Goal: Task Accomplishment & Management: Use online tool/utility

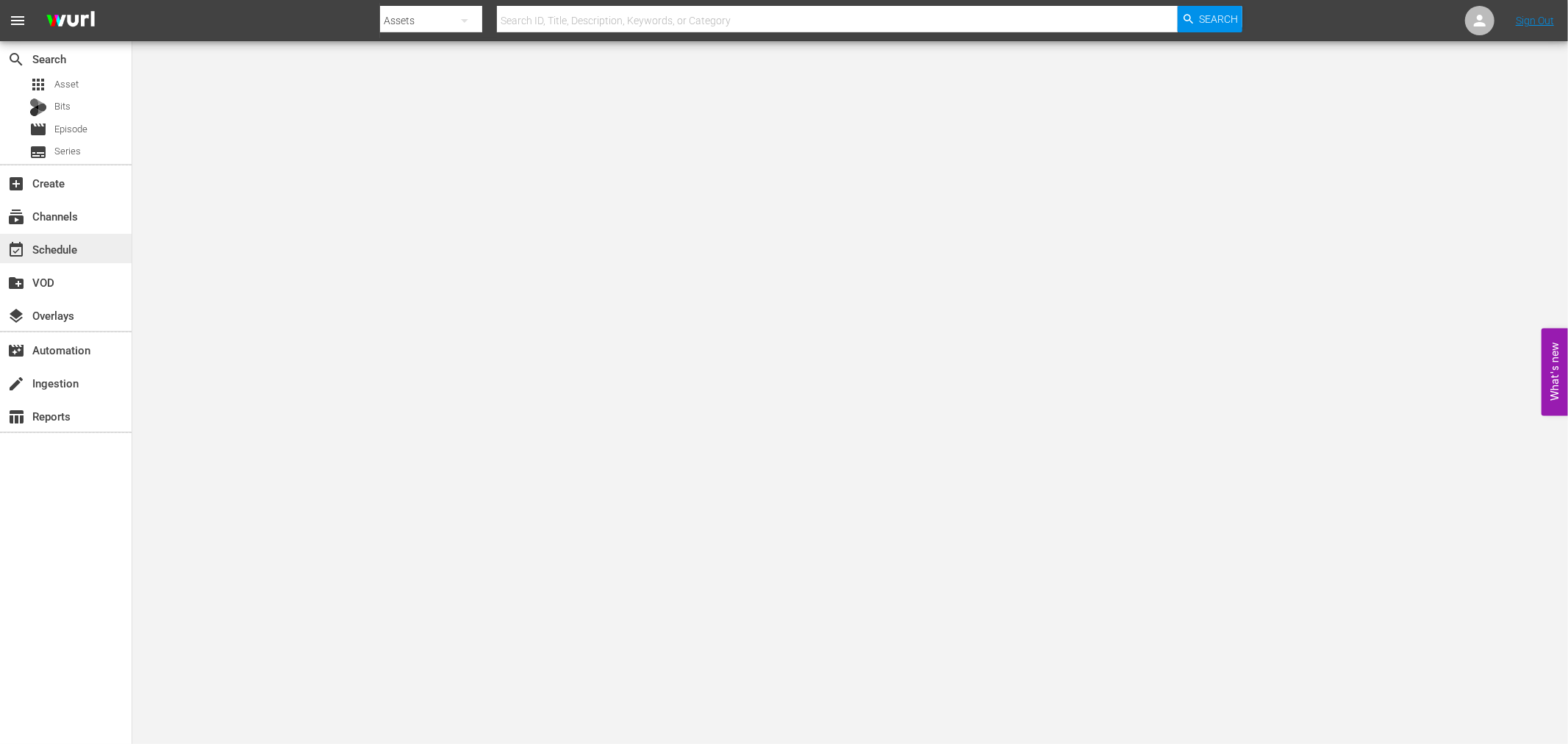
click at [84, 257] on div "event_available Schedule" at bounding box center [66, 248] width 132 height 30
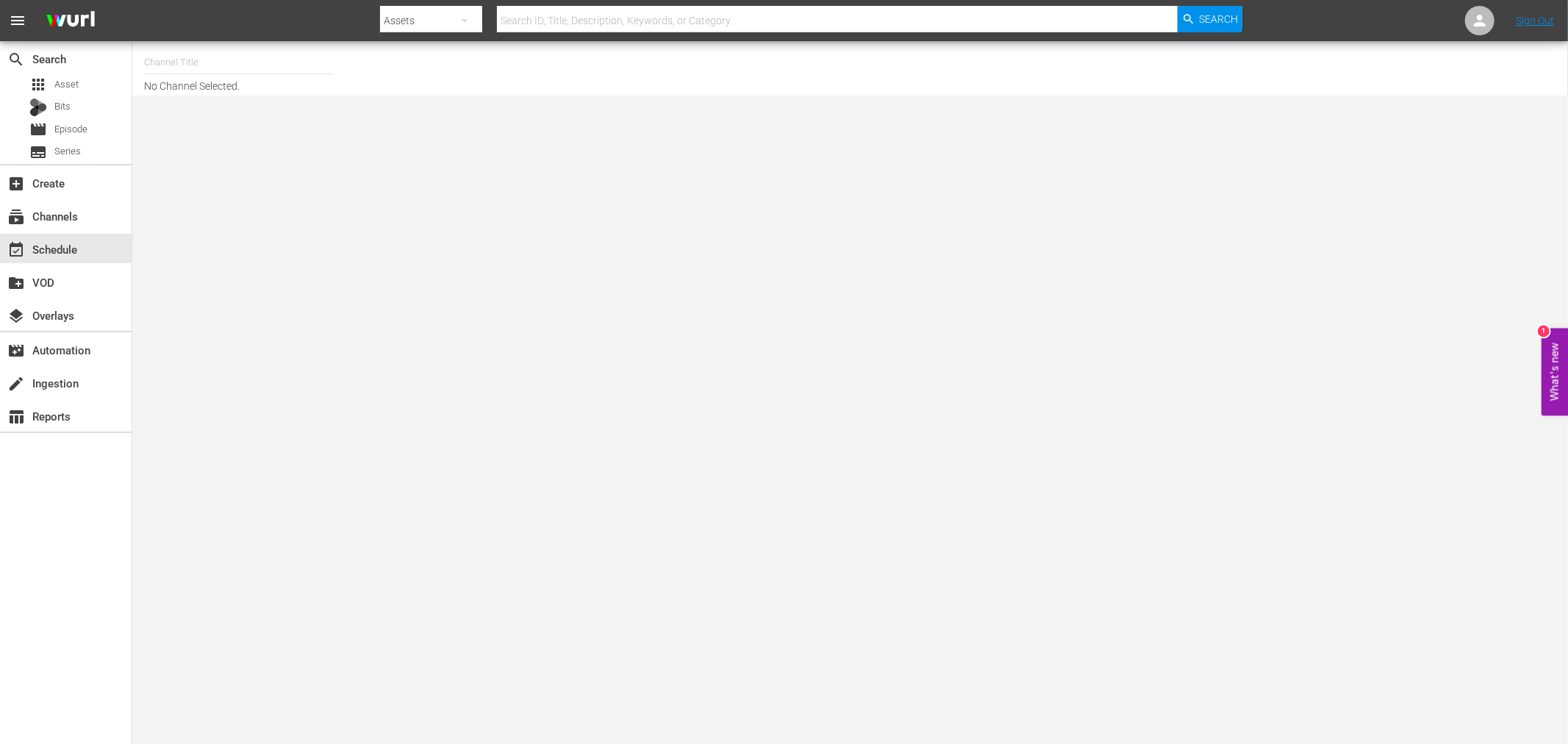
click at [179, 70] on input "text" at bounding box center [238, 62] width 189 height 35
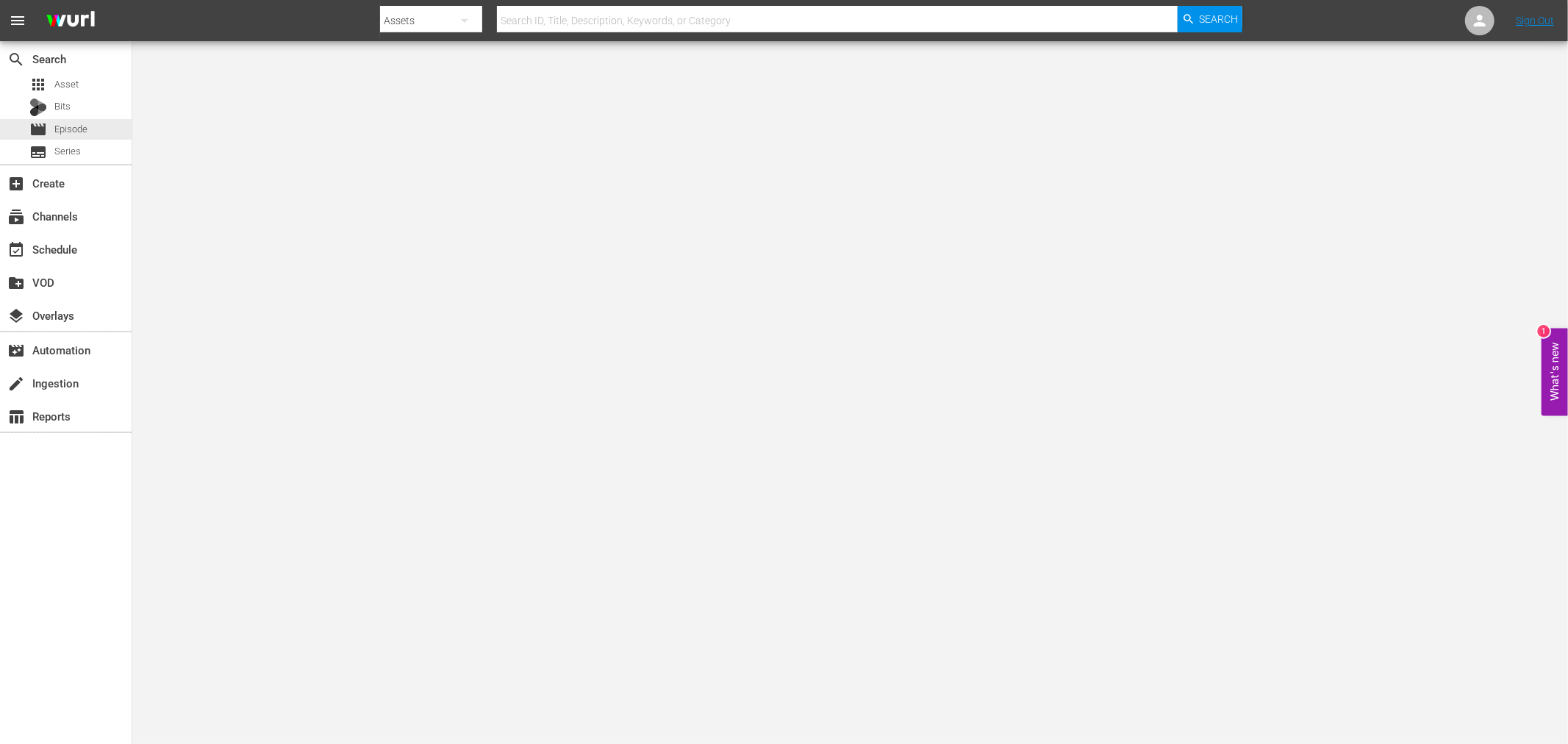
click at [169, 94] on body "menu Search By Assets Search ID, Title, Description, Keywords, or Category Sear…" at bounding box center [784, 372] width 1568 height 744
click at [65, 245] on div "event_available Schedule" at bounding box center [41, 247] width 82 height 13
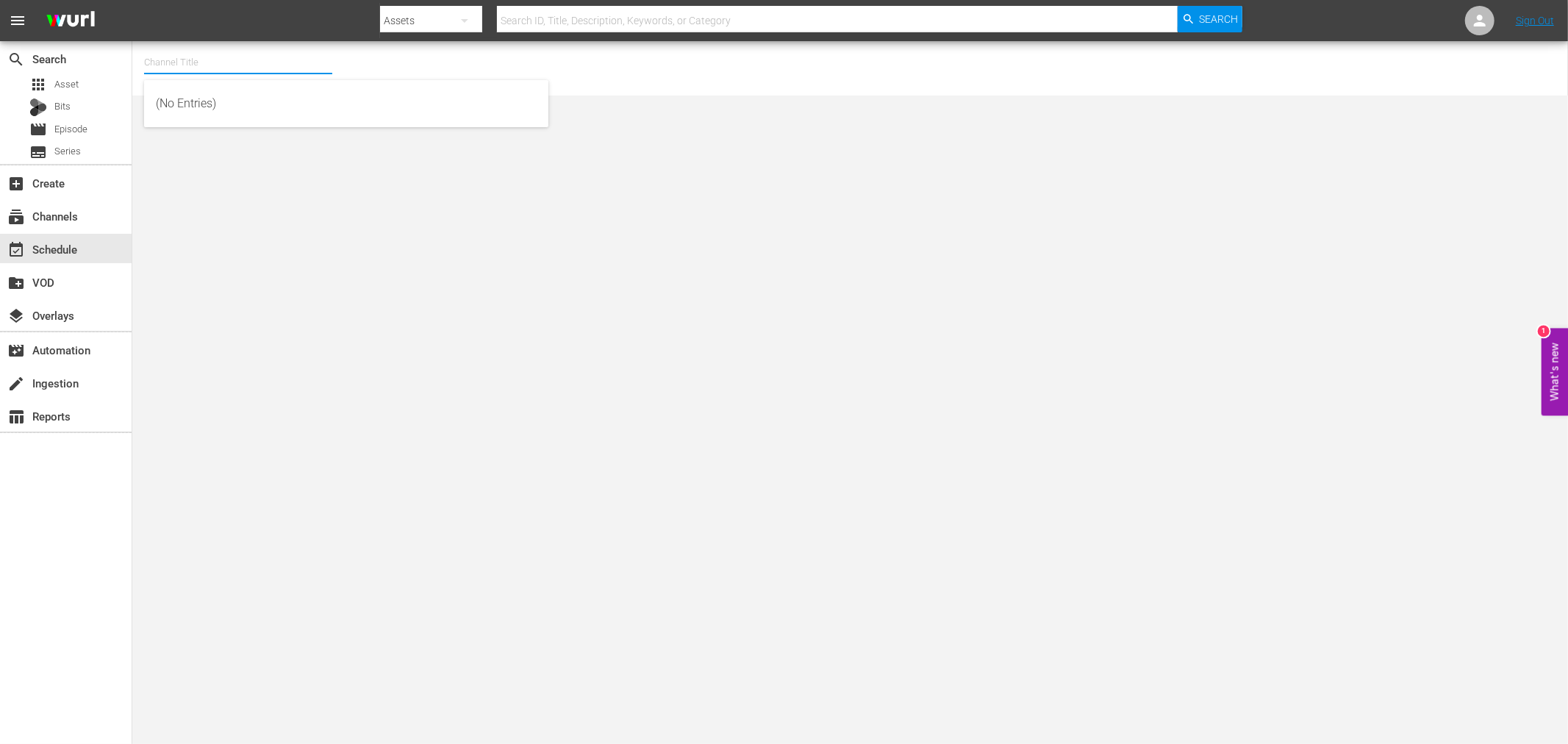
click at [194, 62] on input "text" at bounding box center [238, 62] width 189 height 35
click at [229, 105] on div "The First 48 & Beyond by A&E (2040 - ae_networks_thefirst48beyondbyae_1)" at bounding box center [347, 104] width 381 height 35
type input "The First 48 & Beyond by A&E (2040 - ae_networks_thefirst48beyondbyae_1)"
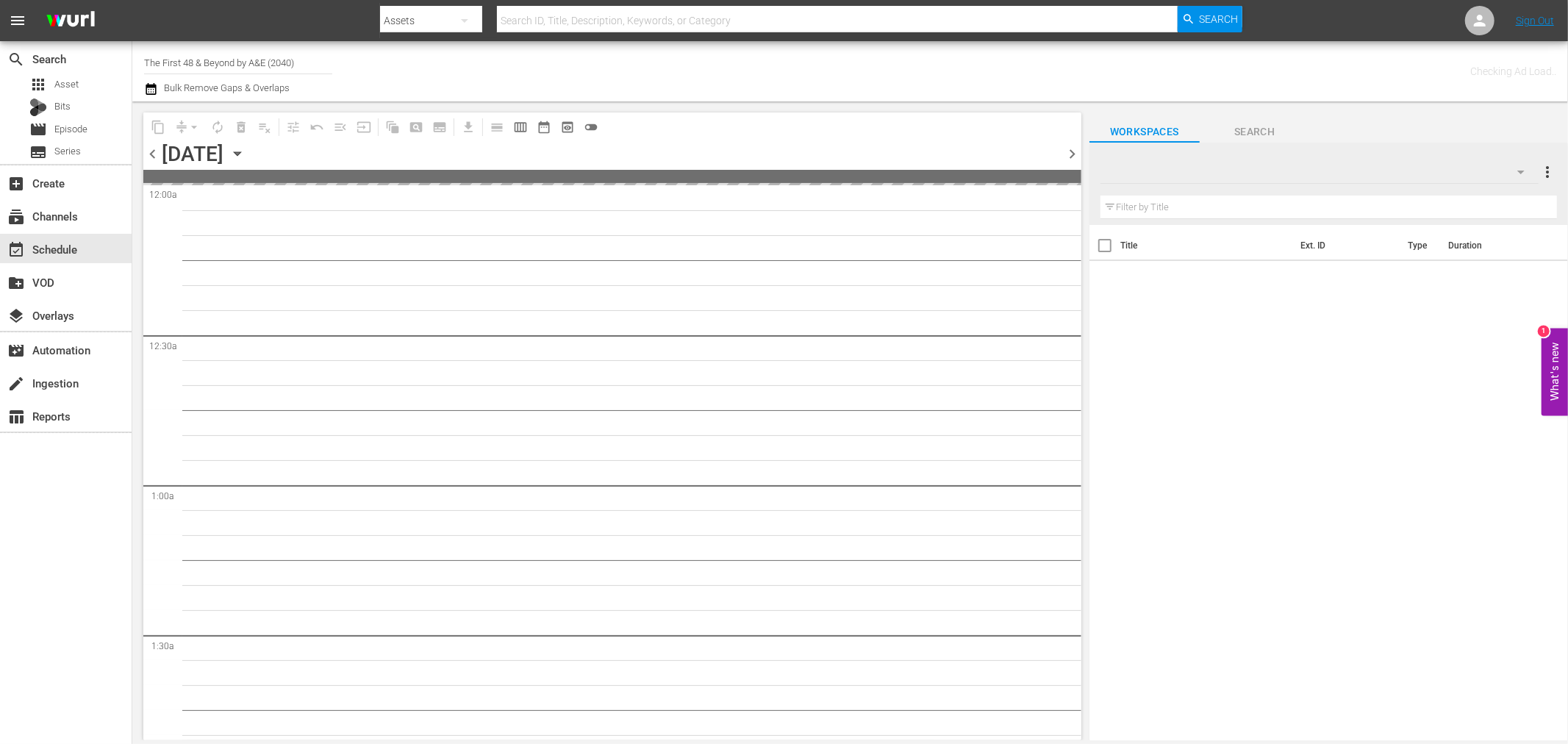
click at [246, 160] on icon "button" at bounding box center [237, 154] width 16 height 16
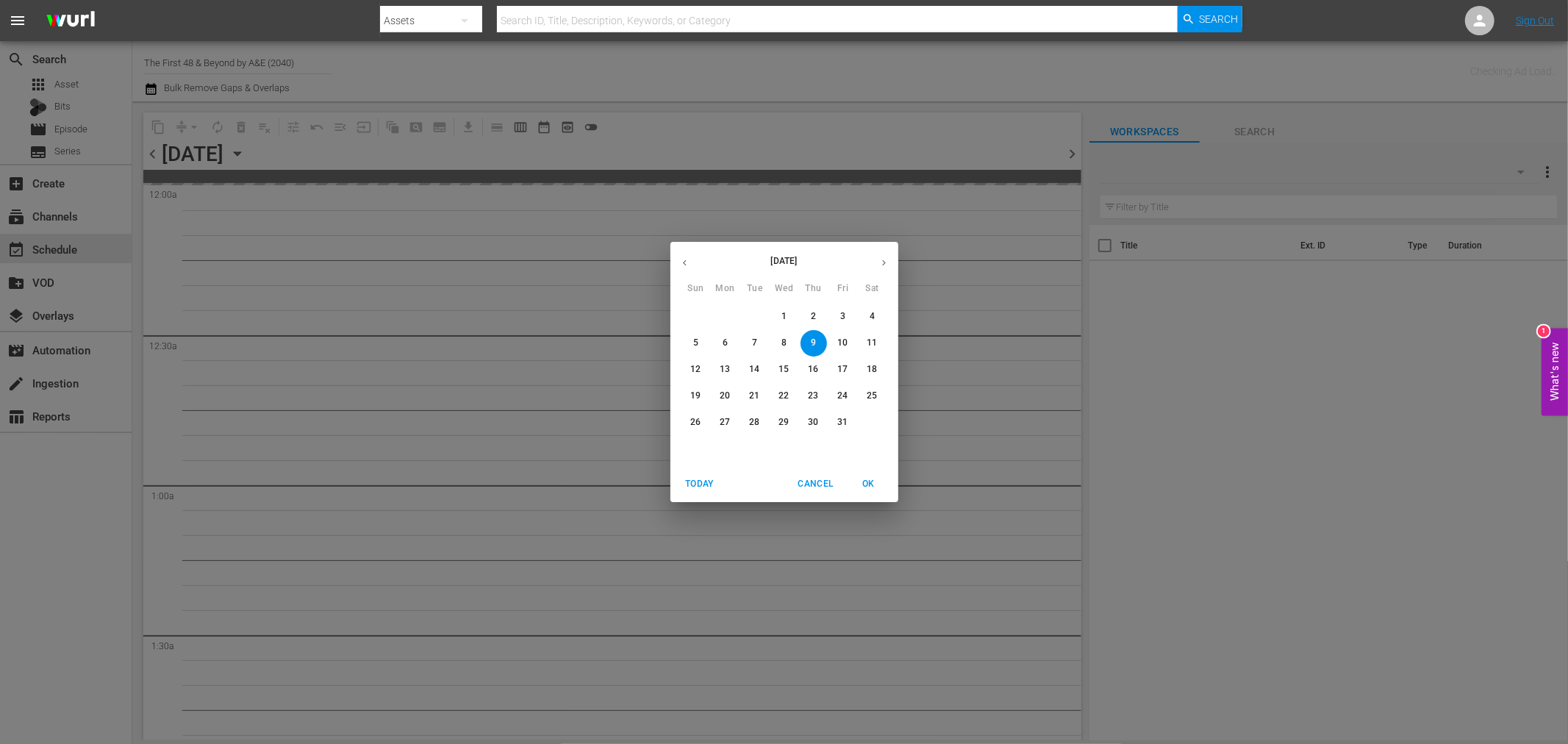
click at [840, 396] on p "24" at bounding box center [842, 396] width 11 height 12
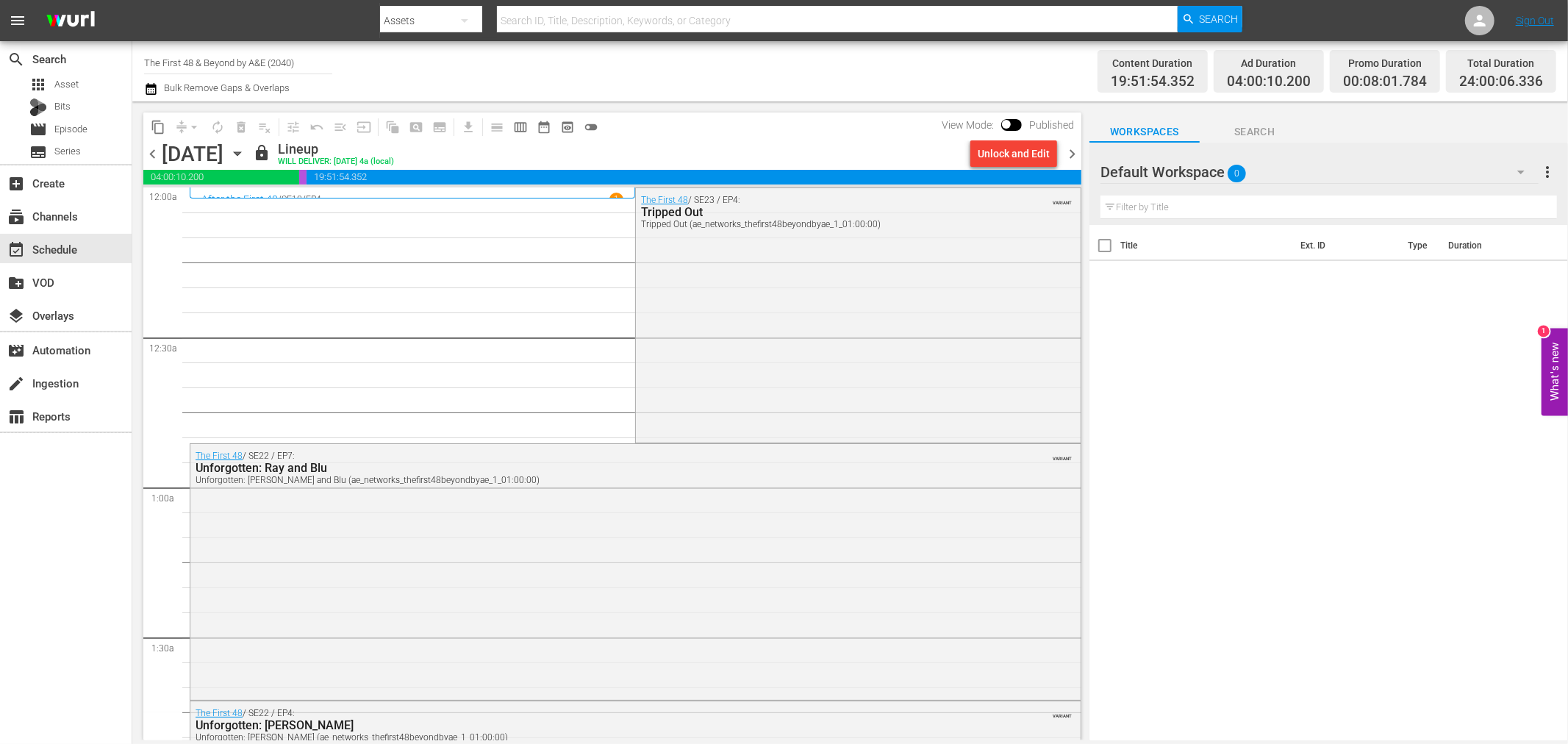
click at [1076, 148] on span "chevron_right" at bounding box center [1072, 154] width 18 height 18
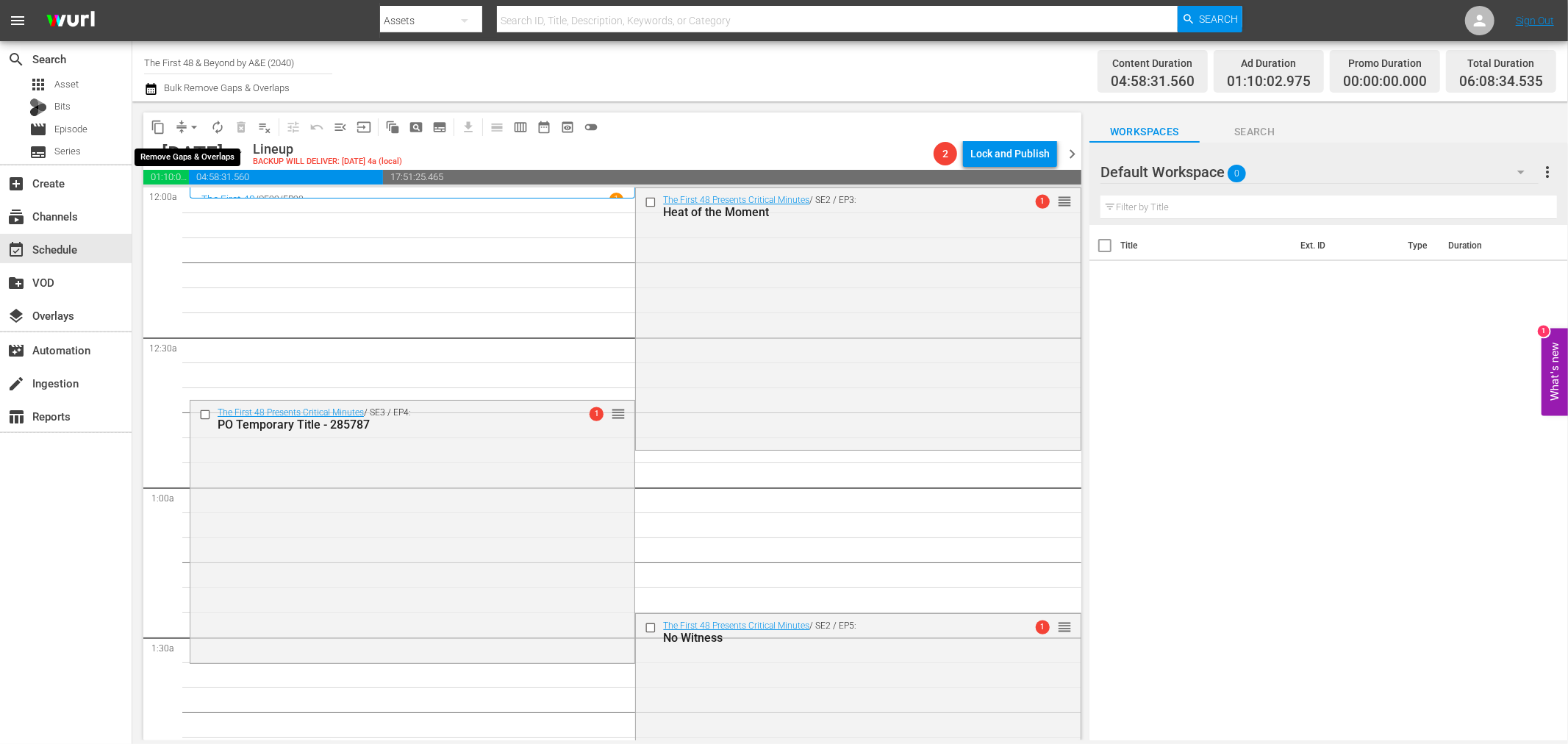
click at [187, 120] on span "arrow_drop_down" at bounding box center [194, 127] width 15 height 15
click at [197, 148] on li "Align to Midnight" at bounding box center [195, 156] width 154 height 25
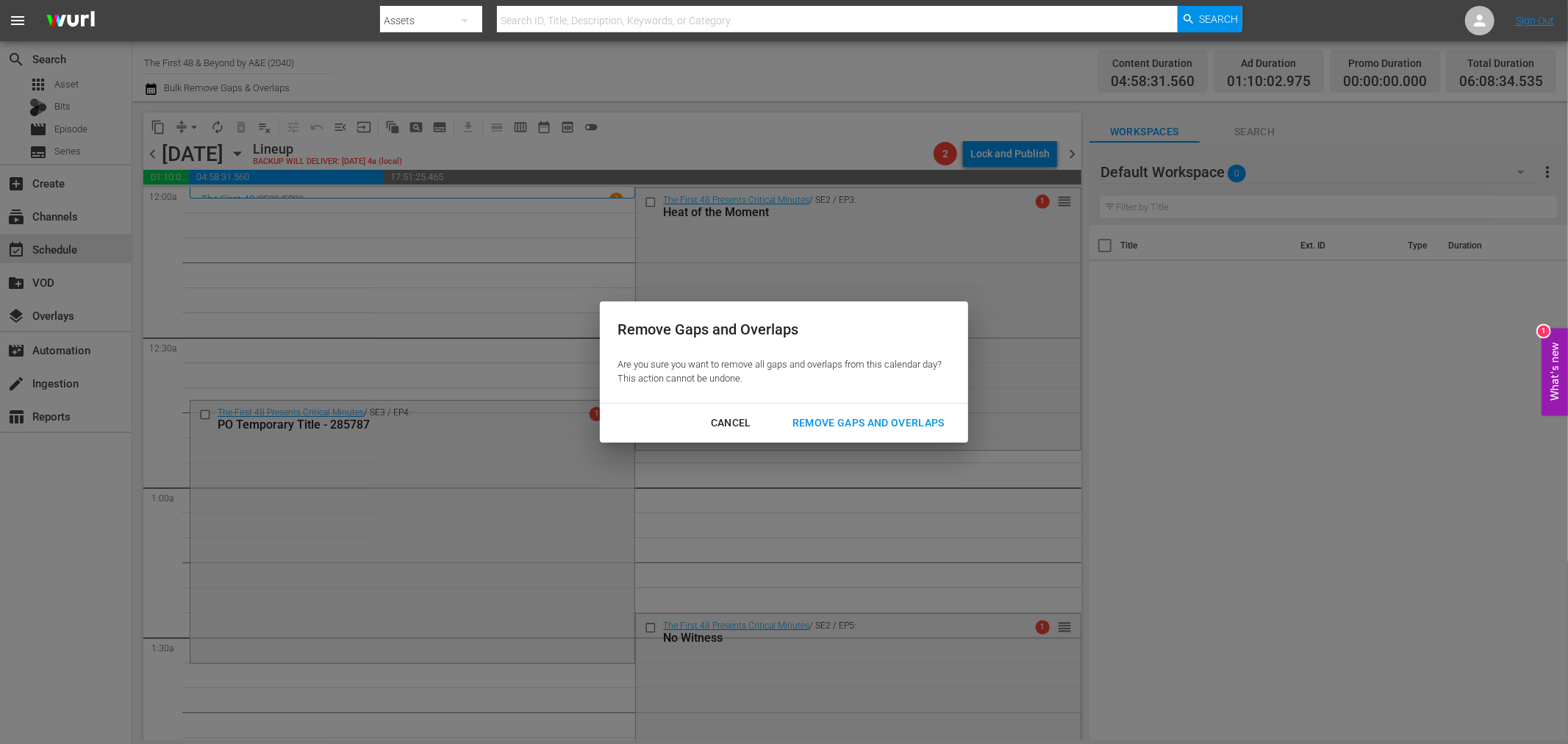
click at [846, 431] on div "Remove Gaps and Overlaps" at bounding box center [869, 423] width 175 height 18
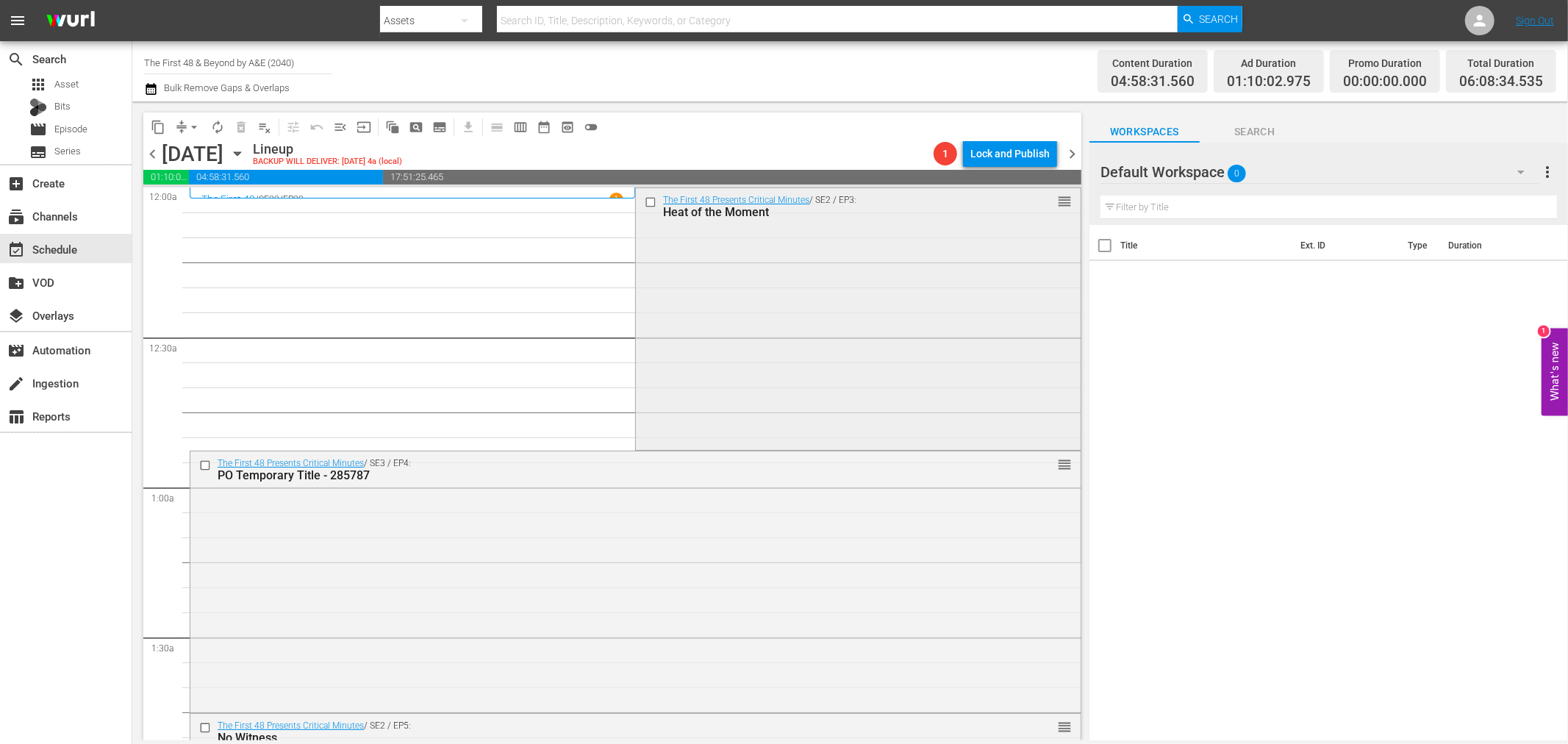
click at [691, 237] on div "The First 48 Presents Critical Minutes / SE2 / EP3: Heat of the Moment reorder" at bounding box center [858, 318] width 444 height 259
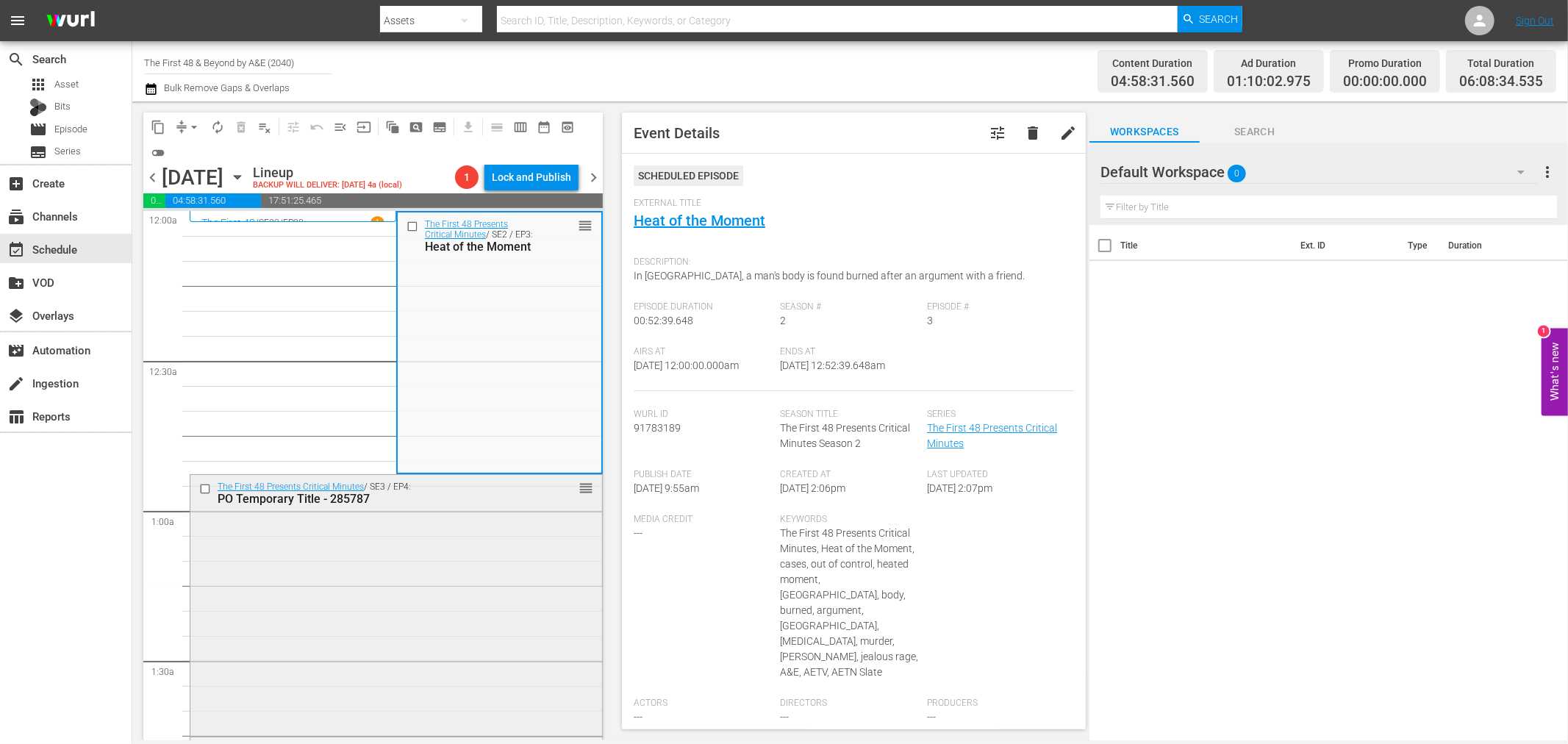
click at [531, 504] on div "The First 48 Presents Critical Minutes / SE3 / EP4: PO Temporary Title - 285787…" at bounding box center [396, 492] width 412 height 36
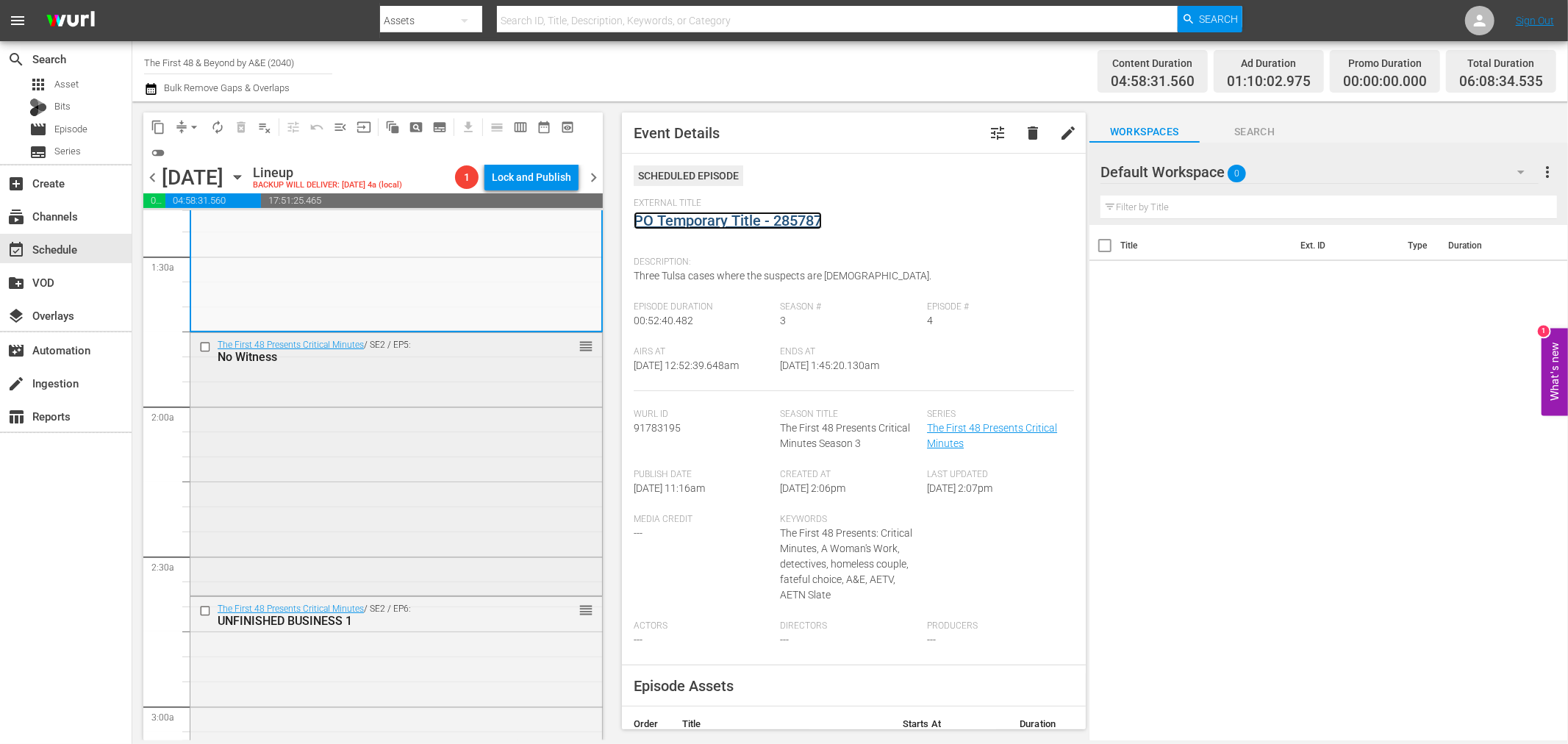
scroll to position [408, 0]
click at [497, 411] on div "The First 48 Presents Critical Minutes / SE2 / EP5: No Witness reorder" at bounding box center [396, 458] width 412 height 259
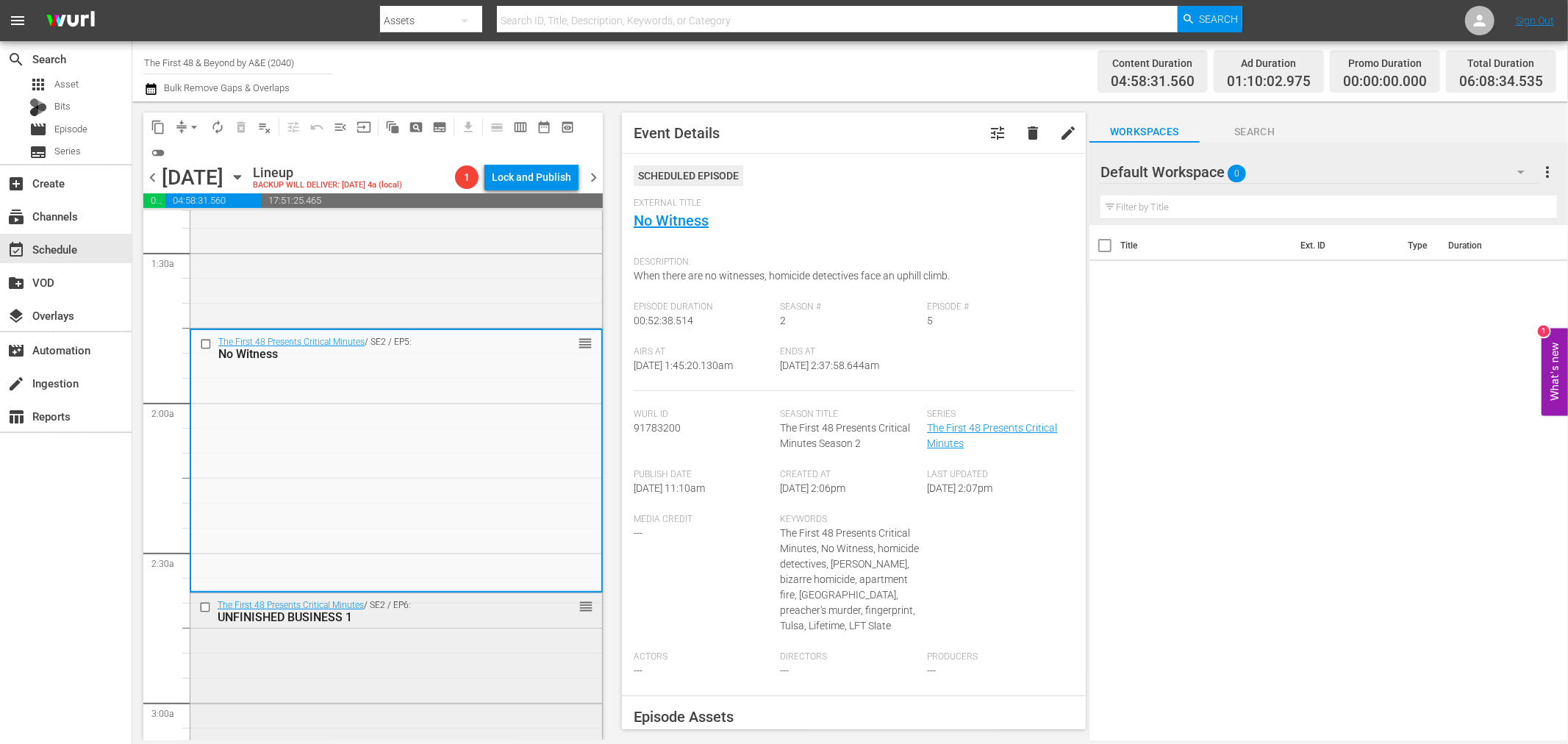
click at [489, 657] on div "The First 48 Presents Critical Minutes / SE2 / EP6: UNFINISHED BUSINESS 1 reord…" at bounding box center [396, 722] width 412 height 259
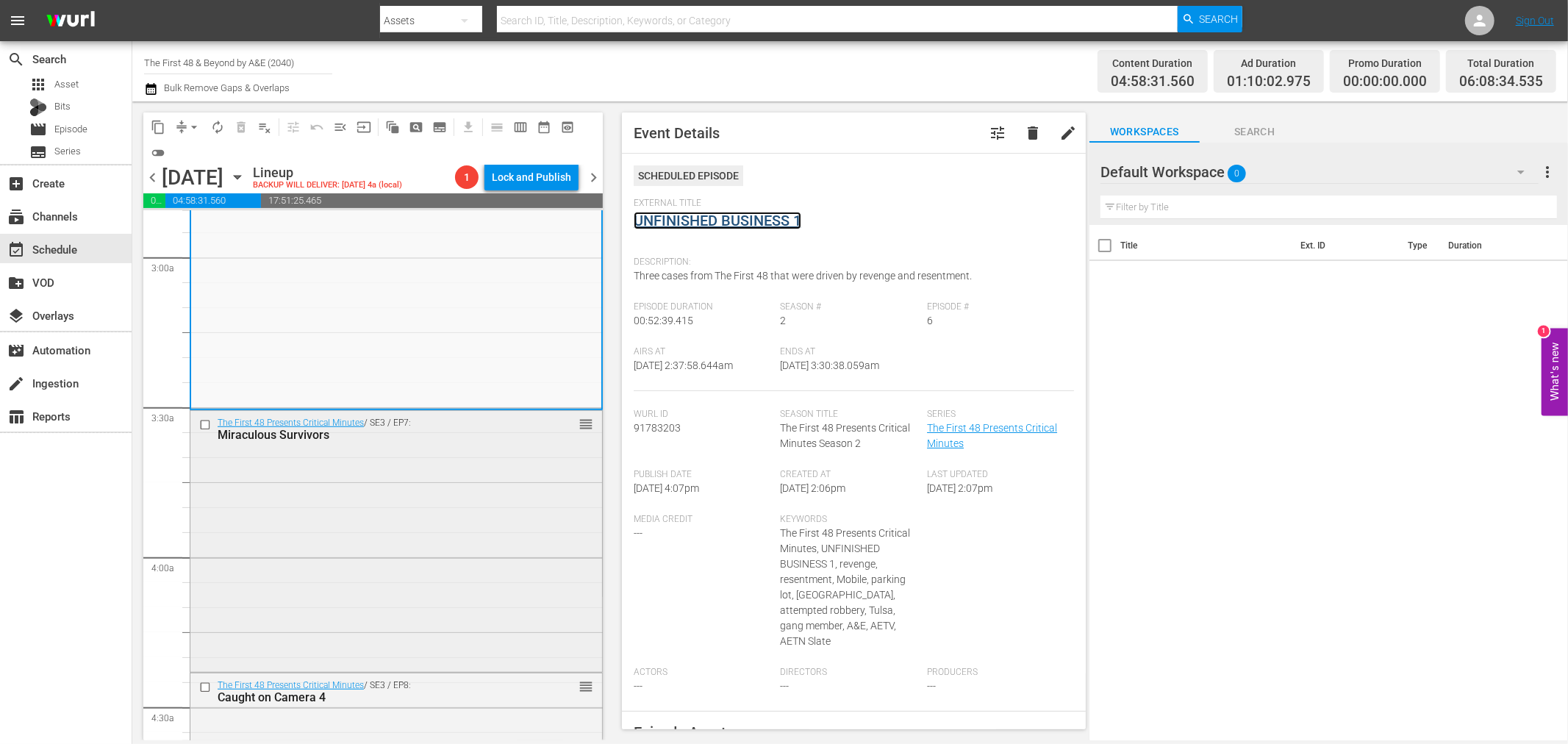
scroll to position [898, 0]
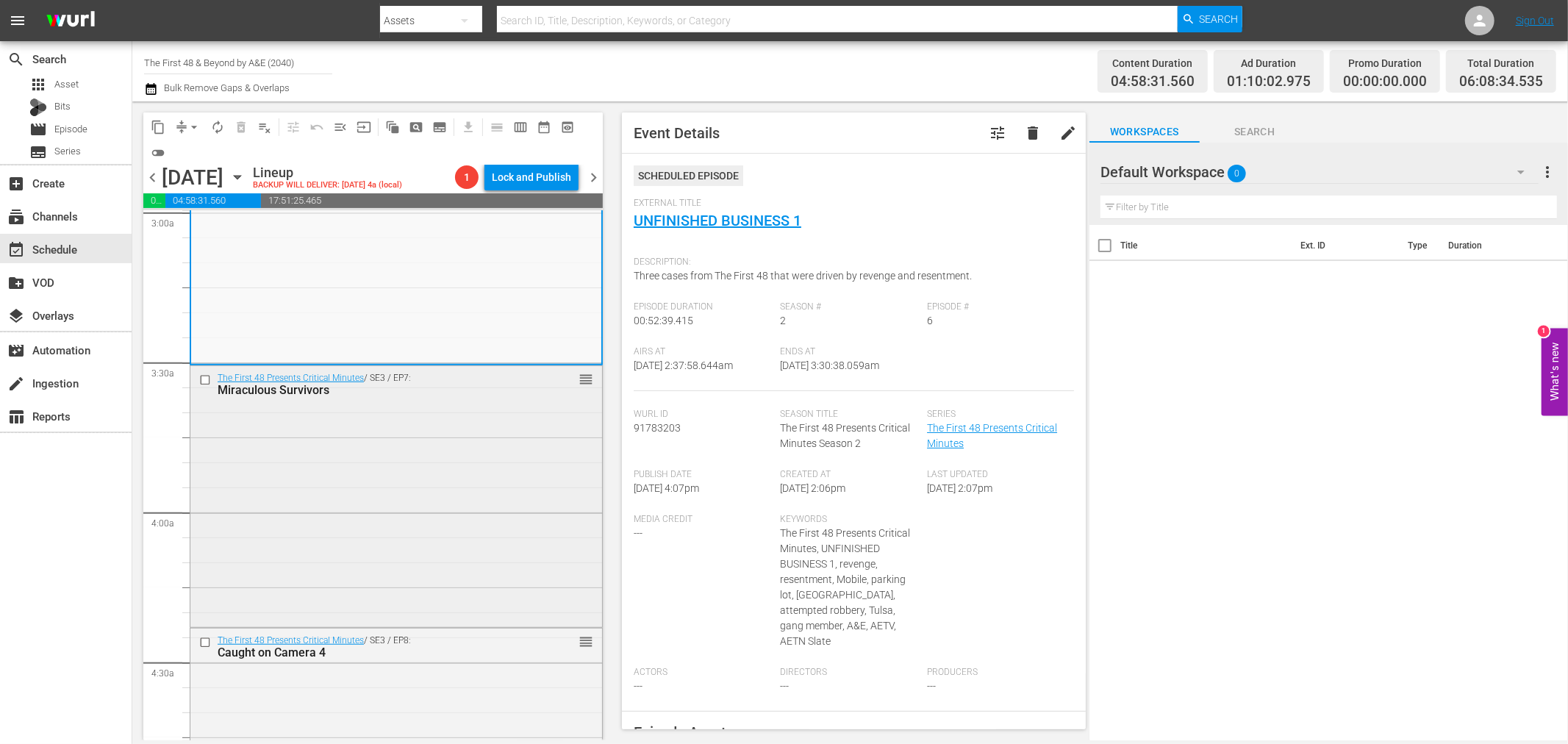
click at [366, 504] on div "The First 48 Presents Critical Minutes / SE3 / EP7: Miraculous Survivors reorder" at bounding box center [396, 495] width 412 height 259
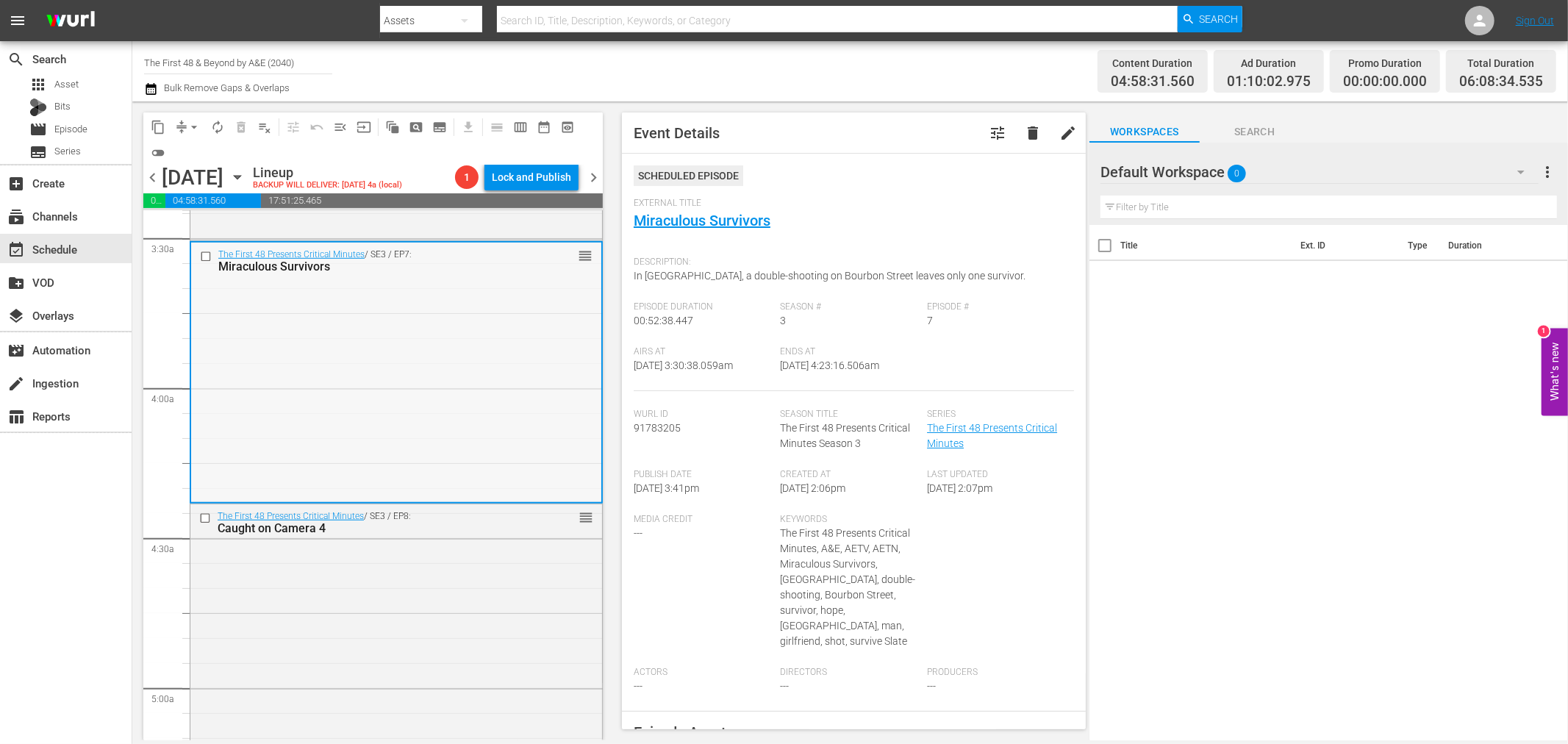
scroll to position [1062, 0]
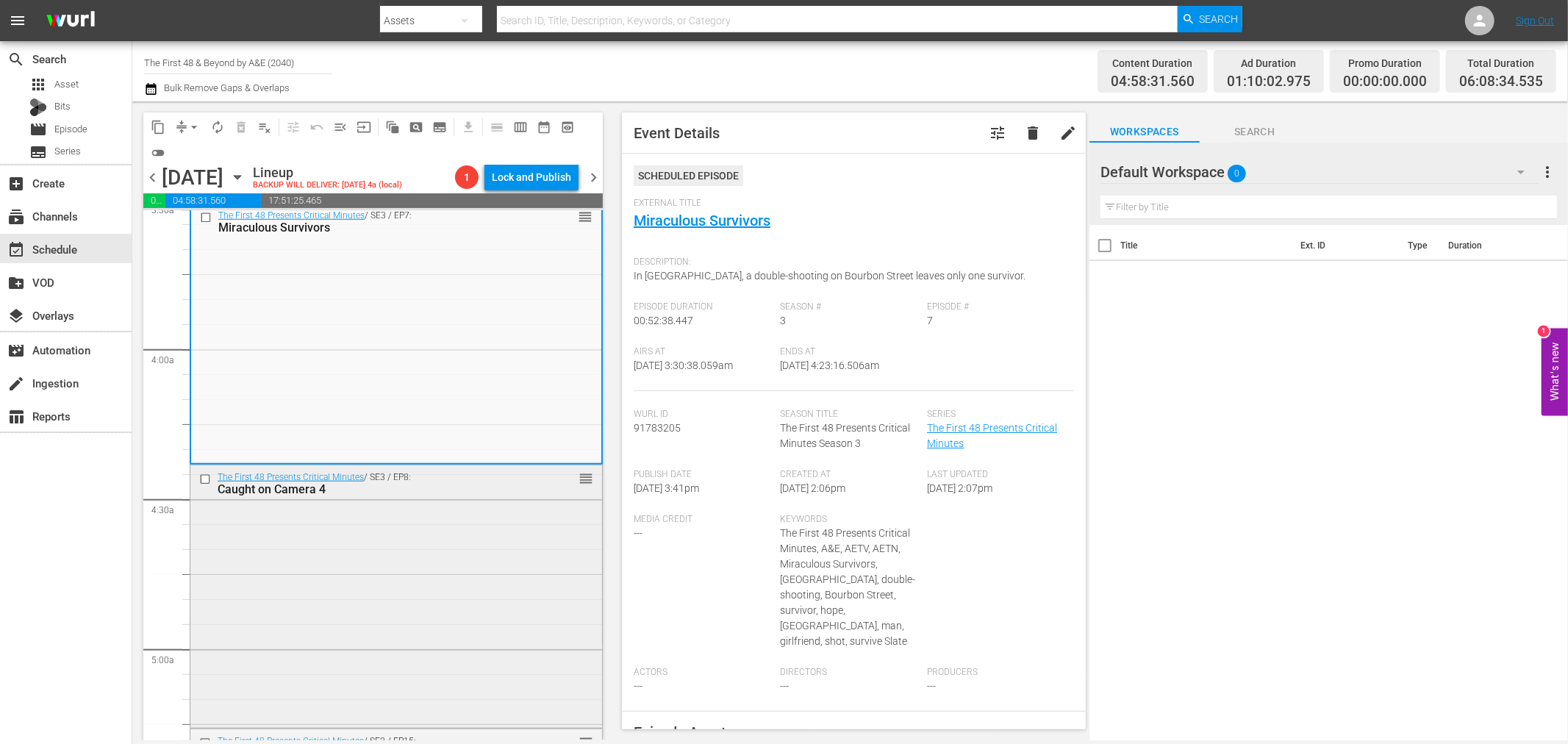
click at [488, 597] on div "The First 48 Presents Critical Minutes / SE3 / EP8: Caught on Camera 4 reorder" at bounding box center [396, 594] width 412 height 259
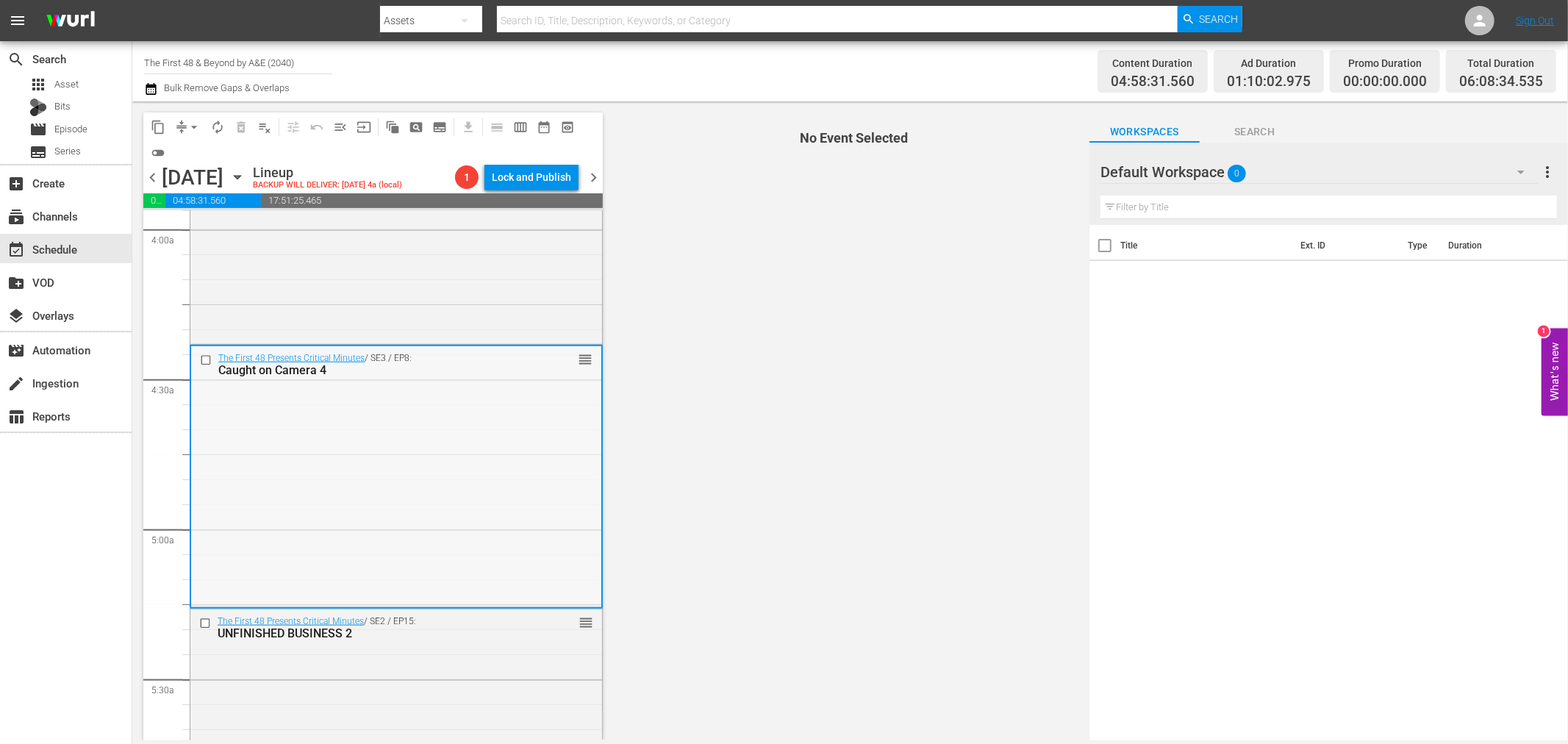
scroll to position [1306, 0]
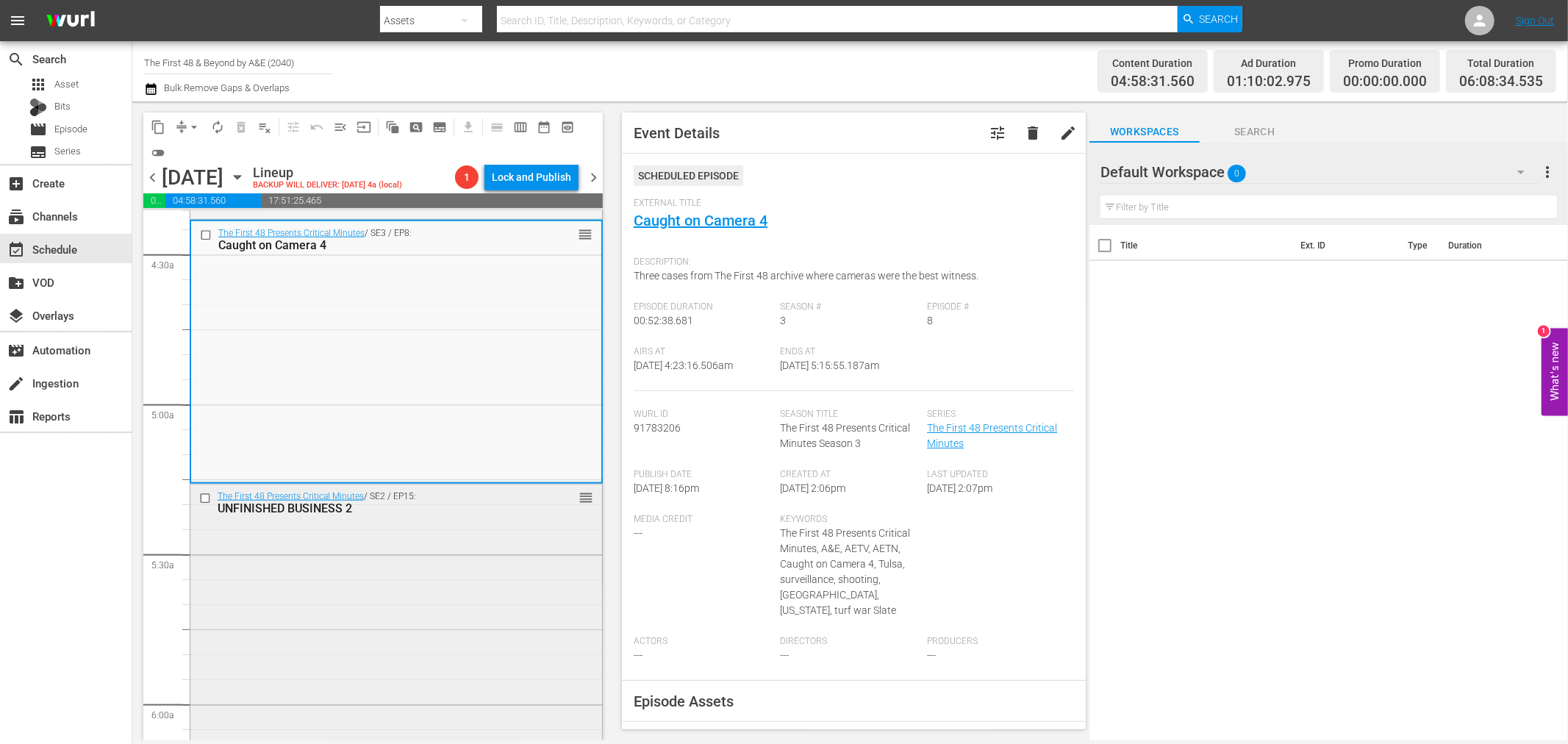
click at [453, 539] on div "The First 48 Presents Critical Minutes / SE2 / EP15: UNFINISHED BUSINESS 2 reor…" at bounding box center [396, 613] width 412 height 259
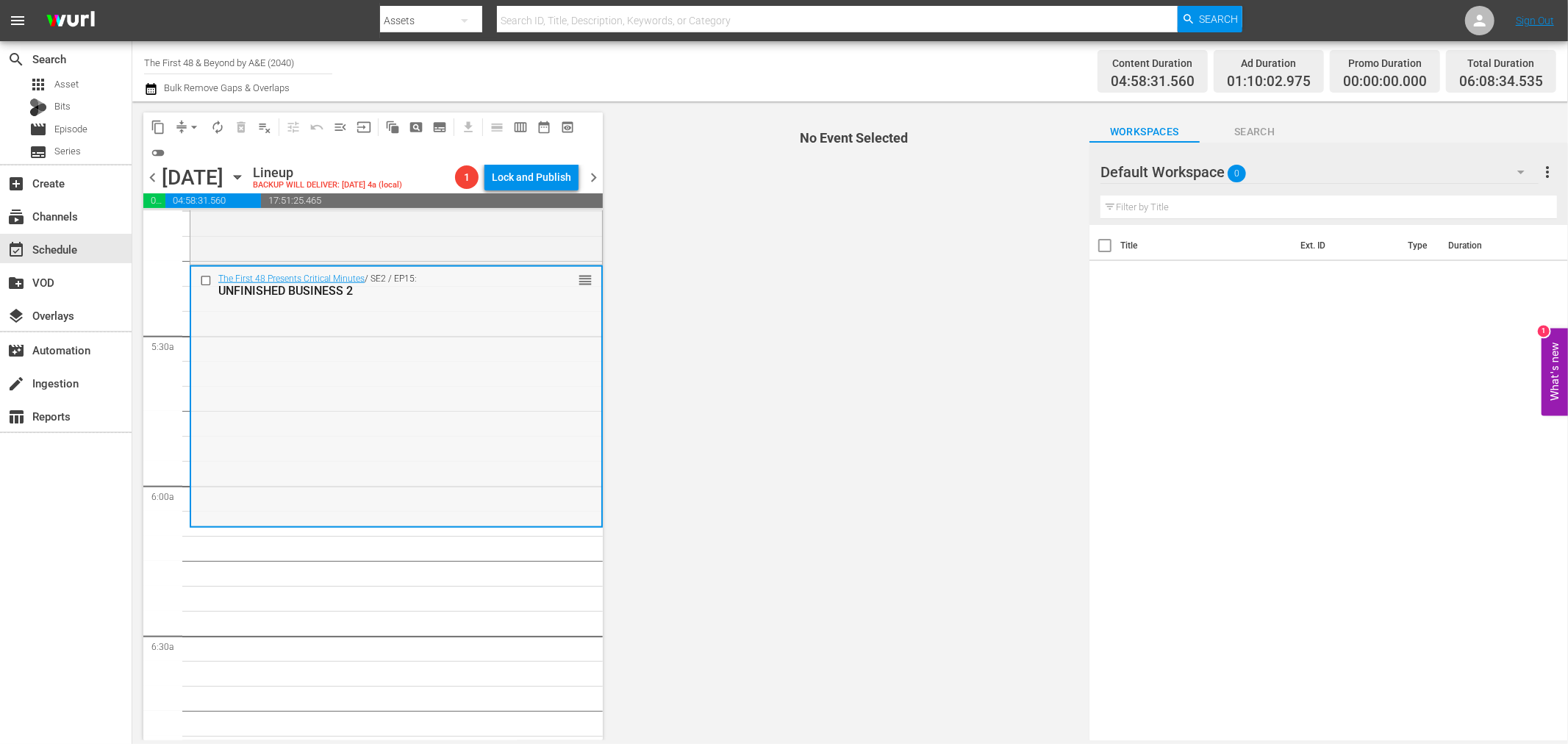
scroll to position [1470, 0]
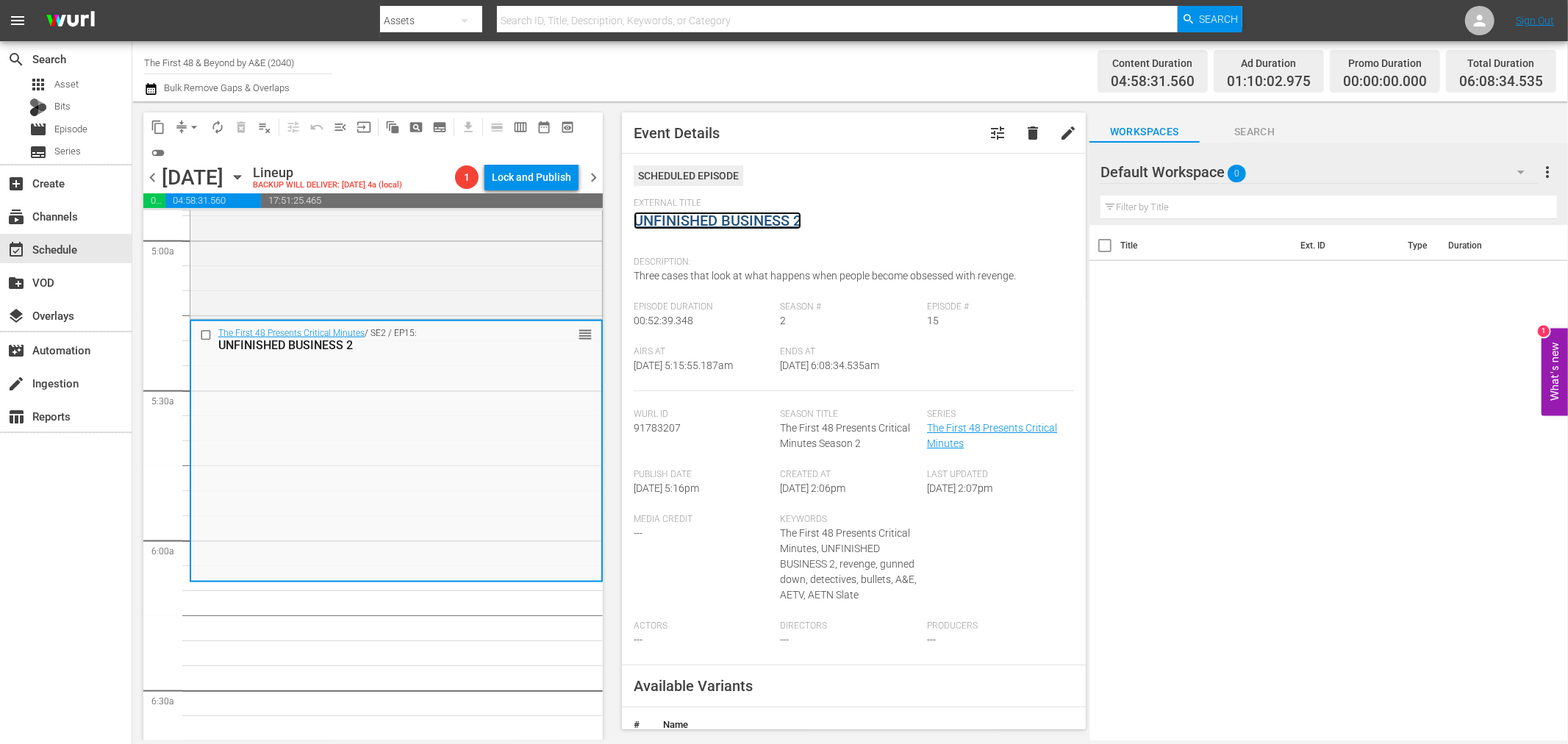
drag, startPoint x: 696, startPoint y: 209, endPoint x: 684, endPoint y: 218, distance: 15.0
click at [191, 127] on span "arrow_drop_down" at bounding box center [194, 127] width 15 height 15
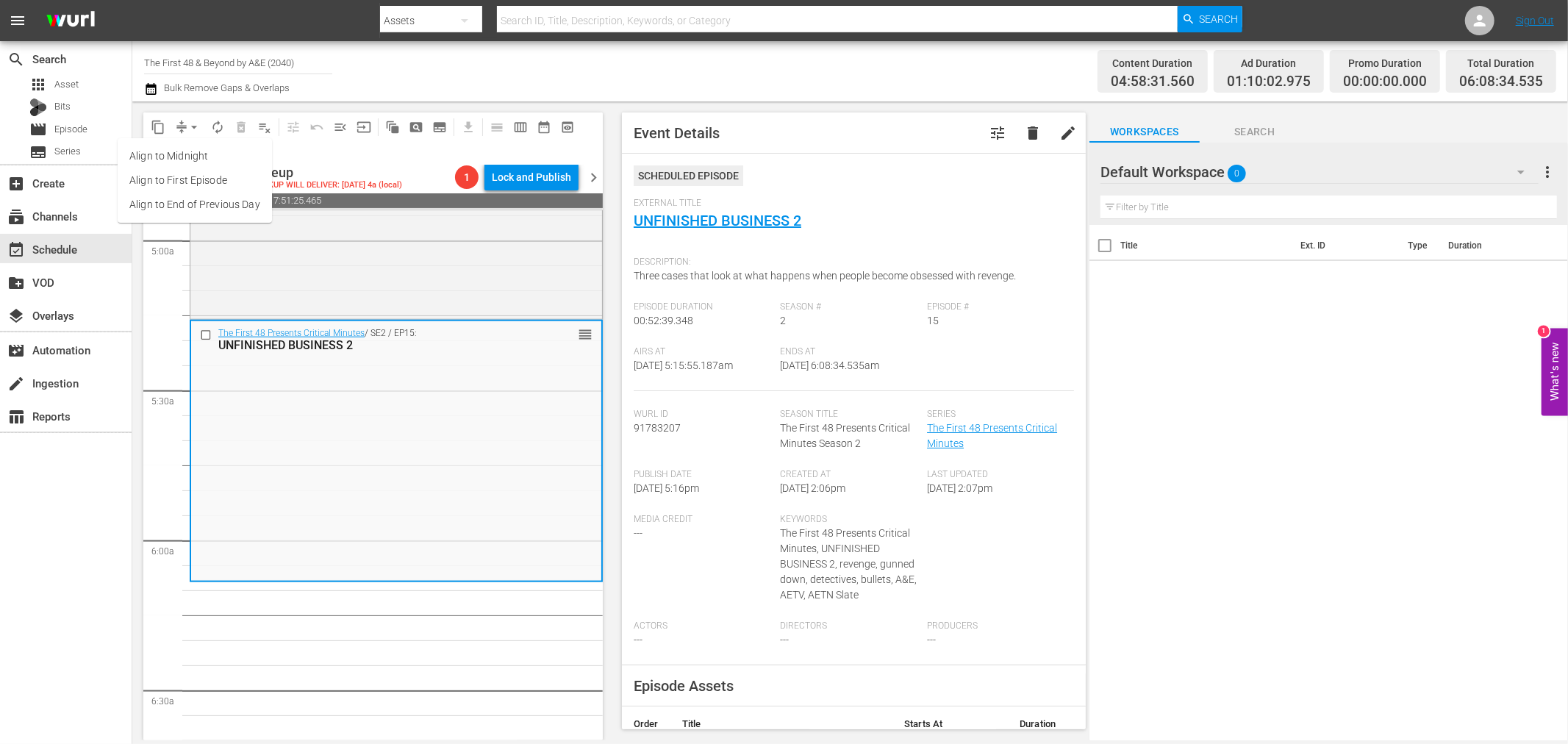
click at [201, 158] on li "Align to Midnight" at bounding box center [195, 156] width 154 height 25
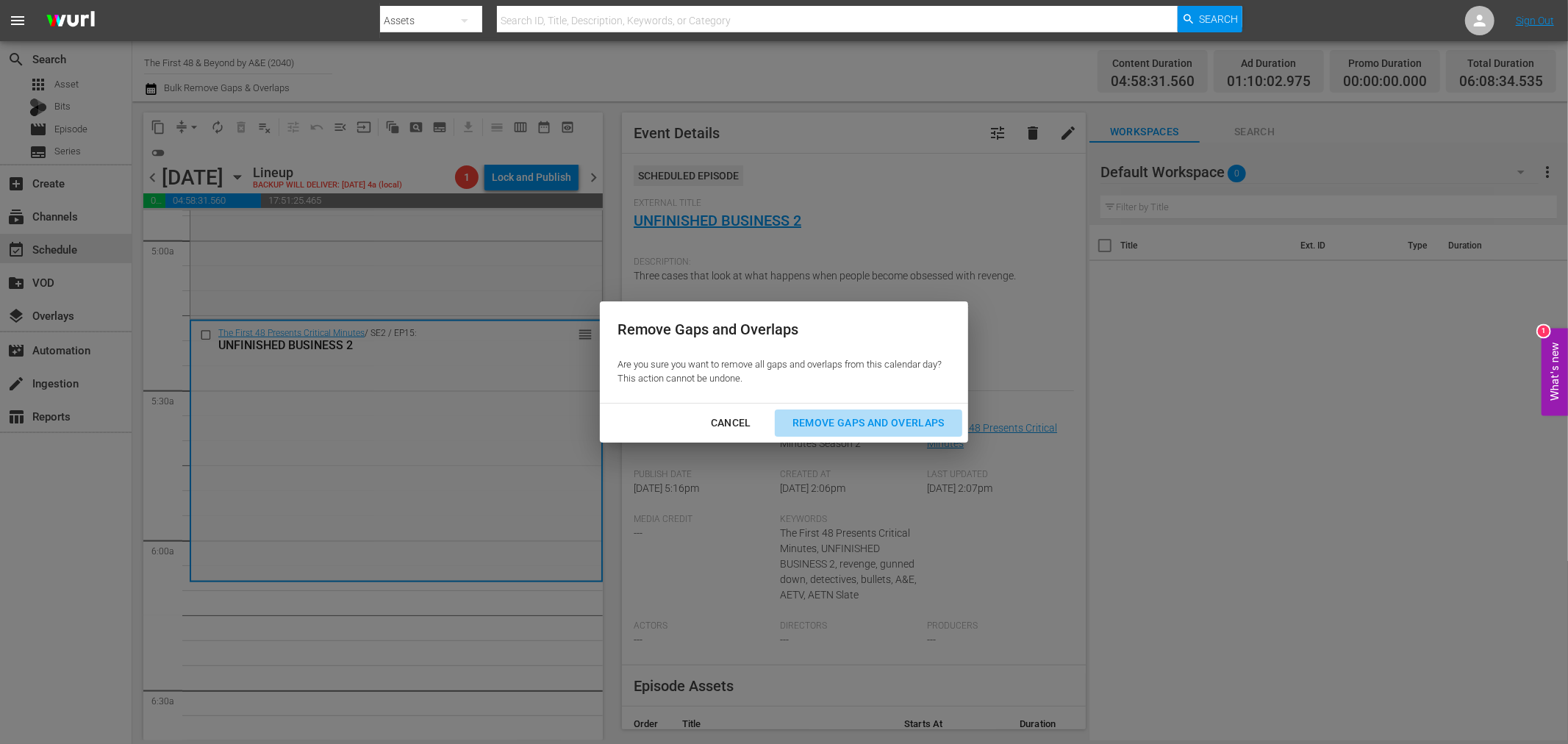
click at [860, 420] on div "Remove Gaps and Overlaps" at bounding box center [869, 423] width 175 height 18
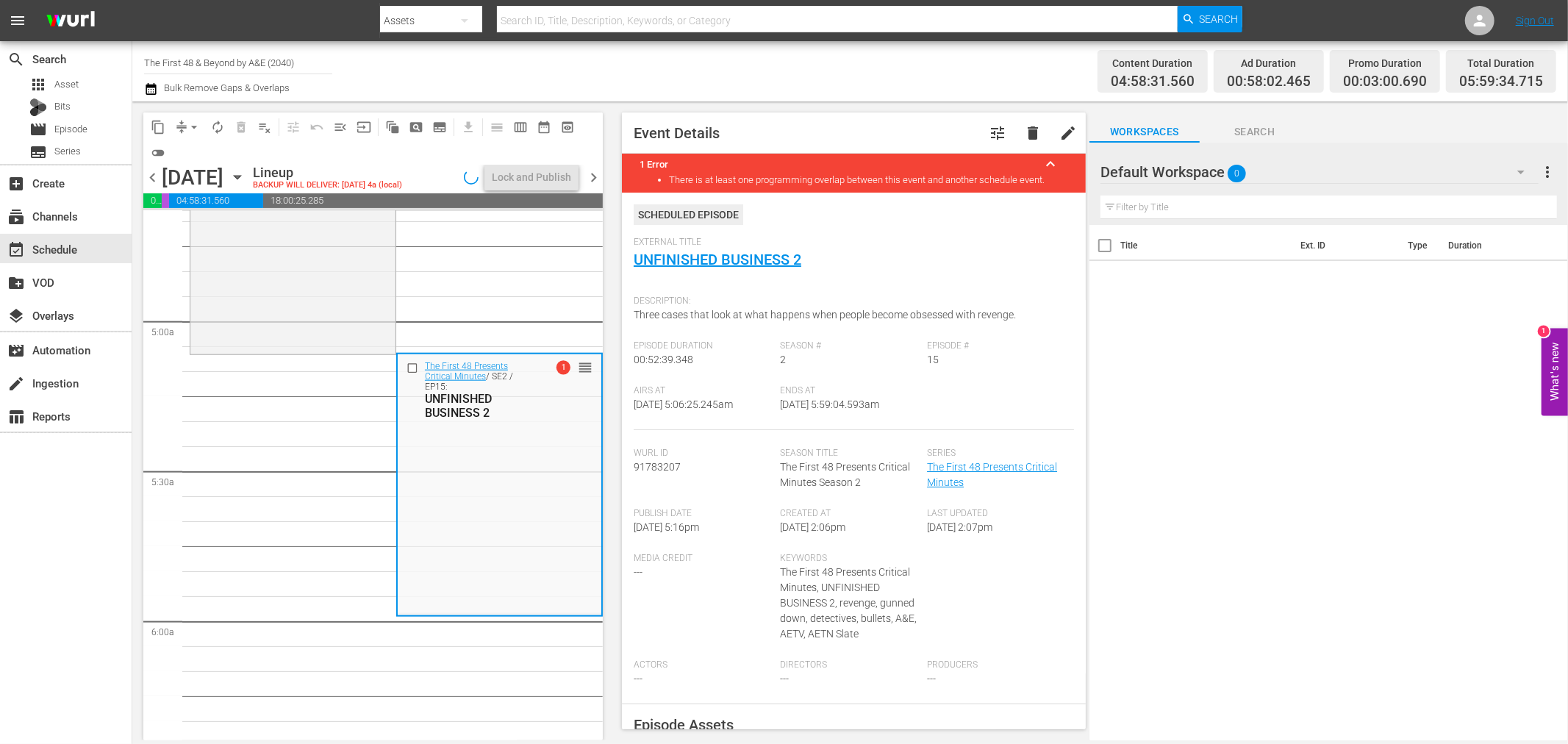
scroll to position [1388, 0]
click at [196, 125] on span "arrow_drop_down" at bounding box center [194, 127] width 15 height 15
click at [193, 160] on li "Align to Midnight" at bounding box center [195, 156] width 154 height 25
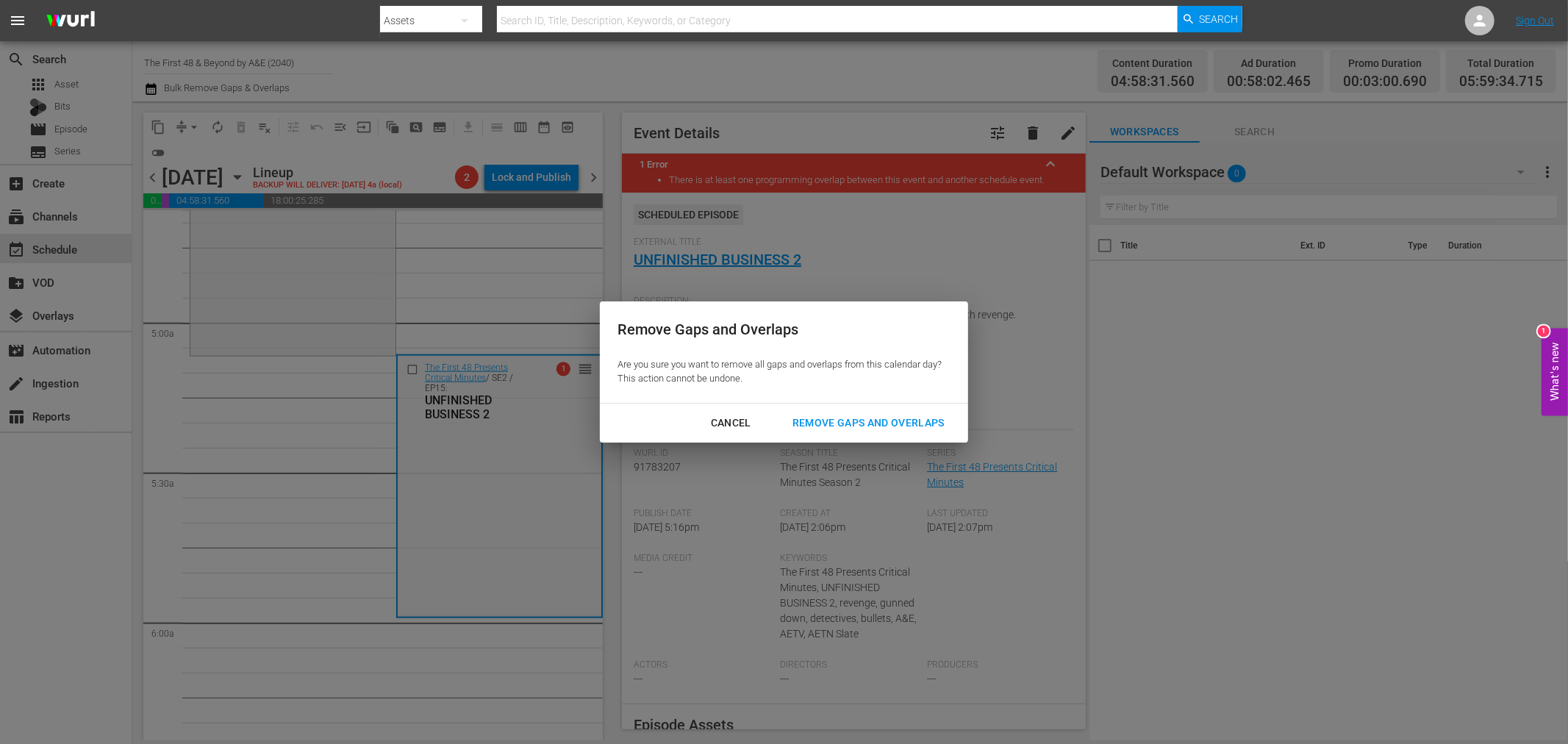
click at [876, 419] on div "Remove Gaps and Overlaps" at bounding box center [869, 423] width 175 height 18
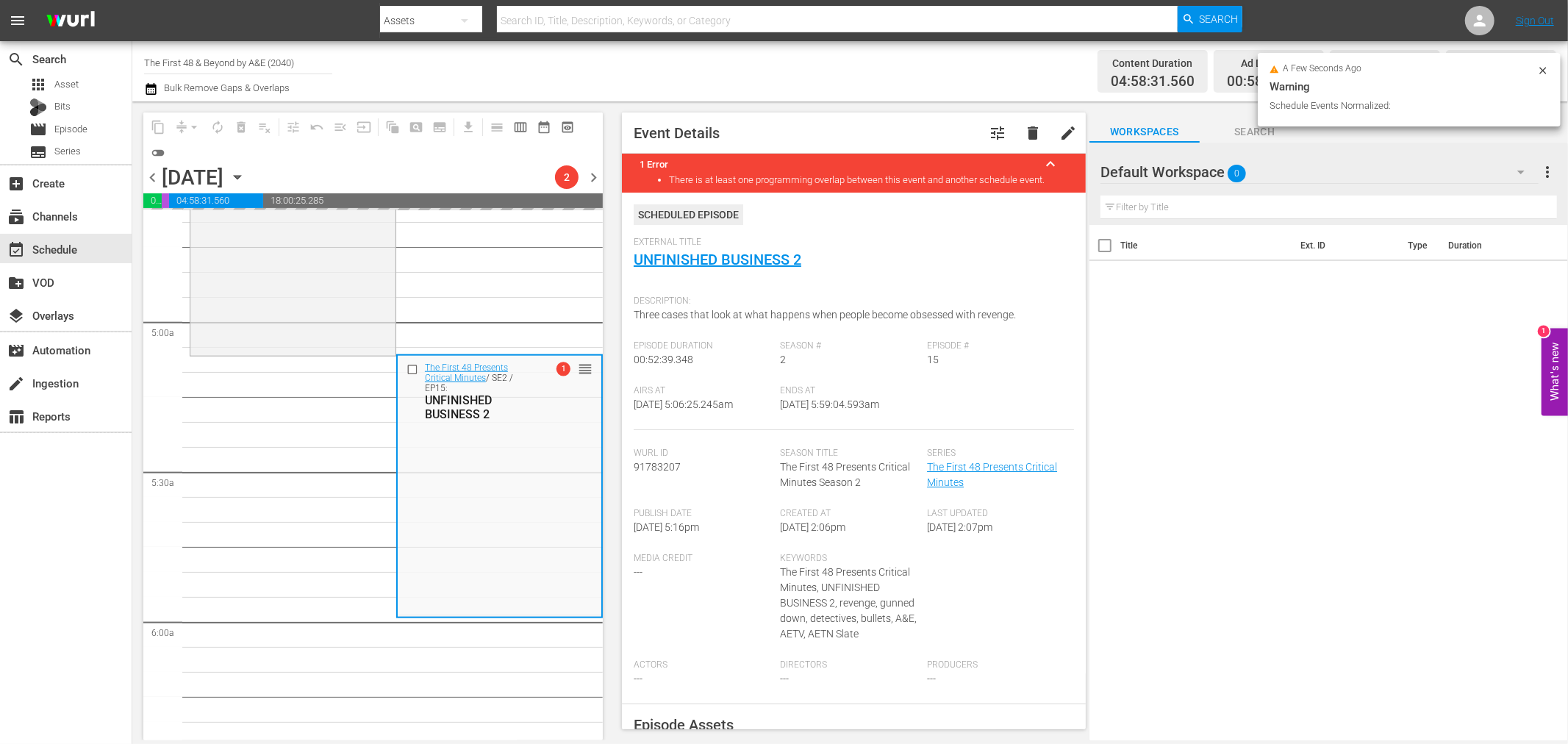
click at [1543, 71] on icon at bounding box center [1543, 70] width 11 height 11
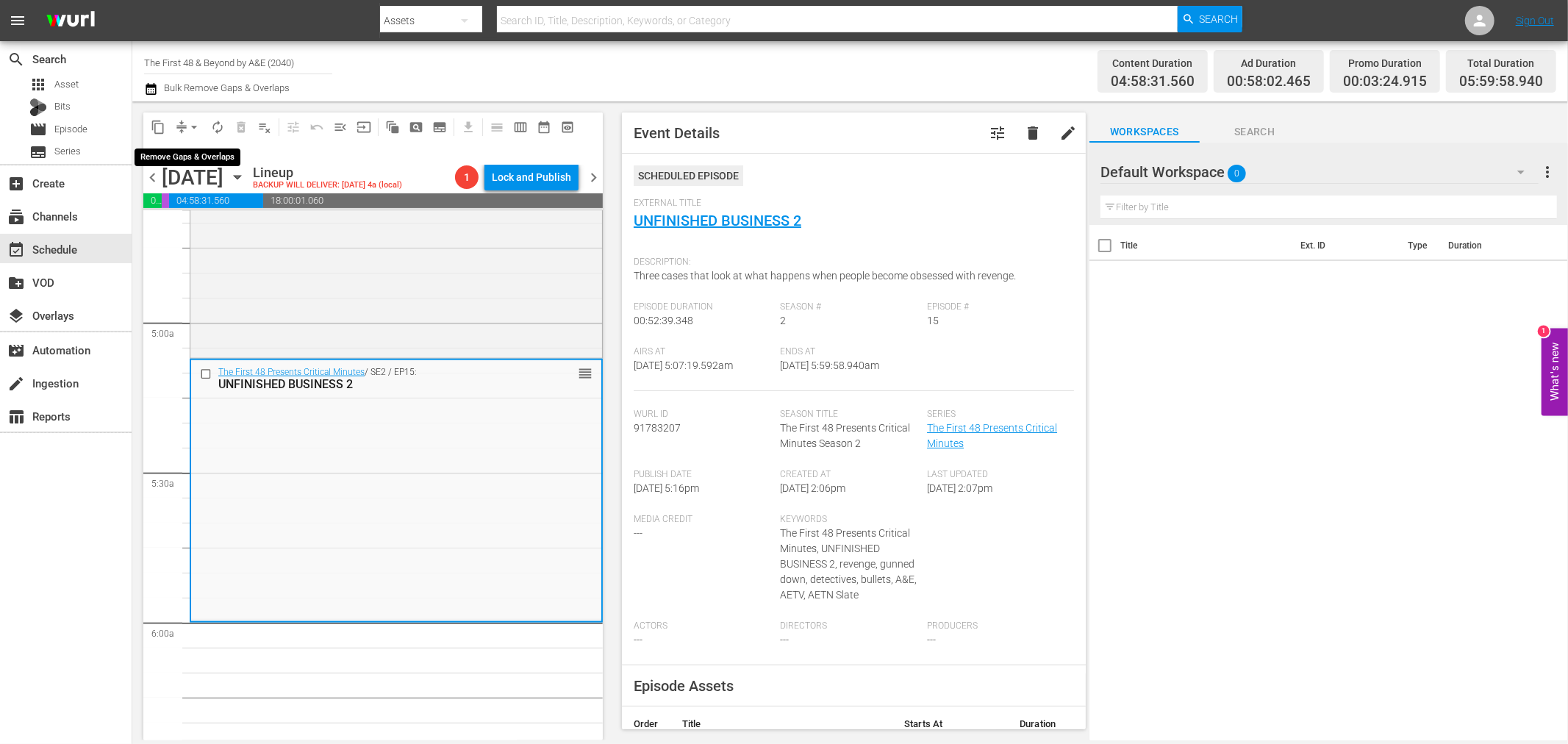
click at [196, 127] on span "arrow_drop_down" at bounding box center [194, 127] width 15 height 15
click at [196, 155] on li "Align to Midnight" at bounding box center [195, 156] width 154 height 25
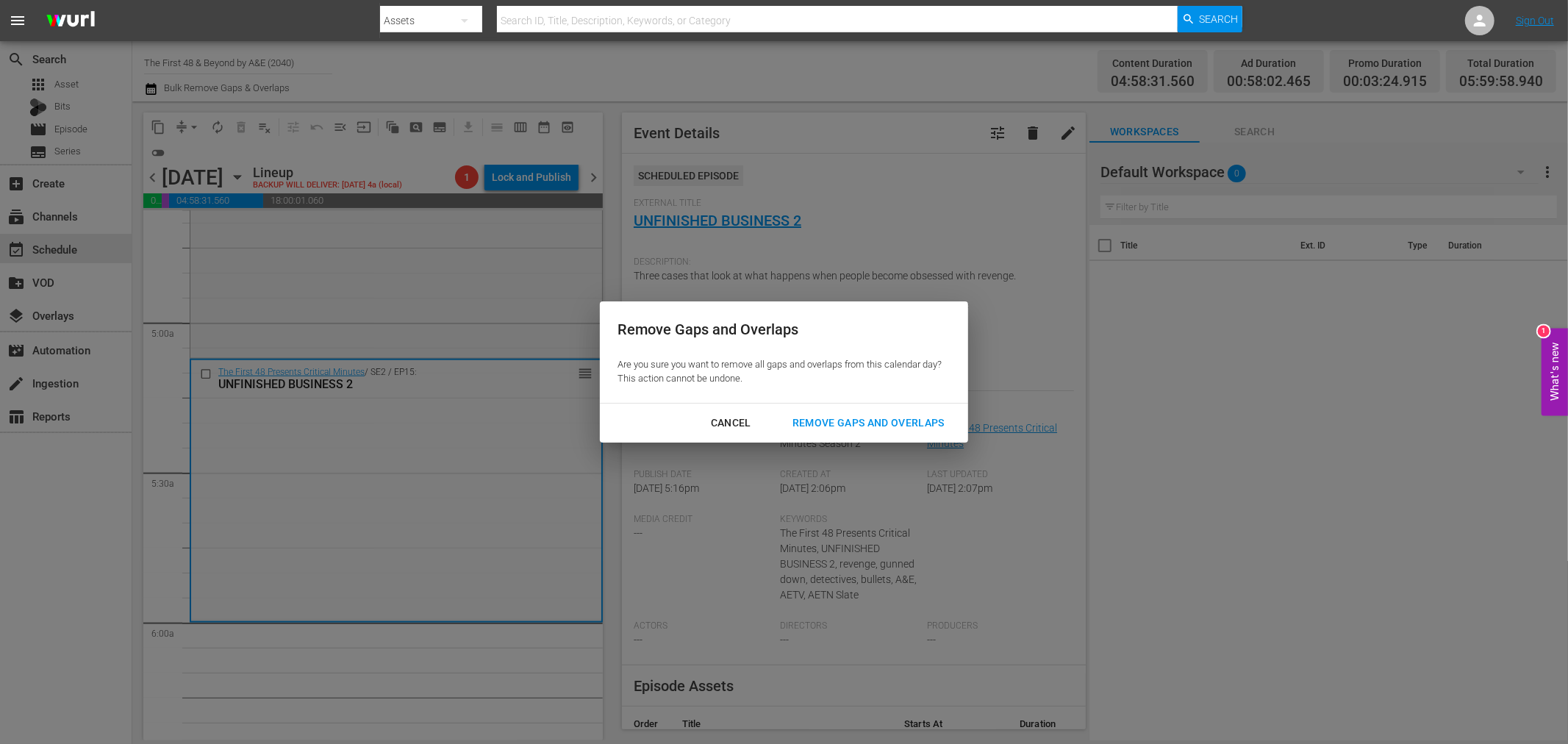
click at [884, 420] on div "Remove Gaps and Overlaps" at bounding box center [869, 423] width 175 height 18
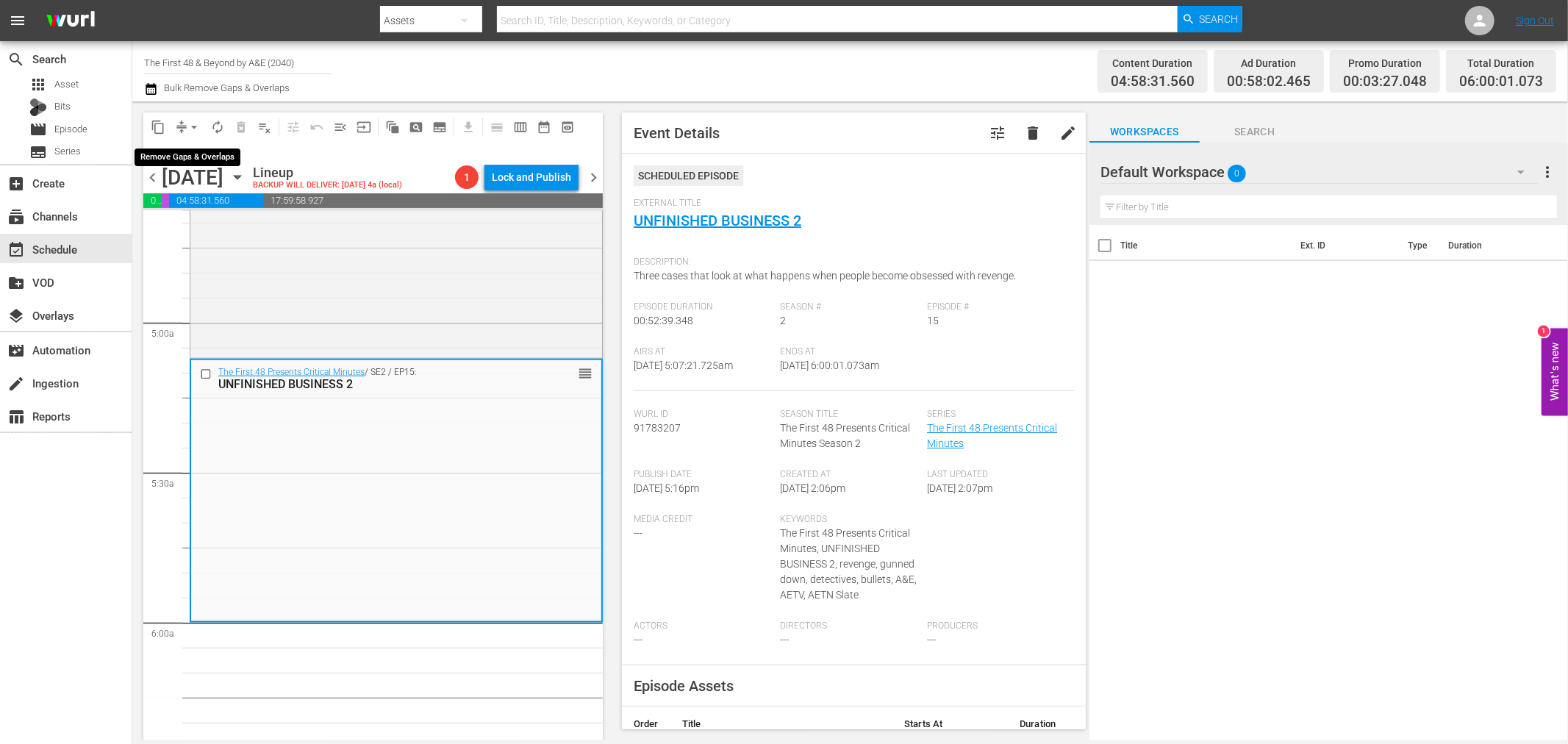
click at [191, 122] on span "arrow_drop_down" at bounding box center [194, 127] width 15 height 15
click at [194, 155] on li "Align to Midnight" at bounding box center [195, 156] width 154 height 25
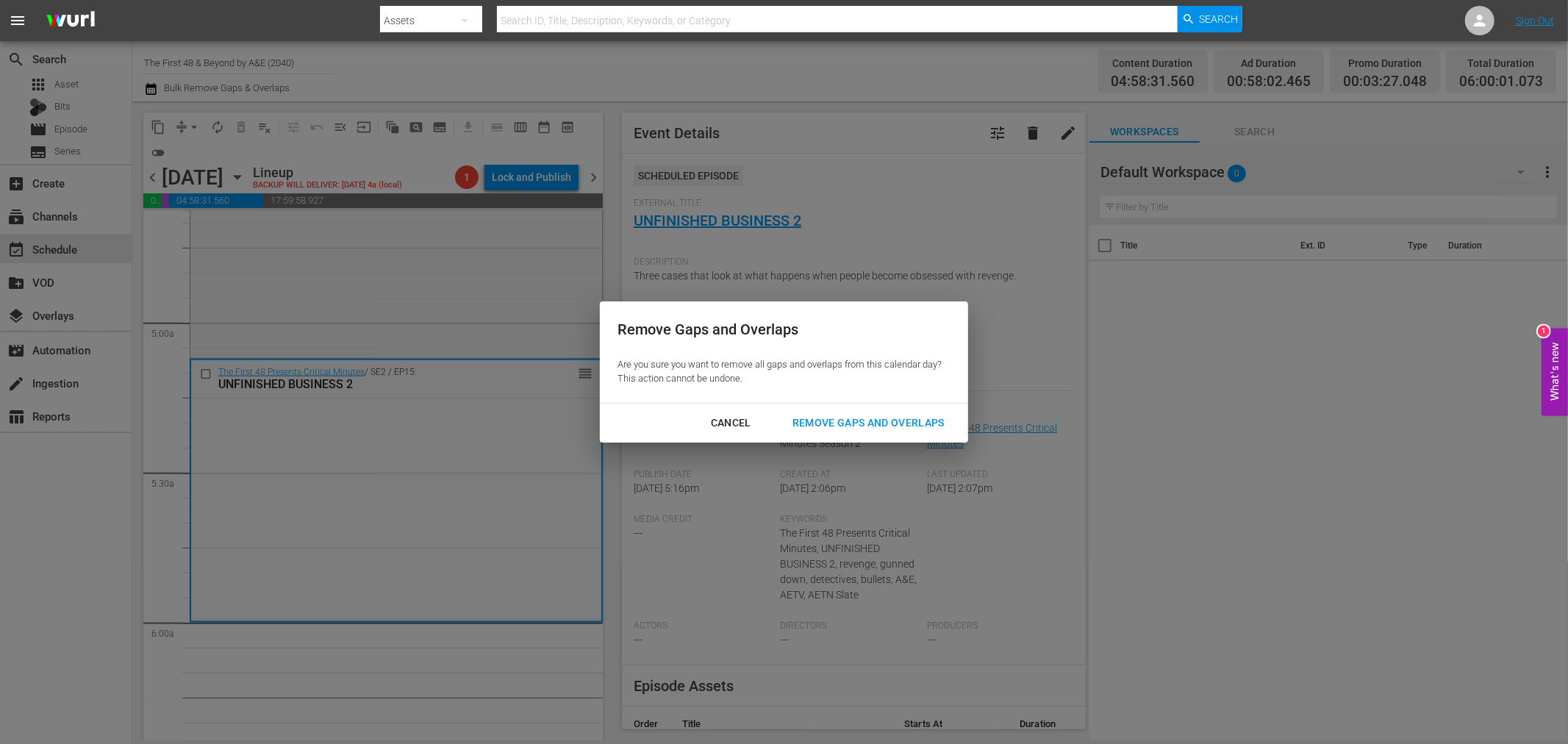
click at [901, 422] on div "Remove Gaps and Overlaps" at bounding box center [869, 423] width 175 height 18
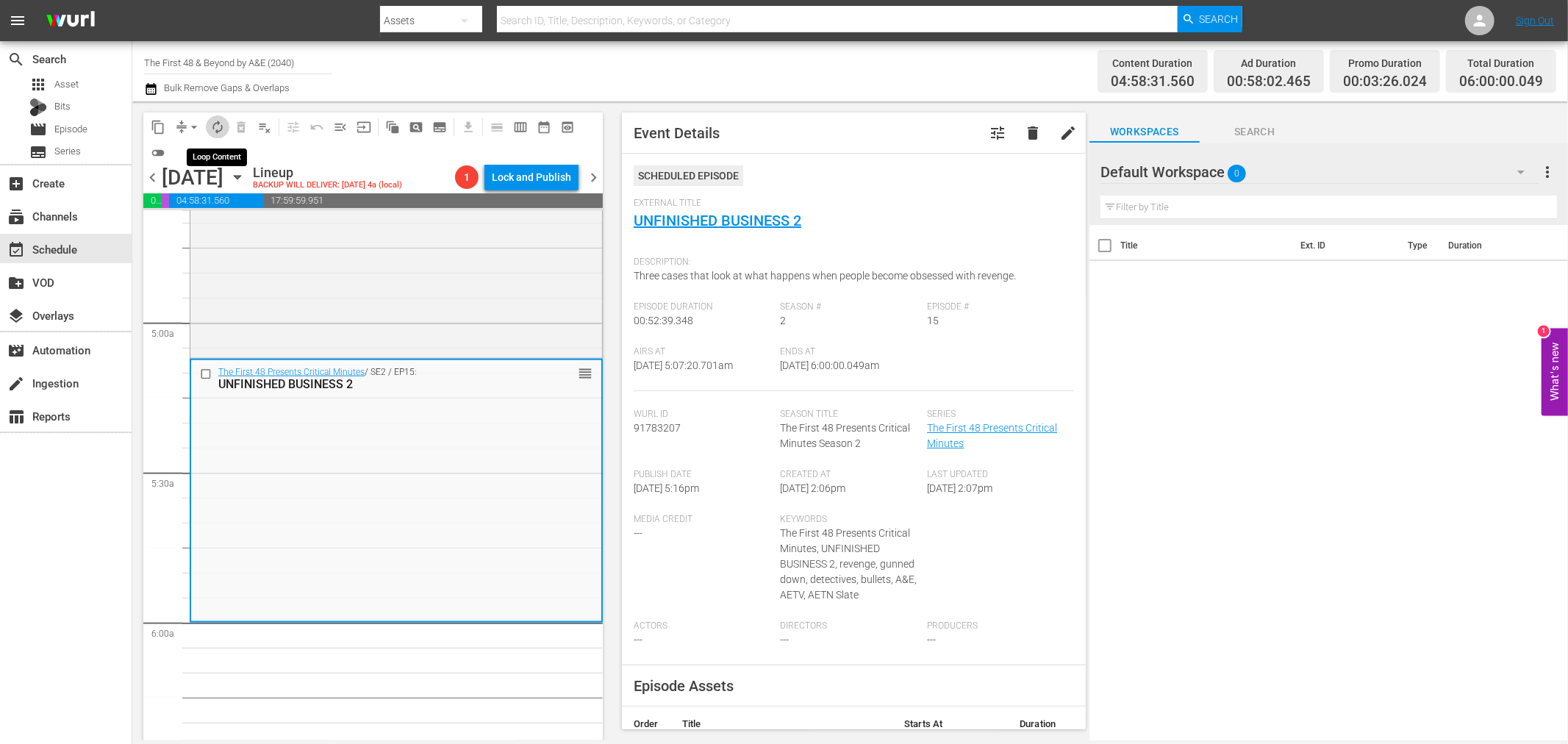
click at [220, 121] on span "autorenew_outlined" at bounding box center [218, 127] width 15 height 15
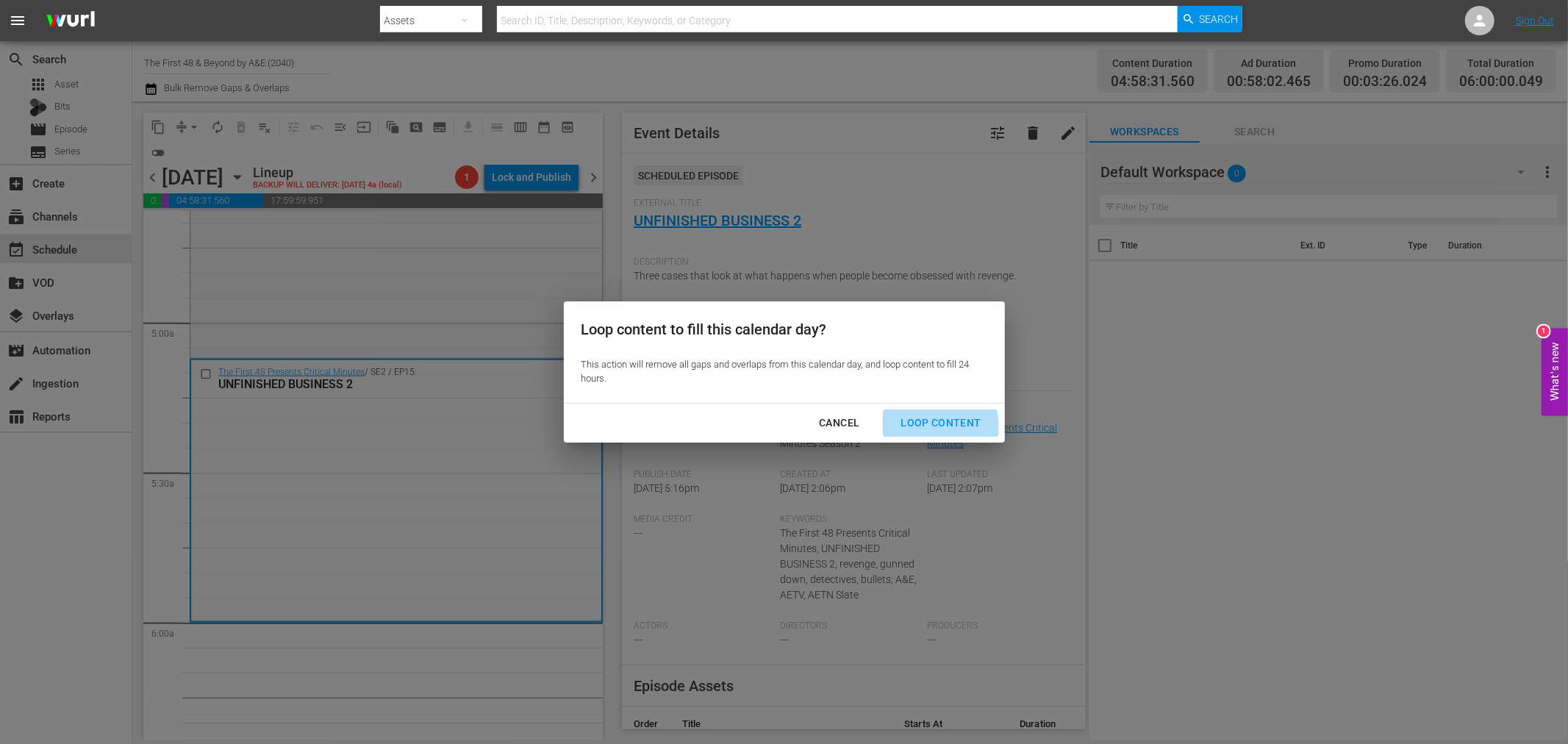
click at [916, 430] on div "Loop Content" at bounding box center [941, 423] width 104 height 18
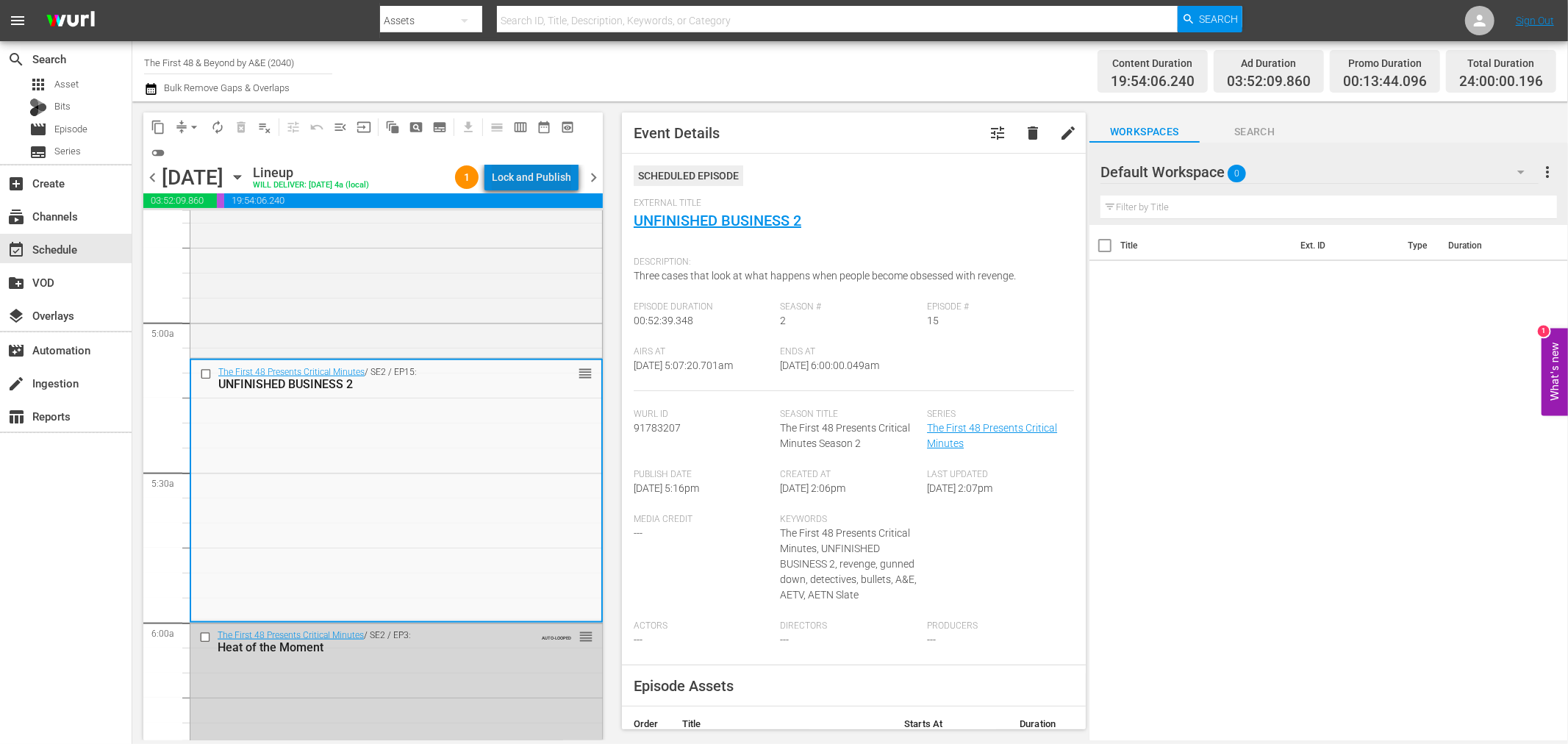
click at [541, 181] on div "Lock and Publish" at bounding box center [532, 177] width 79 height 26
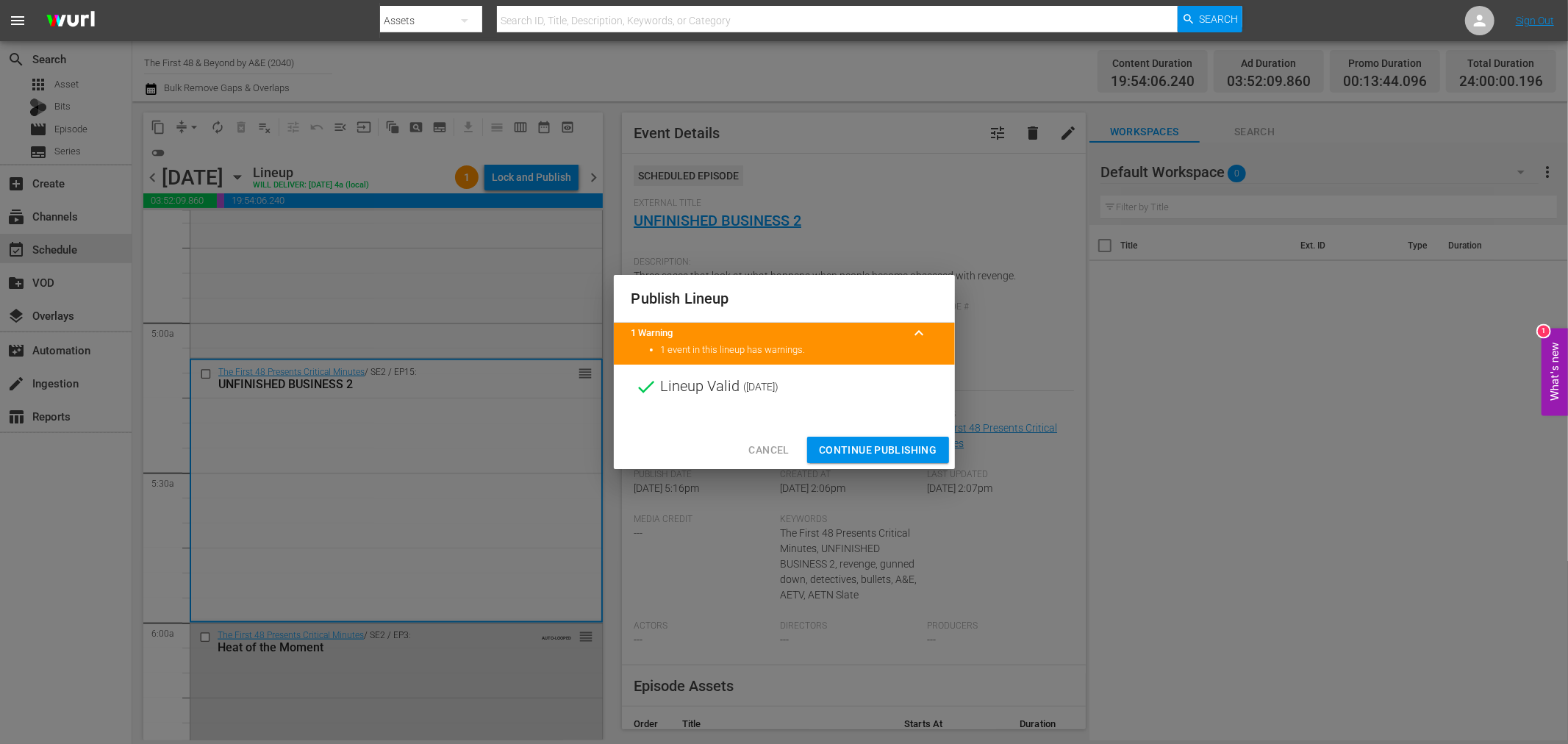
click at [870, 447] on span "Continue Publishing" at bounding box center [877, 450] width 118 height 18
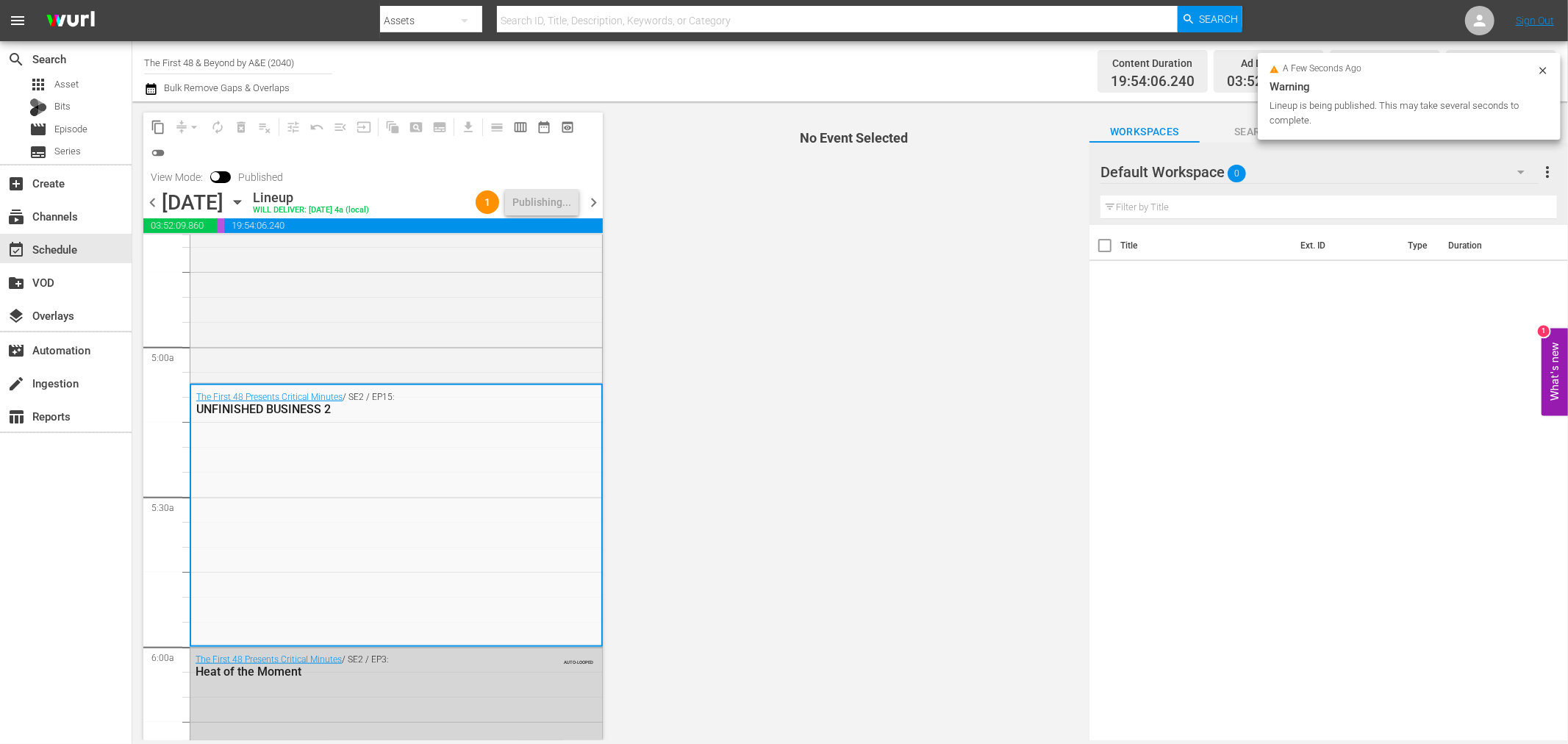
click at [592, 209] on span "chevron_right" at bounding box center [593, 202] width 18 height 18
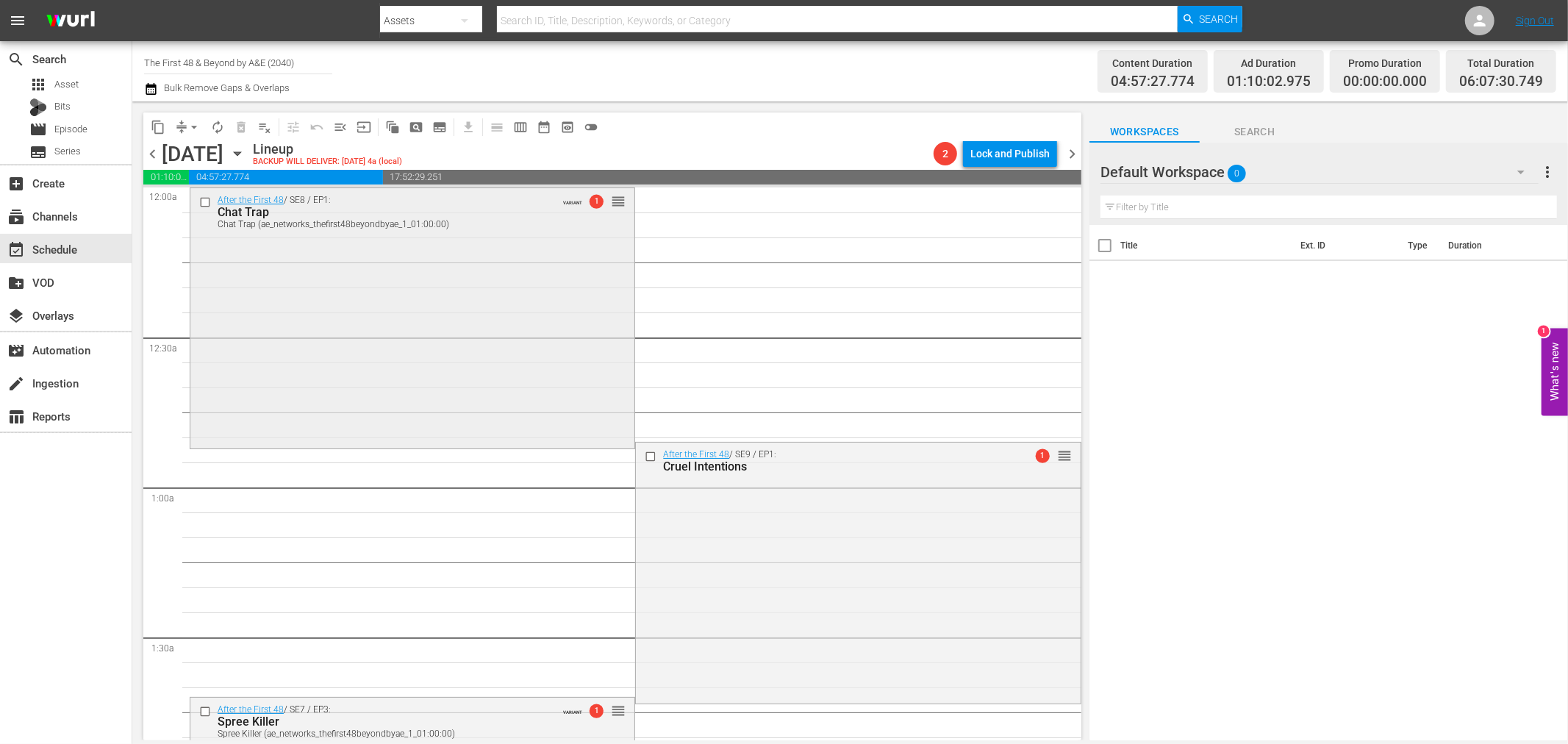
click at [525, 263] on div "After the First 48 / SE8 / EP1: Chat Trap Chat Trap (ae_networks_thefirst48beyo…" at bounding box center [412, 318] width 444 height 258
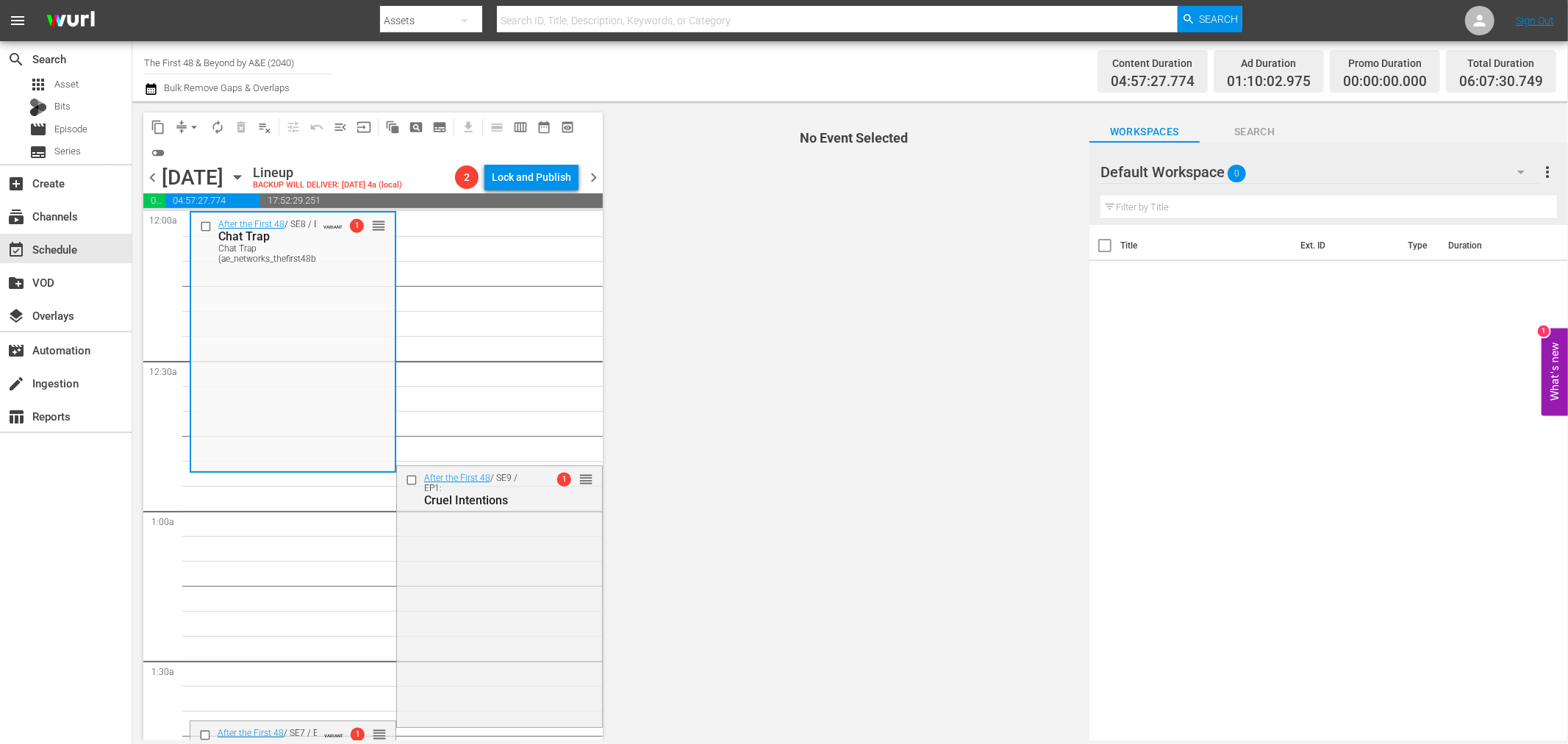
click at [190, 121] on span "arrow_drop_down" at bounding box center [194, 127] width 15 height 15
click at [185, 144] on li "Align to Midnight" at bounding box center [194, 156] width 121 height 25
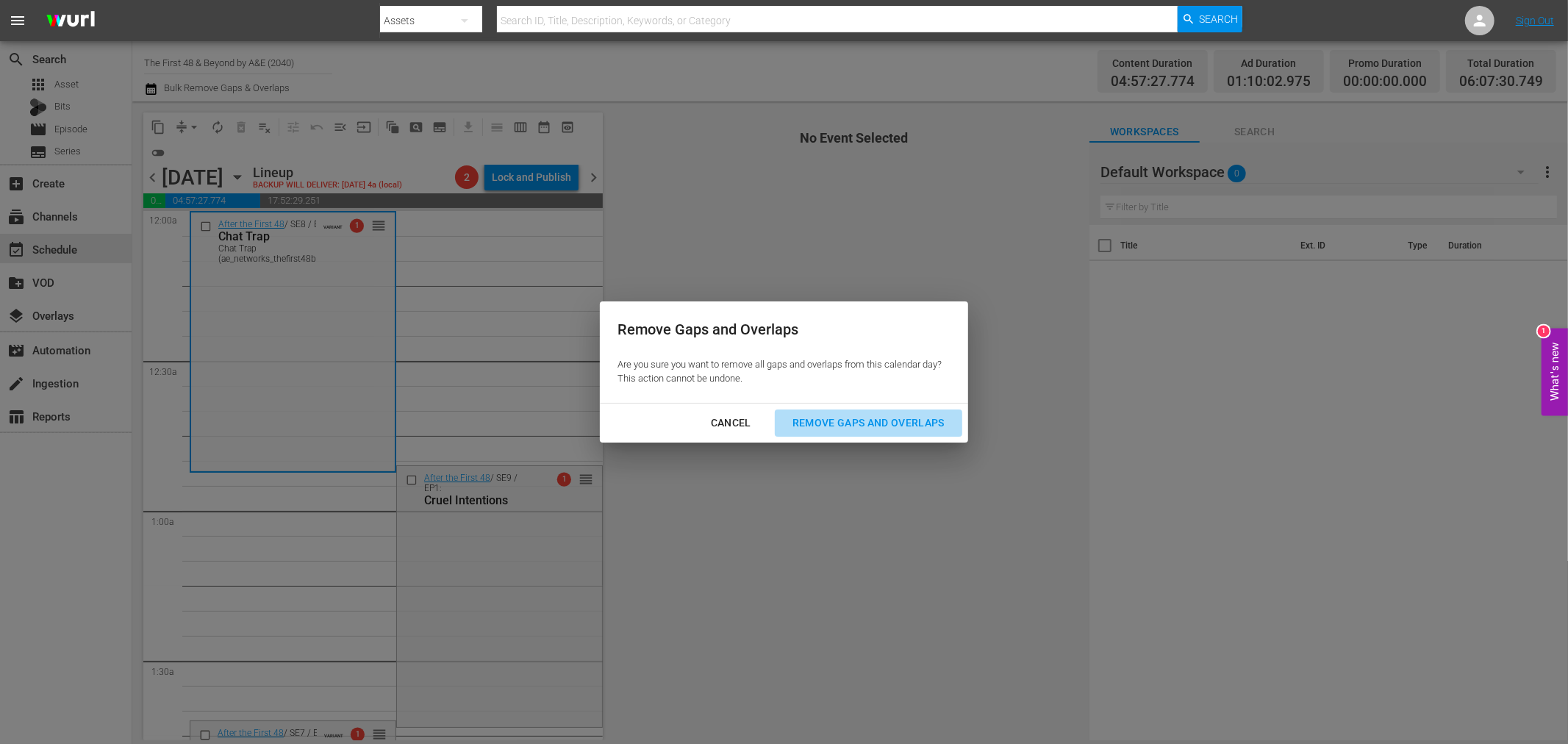
click at [877, 419] on div "Remove Gaps and Overlaps" at bounding box center [869, 423] width 175 height 18
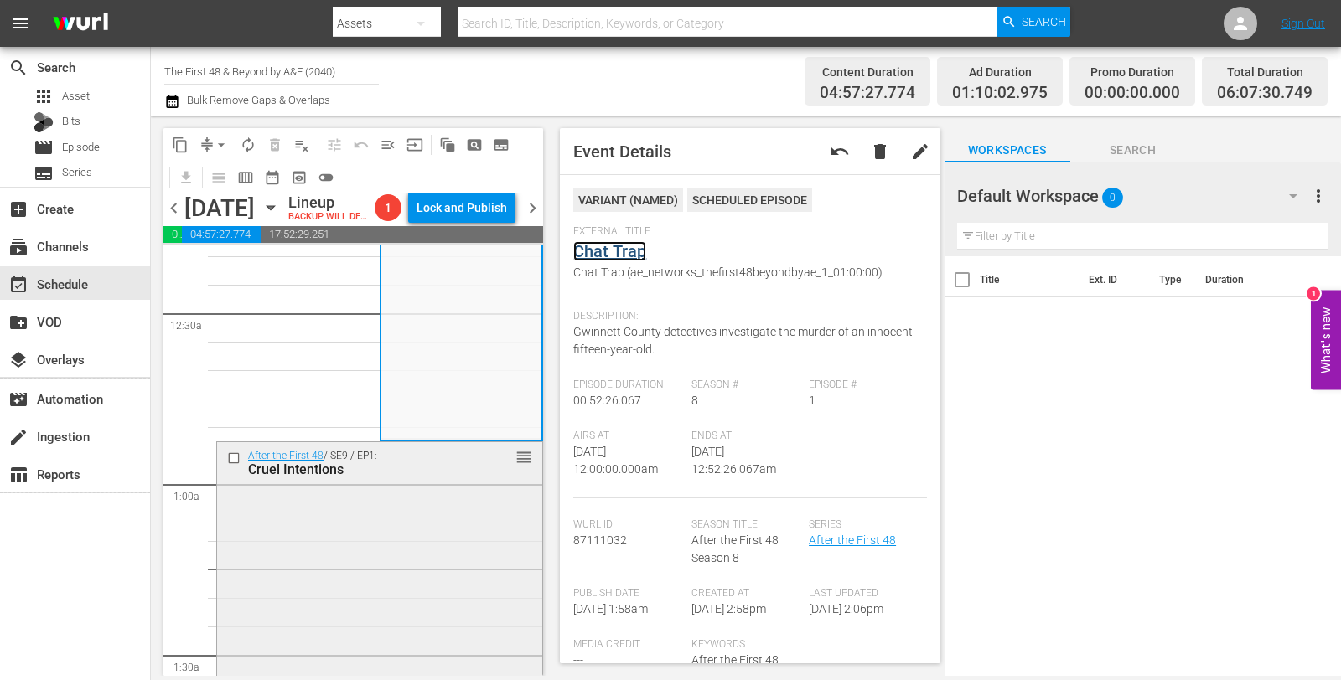
scroll to position [279, 0]
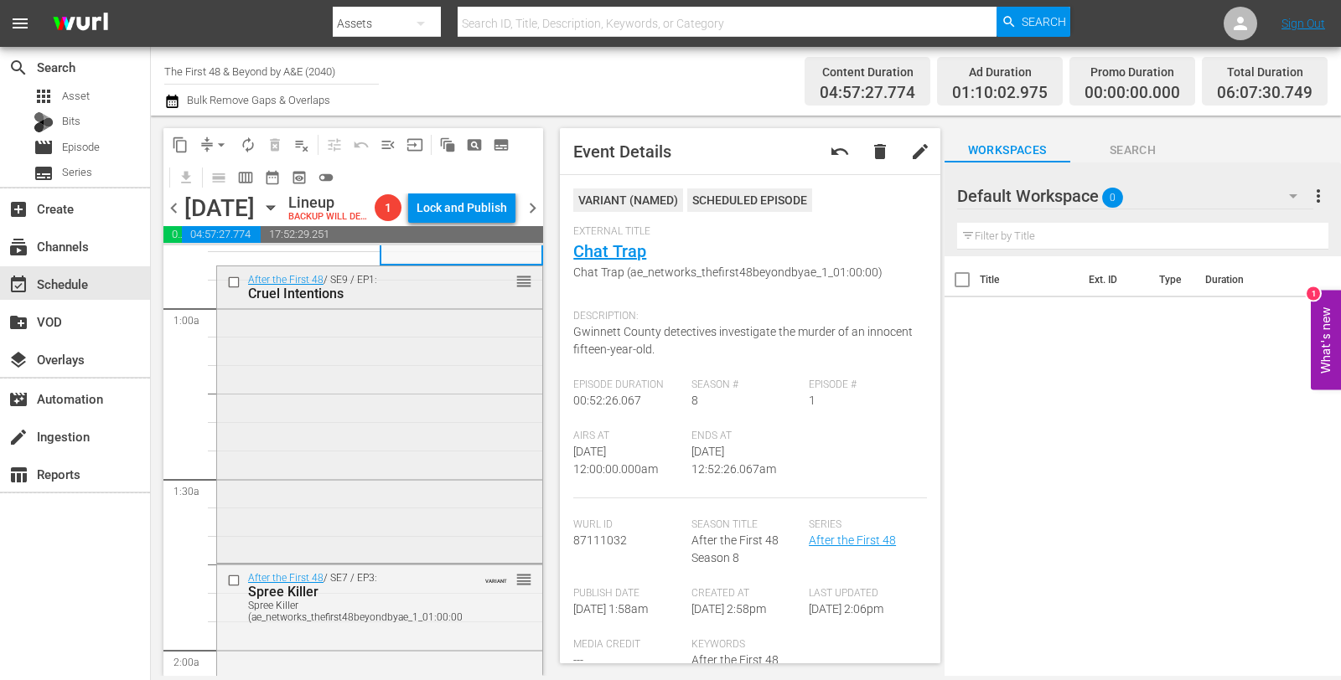
click at [450, 390] on div "After the First 48 / SE9 / EP1: Cruel Intentions reorder" at bounding box center [379, 413] width 325 height 294
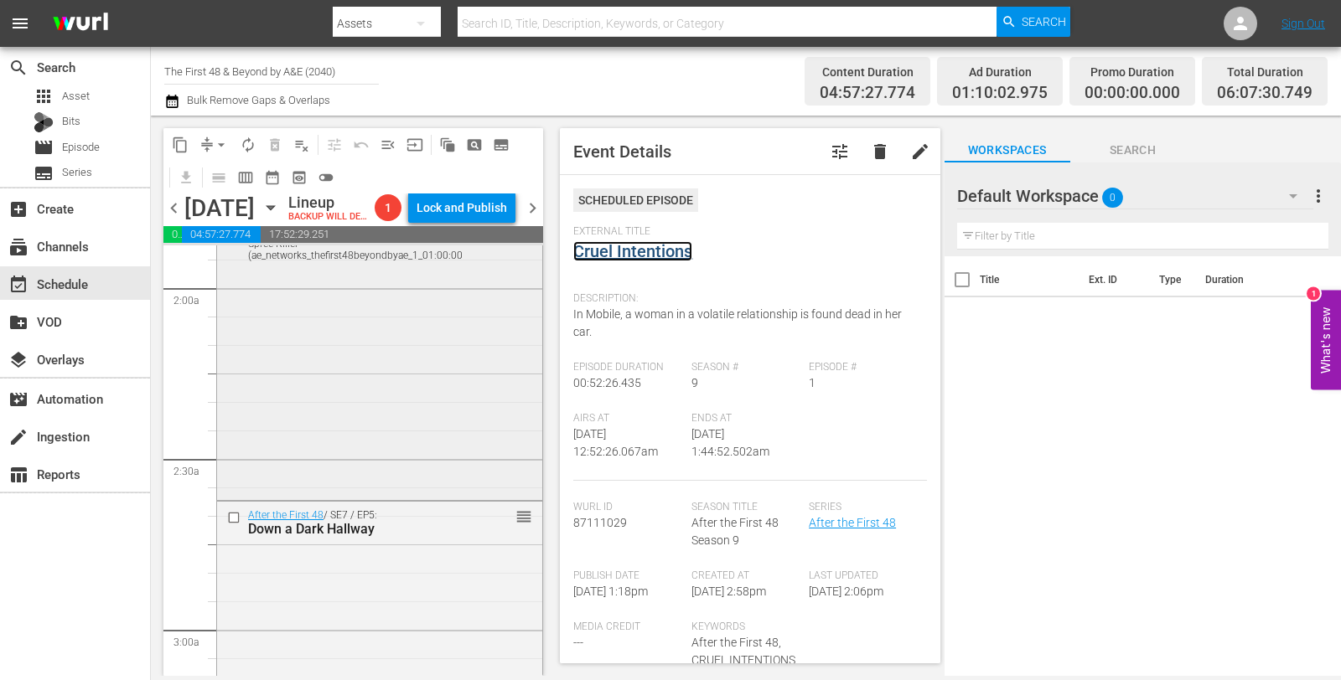
scroll to position [651, 0]
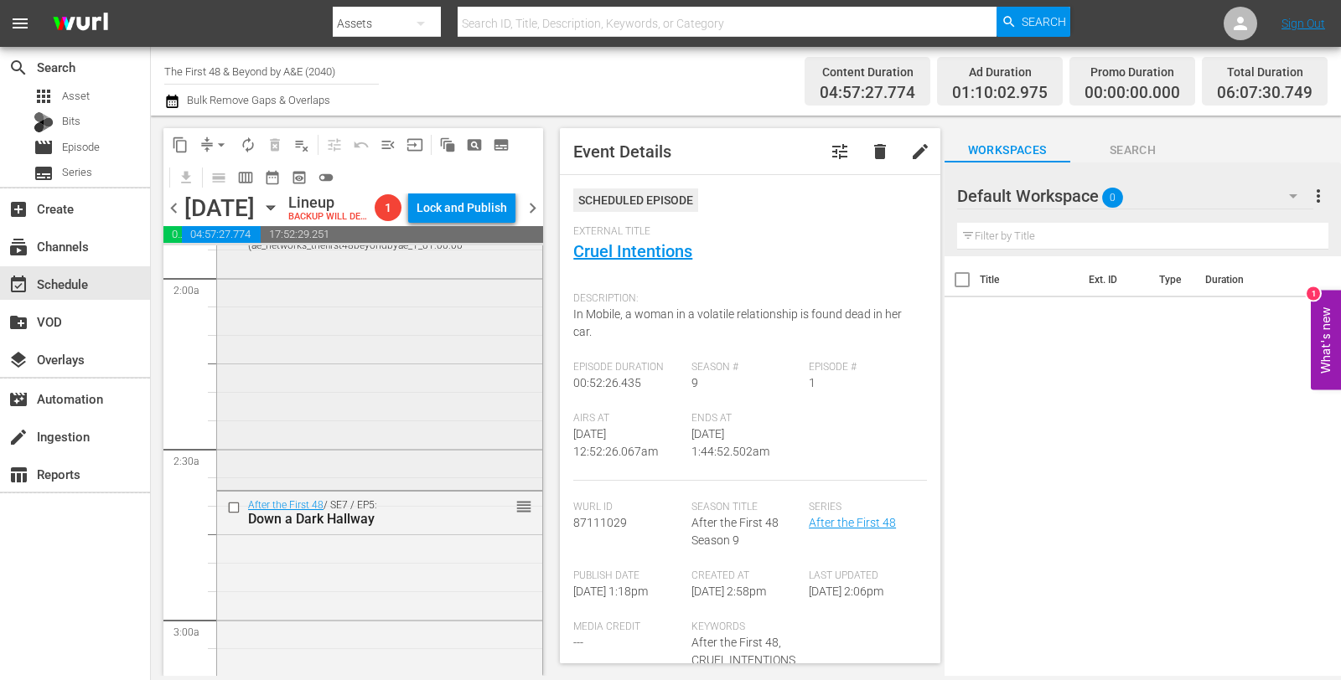
click at [398, 388] on div "After the First 48 / SE7 / EP3: Spree Killer Spree Killer (ae_networks_thefirst…" at bounding box center [379, 339] width 325 height 293
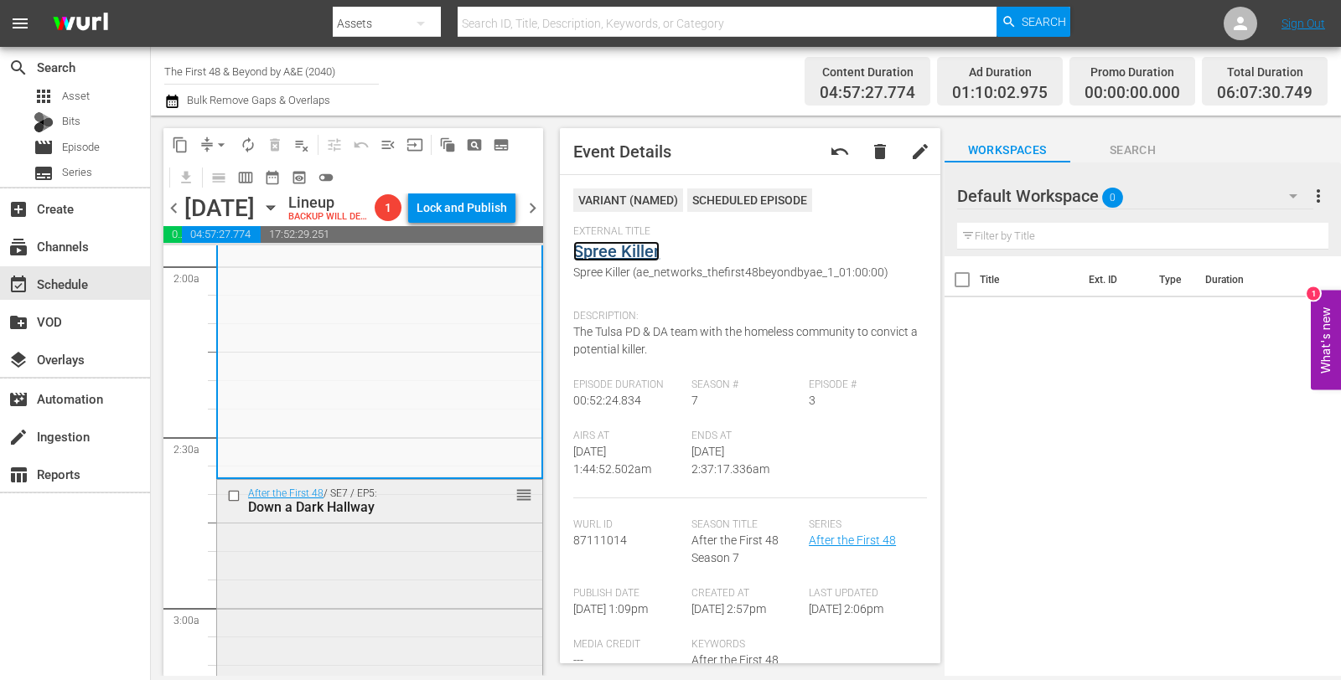
scroll to position [744, 0]
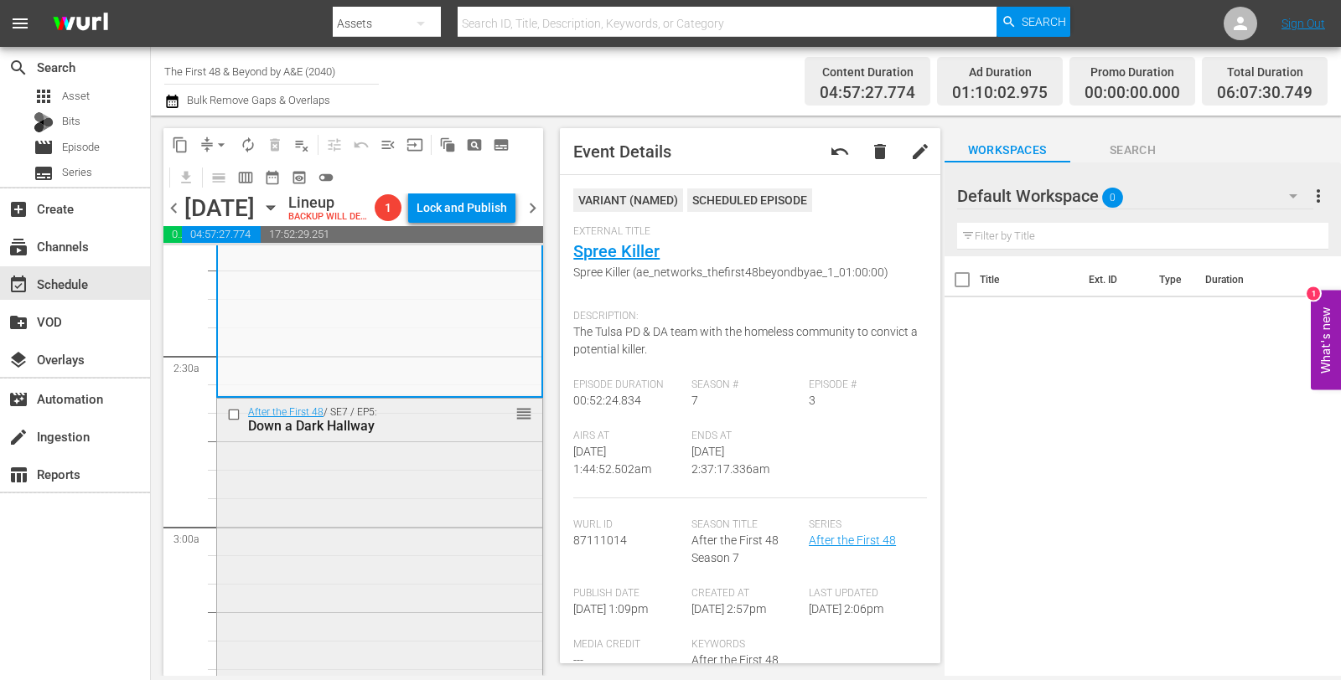
click at [436, 520] on div "After the First 48 / SE7 / EP5: Down a Dark Hallway reorder" at bounding box center [379, 547] width 325 height 296
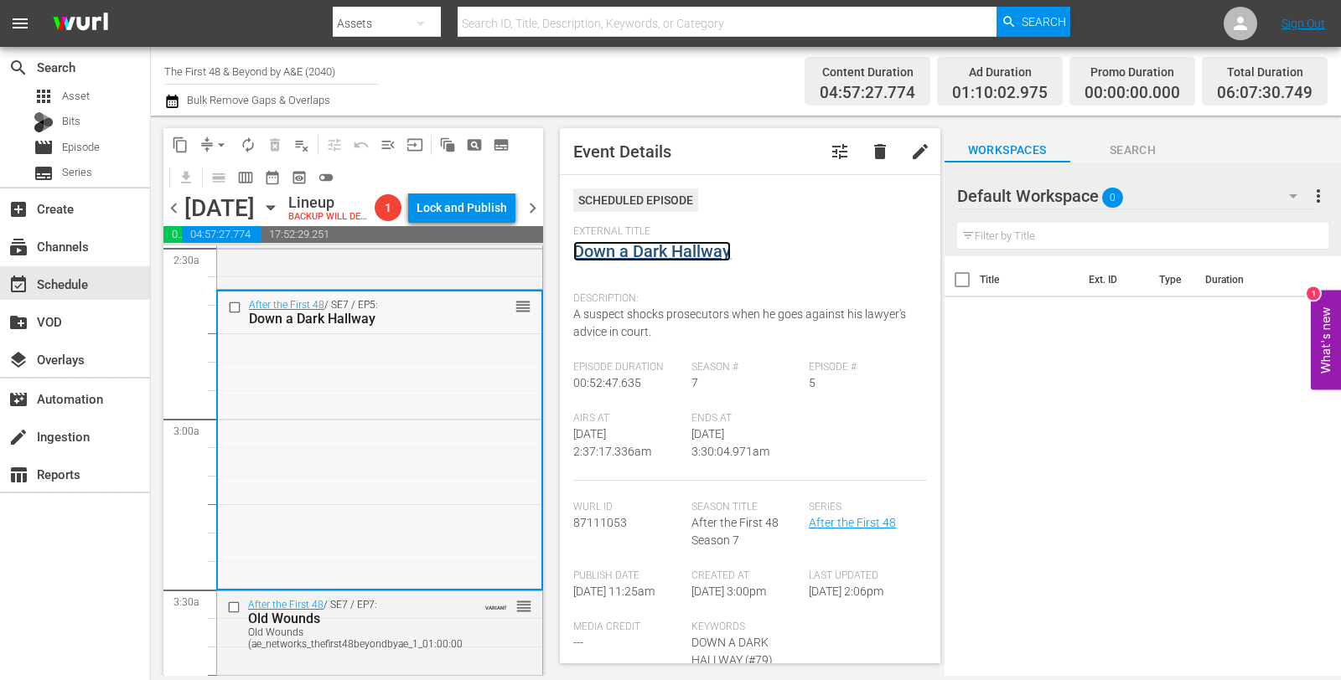
scroll to position [1117, 0]
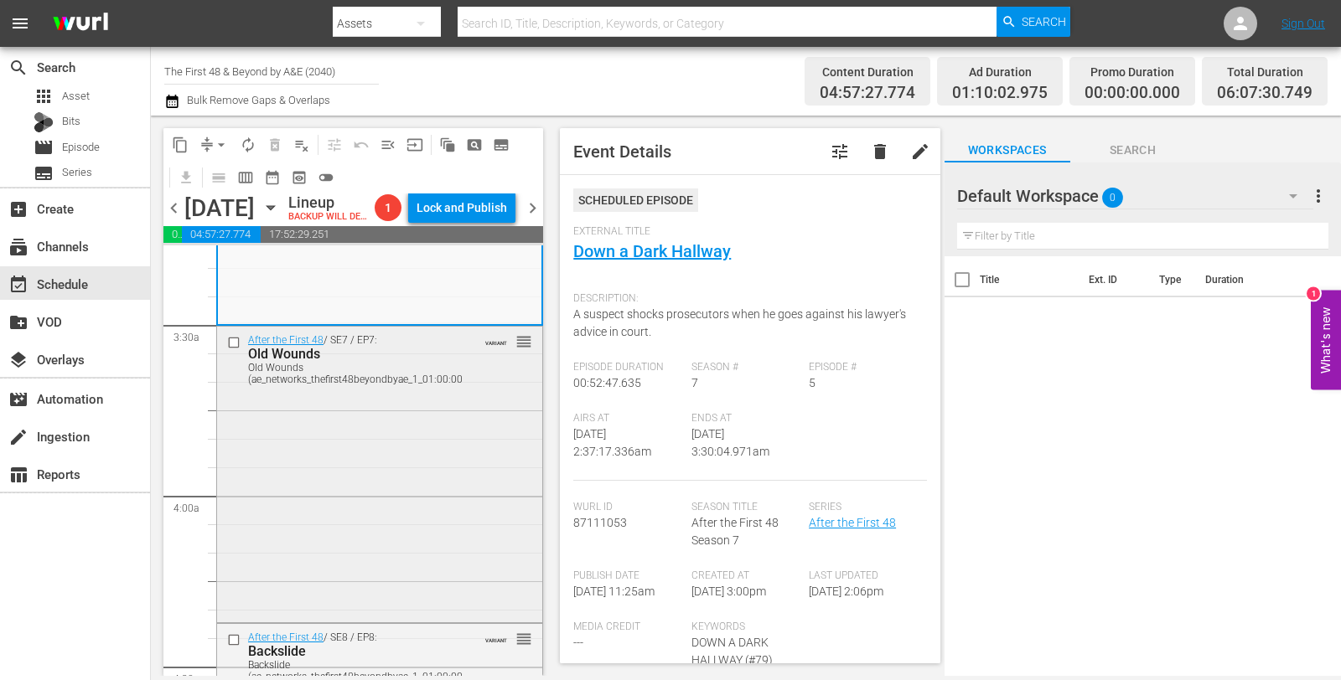
click at [476, 445] on div "After the First 48 / SE7 / EP7: Old Wounds Old Wounds (ae_networks_thefirst48be…" at bounding box center [379, 473] width 325 height 292
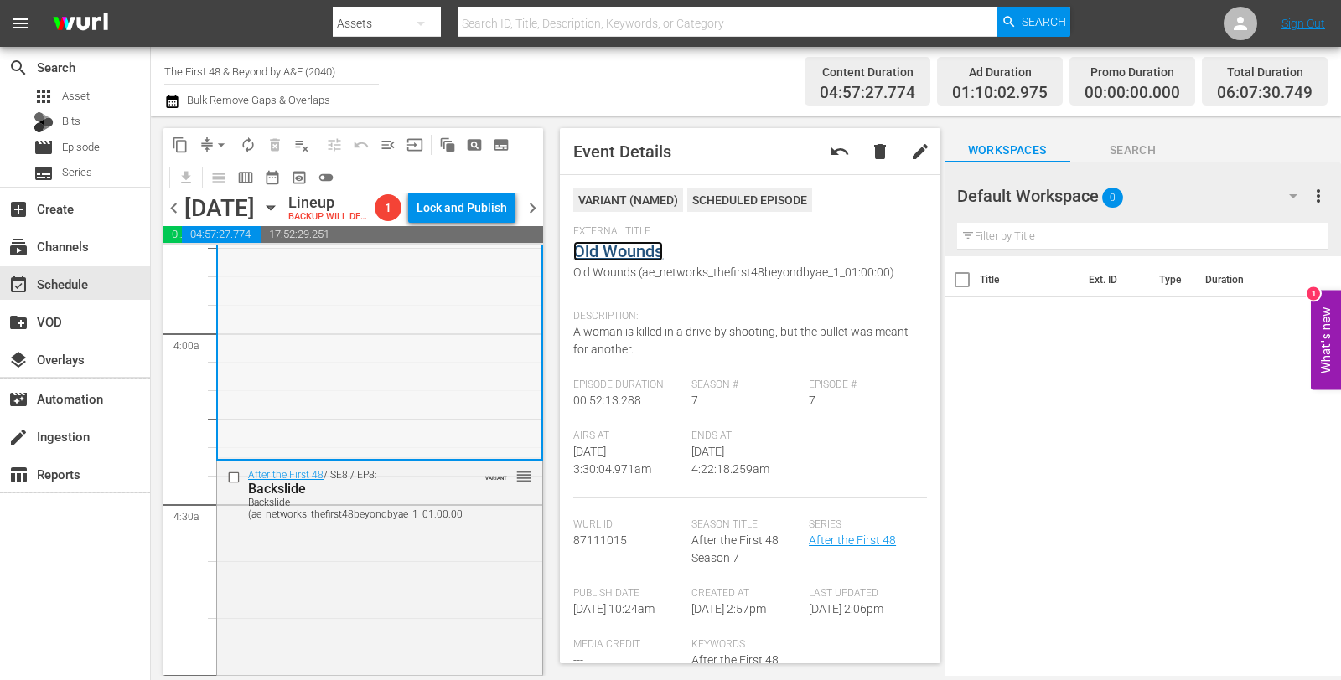
scroll to position [1489, 0]
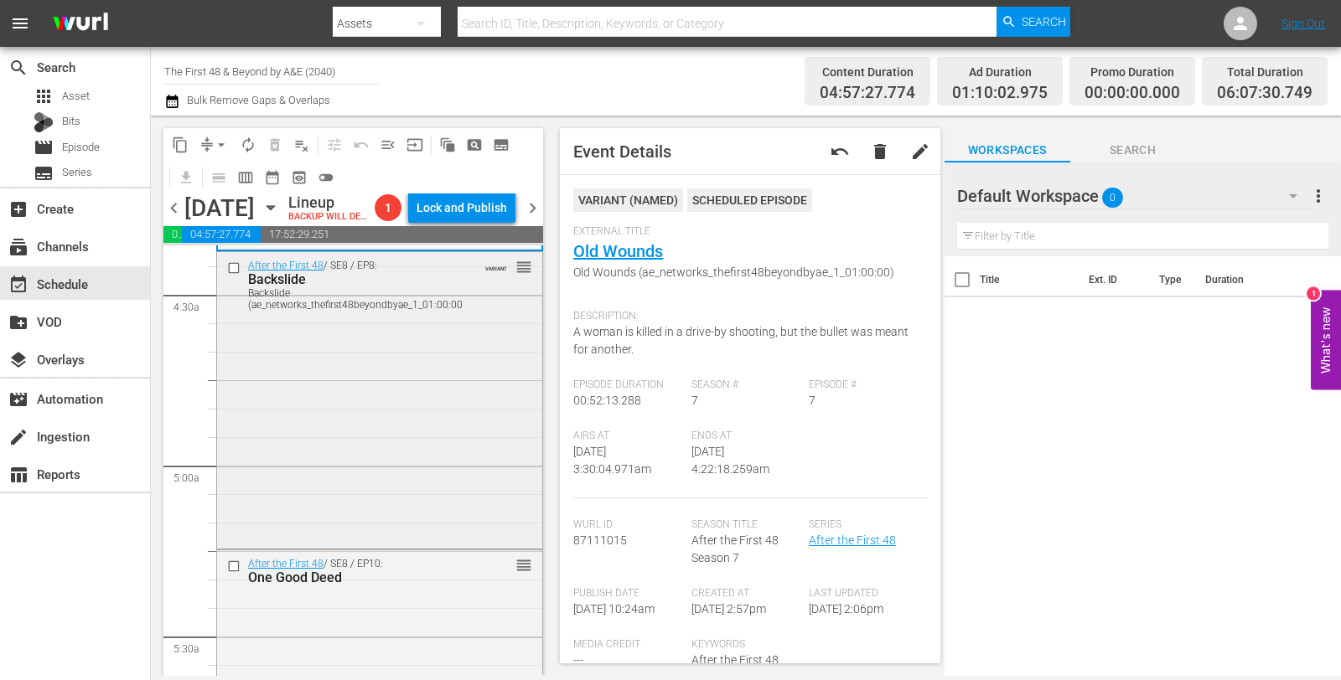
click at [365, 384] on div "After the First 48 / SE8 / EP8: Backslide Backslide (ae_networks_thefirst48beyo…" at bounding box center [379, 398] width 325 height 293
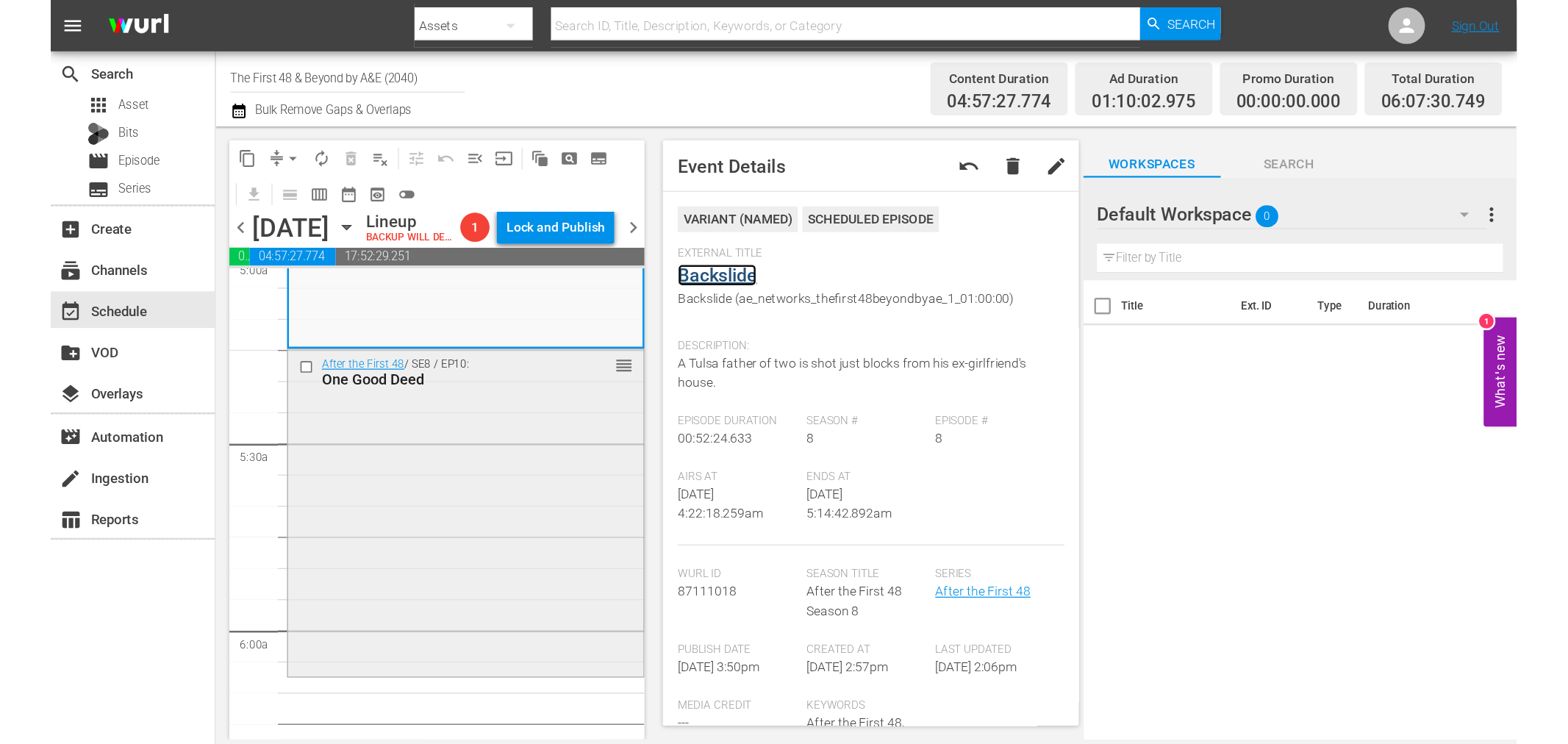
scroll to position [1634, 0]
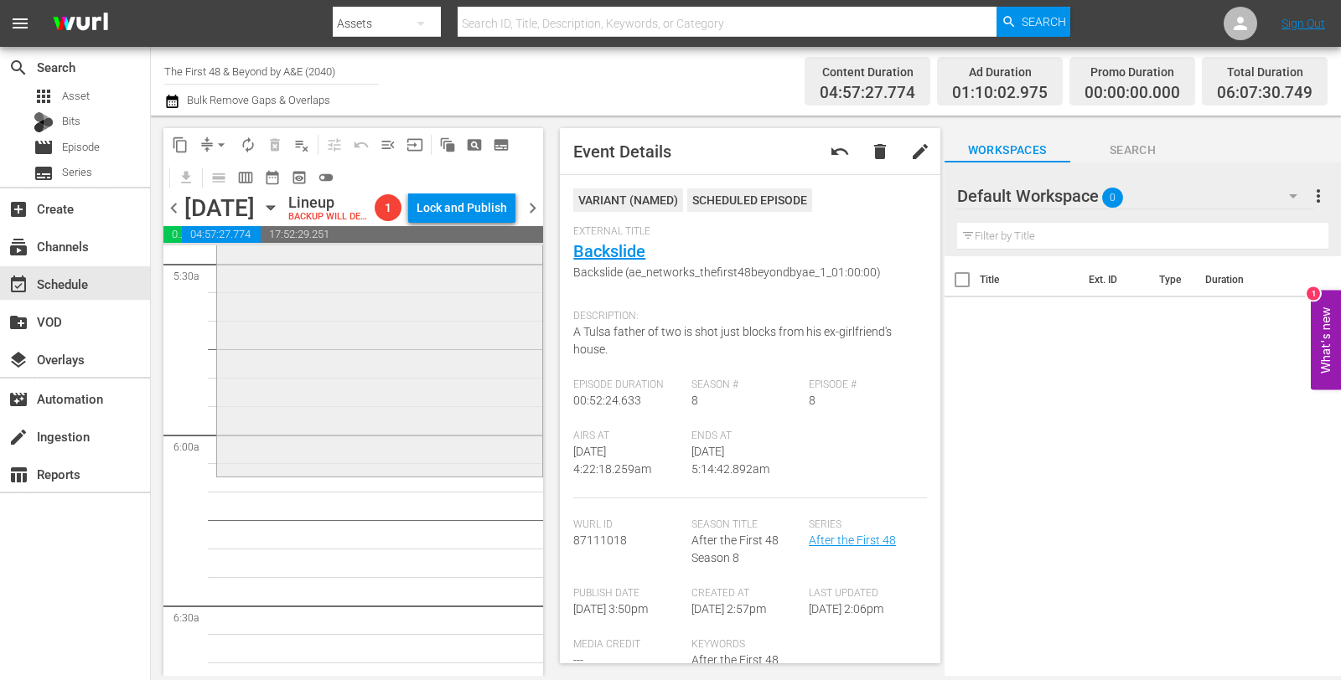
click at [316, 404] on div "After the First 48 / SE8 / EP10: One Good Deed reorder" at bounding box center [379, 326] width 325 height 296
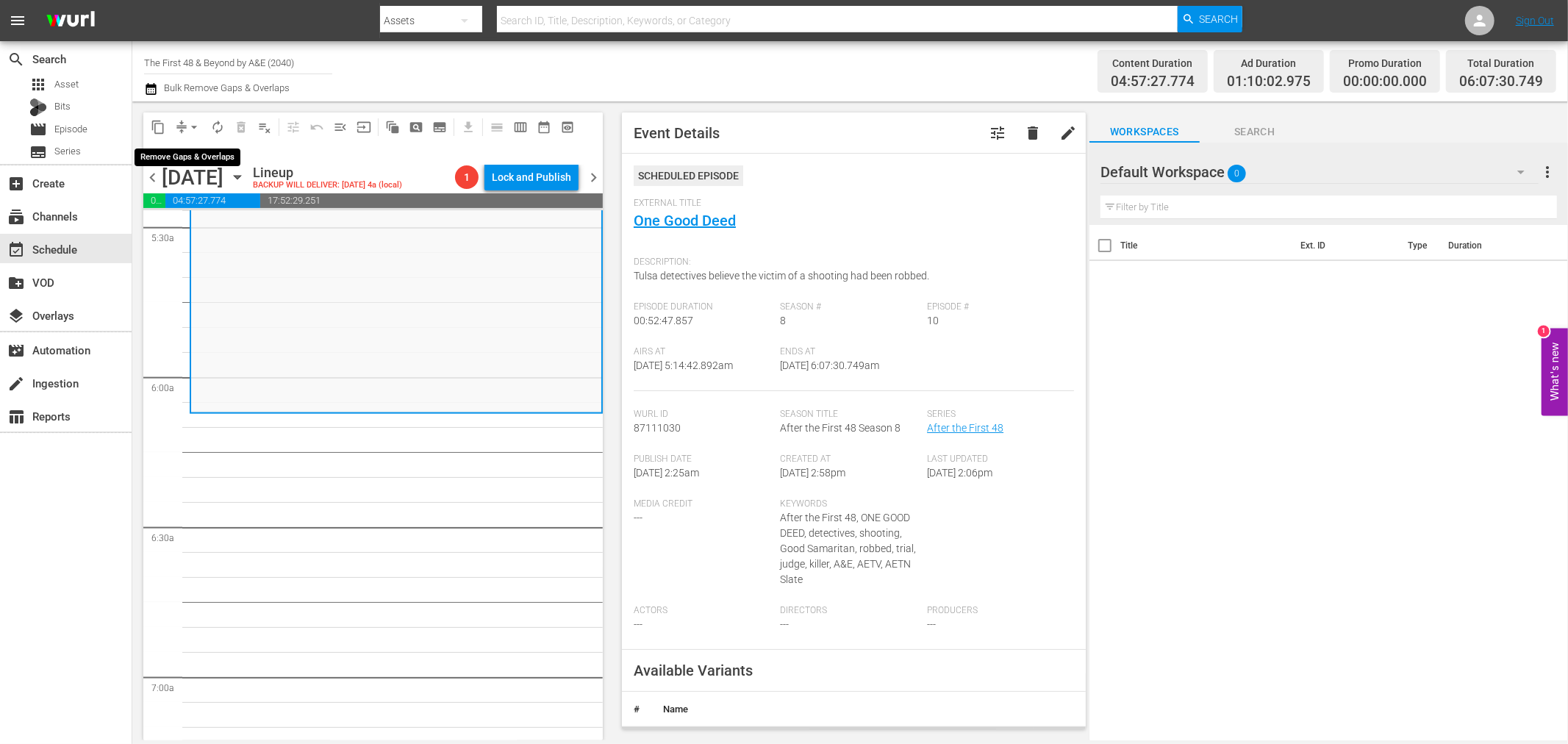
click at [193, 125] on span "arrow_drop_down" at bounding box center [194, 127] width 15 height 15
click at [196, 156] on li "Align to Midnight" at bounding box center [195, 156] width 154 height 25
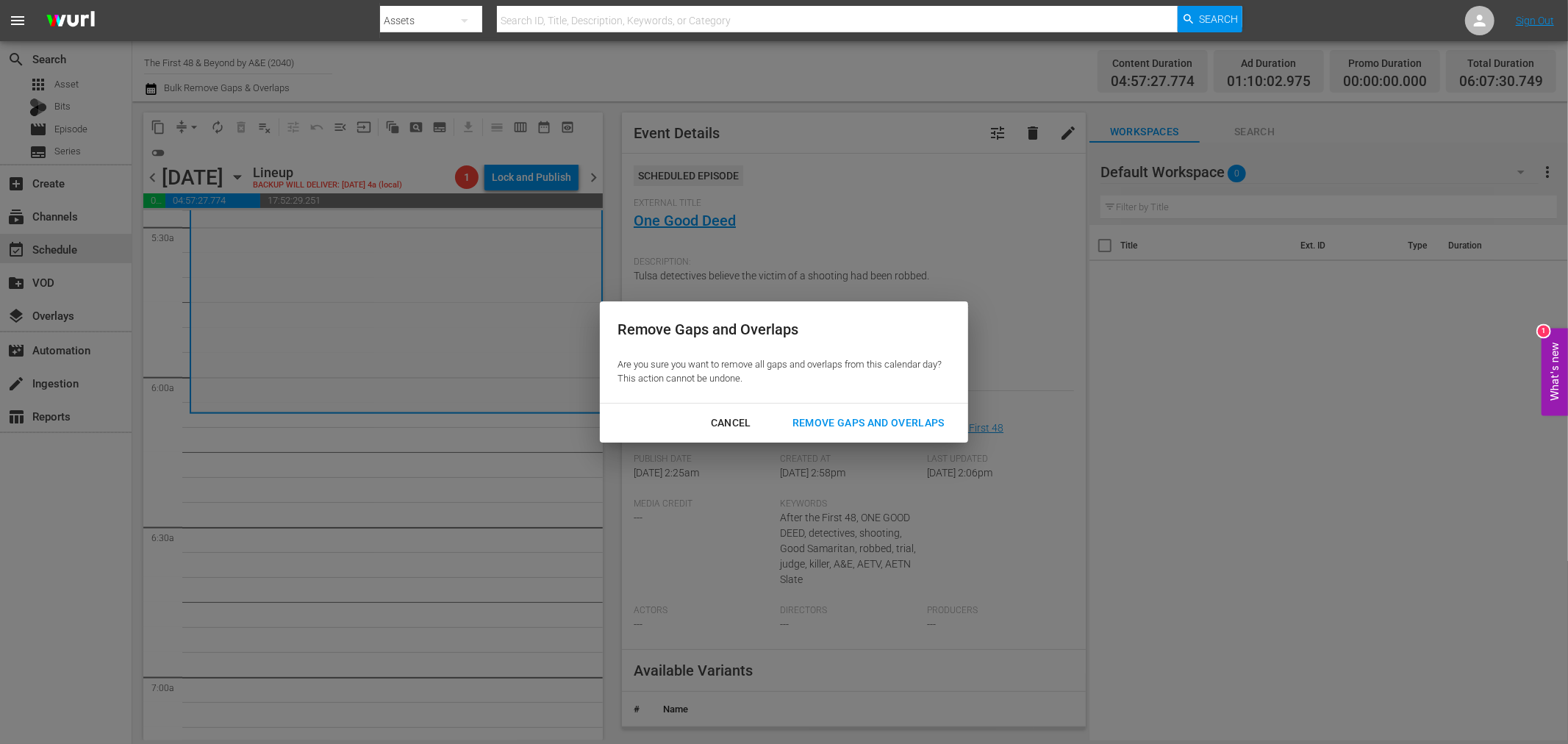
click at [882, 424] on div "Remove Gaps and Overlaps" at bounding box center [869, 423] width 175 height 18
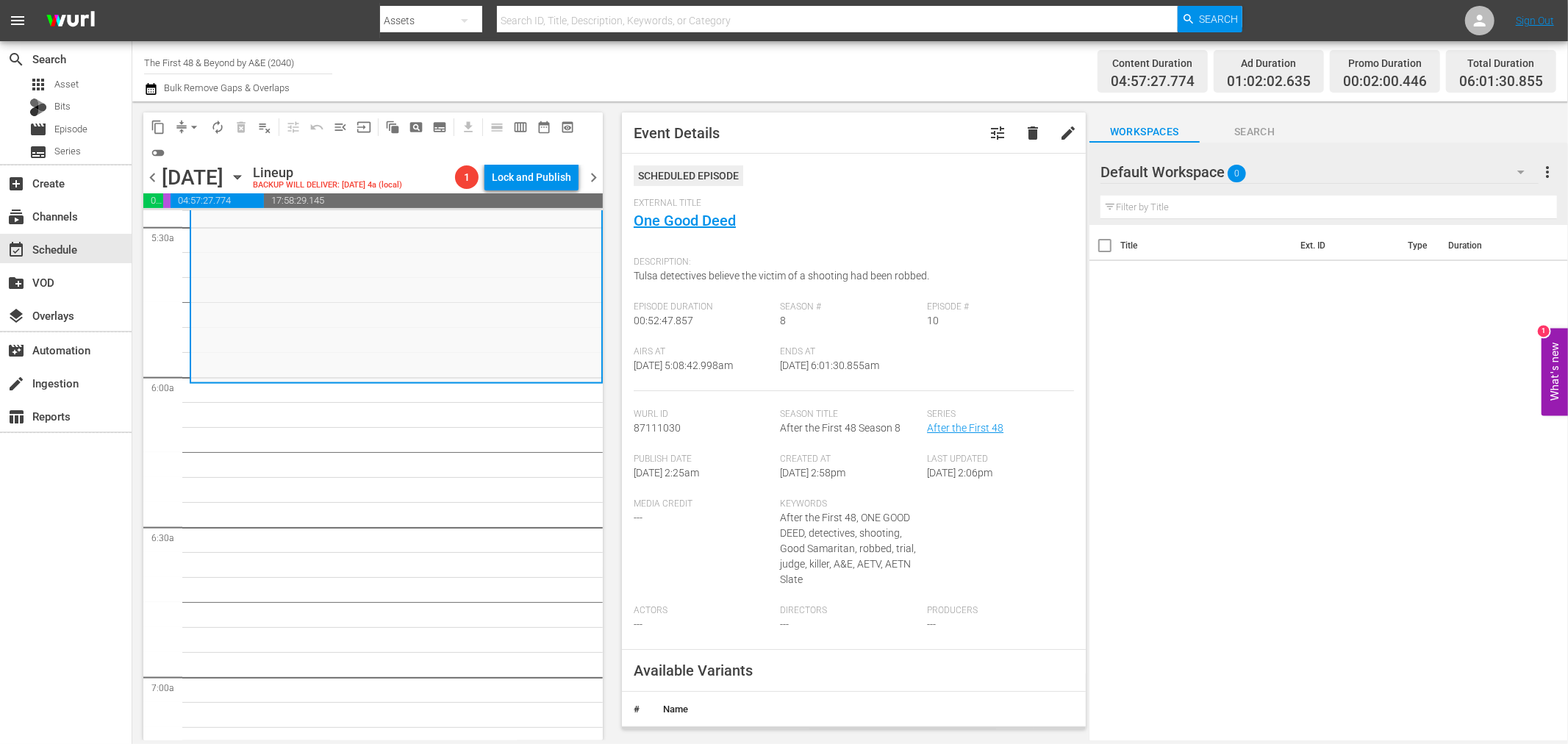
scroll to position [1608, 0]
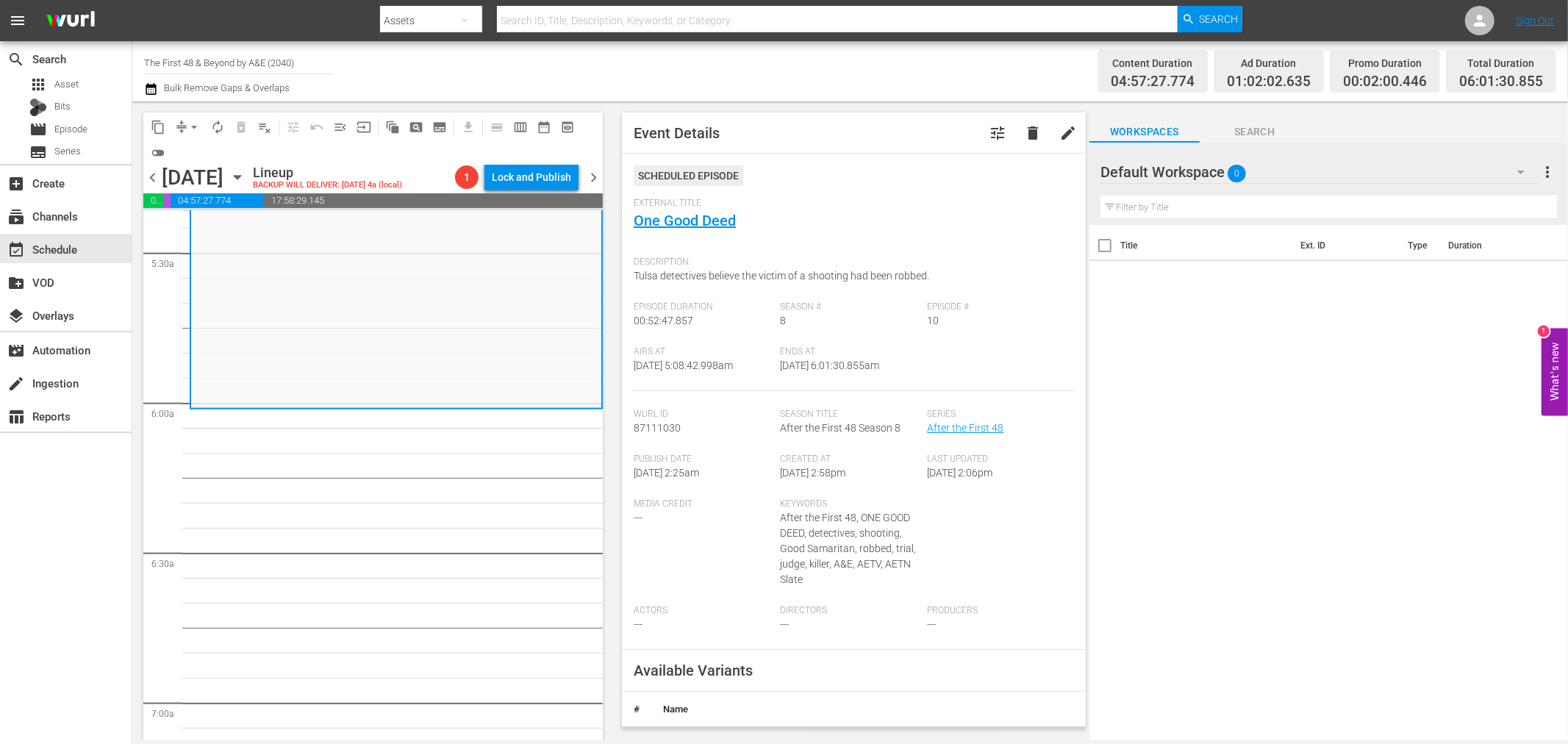
click at [197, 132] on span "arrow_drop_down" at bounding box center [194, 127] width 15 height 15
click at [191, 160] on li "Align to Midnight" at bounding box center [195, 156] width 154 height 25
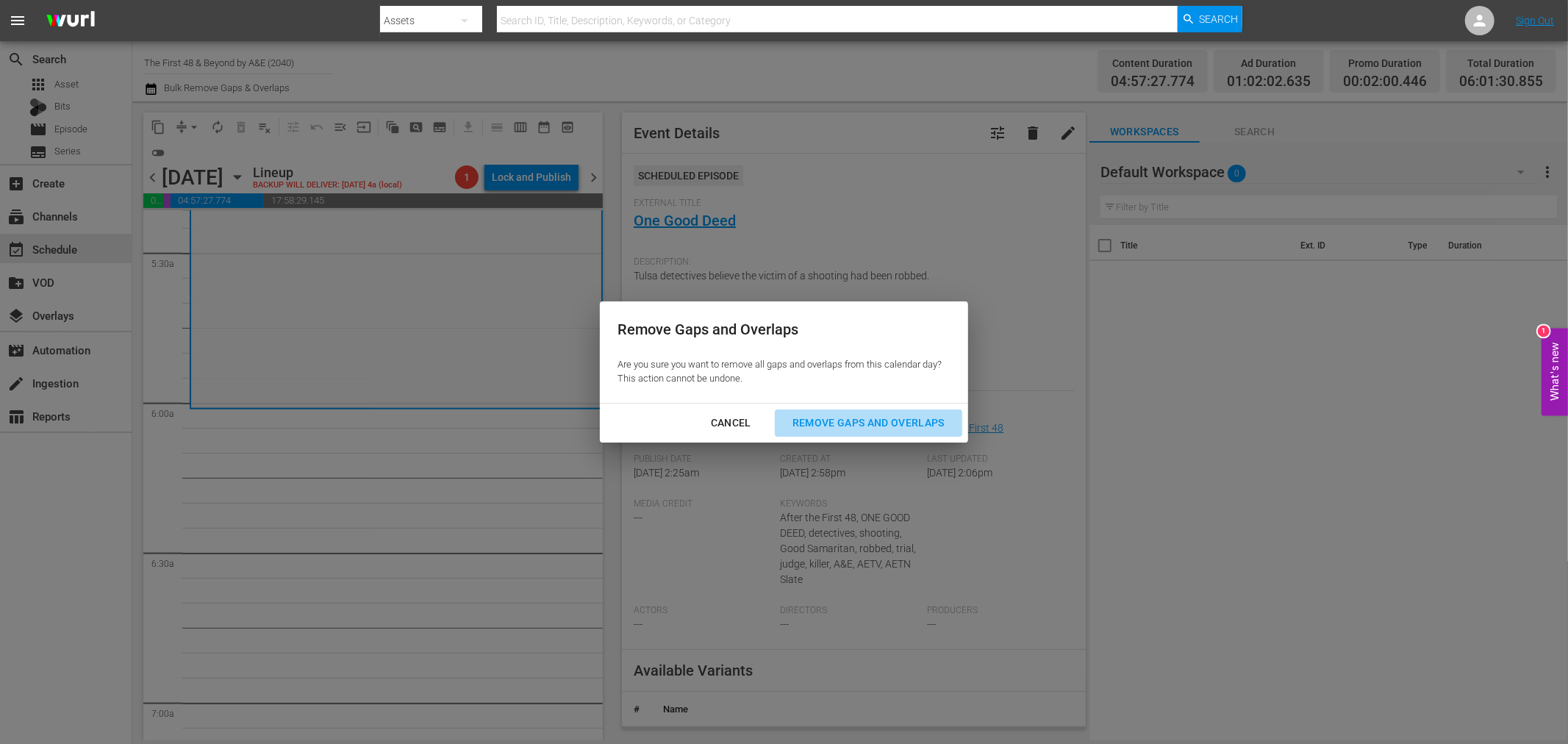
click at [896, 419] on div "Remove Gaps and Overlaps" at bounding box center [869, 423] width 175 height 18
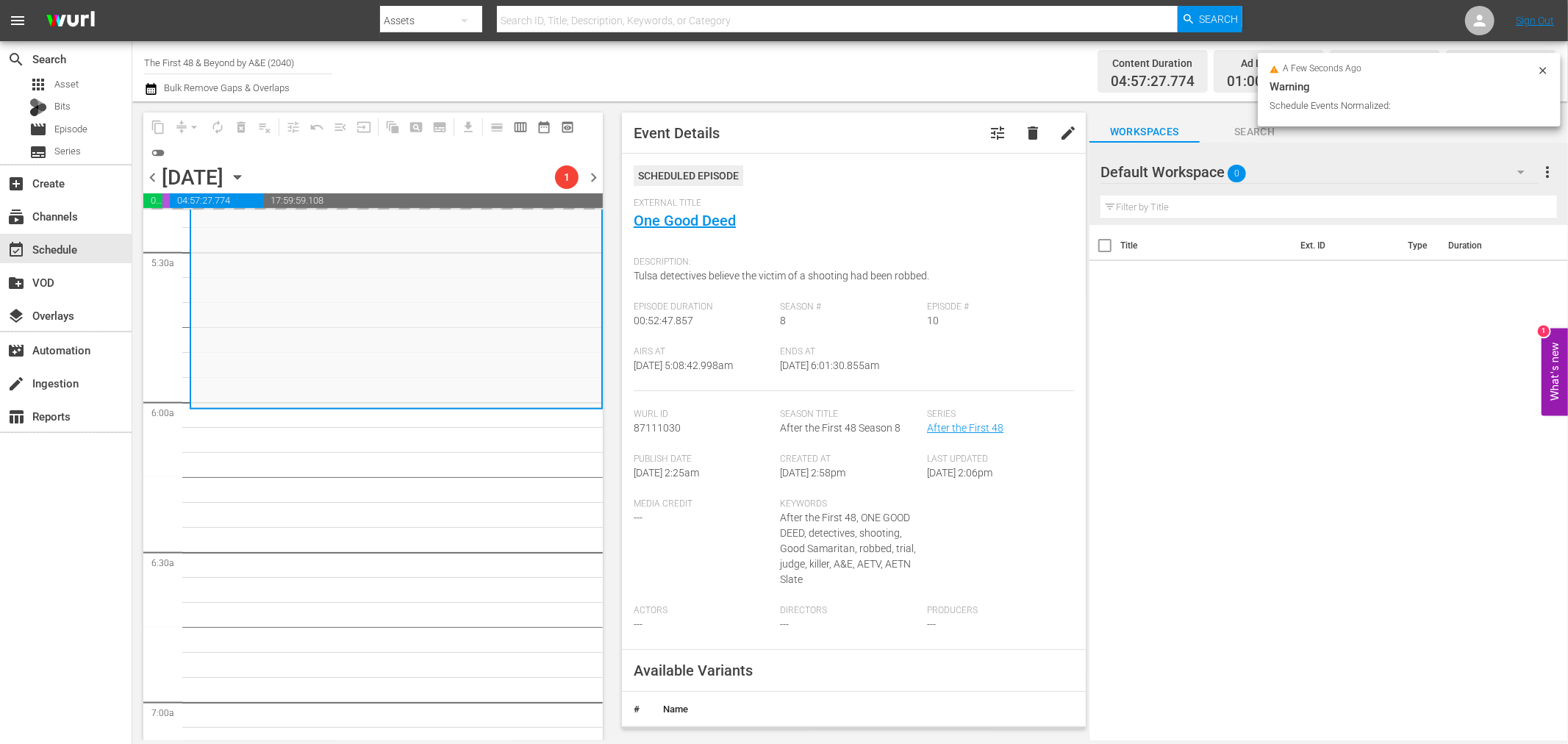
scroll to position [1634, 0]
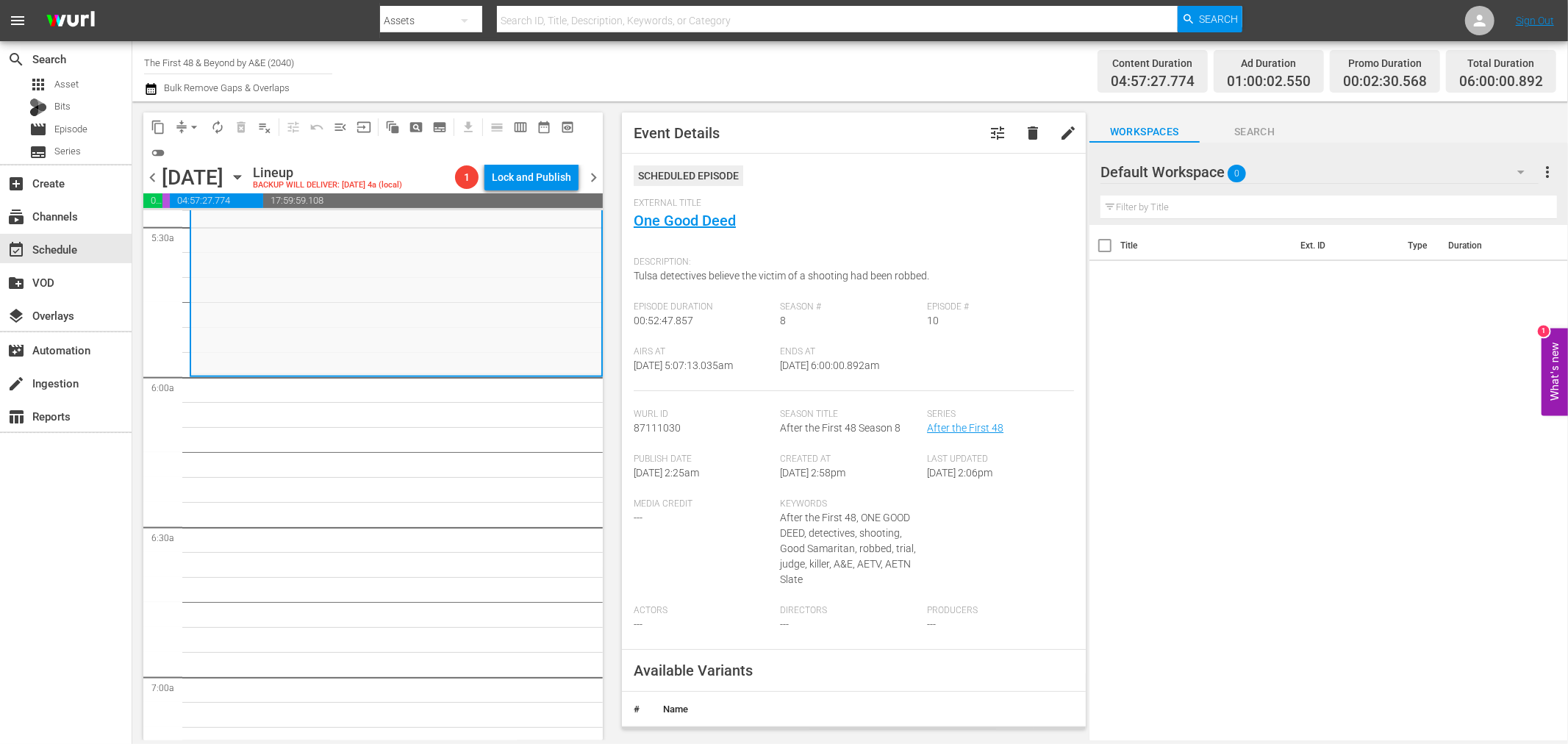
click at [223, 126] on span "autorenew_outlined" at bounding box center [218, 127] width 15 height 15
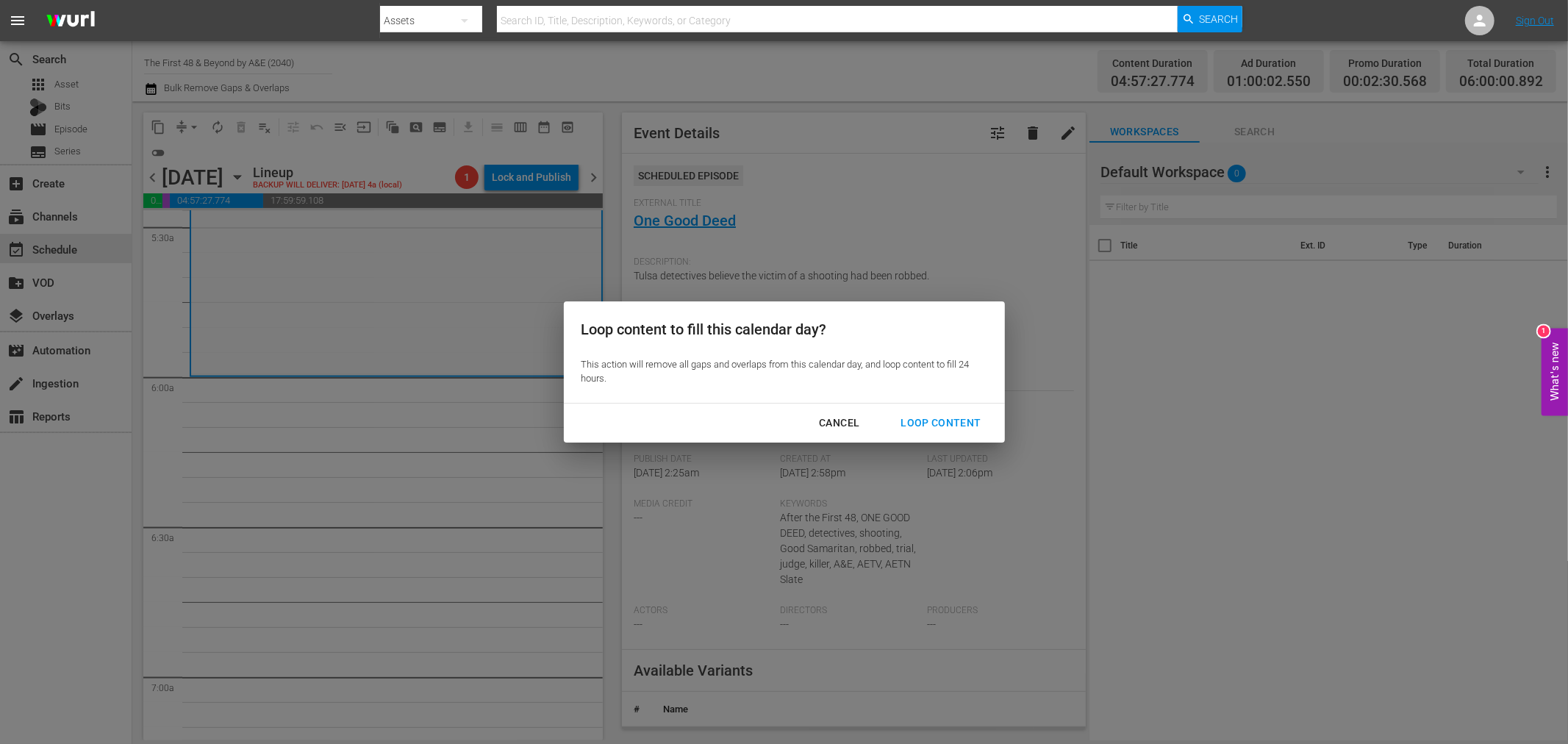
click at [927, 415] on div "Loop Content" at bounding box center [941, 423] width 104 height 18
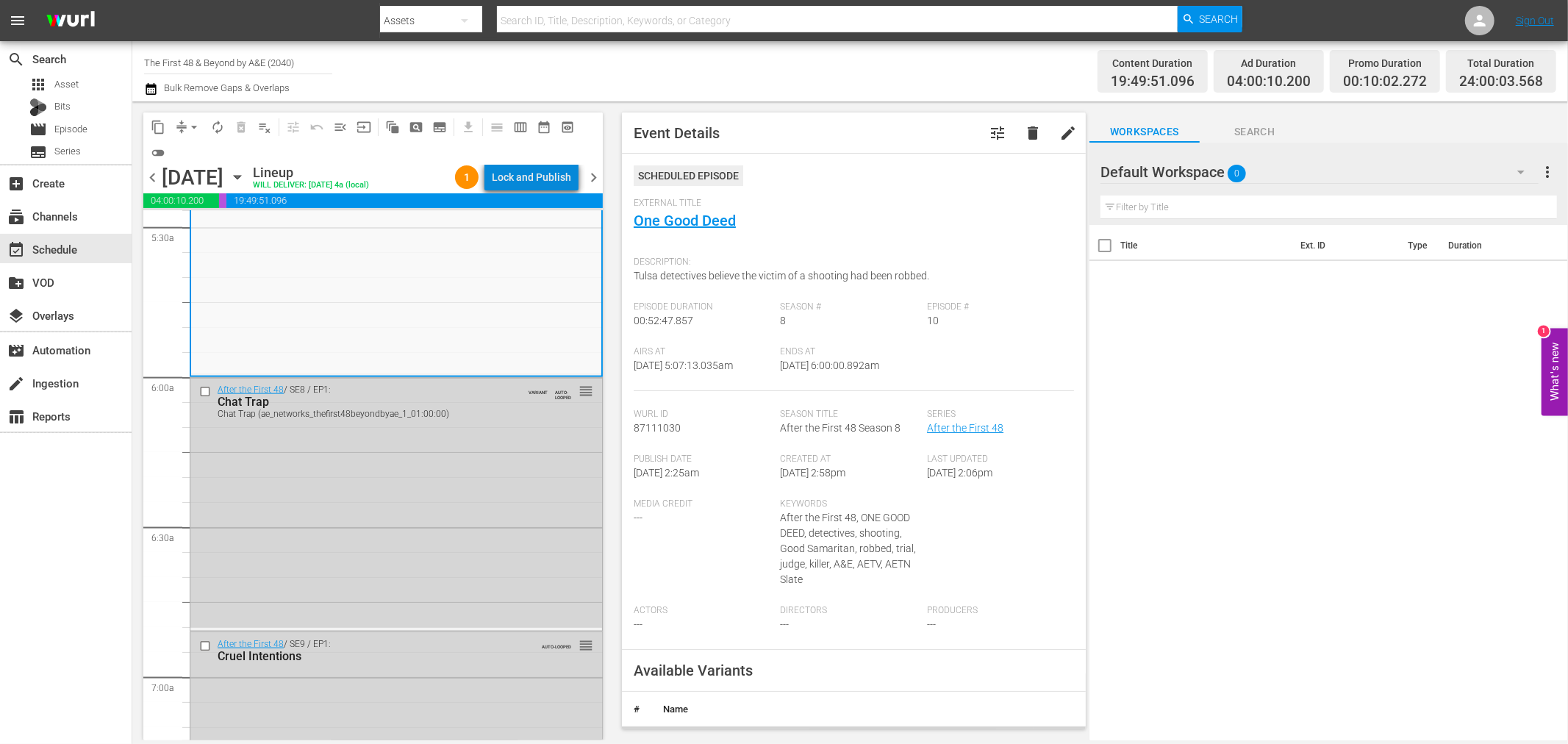
click at [554, 179] on div "Lock and Publish" at bounding box center [532, 177] width 79 height 26
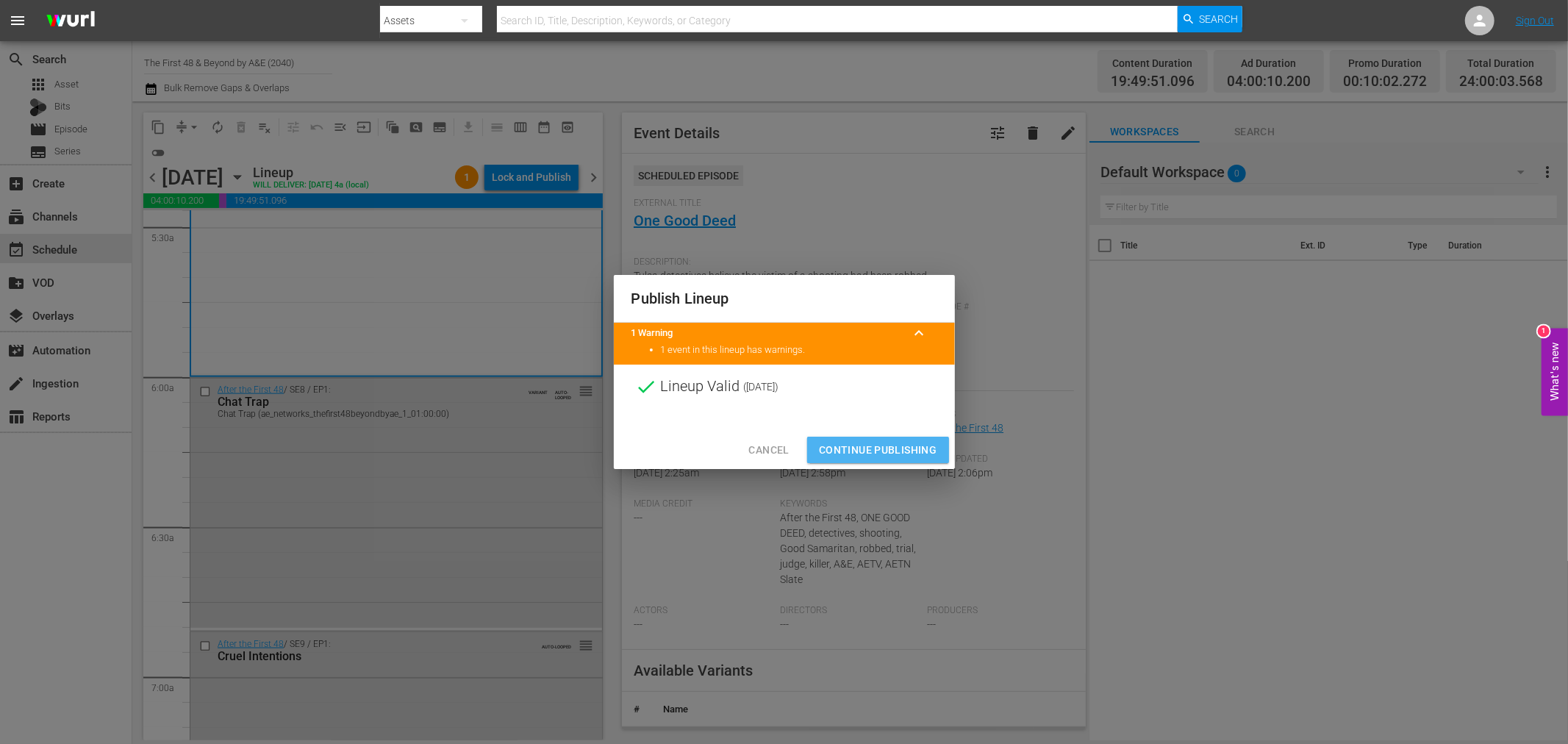
click at [891, 444] on span "Continue Publishing" at bounding box center [877, 450] width 118 height 18
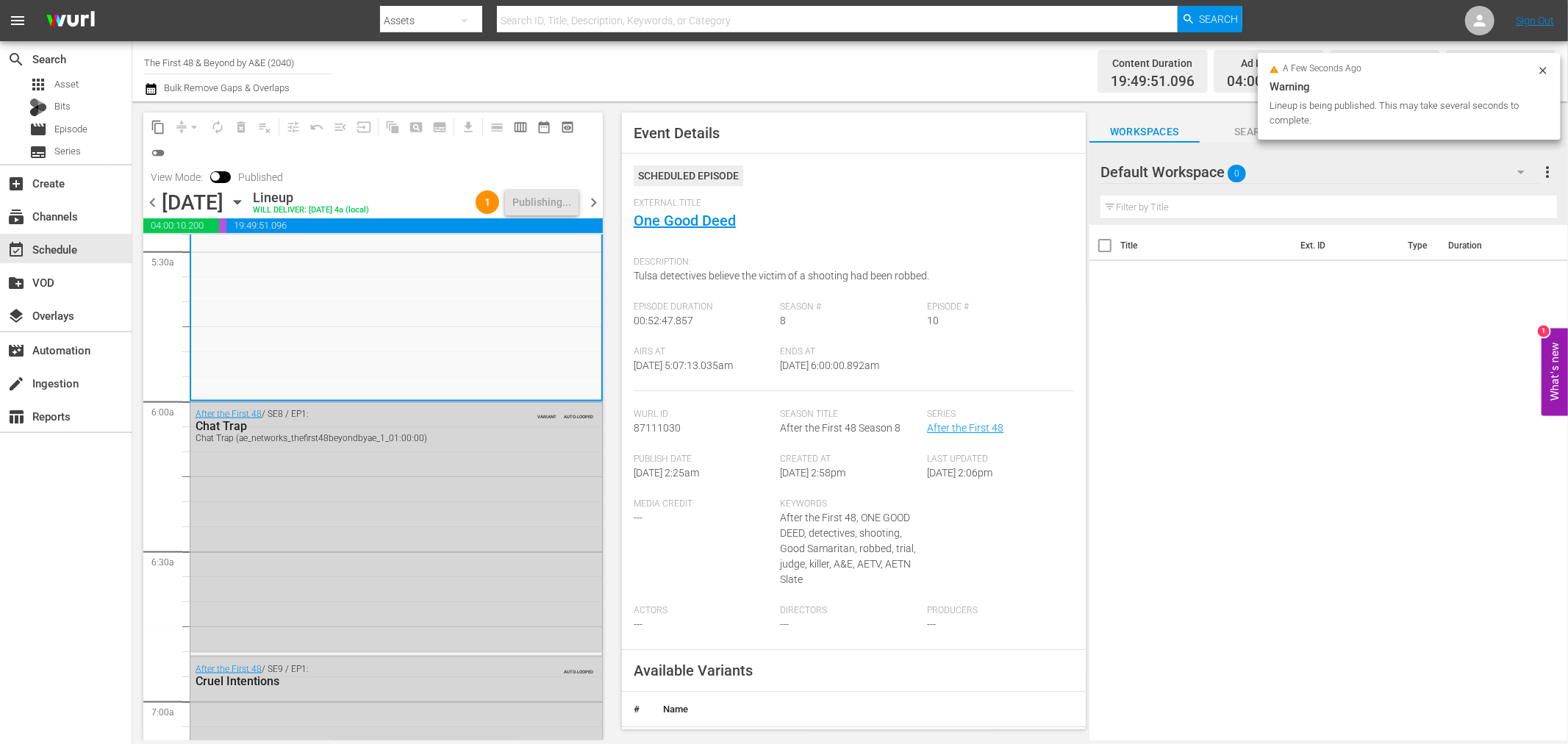
click at [153, 202] on span "chevron_left" at bounding box center [152, 202] width 18 height 18
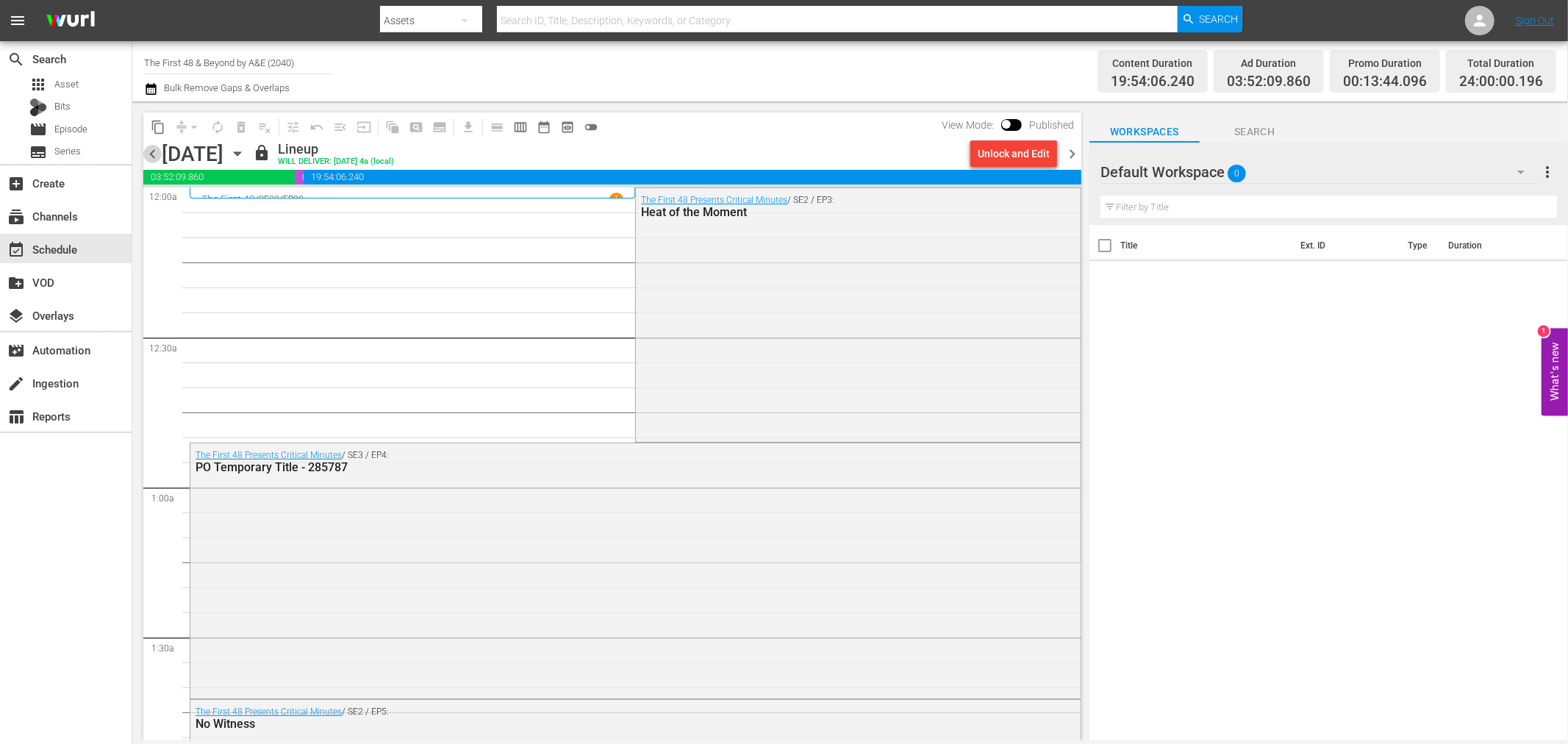
click at [148, 151] on span "chevron_left" at bounding box center [152, 154] width 18 height 18
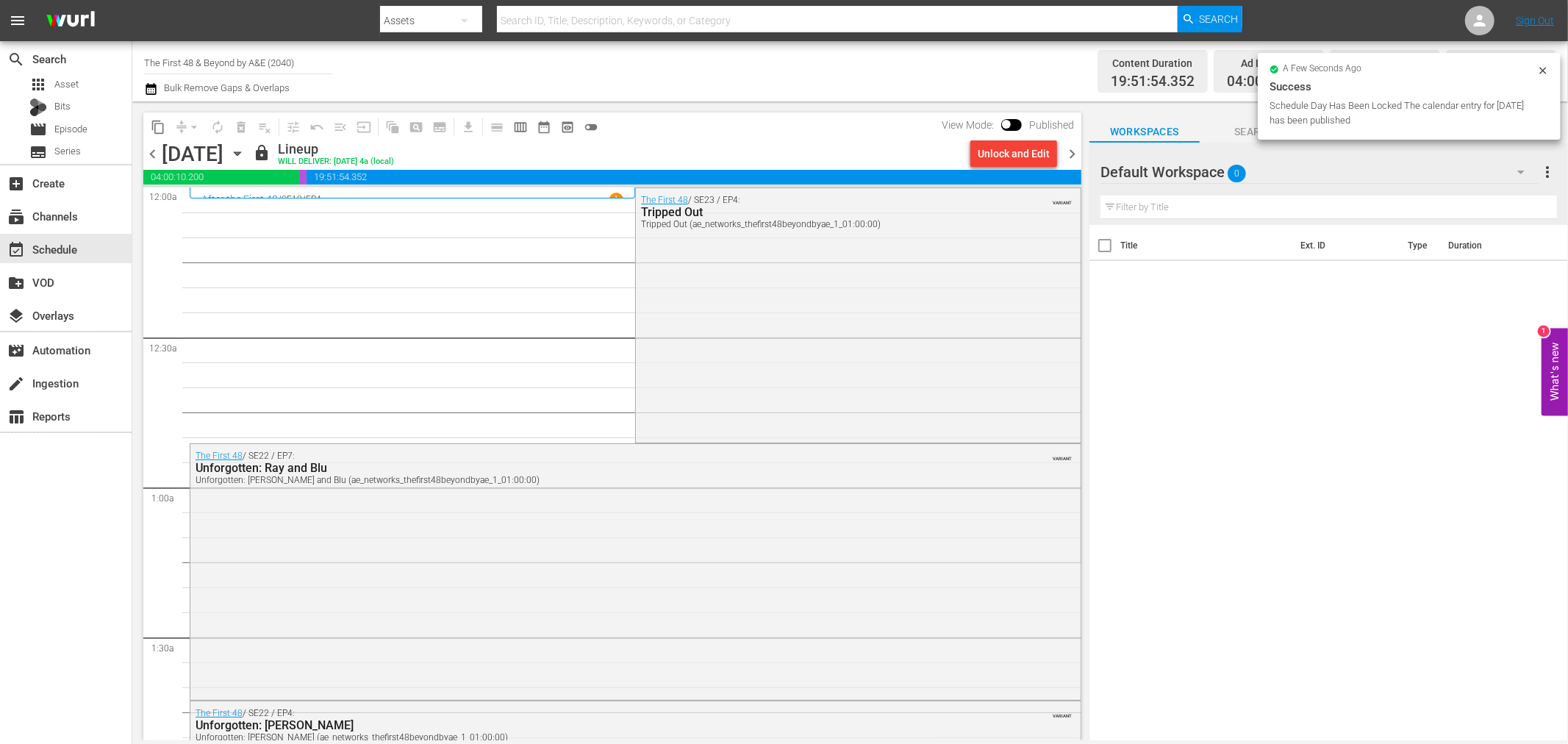
click at [1546, 70] on icon at bounding box center [1543, 70] width 11 height 11
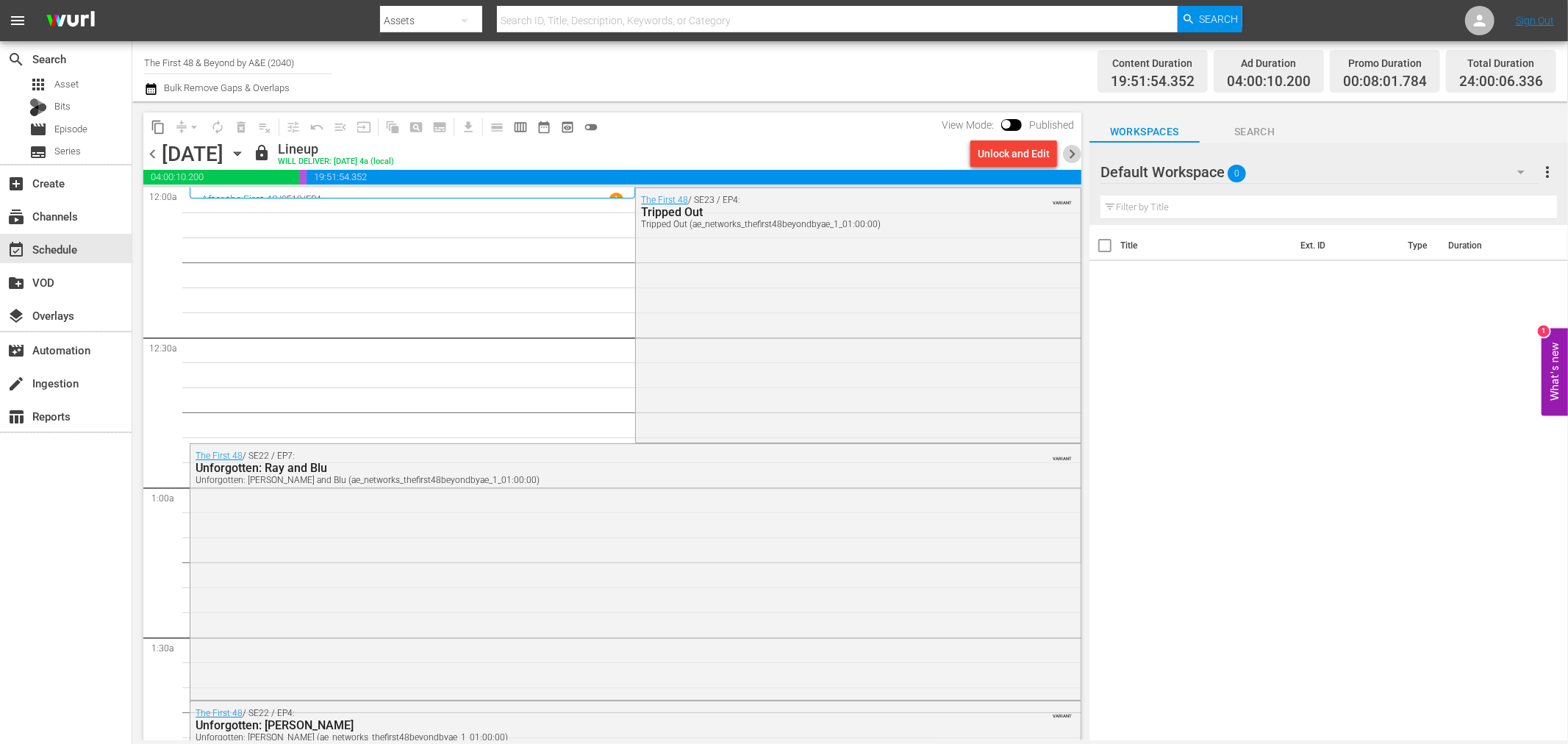
click at [1071, 151] on span "chevron_right" at bounding box center [1072, 154] width 18 height 18
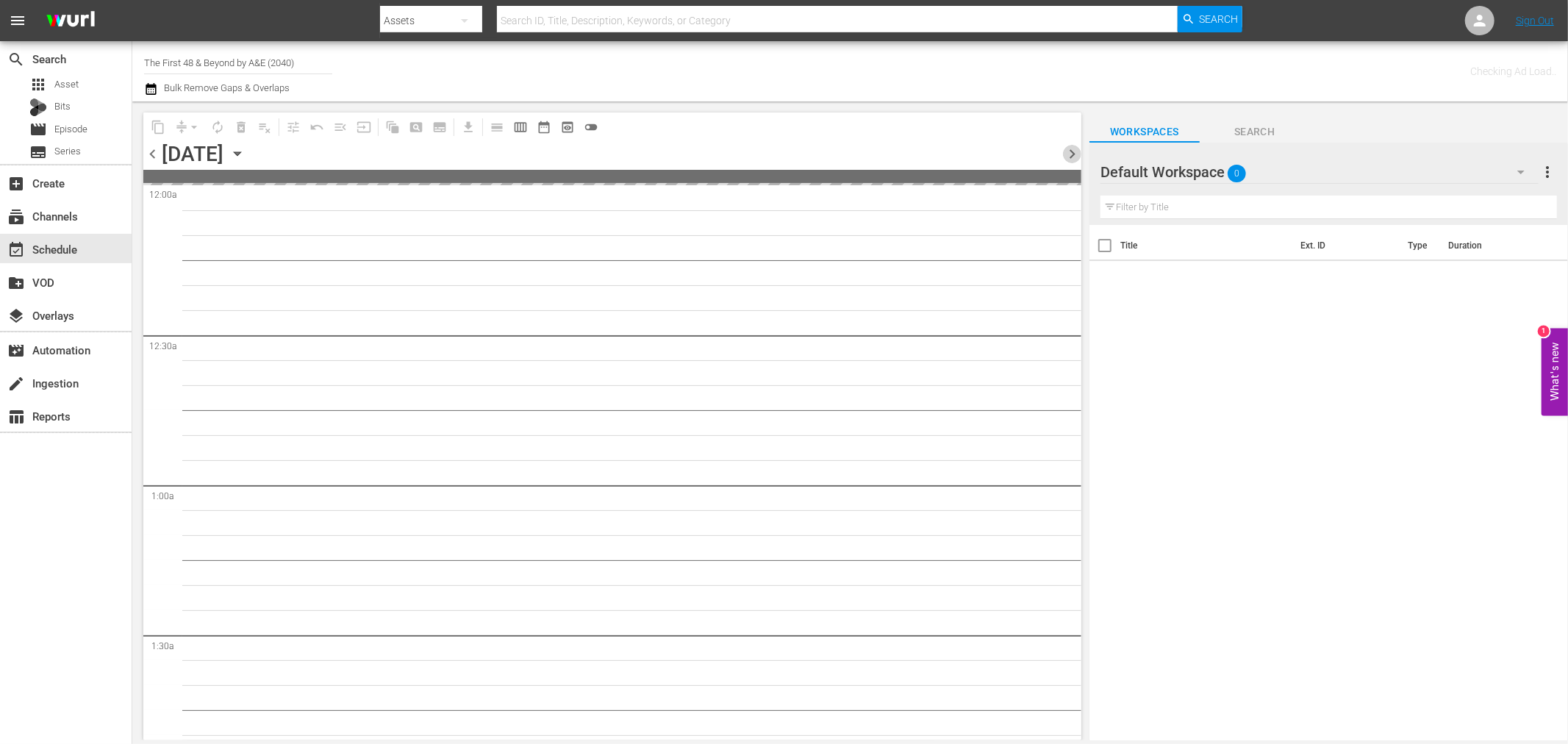
click at [1071, 151] on span "chevron_right" at bounding box center [1072, 154] width 18 height 18
click at [156, 156] on span "chevron_left" at bounding box center [152, 154] width 18 height 18
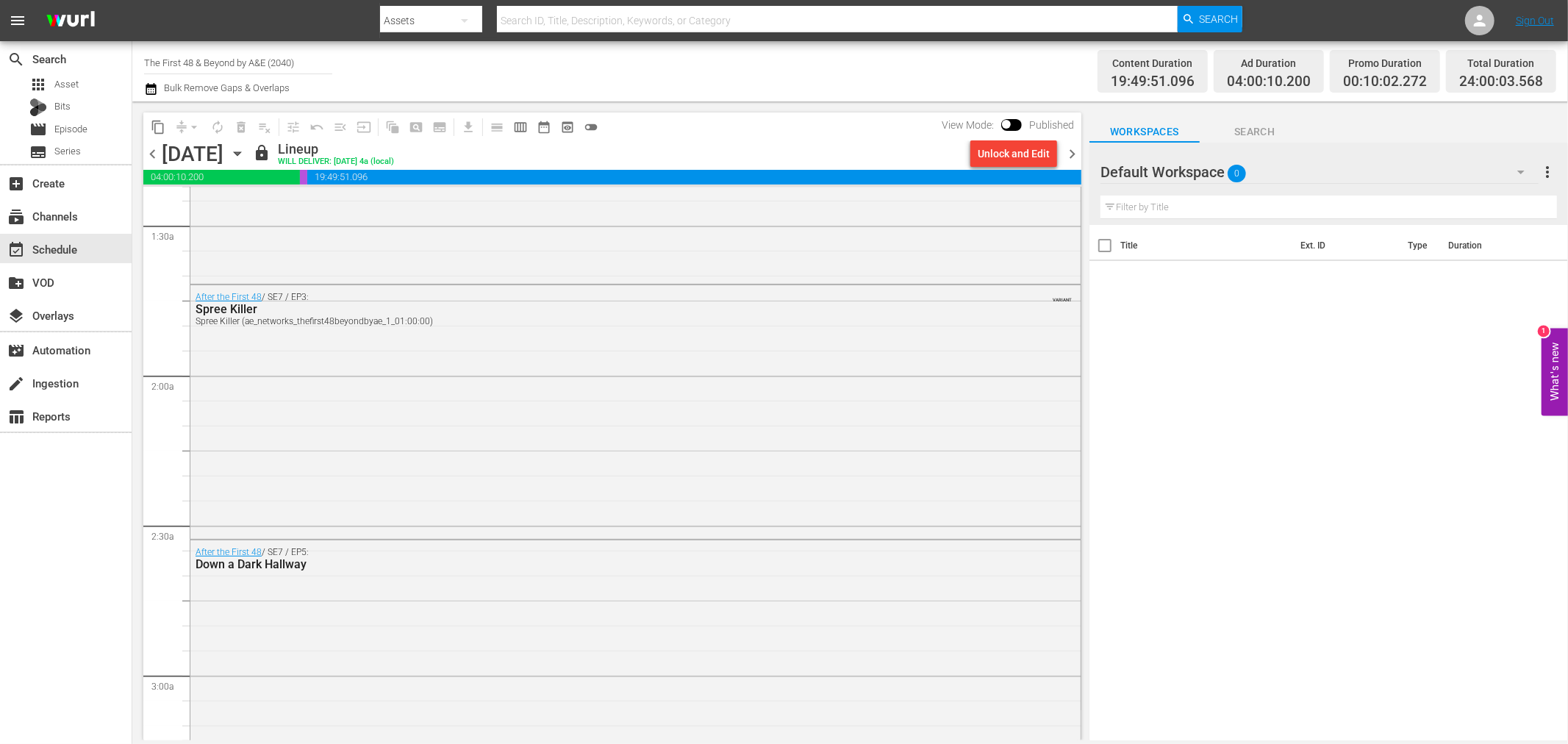
scroll to position [490, 0]
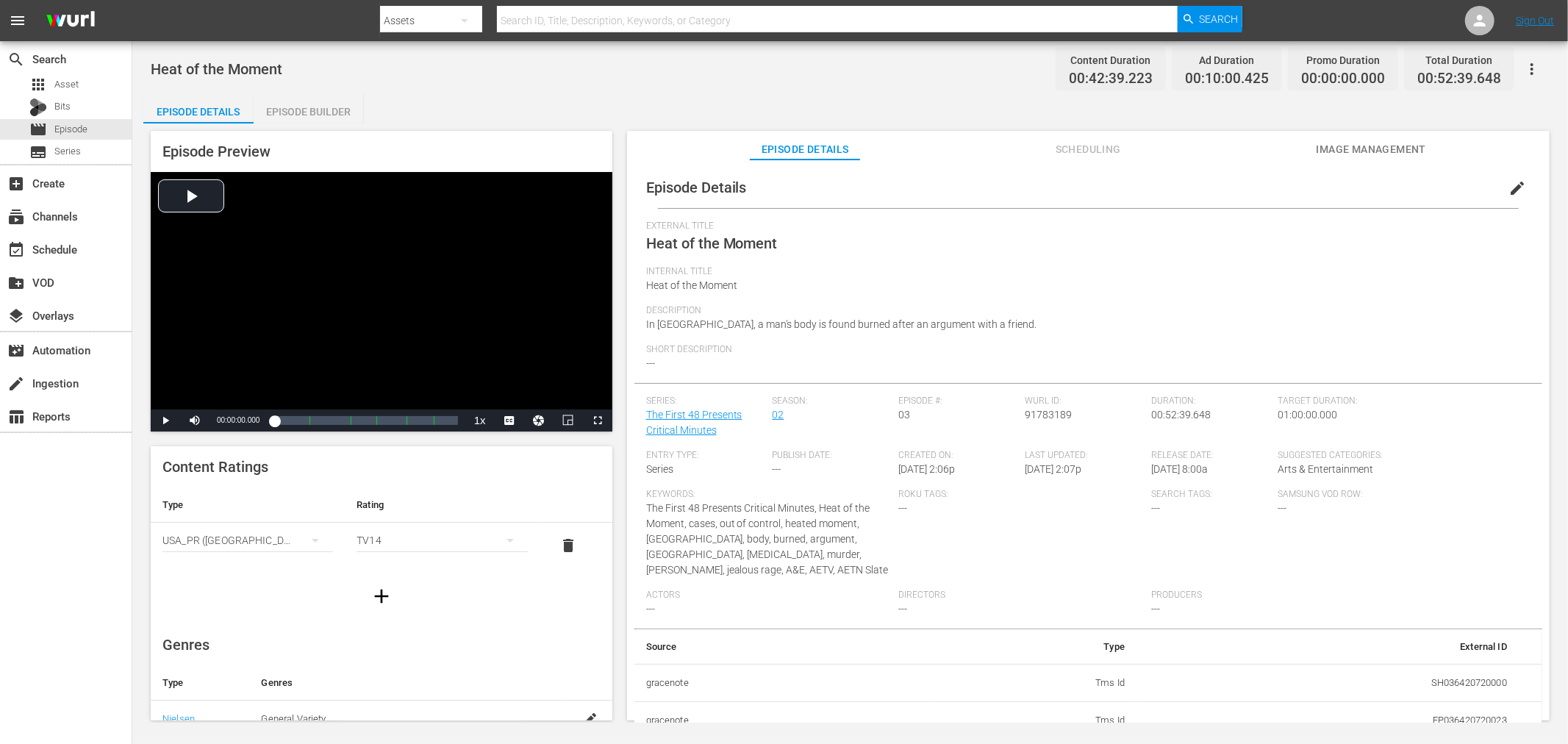
click at [296, 108] on div "Episode Builder" at bounding box center [309, 111] width 111 height 35
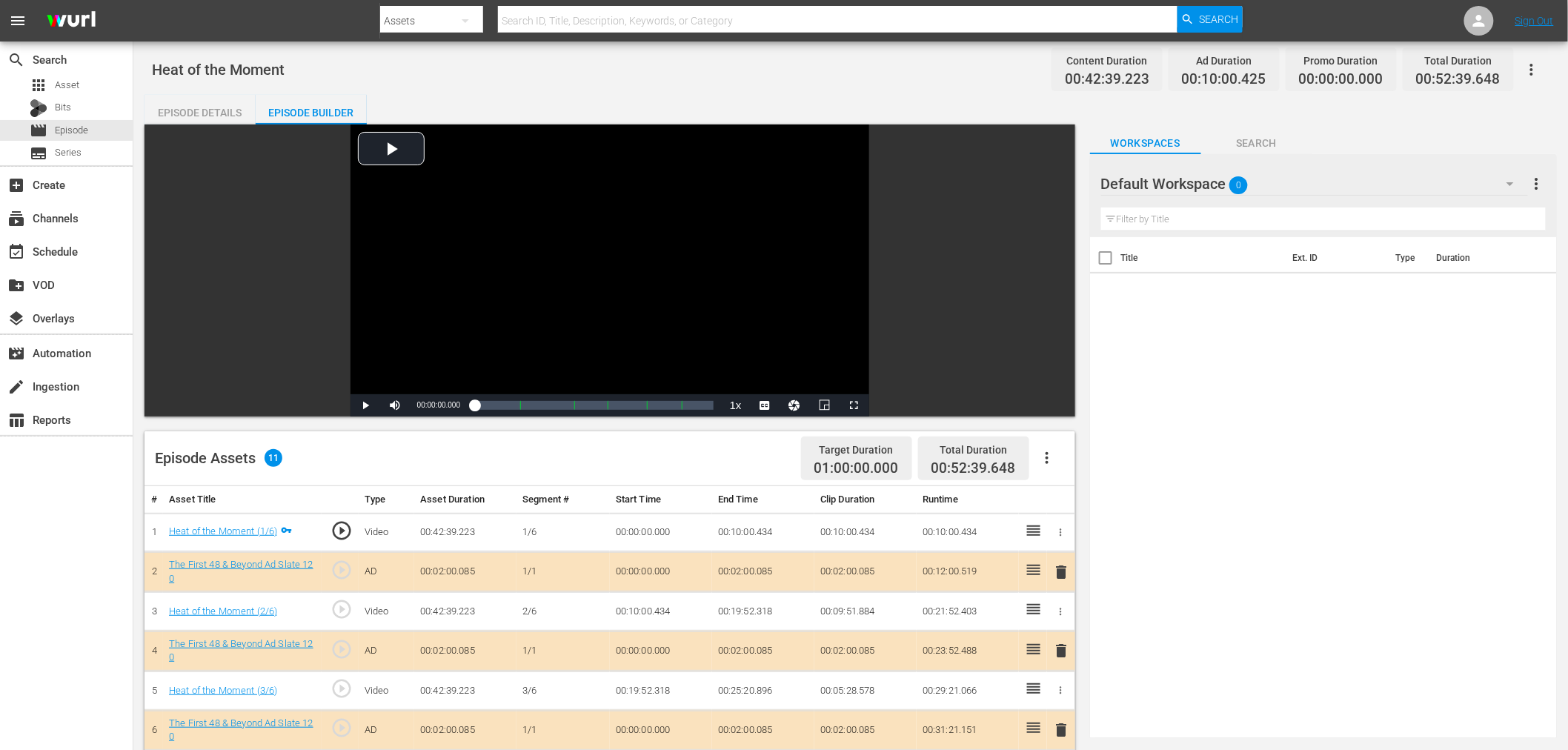
click at [1286, 169] on div "Default Workspace 0" at bounding box center [1314, 183] width 427 height 42
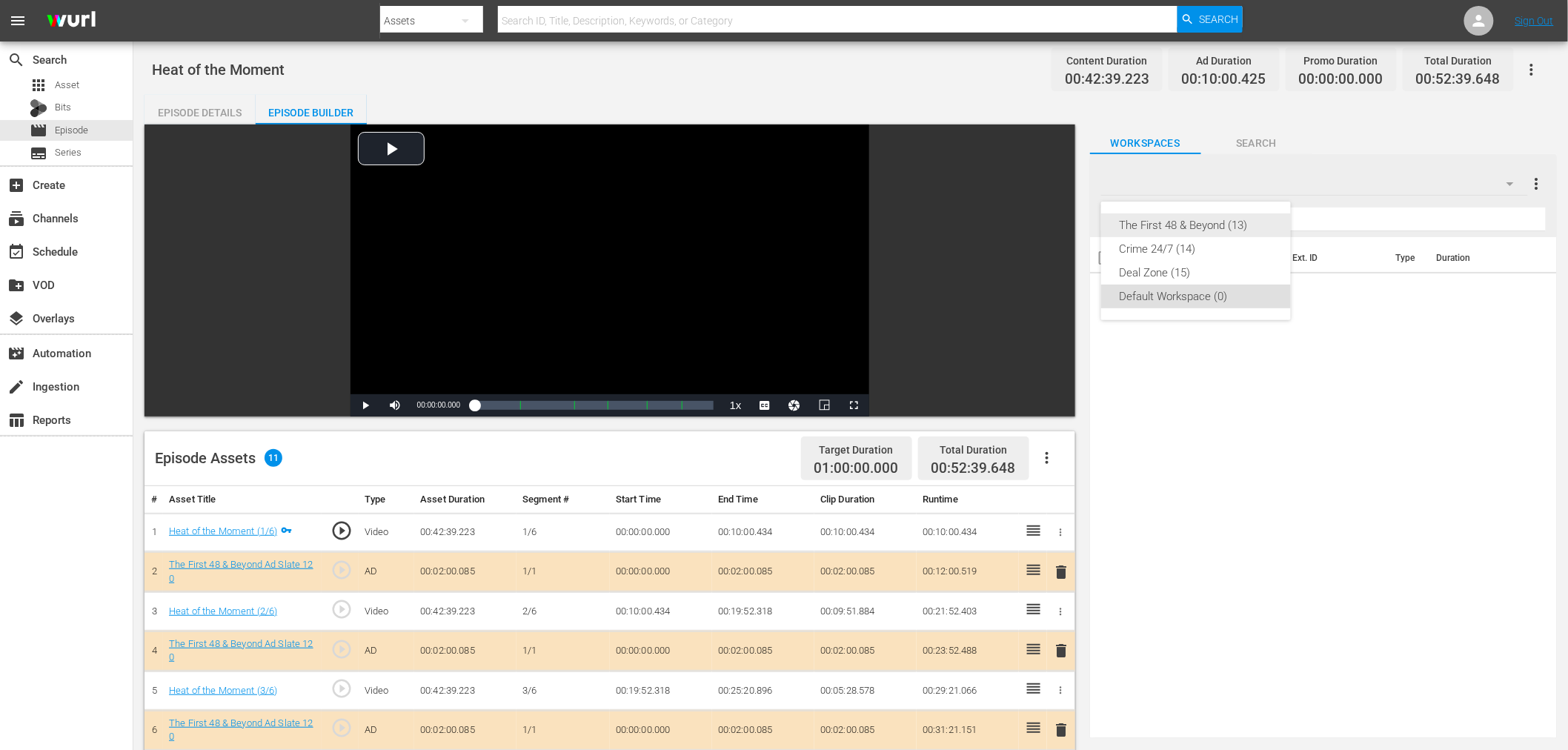
click at [1216, 227] on div "The First 48 & Beyond (13)" at bounding box center [1196, 225] width 154 height 24
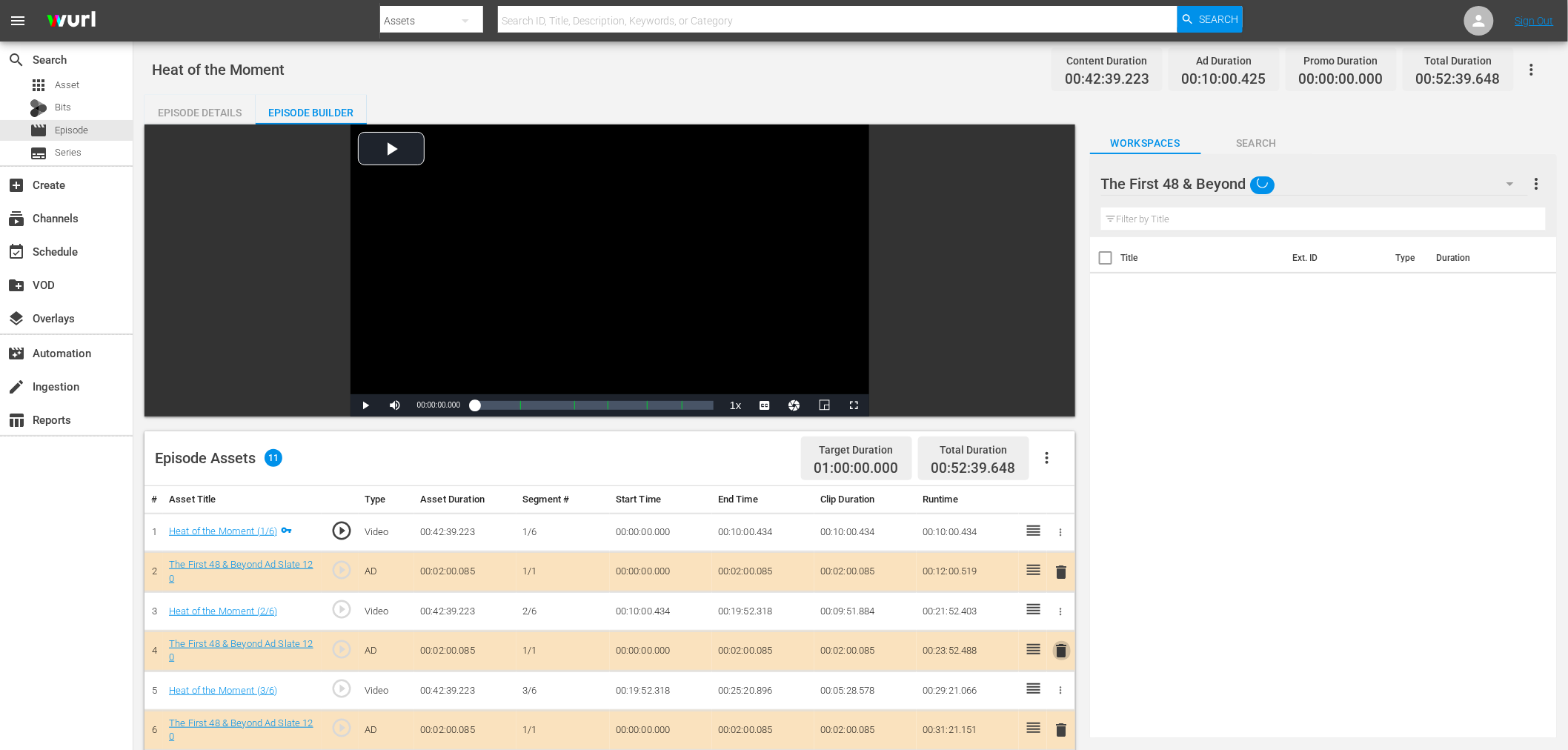
click at [1067, 657] on span "delete" at bounding box center [1062, 651] width 18 height 18
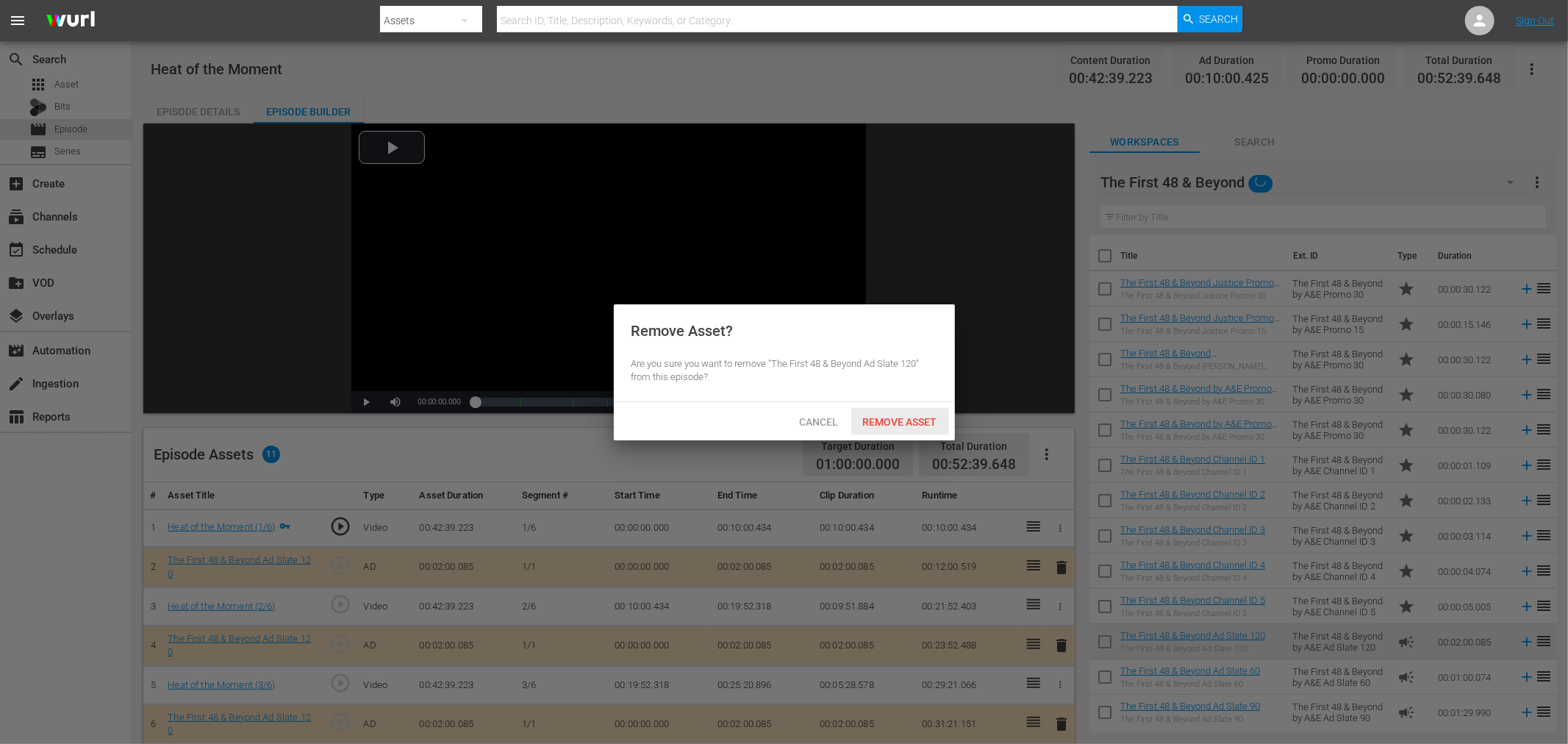
click at [924, 430] on div "Remove Asset" at bounding box center [899, 421] width 97 height 27
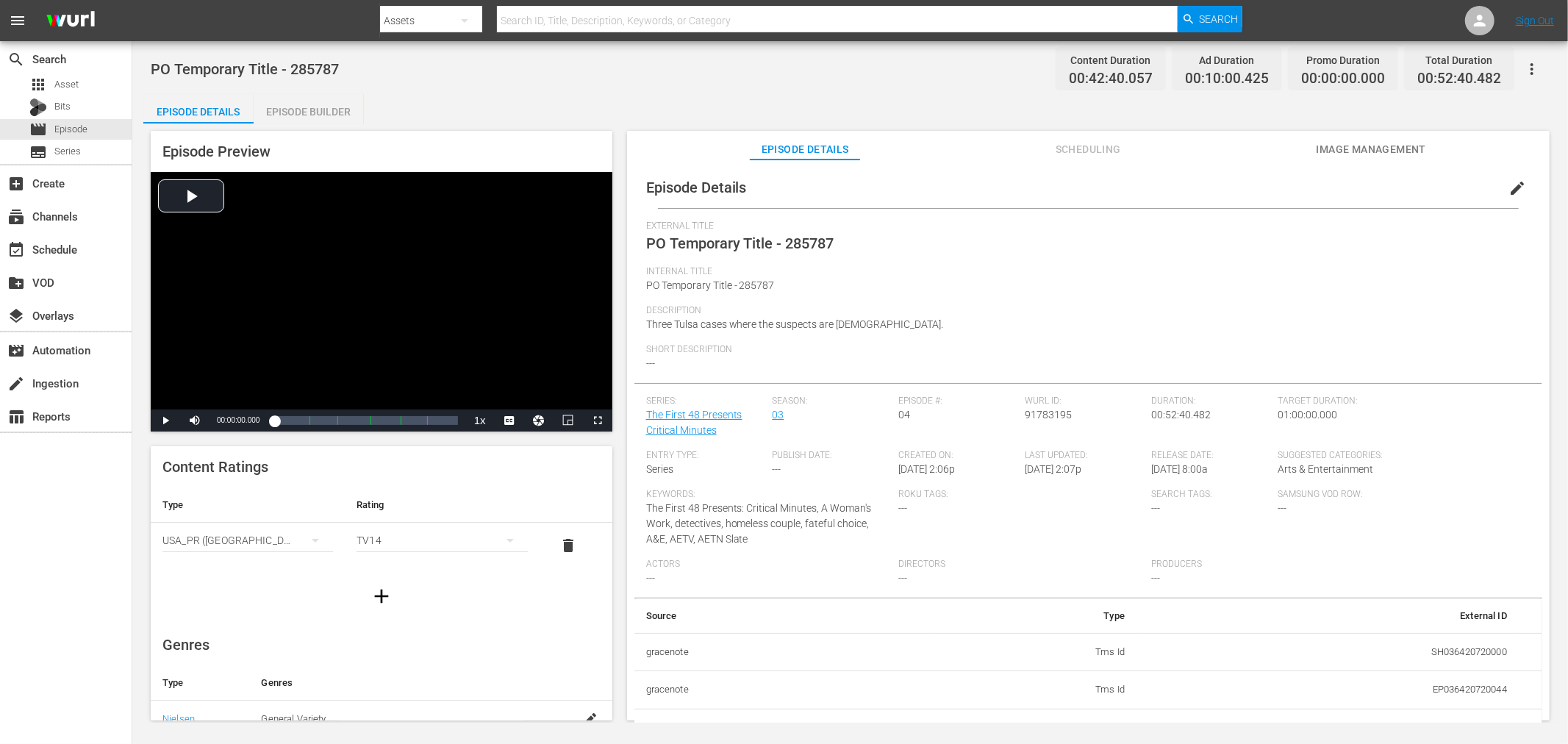
click at [290, 90] on div "PO Temporary Title - 285787 Content Duration 00:42:40.057 Ad Duration 00:10:00.…" at bounding box center [850, 382] width 1436 height 682
click at [292, 115] on div "Episode Builder" at bounding box center [309, 111] width 111 height 35
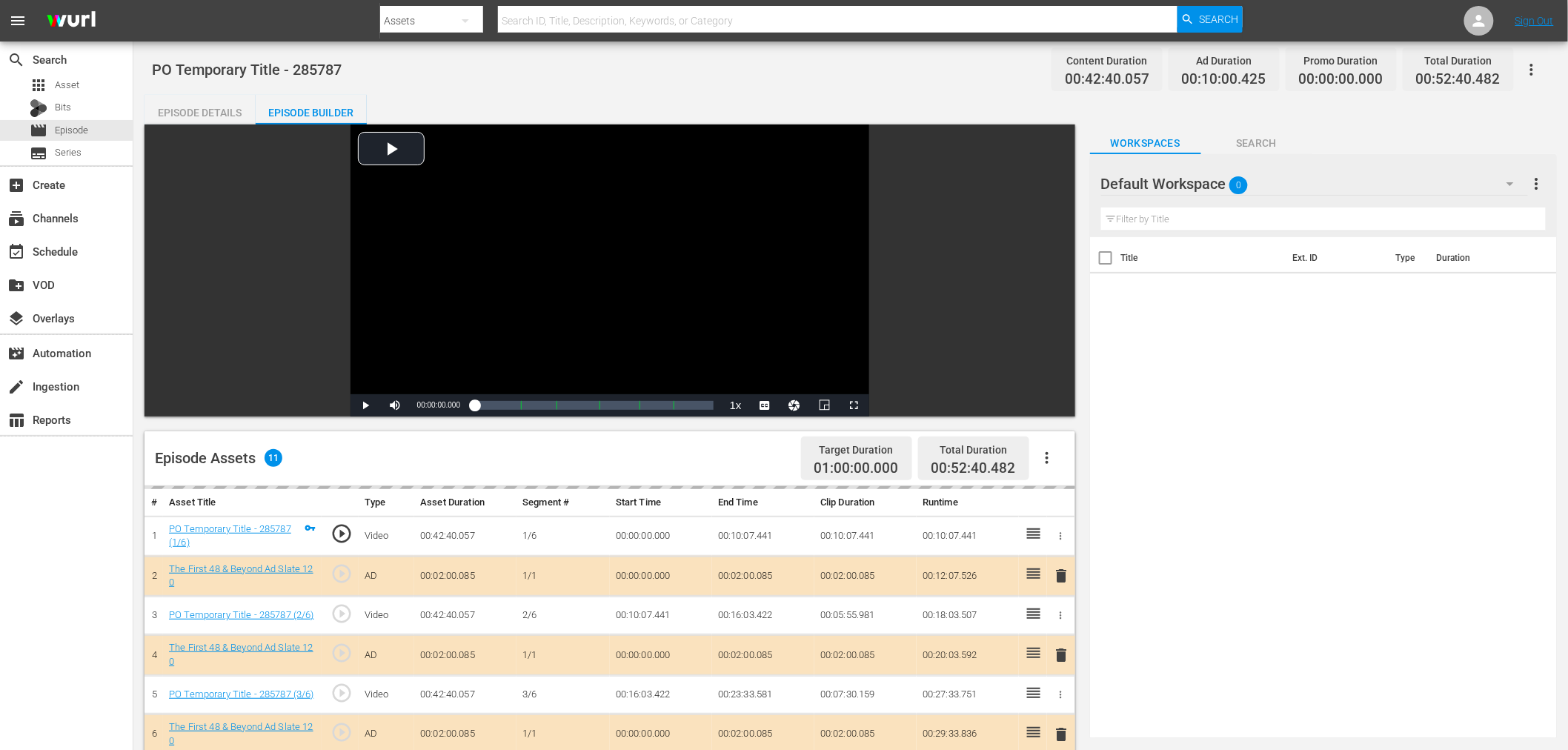
click at [1294, 176] on div "Default Workspace 0" at bounding box center [1314, 183] width 427 height 42
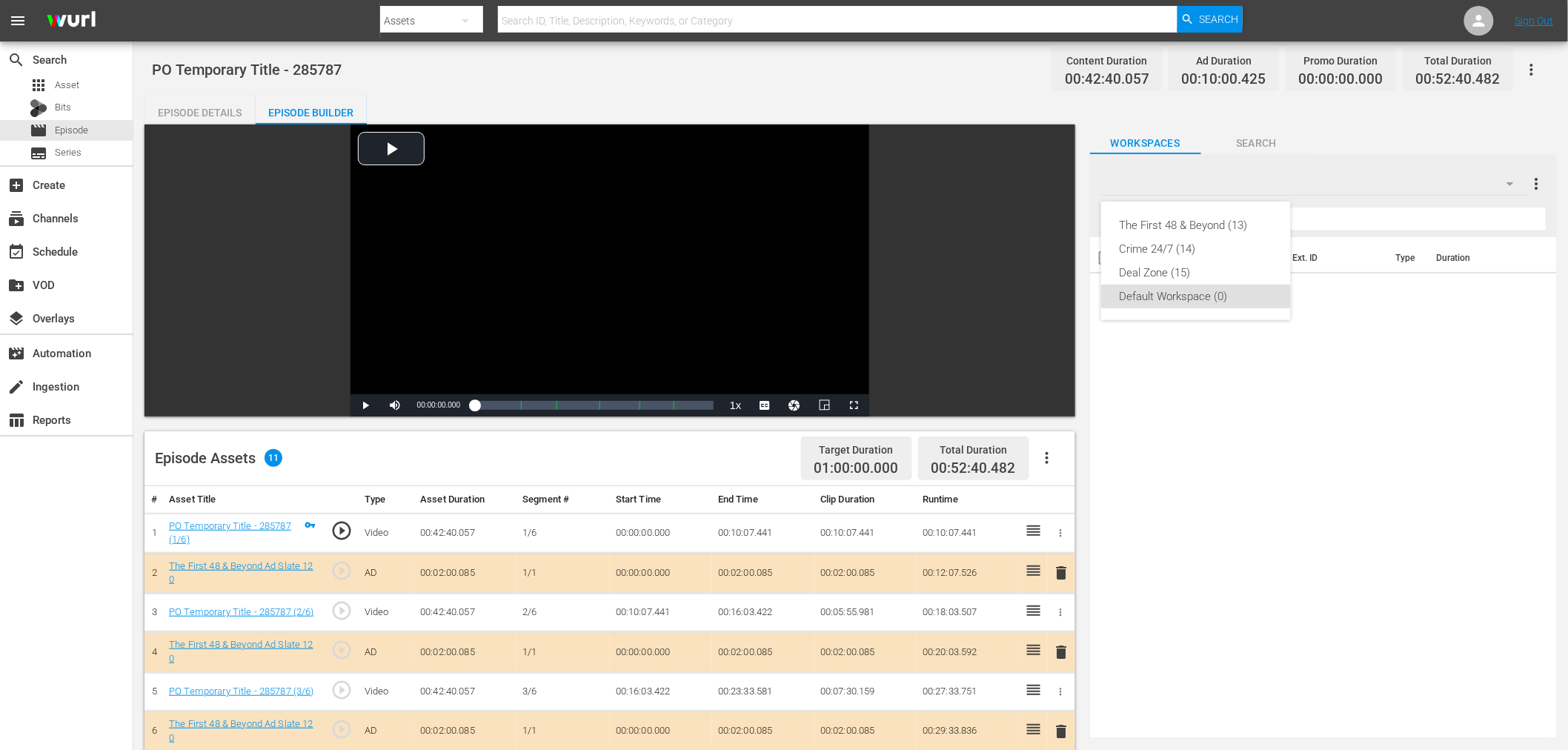
click at [1263, 213] on div "The First 48 & Beyond (13)" at bounding box center [1196, 225] width 154 height 24
click at [1065, 654] on span "delete" at bounding box center [1062, 652] width 18 height 18
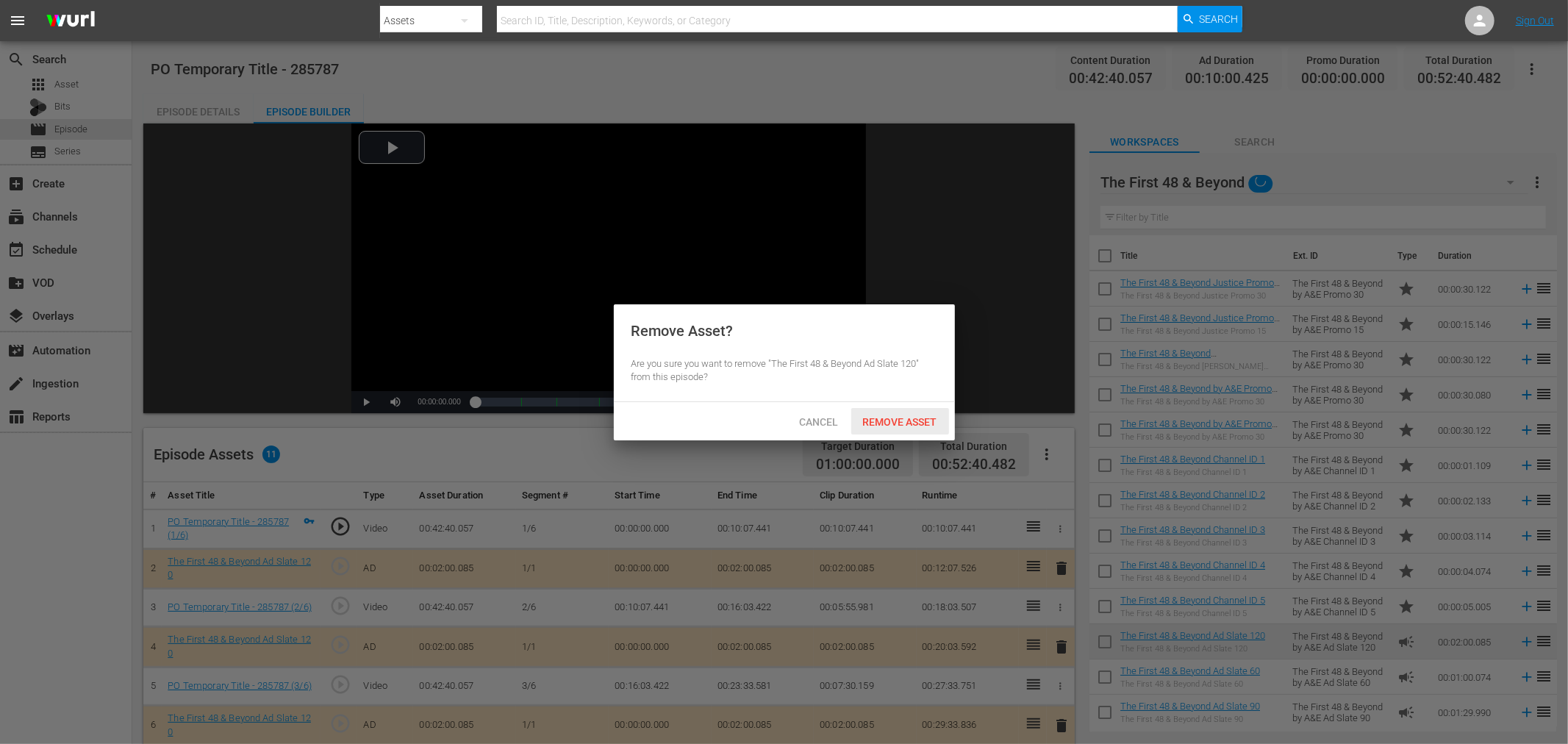
click at [905, 418] on span "Remove Asset" at bounding box center [899, 421] width 97 height 11
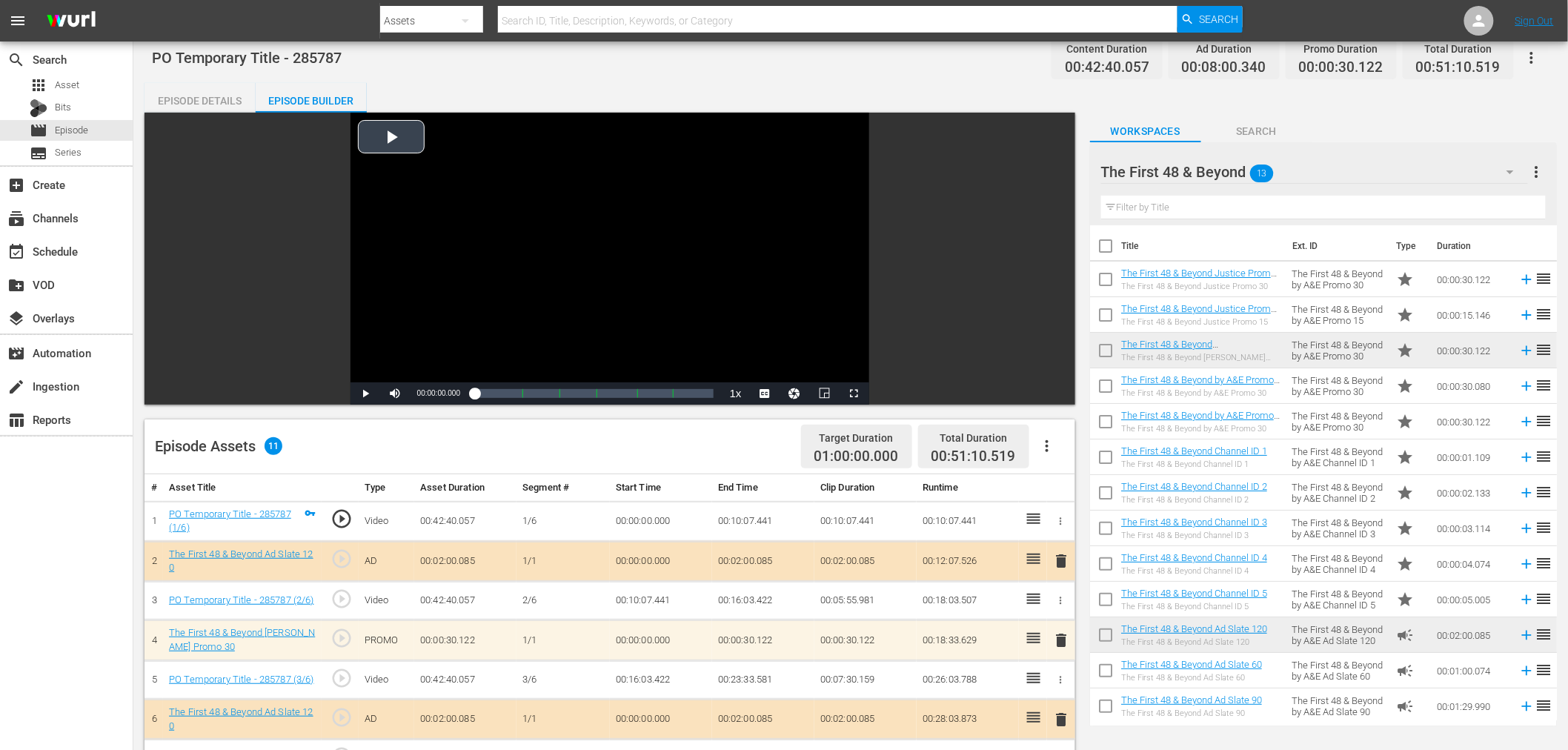
scroll to position [165, 0]
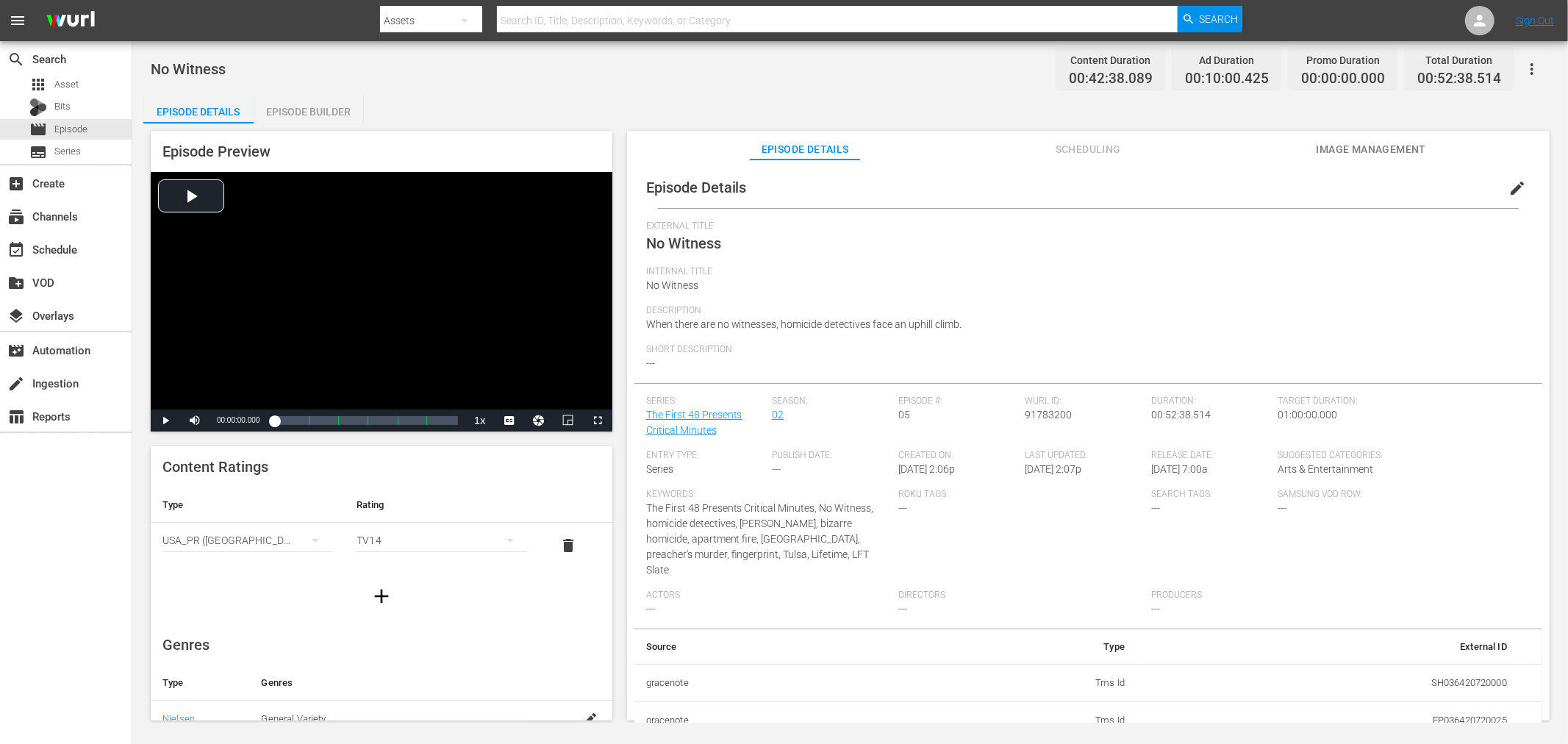
click at [281, 120] on div "Episode Builder" at bounding box center [309, 111] width 111 height 35
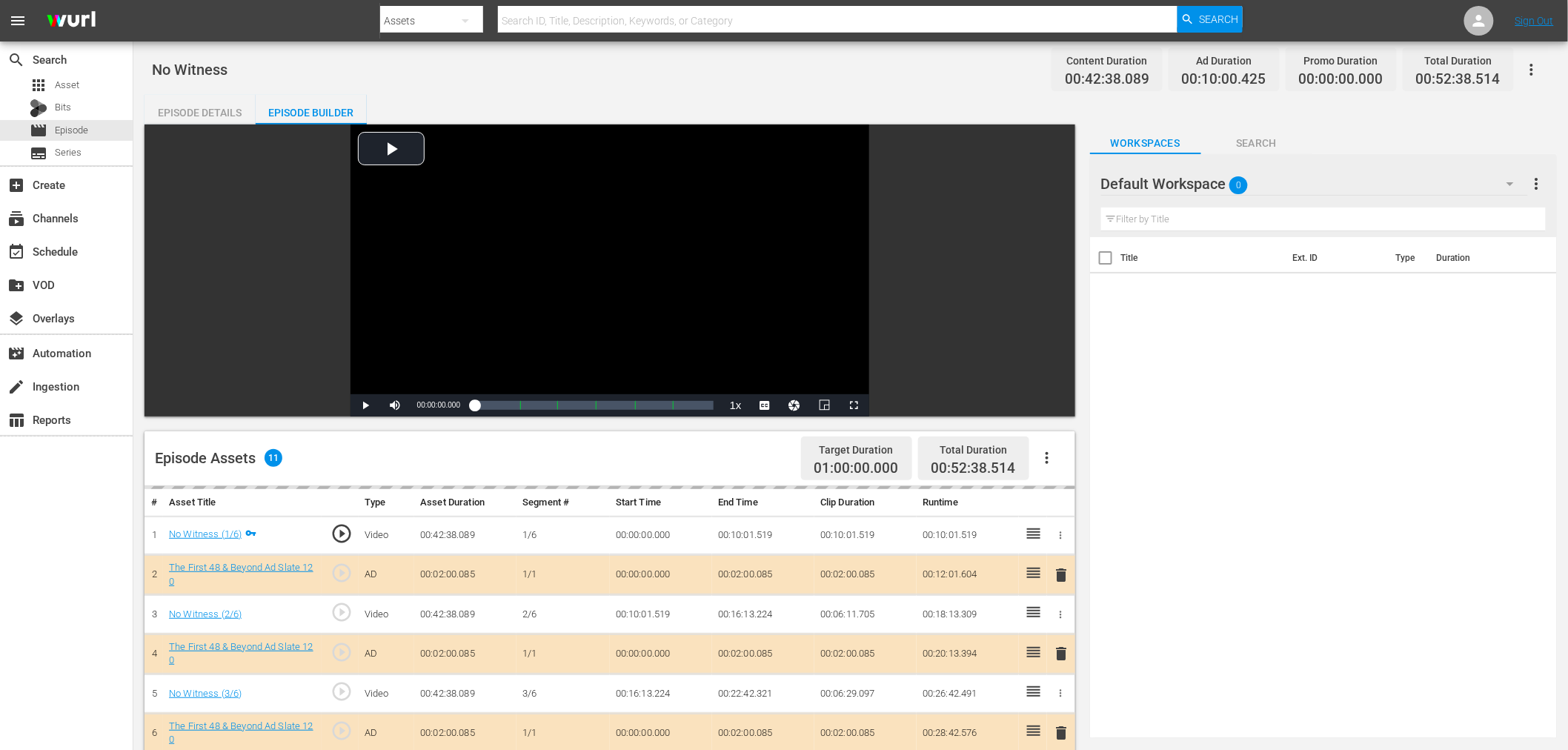
click at [1300, 187] on div "Default Workspace 0" at bounding box center [1314, 183] width 427 height 42
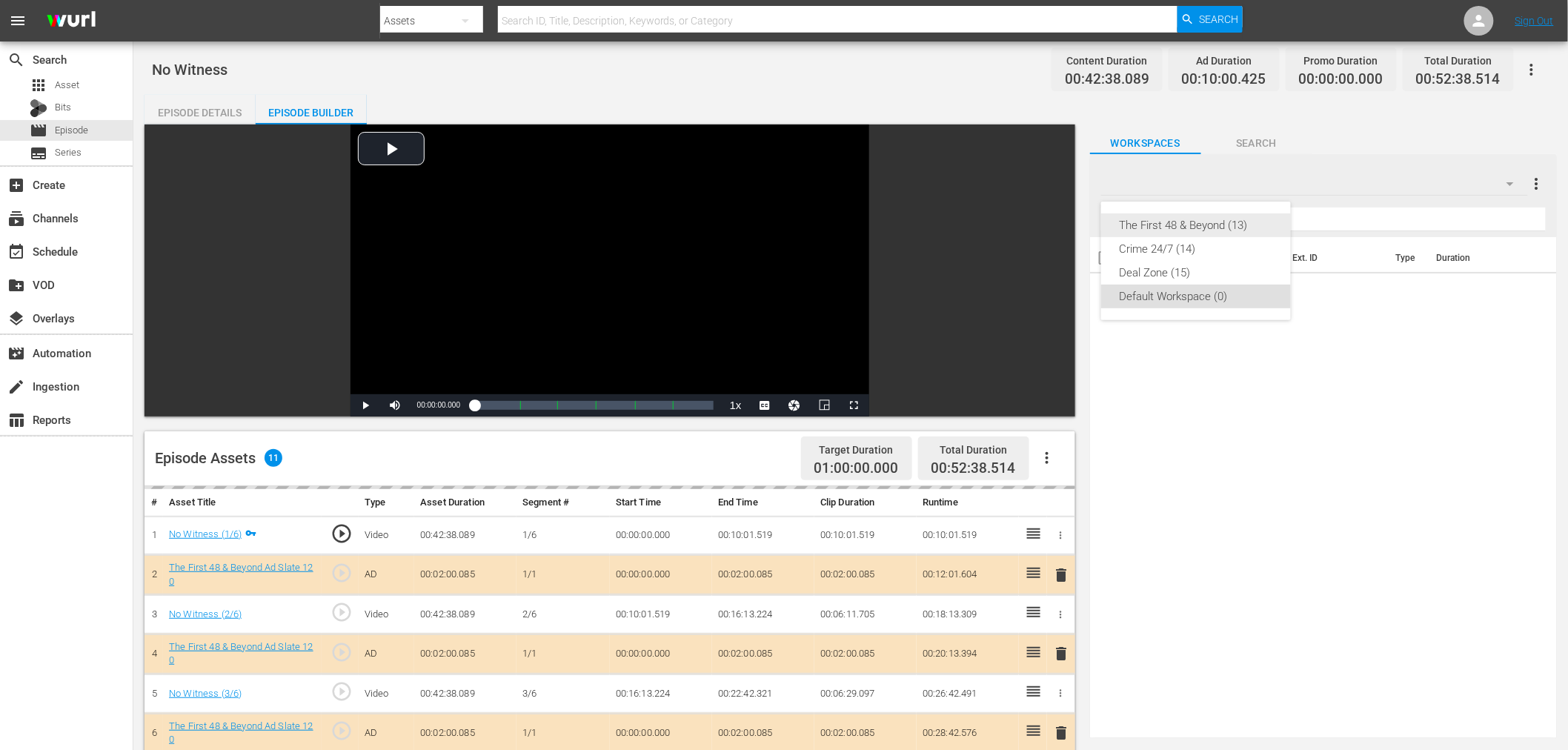
click at [1267, 218] on div "The First 48 & Beyond (13)" at bounding box center [1196, 225] width 154 height 24
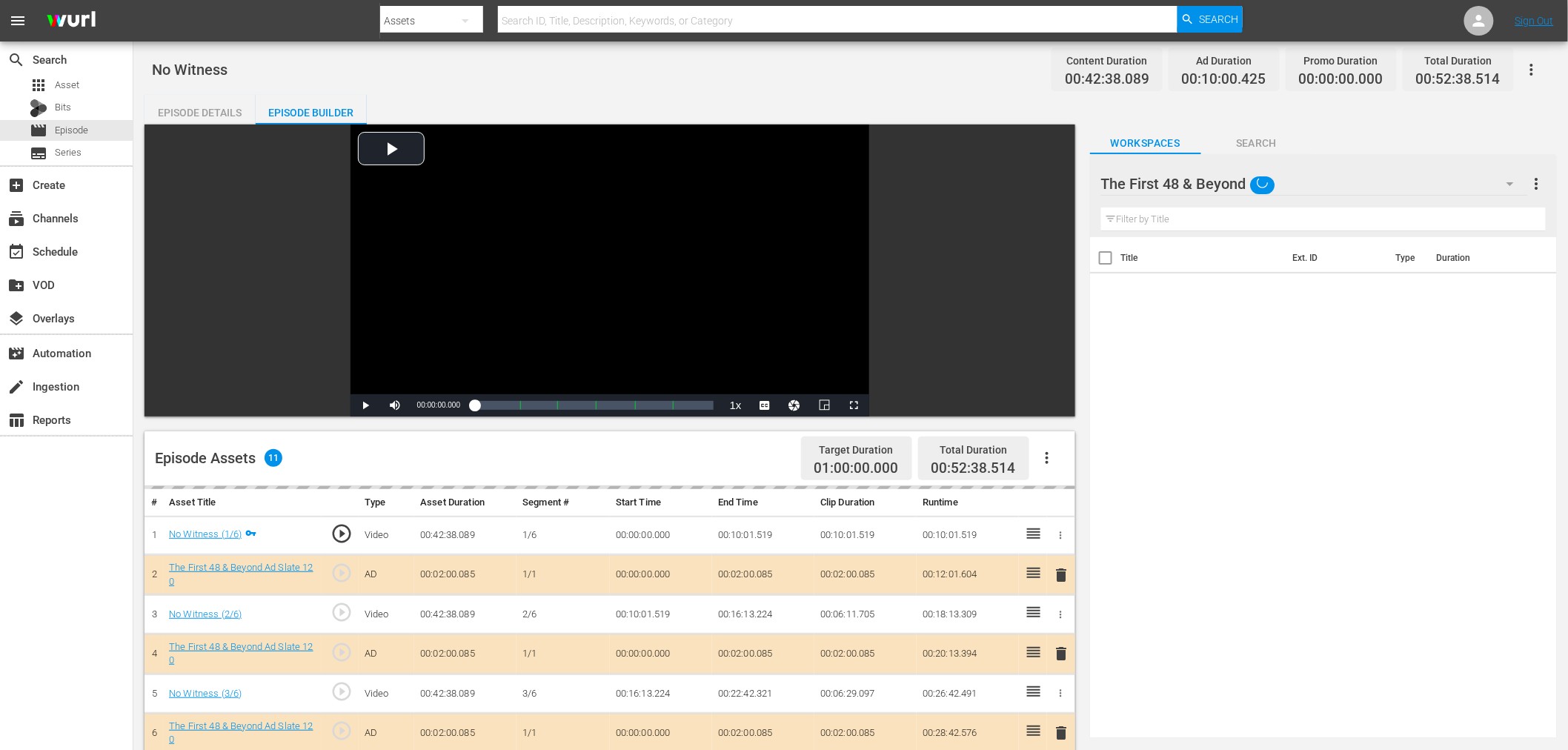
click at [1060, 660] on div "delete" at bounding box center [1061, 654] width 16 height 21
click at [1061, 654] on div "delete" at bounding box center [1061, 654] width 16 height 21
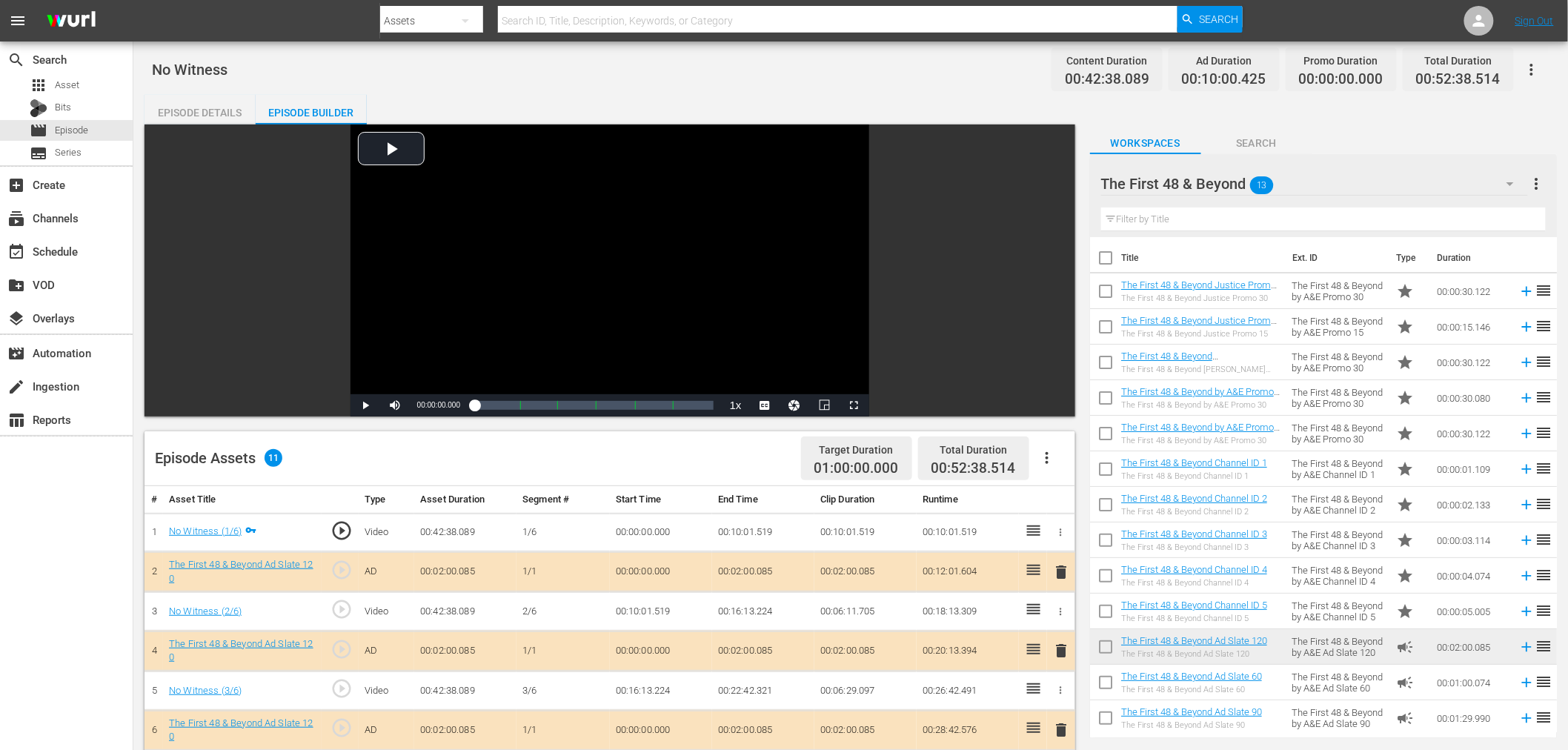
click at [1061, 654] on span "delete" at bounding box center [1062, 651] width 18 height 18
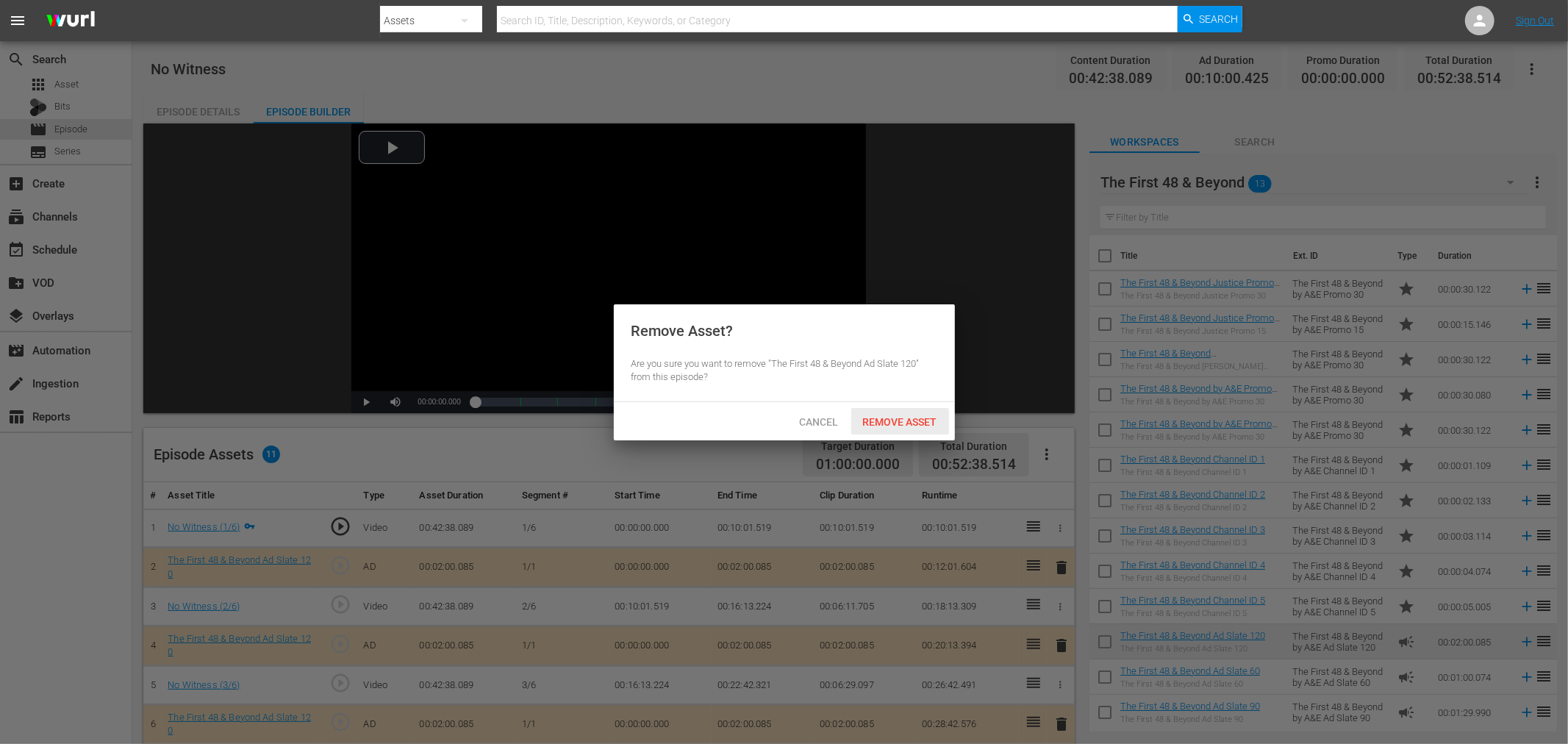
click at [868, 419] on span "Remove Asset" at bounding box center [899, 421] width 97 height 11
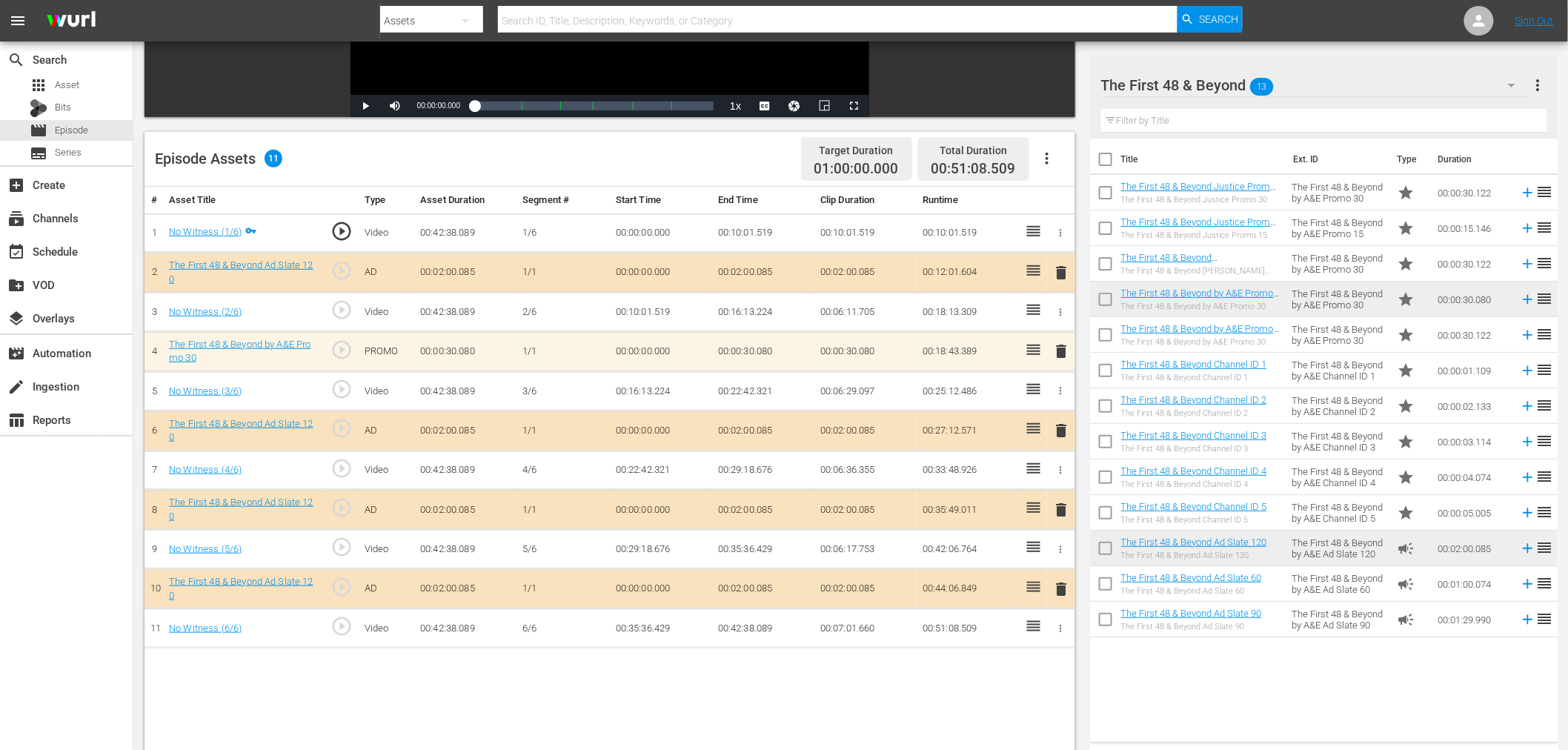
scroll to position [329, 0]
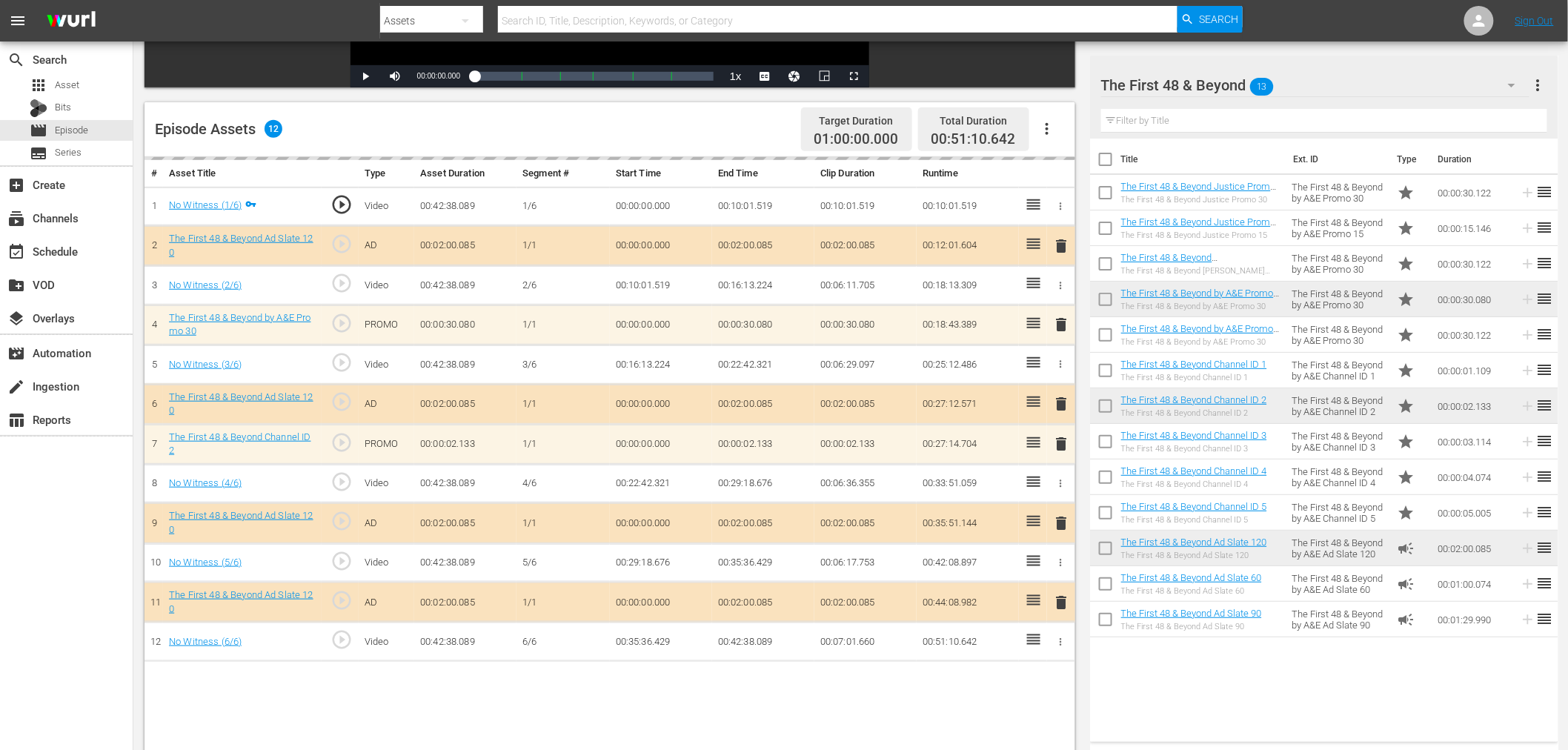
click at [1066, 442] on div "delete" at bounding box center [1061, 444] width 16 height 21
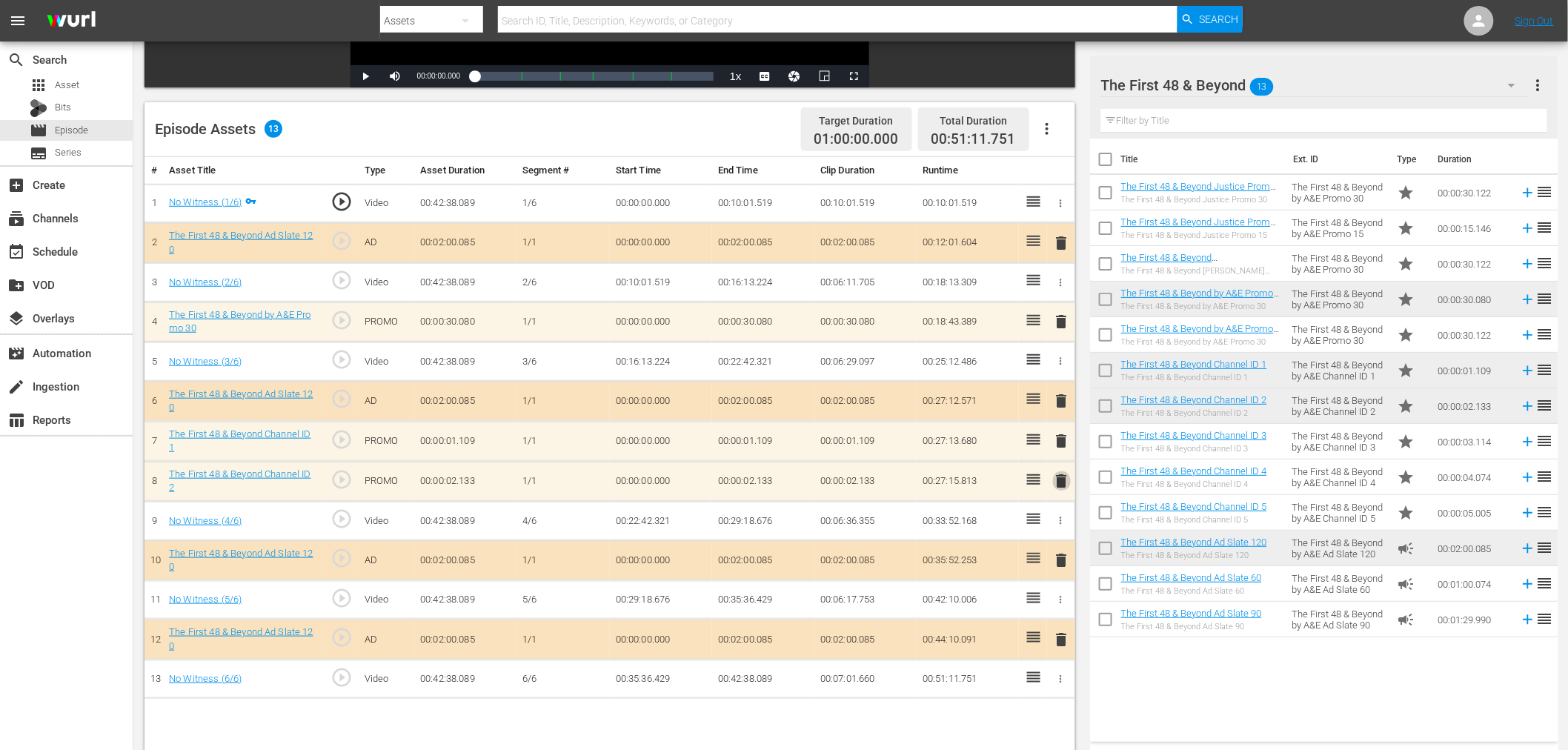
click at [1063, 486] on span "delete" at bounding box center [1062, 481] width 18 height 18
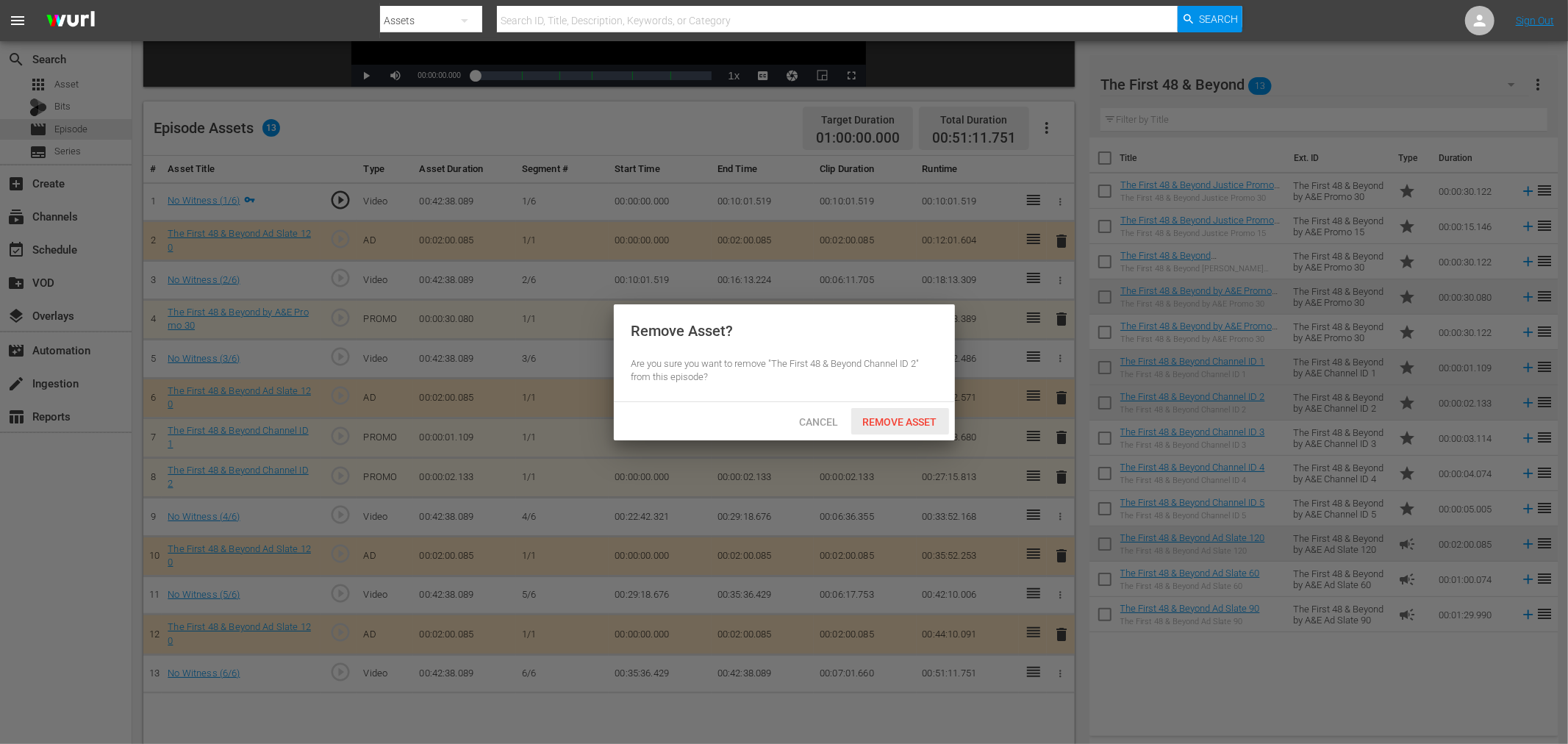
click at [880, 418] on span "Remove Asset" at bounding box center [899, 421] width 97 height 11
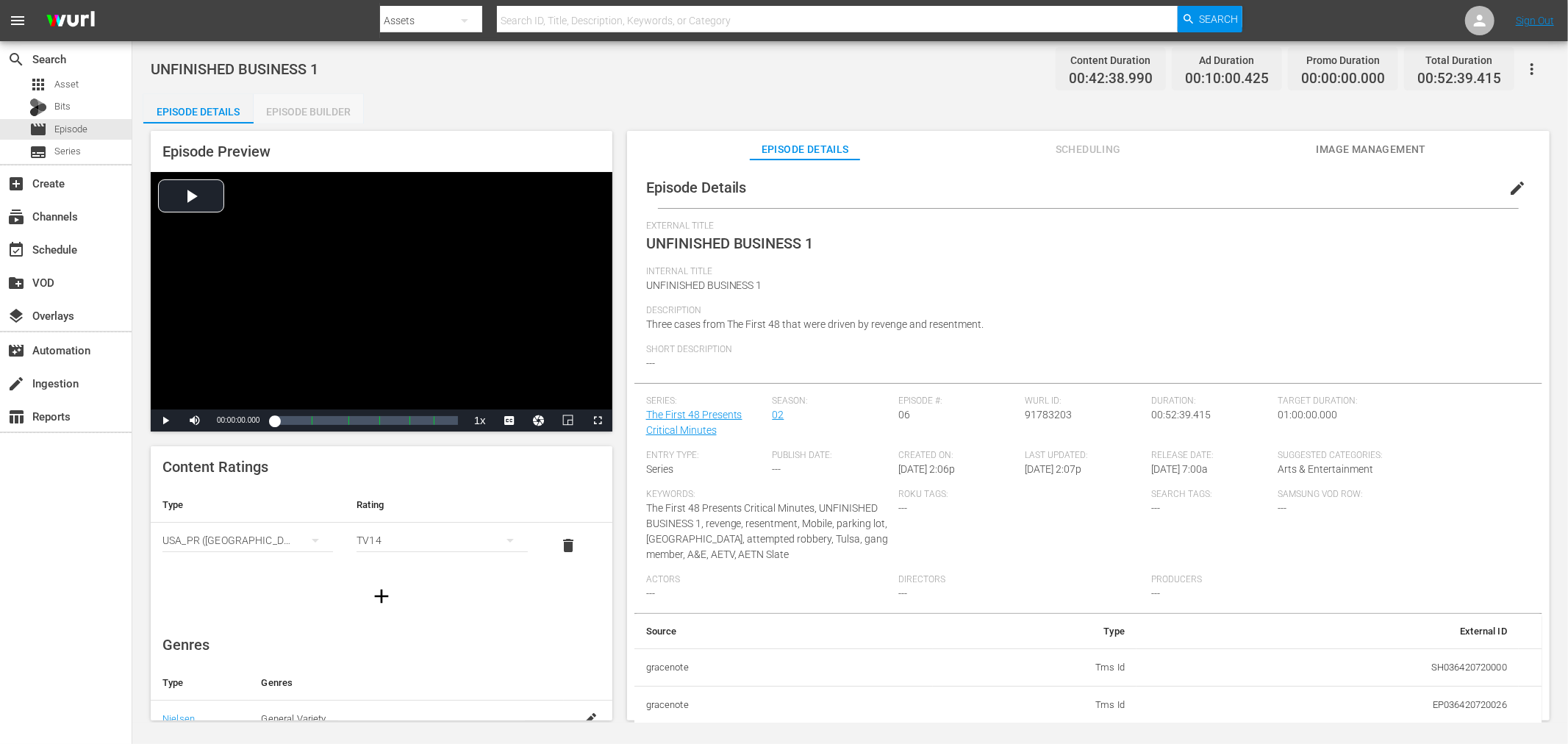
click at [313, 106] on div "Episode Builder" at bounding box center [309, 111] width 111 height 35
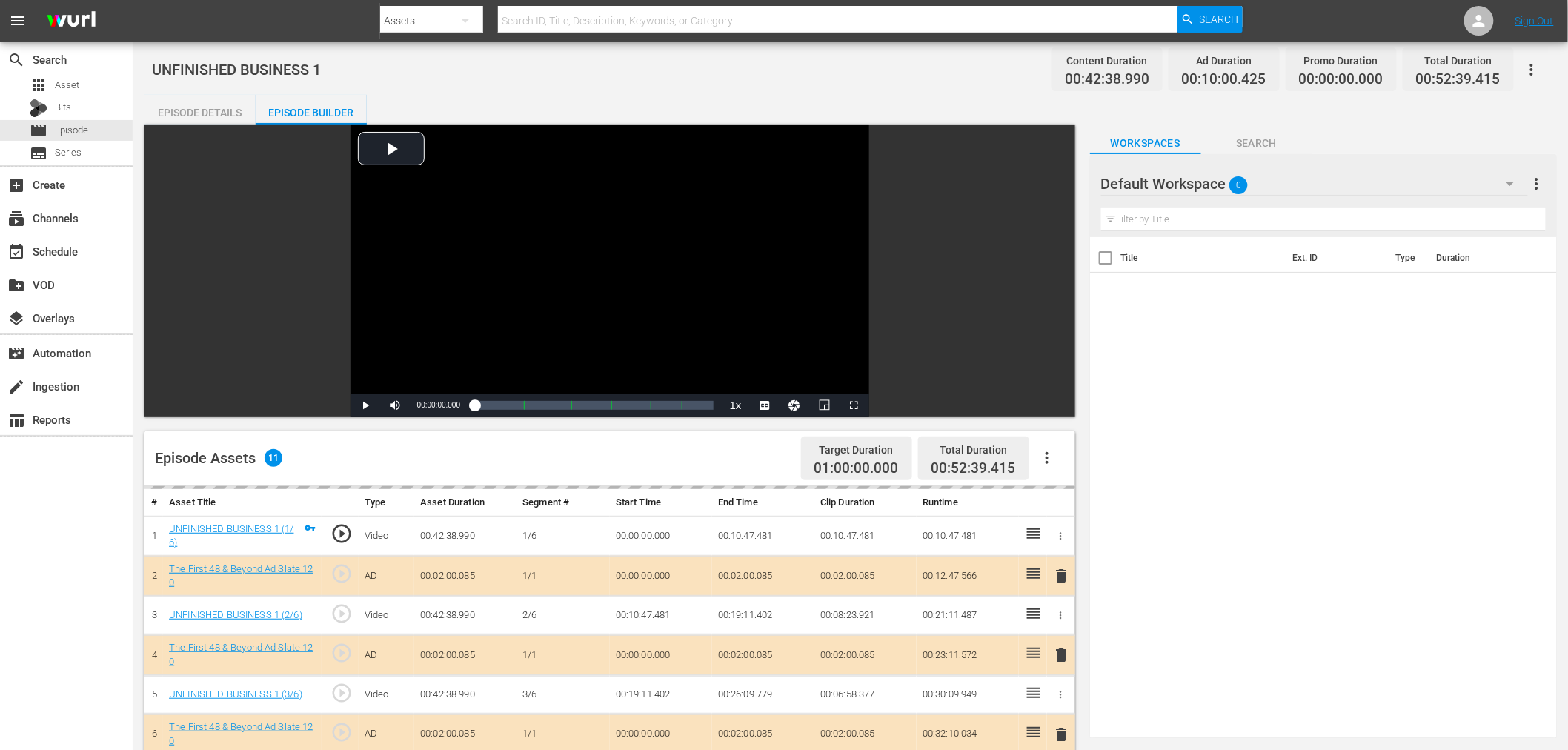
click at [1281, 180] on div "Default Workspace 0" at bounding box center [1314, 183] width 427 height 42
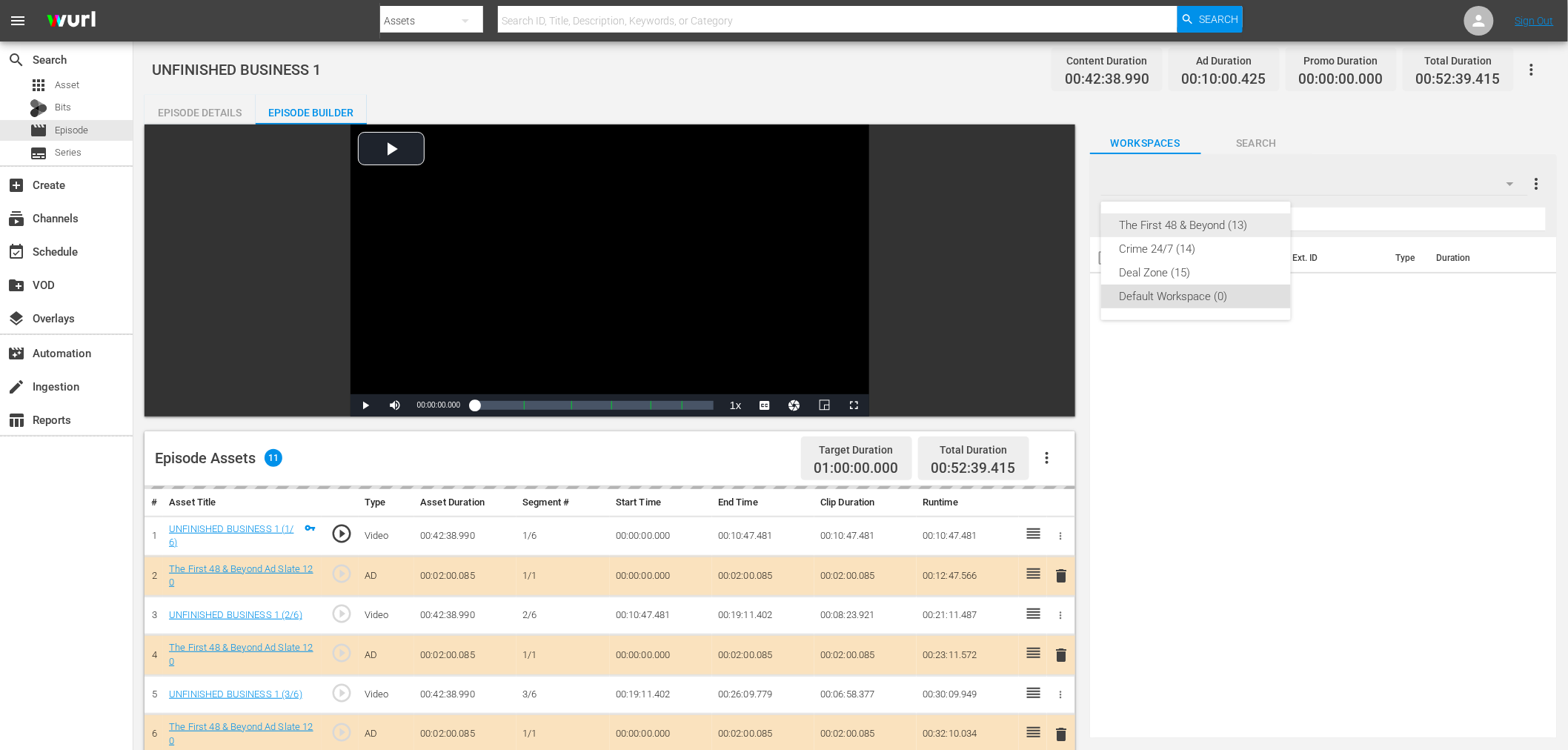
click at [1231, 216] on div "The First 48 & Beyond (13)" at bounding box center [1196, 225] width 154 height 24
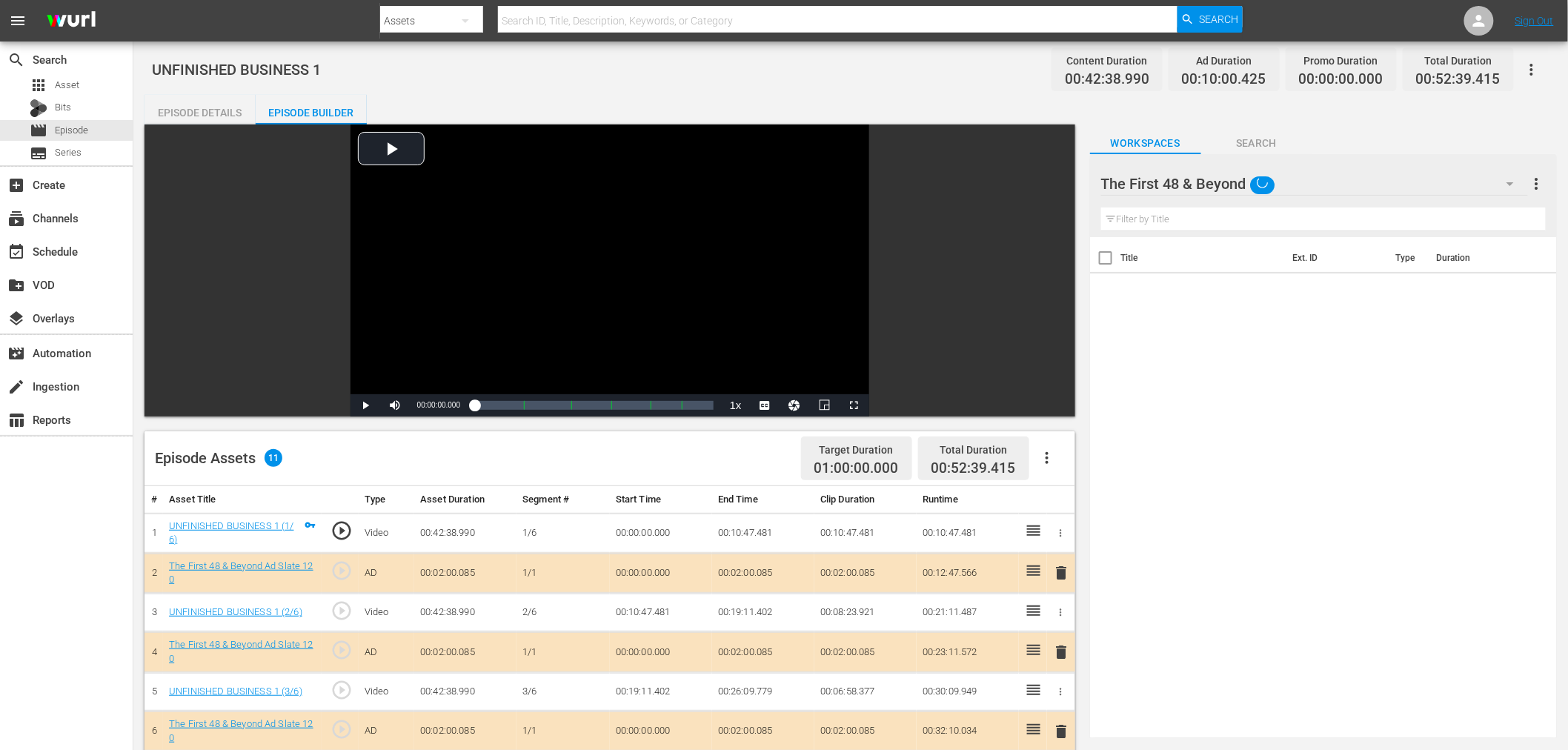
click at [1059, 642] on button "delete" at bounding box center [1062, 653] width 18 height 21
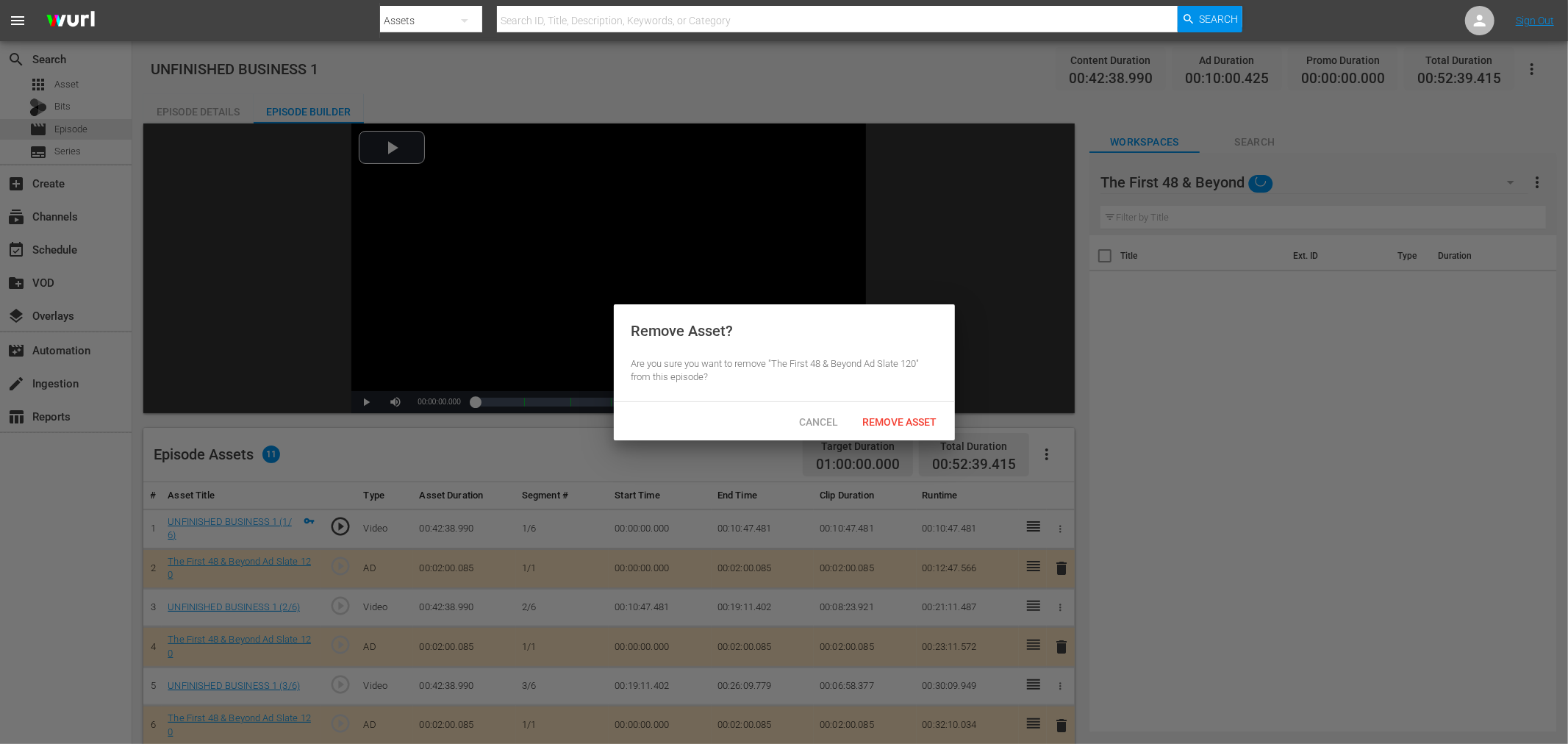
click at [890, 424] on span "Remove Asset" at bounding box center [899, 421] width 97 height 11
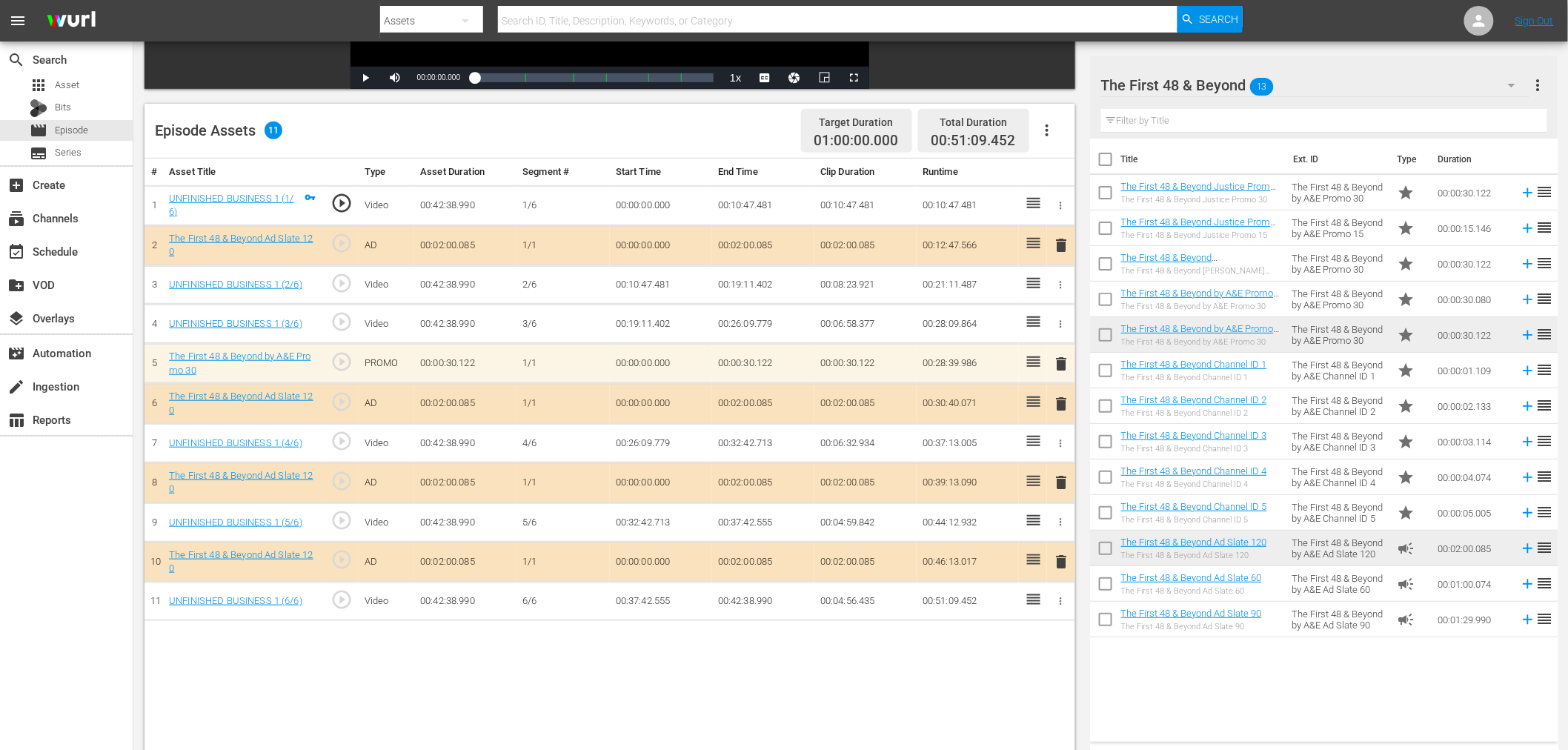
scroll to position [329, 0]
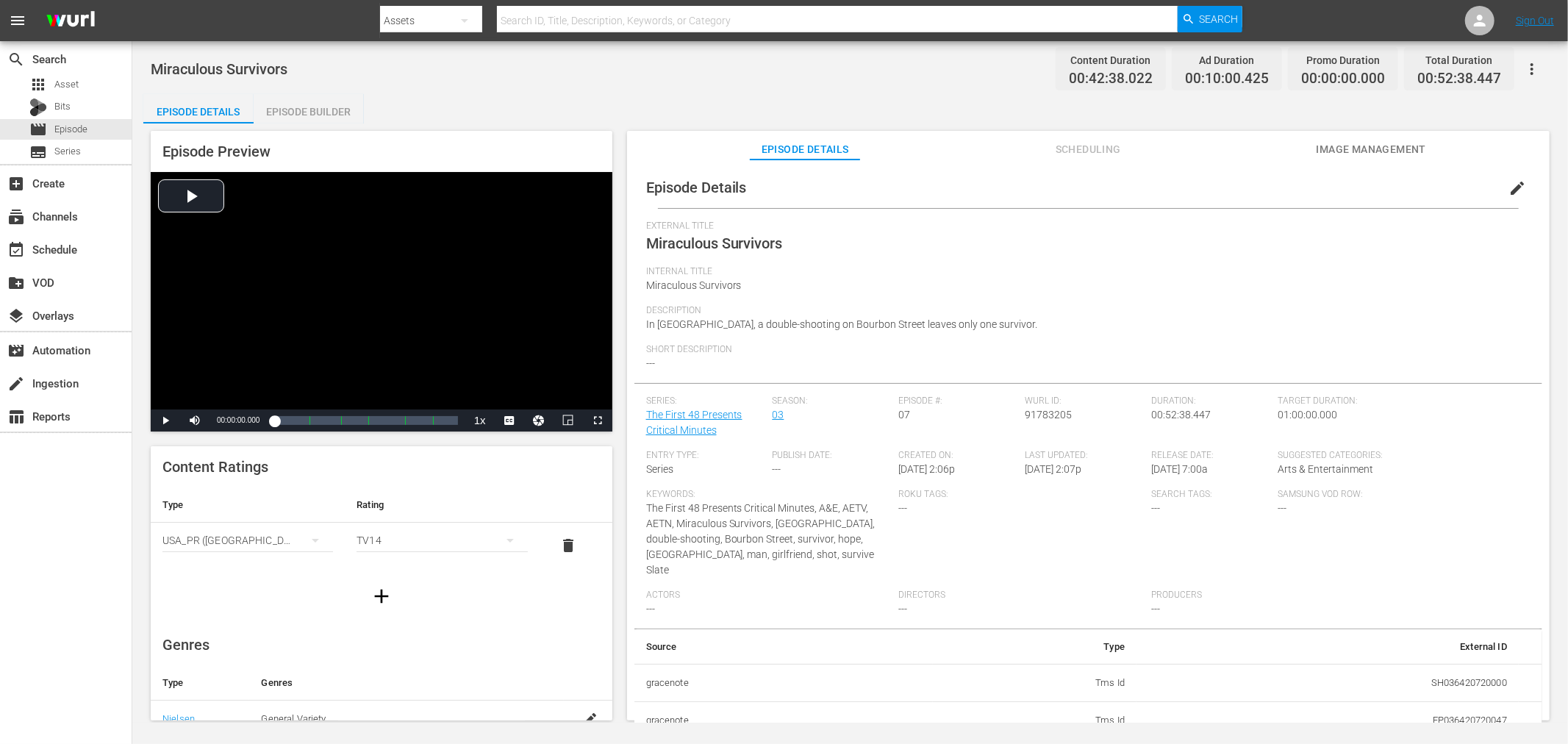
click at [309, 111] on div "Episode Builder" at bounding box center [309, 111] width 111 height 35
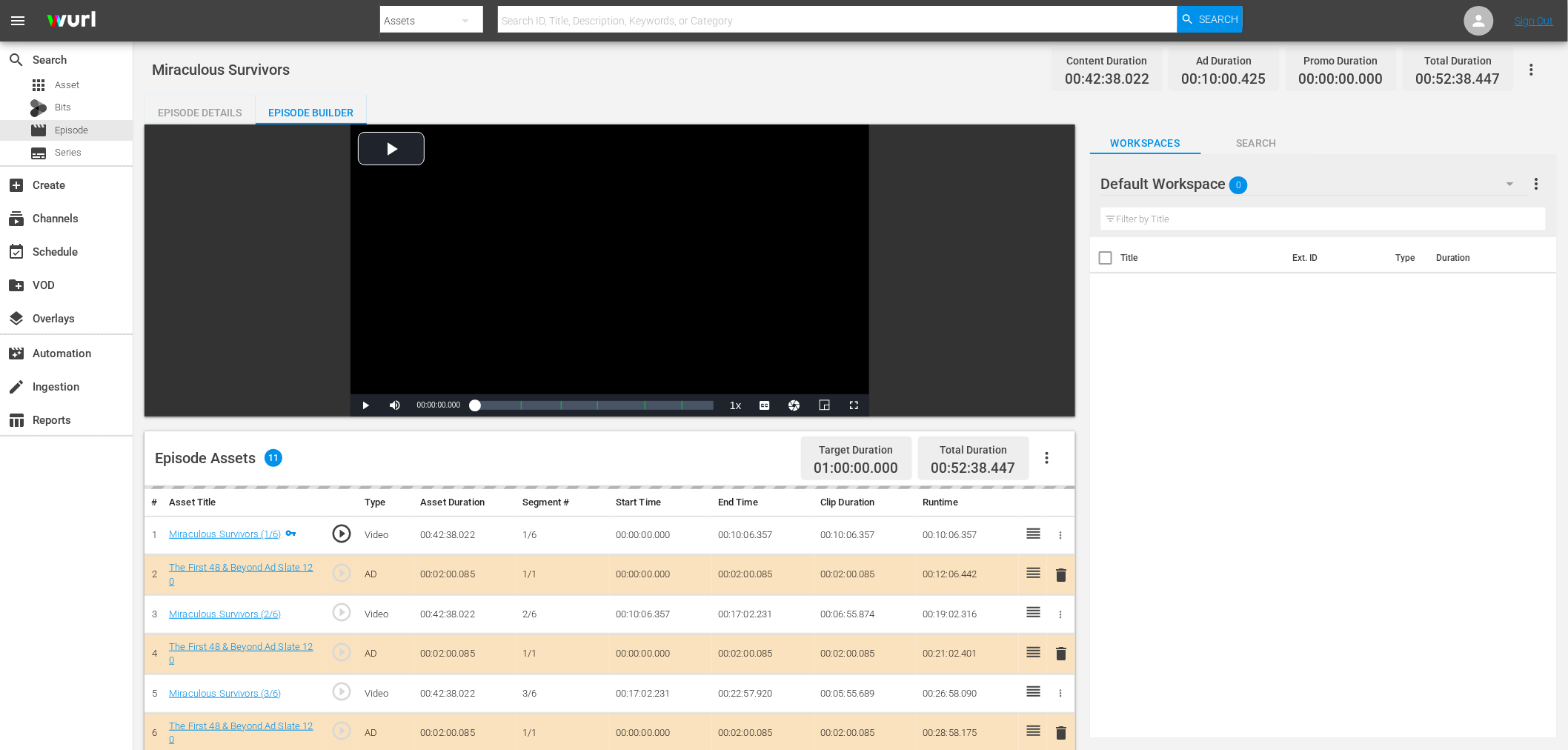
click at [1339, 180] on div "Default Workspace 0" at bounding box center [1314, 183] width 427 height 42
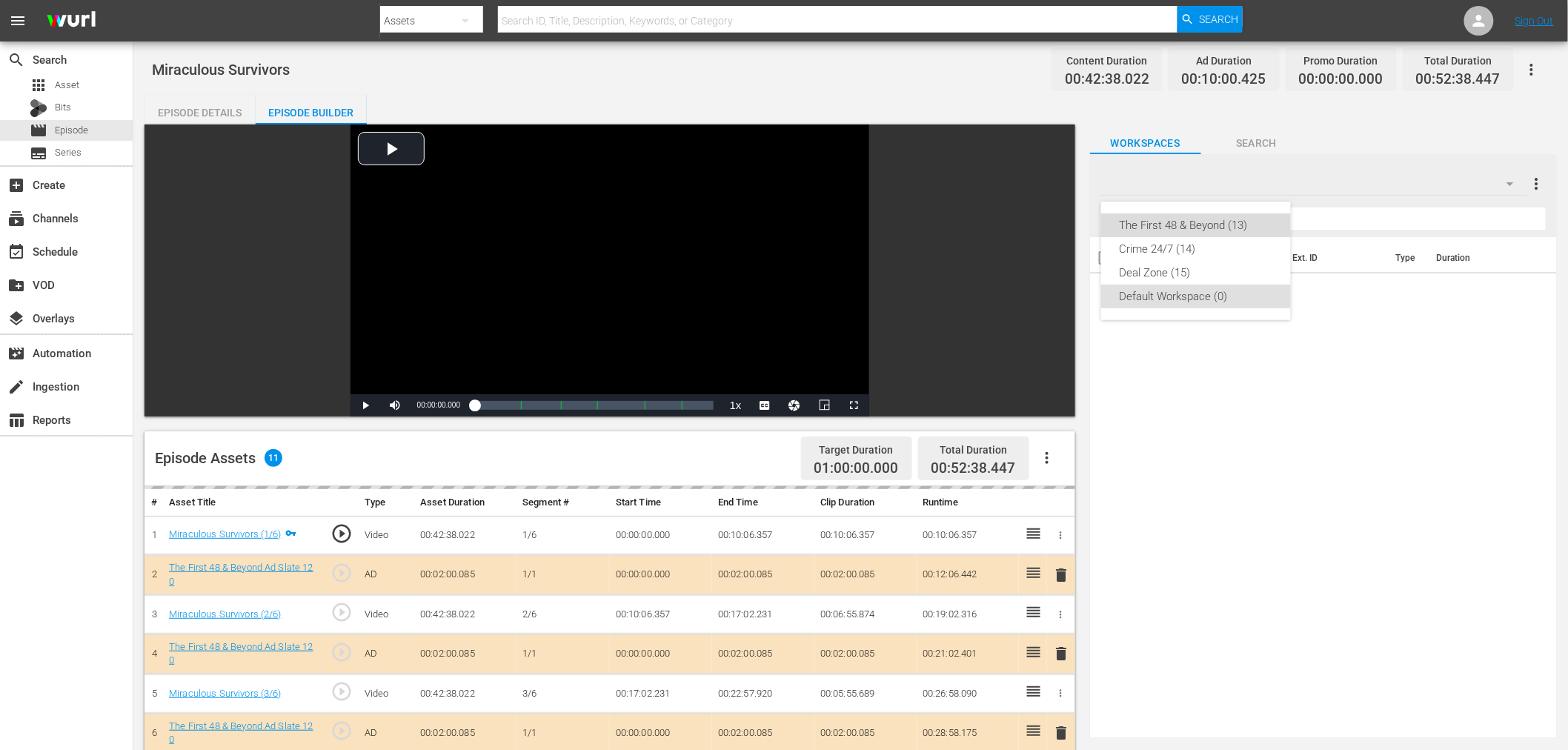
click at [1231, 231] on div "The First 48 & Beyond (13)" at bounding box center [1196, 225] width 154 height 24
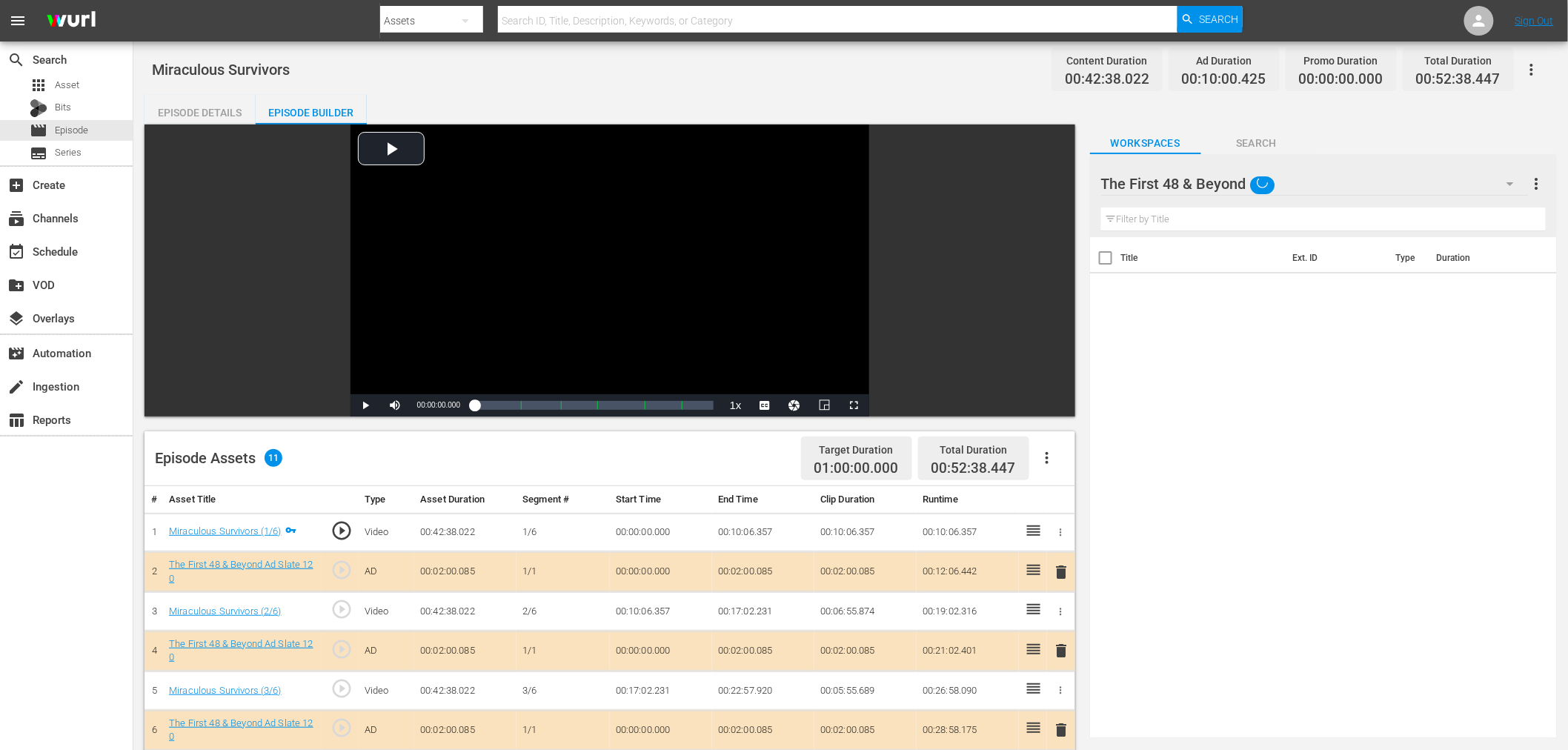
click at [1067, 649] on span "delete" at bounding box center [1062, 651] width 18 height 18
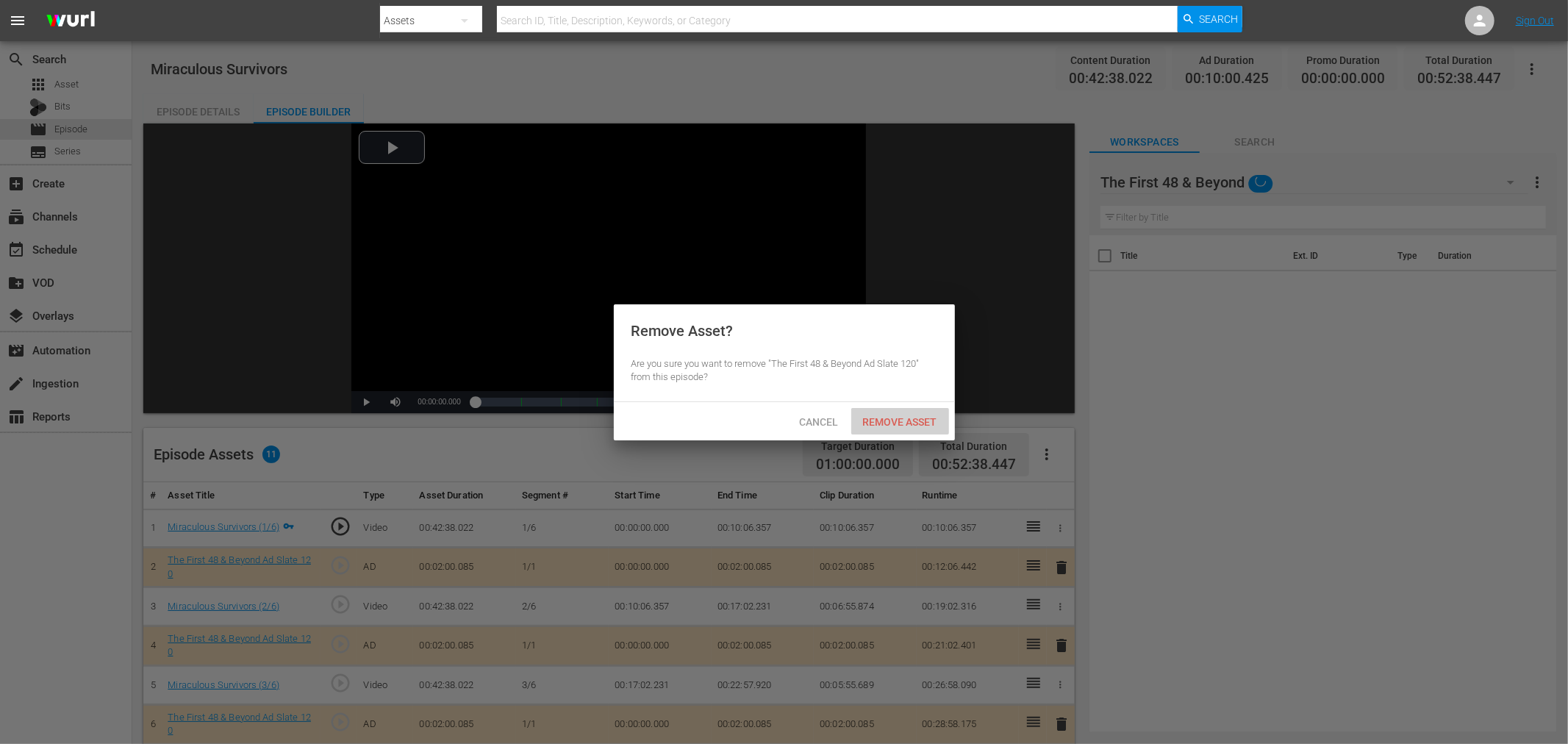
click at [901, 422] on span "Remove Asset" at bounding box center [899, 421] width 97 height 11
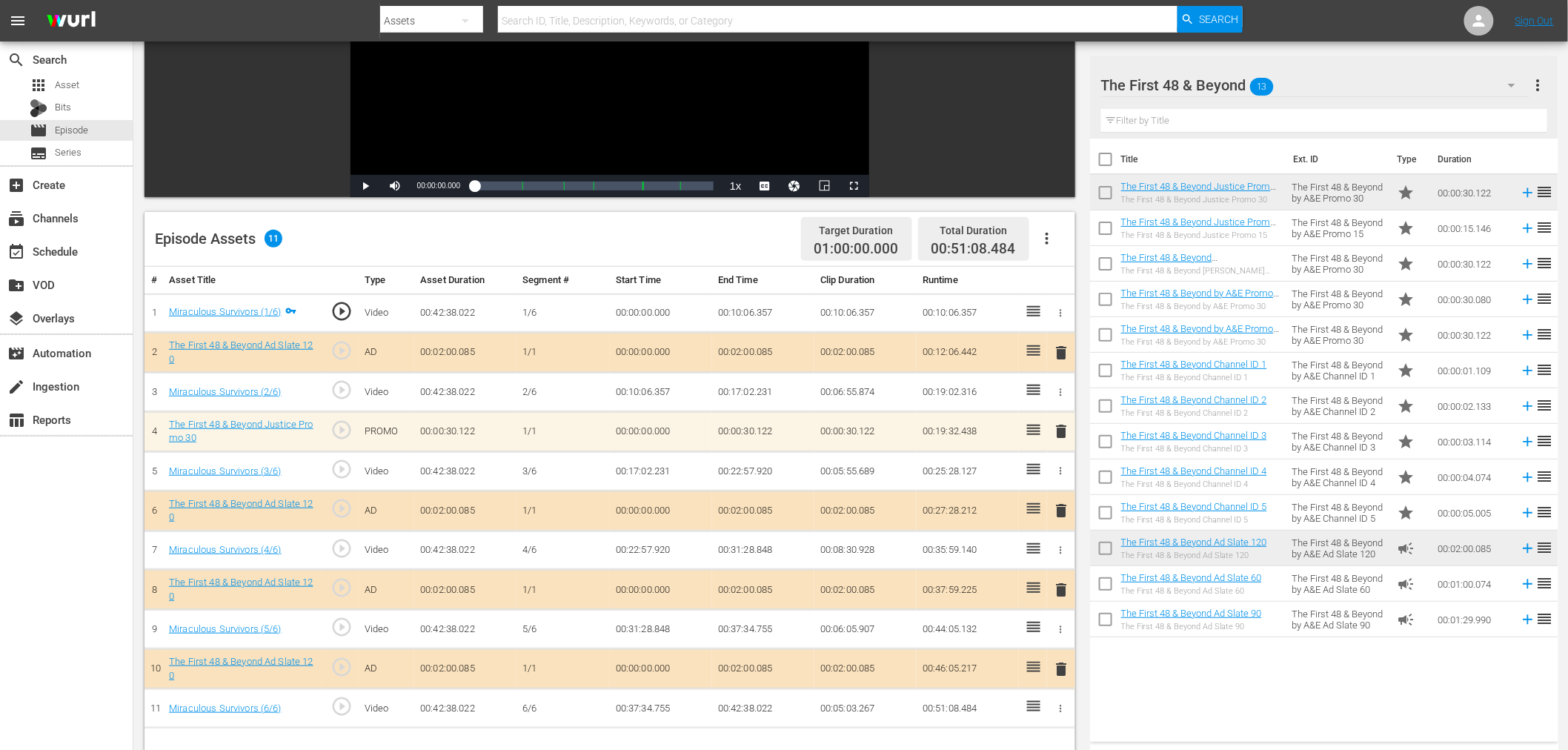
scroll to position [329, 0]
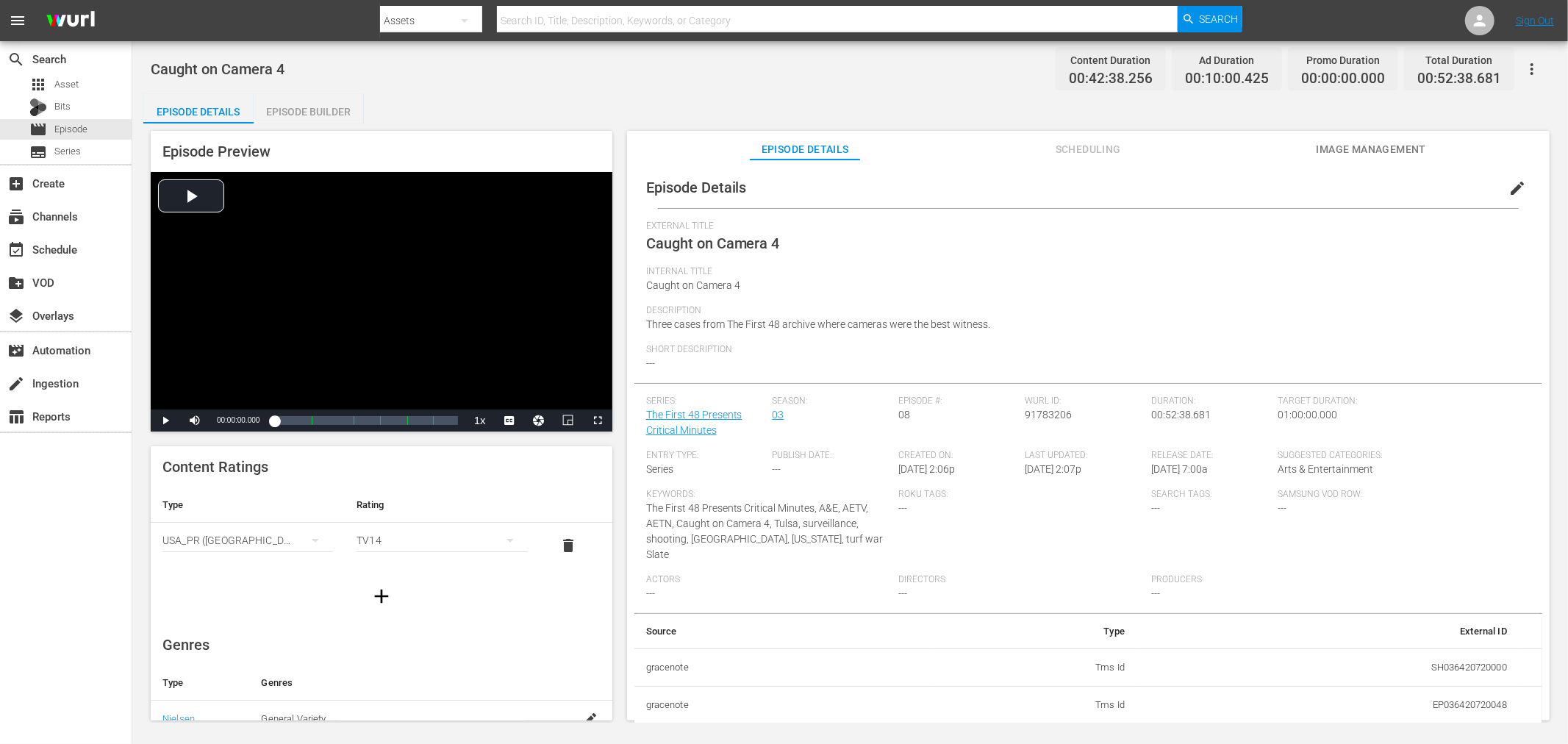
click at [299, 120] on div "Episode Builder" at bounding box center [309, 111] width 111 height 35
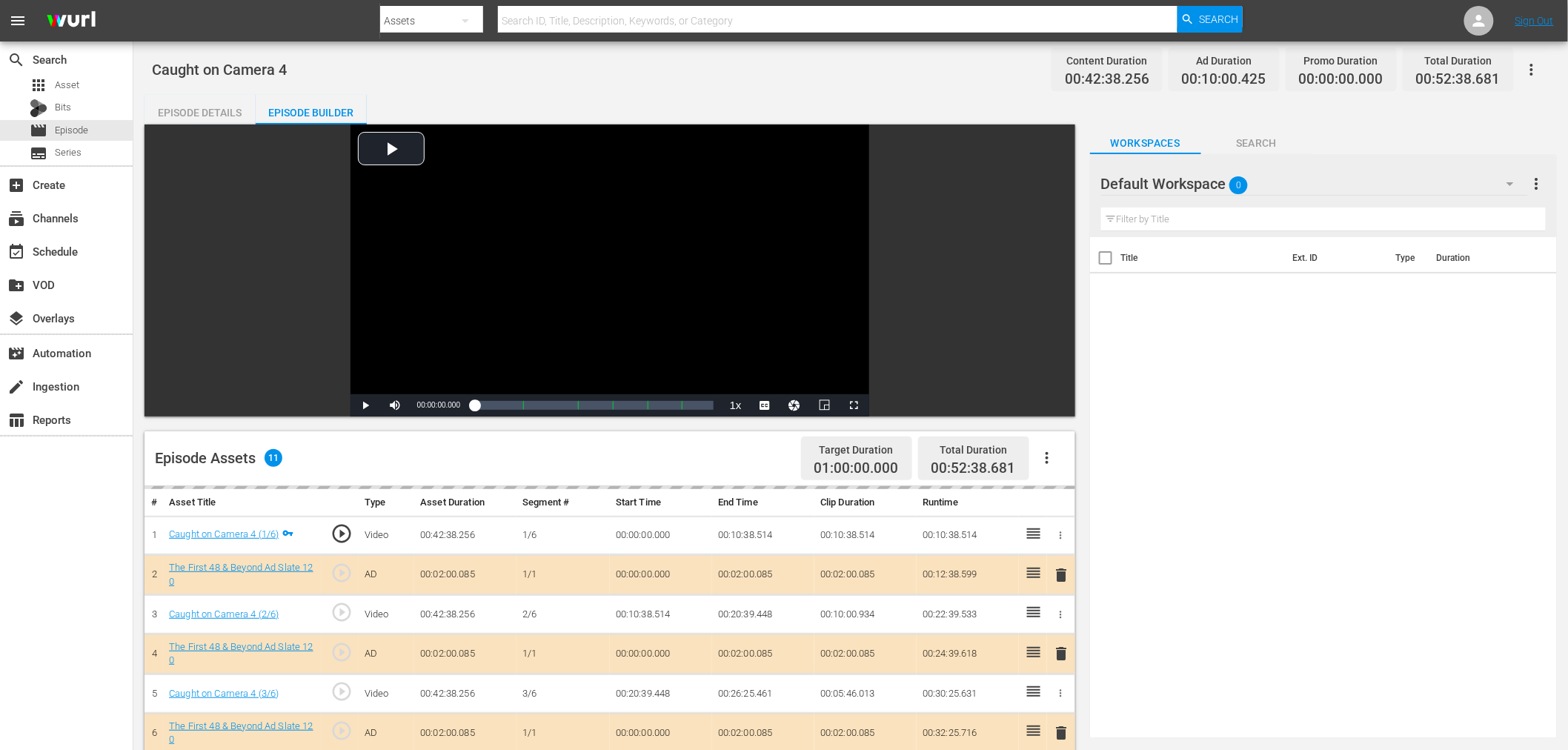
click at [1310, 161] on div "Default Workspace 0 Default more_vert" at bounding box center [1323, 178] width 445 height 48
click at [1287, 186] on div "Default Workspace 0" at bounding box center [1314, 183] width 427 height 42
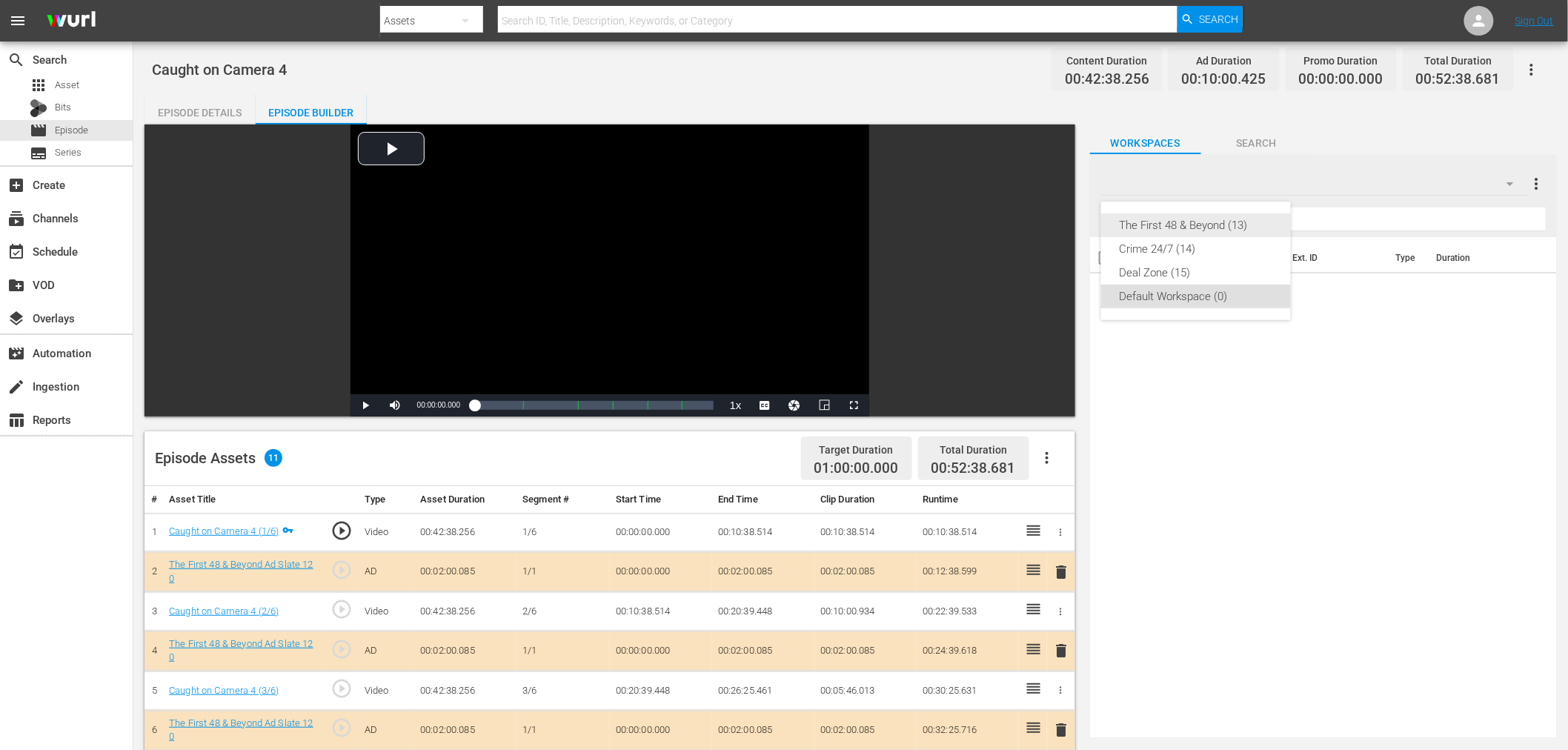
click at [1234, 223] on div "The First 48 & Beyond (13)" at bounding box center [1196, 225] width 154 height 24
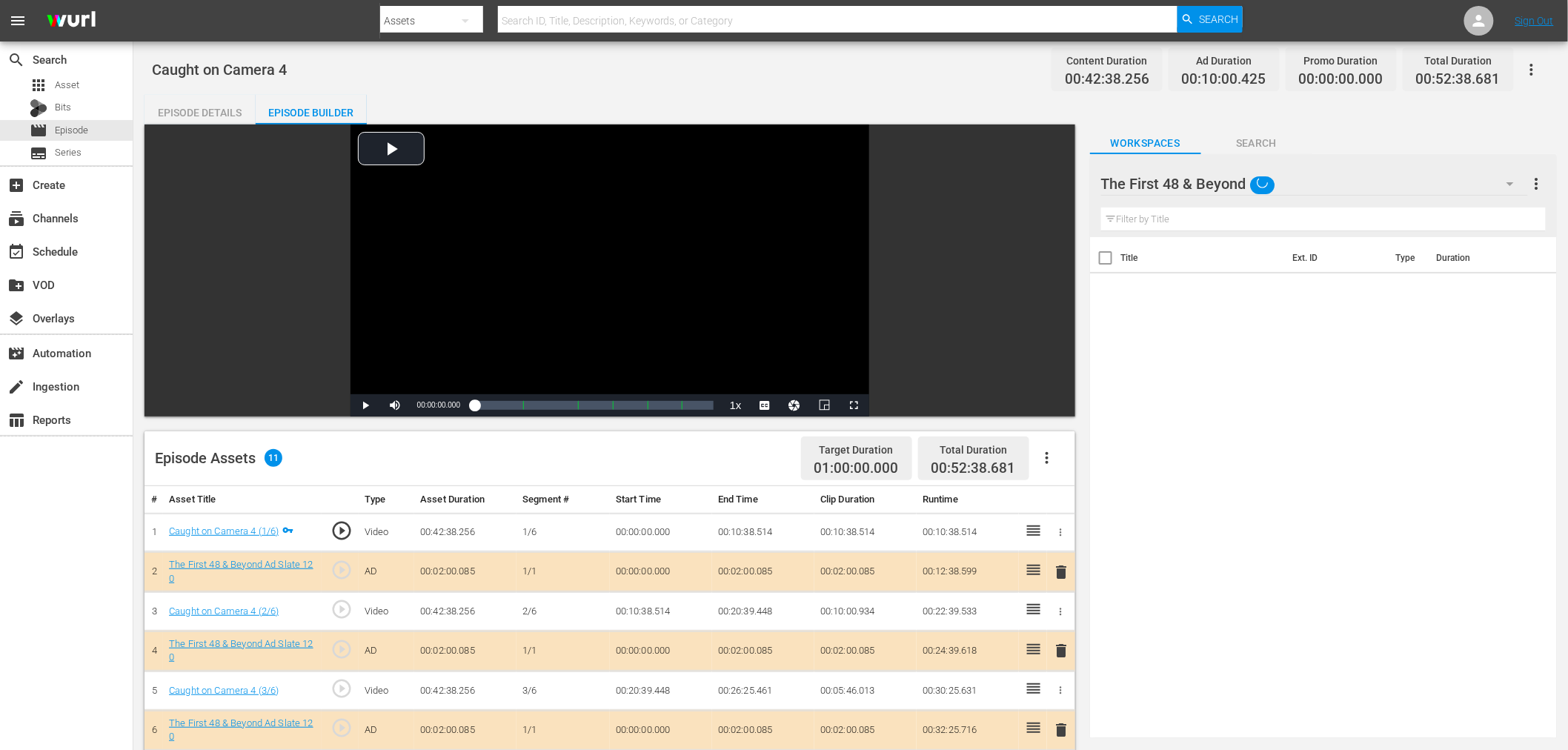
click at [1060, 653] on span "delete" at bounding box center [1062, 651] width 18 height 18
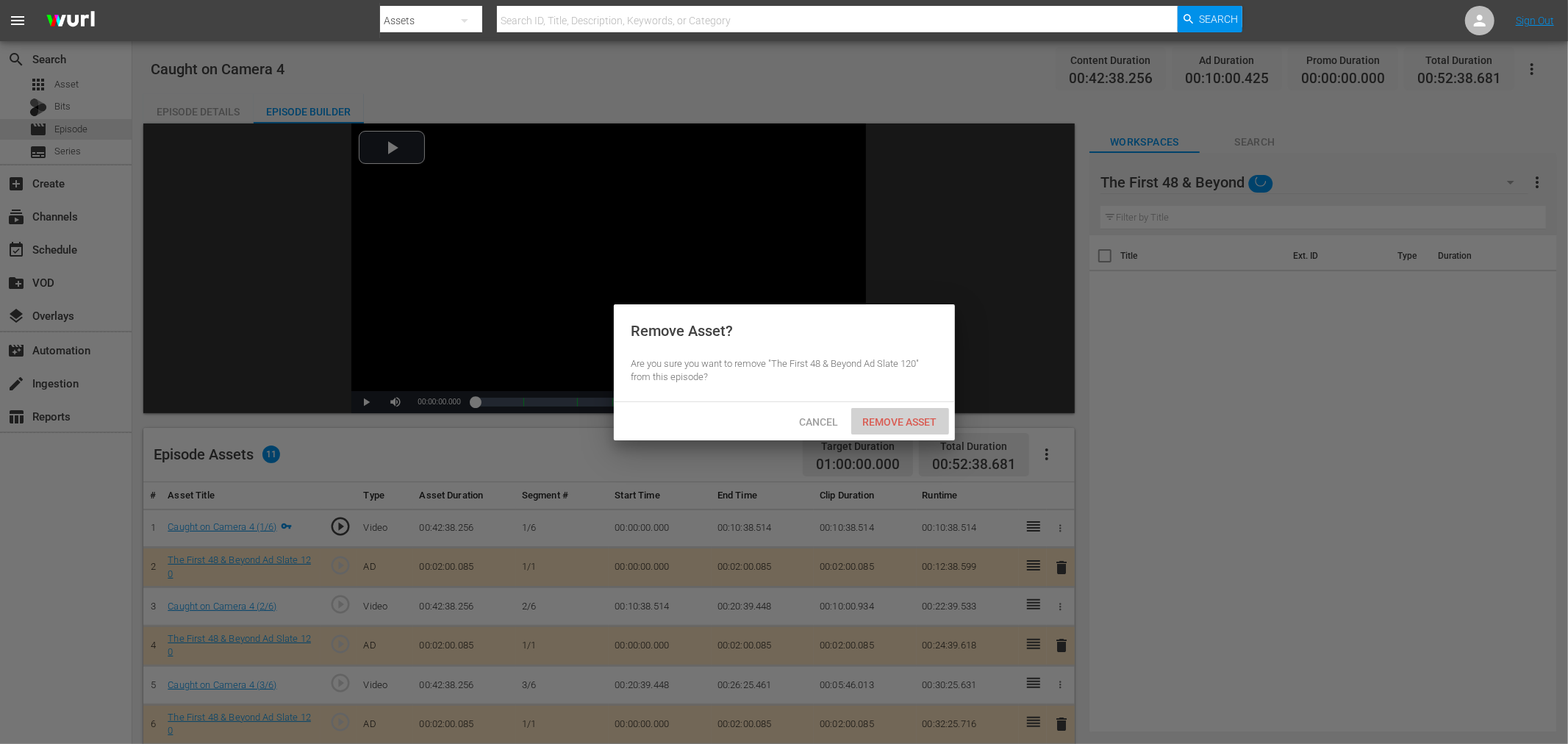
click at [897, 424] on span "Remove Asset" at bounding box center [899, 421] width 97 height 11
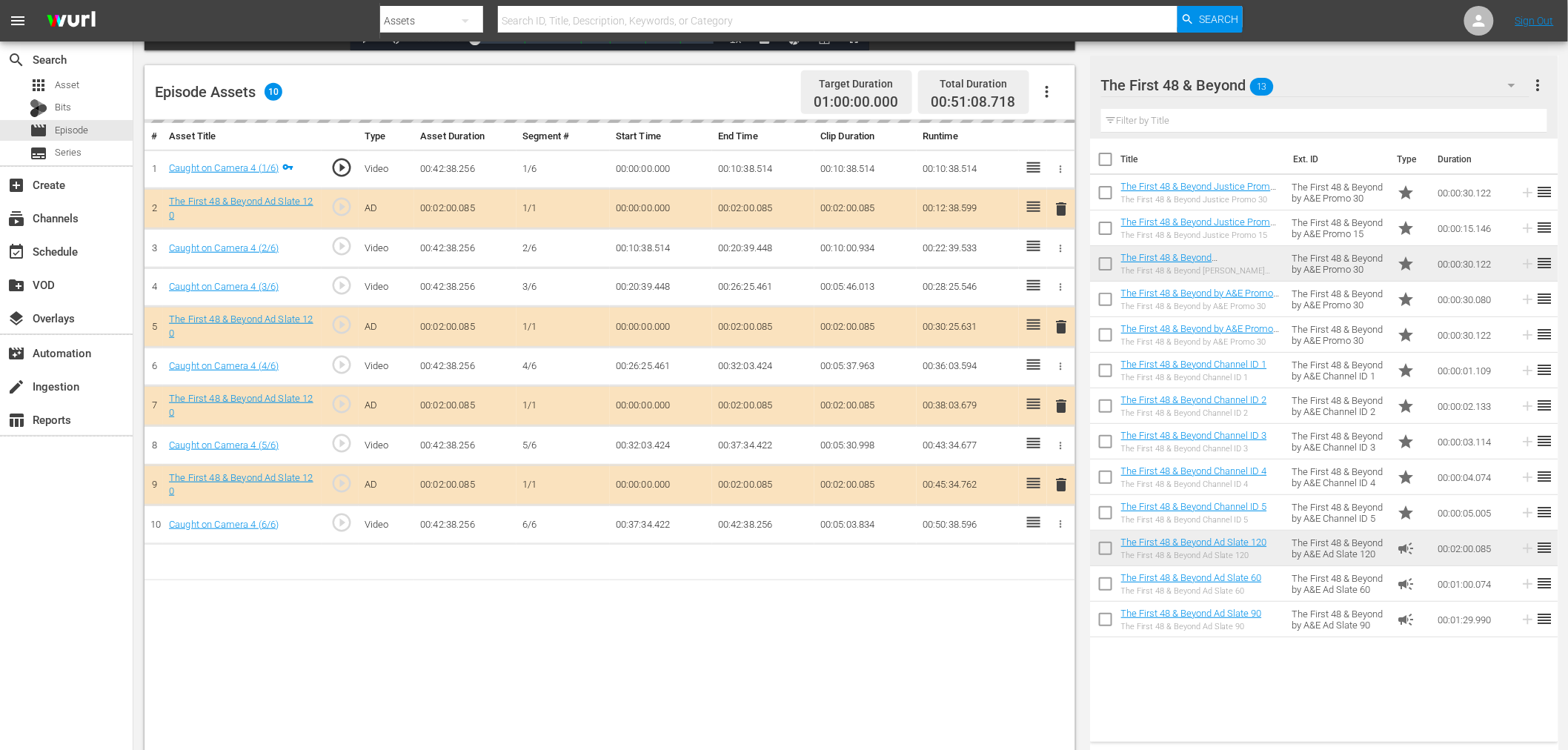
scroll to position [386, 0]
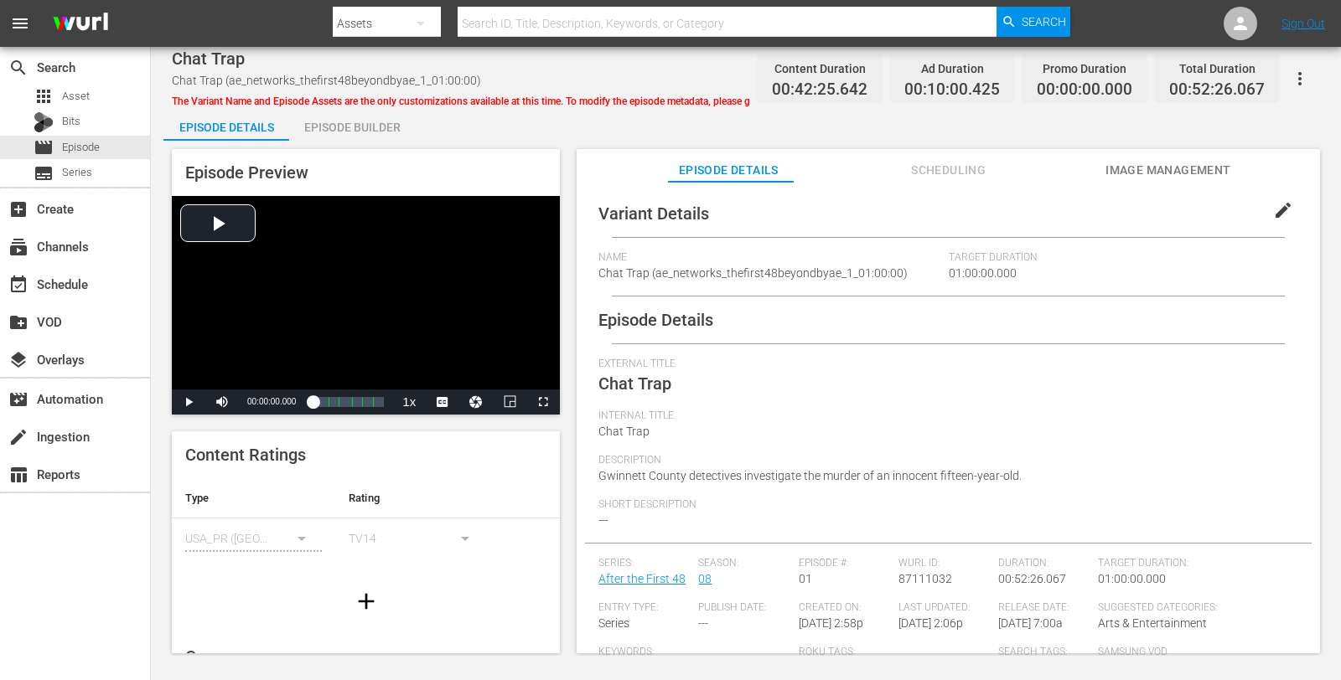
click at [378, 120] on div "Episode Builder" at bounding box center [352, 127] width 126 height 40
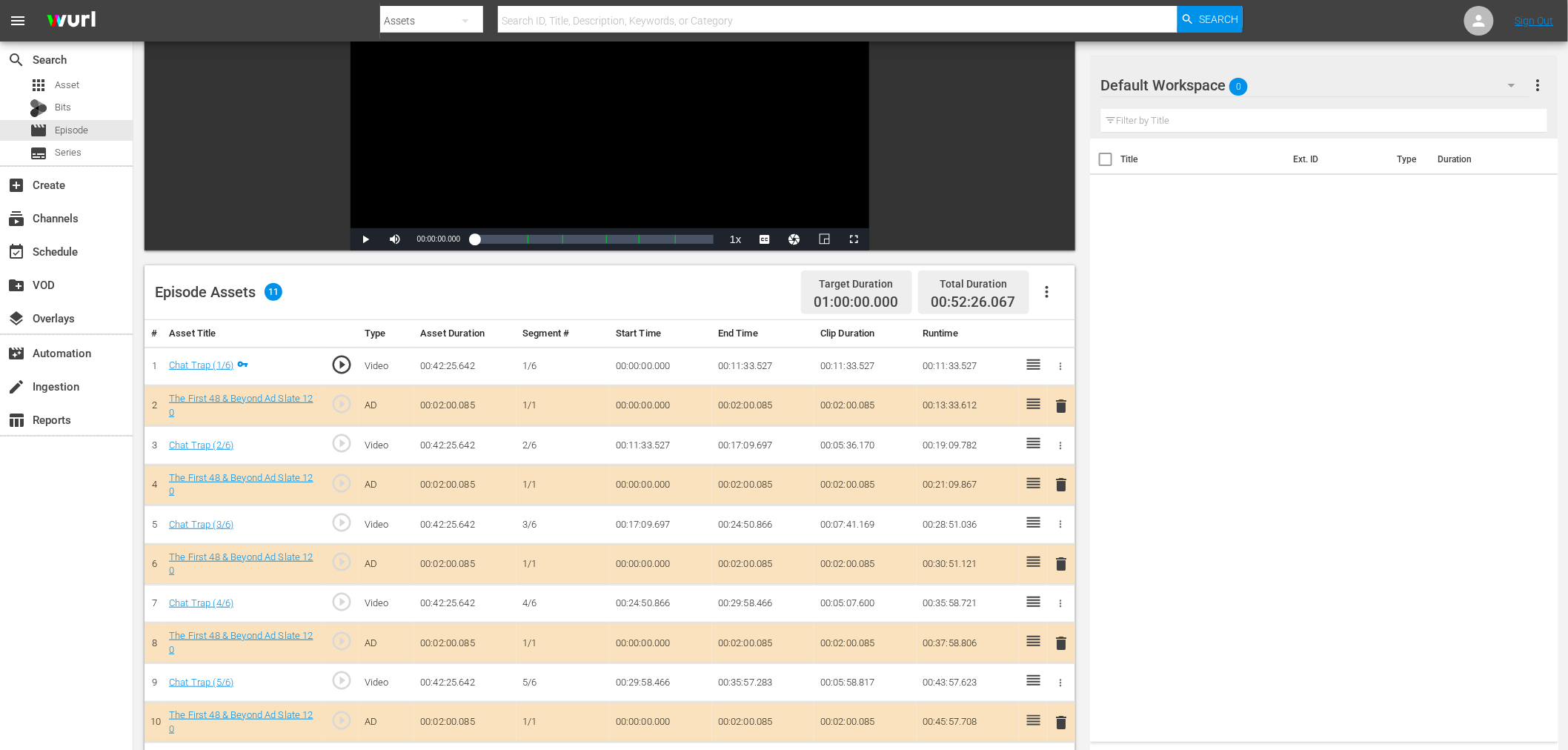
scroll to position [165, 0]
click at [1067, 88] on div "Default Workspace 0" at bounding box center [1315, 85] width 428 height 42
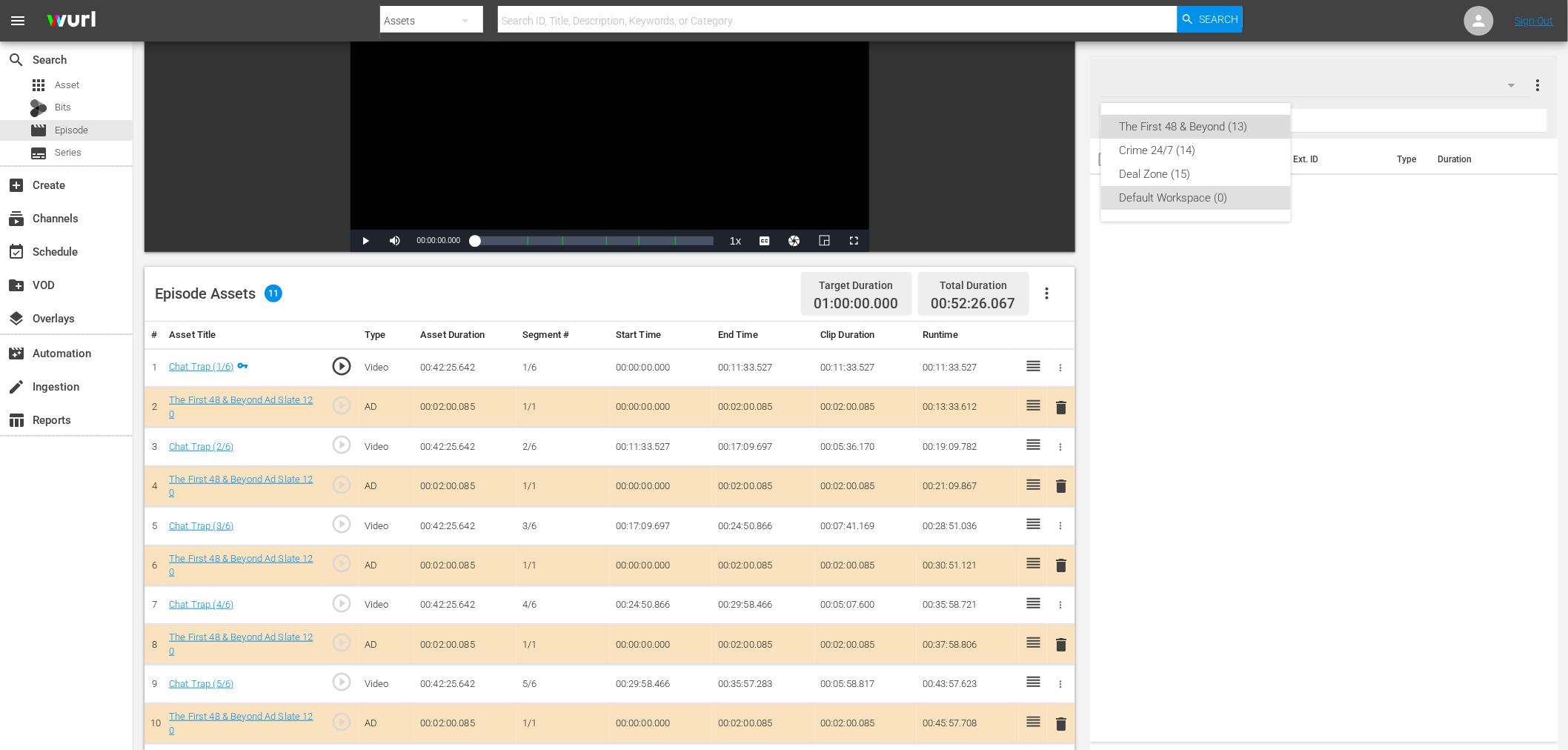
click at [1067, 126] on div "The First 48 & Beyond (13)" at bounding box center [1196, 126] width 154 height 24
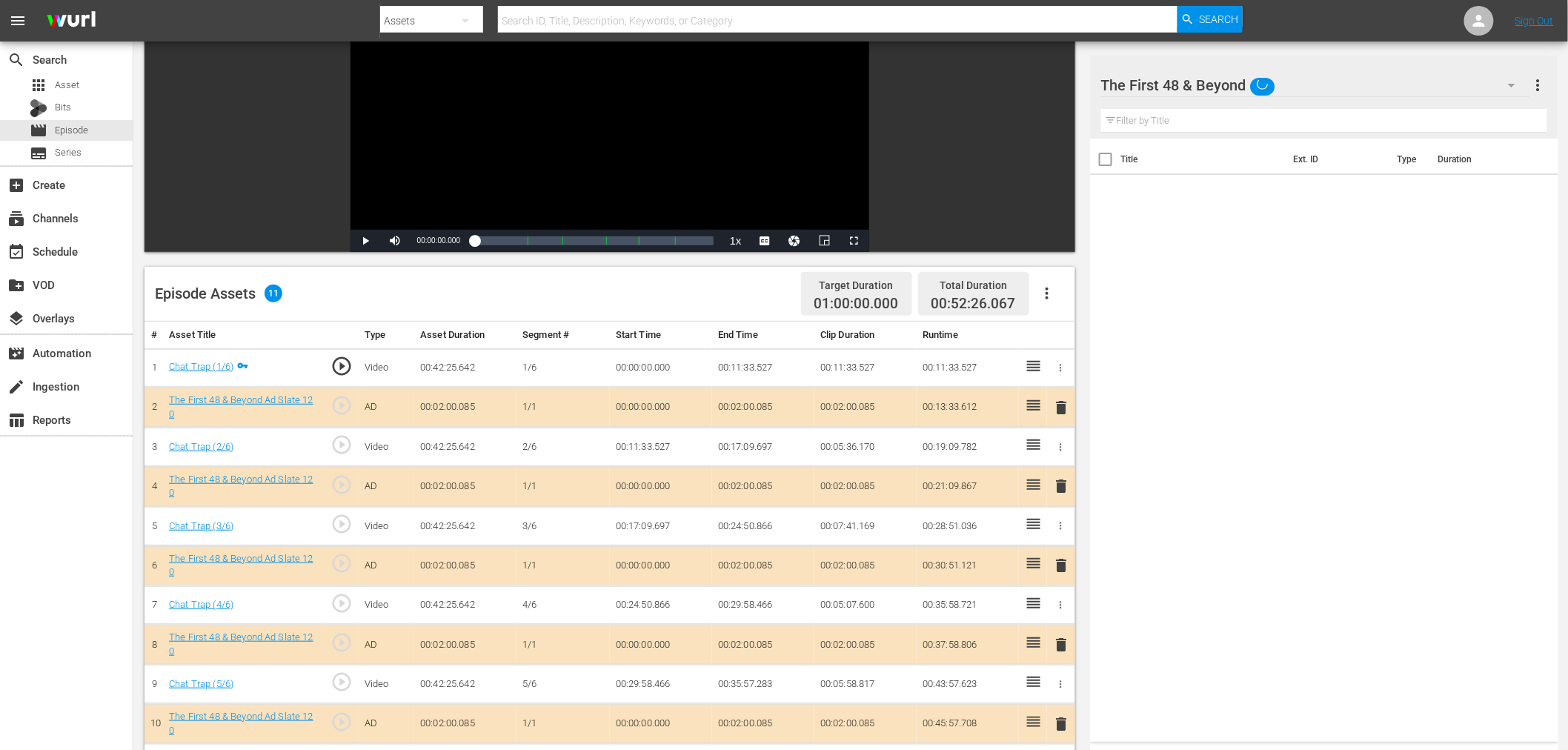
click at [1065, 482] on span "delete" at bounding box center [1062, 486] width 18 height 18
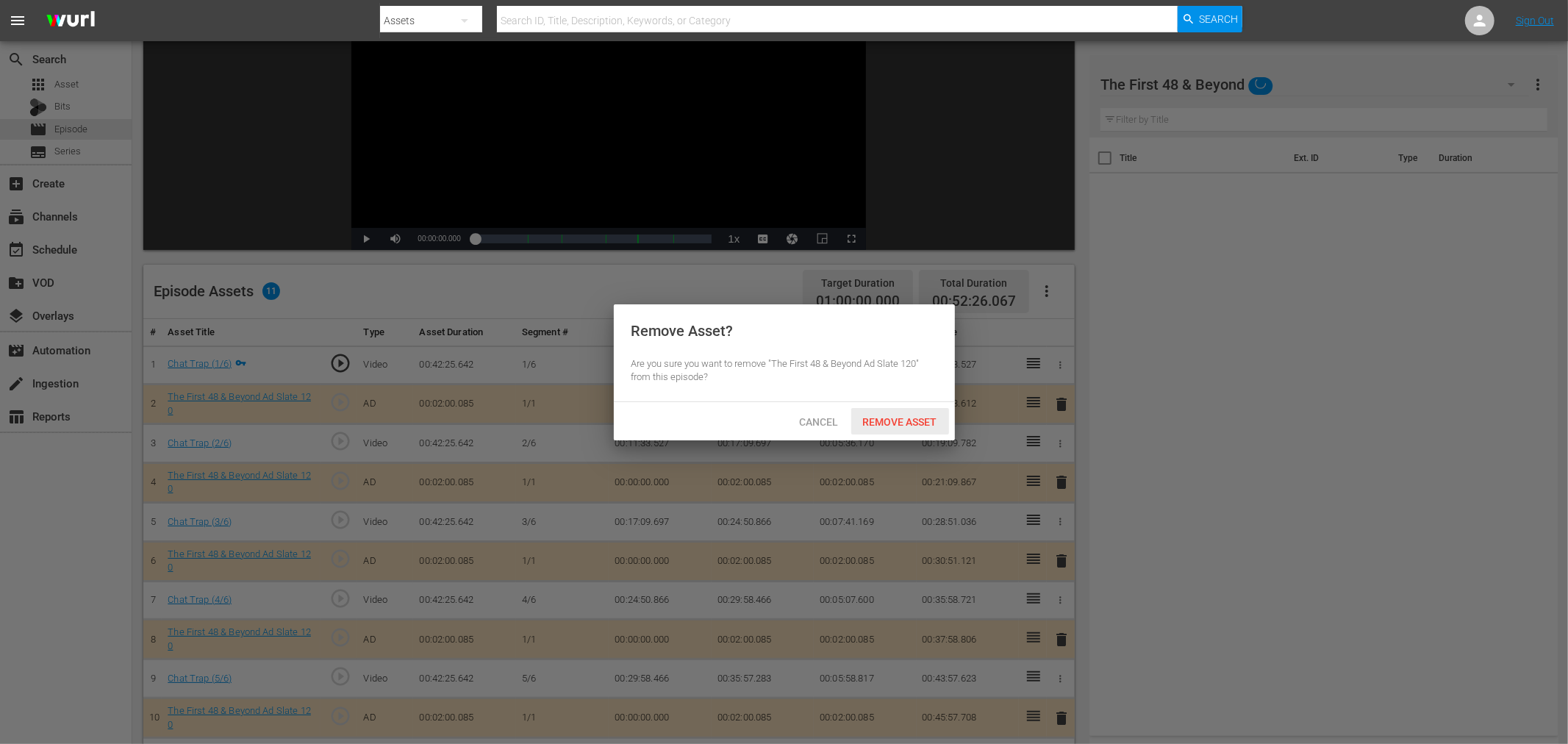
click at [884, 424] on span "Remove Asset" at bounding box center [899, 421] width 97 height 11
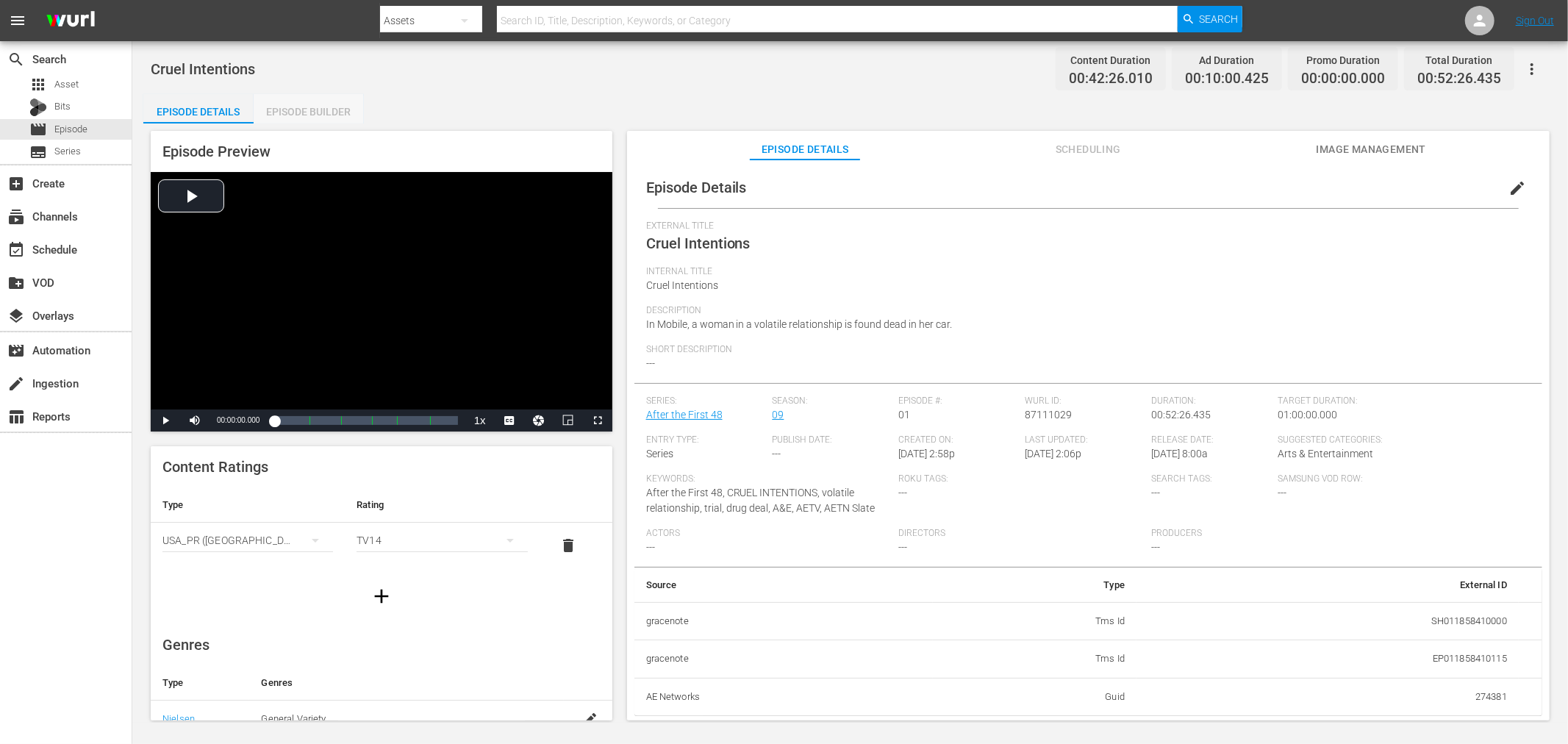
click at [274, 111] on div "Episode Builder" at bounding box center [309, 111] width 111 height 35
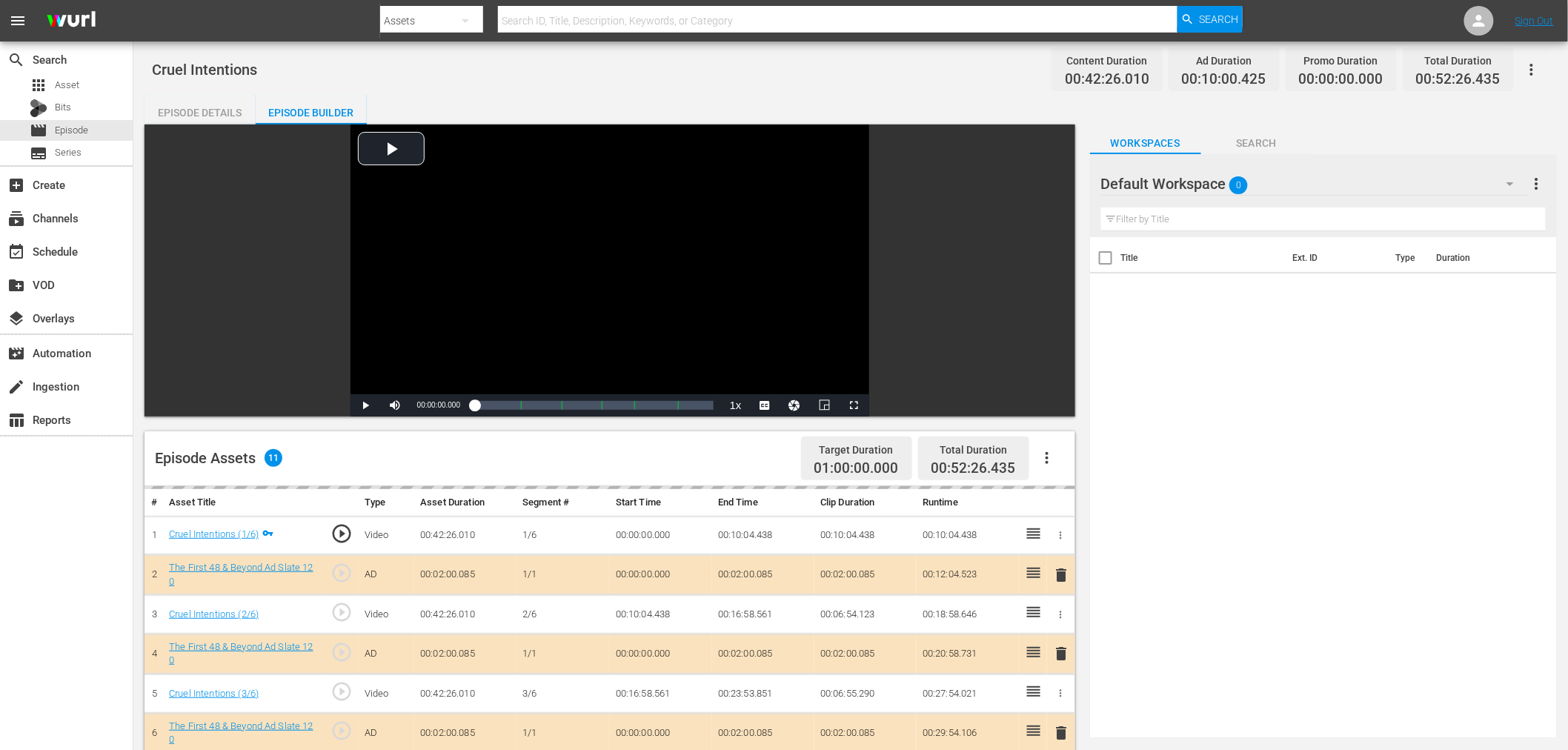
click at [1067, 163] on div "Default Workspace 0" at bounding box center [1314, 183] width 427 height 42
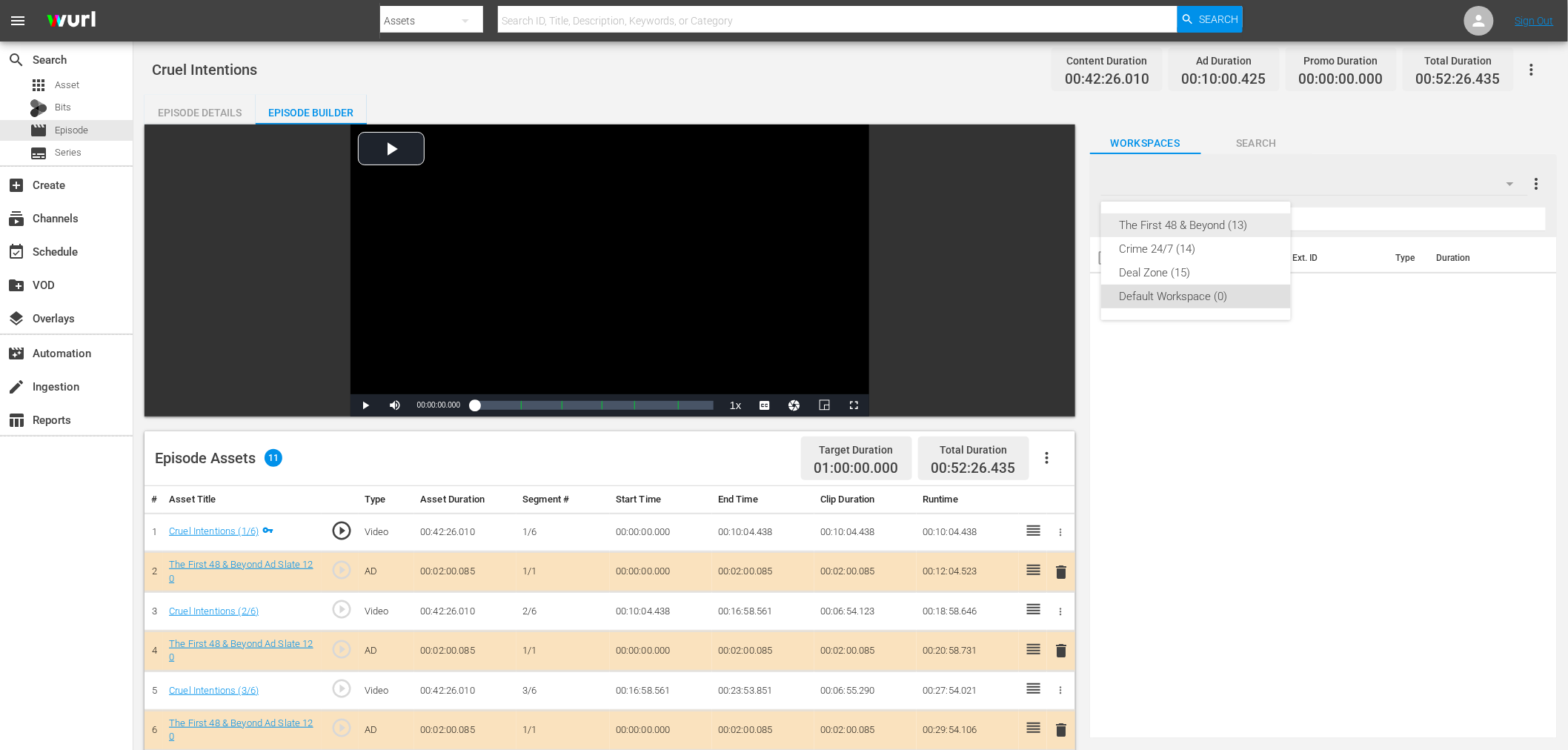
click at [1067, 224] on div "The First 48 & Beyond (13)" at bounding box center [1196, 225] width 154 height 24
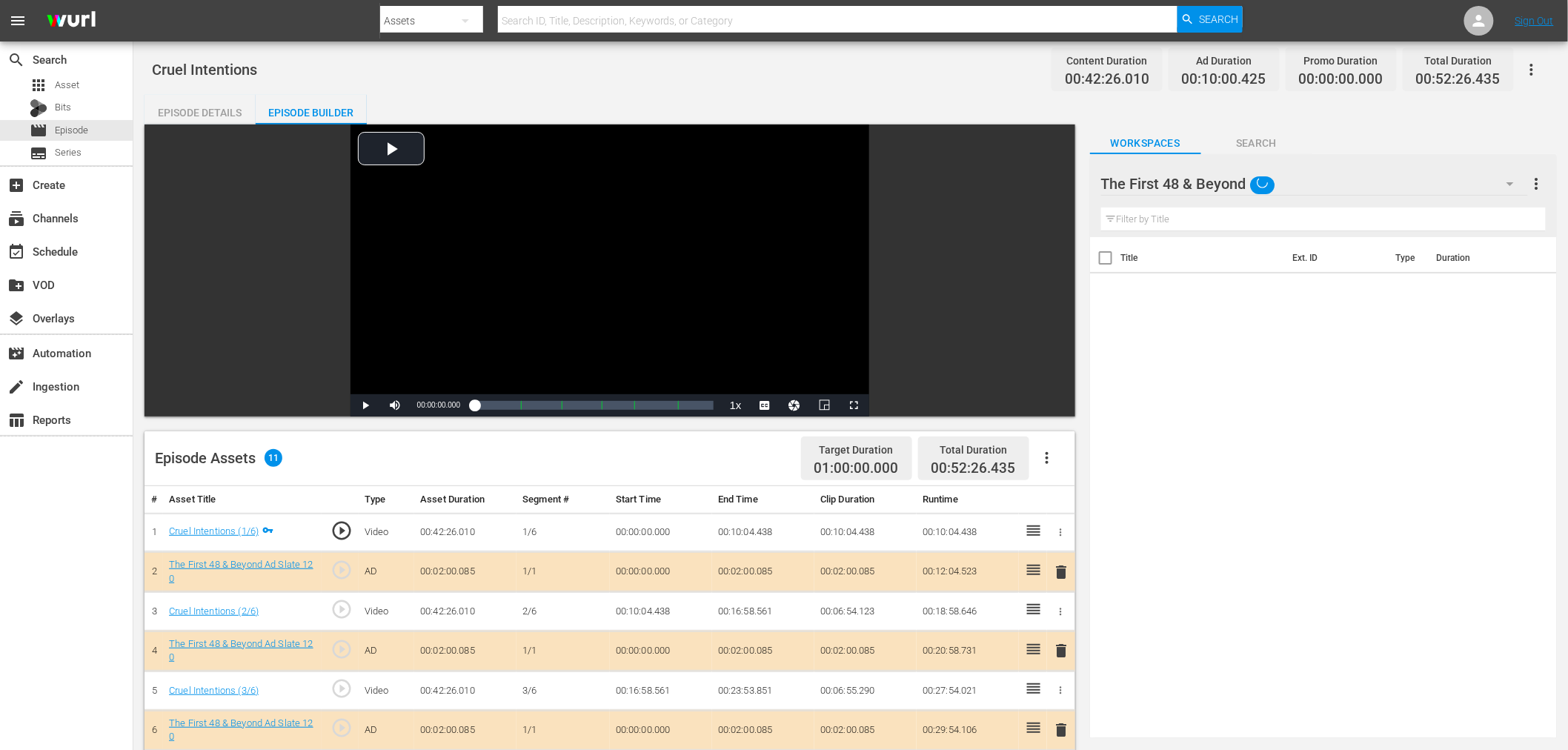
click at [1067, 541] on span "delete" at bounding box center [1062, 651] width 18 height 18
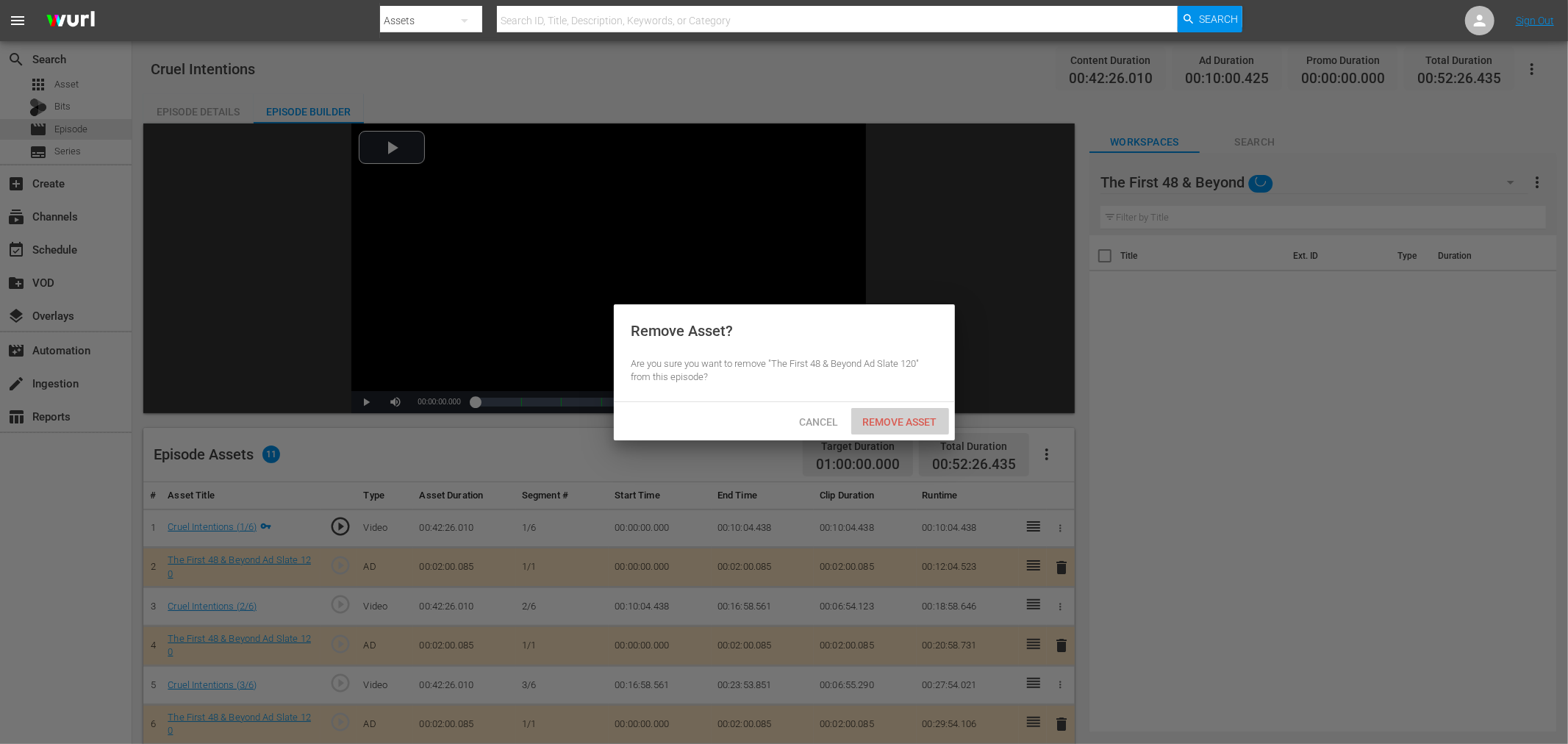
click at [910, 426] on span "Remove Asset" at bounding box center [899, 421] width 97 height 11
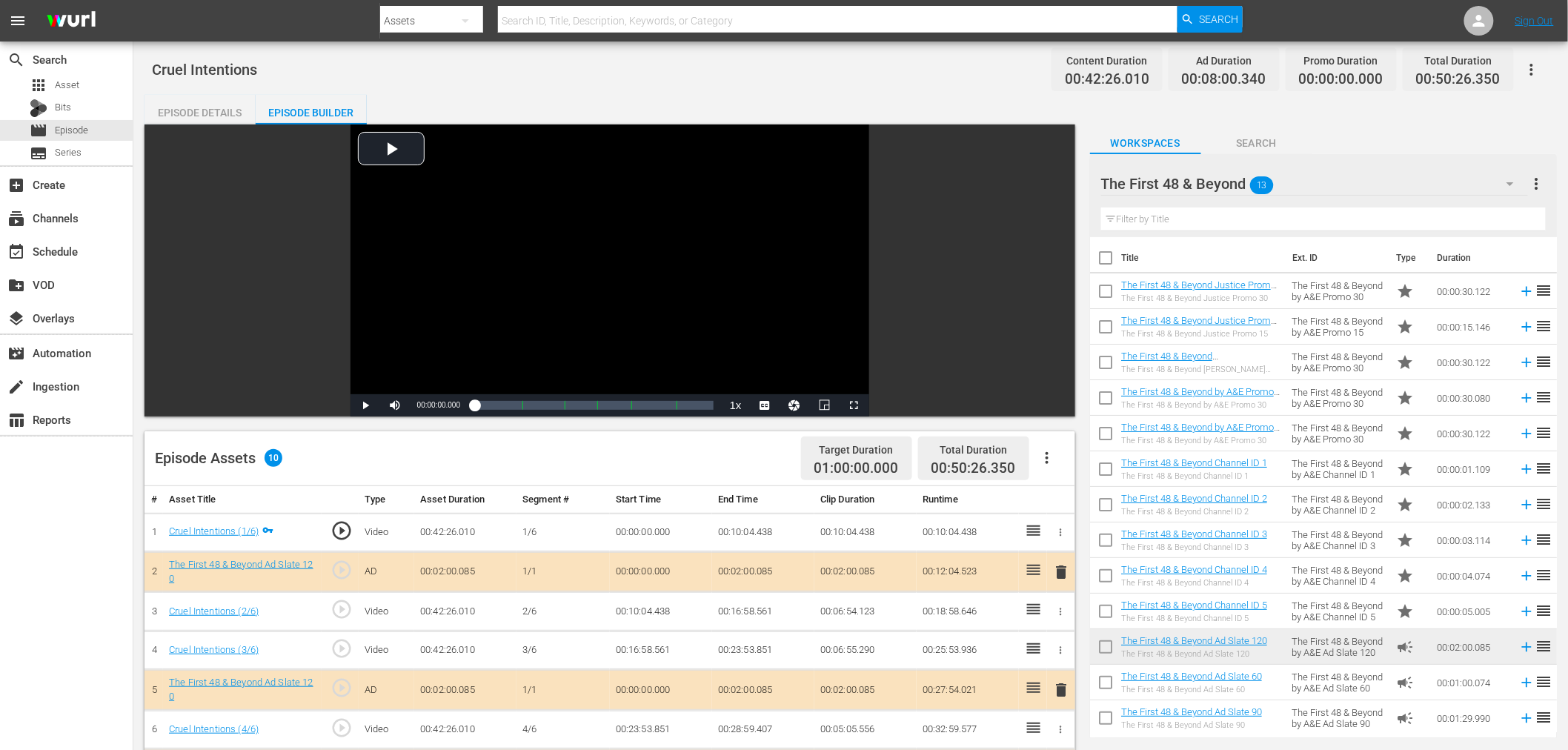
click at [1067, 323] on td "00:00:15.146" at bounding box center [1472, 326] width 81 height 35
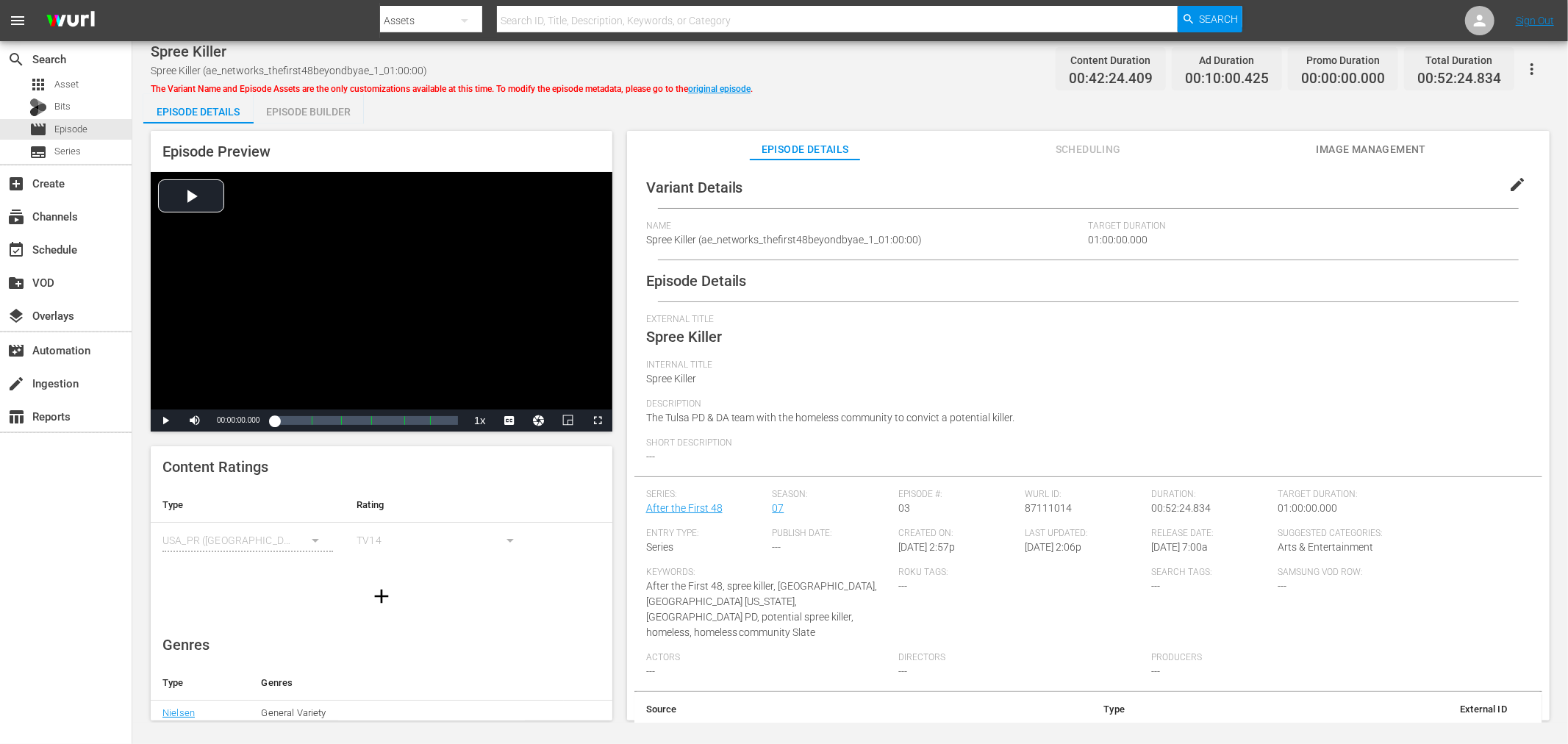
click at [316, 108] on div "Episode Builder" at bounding box center [309, 111] width 111 height 35
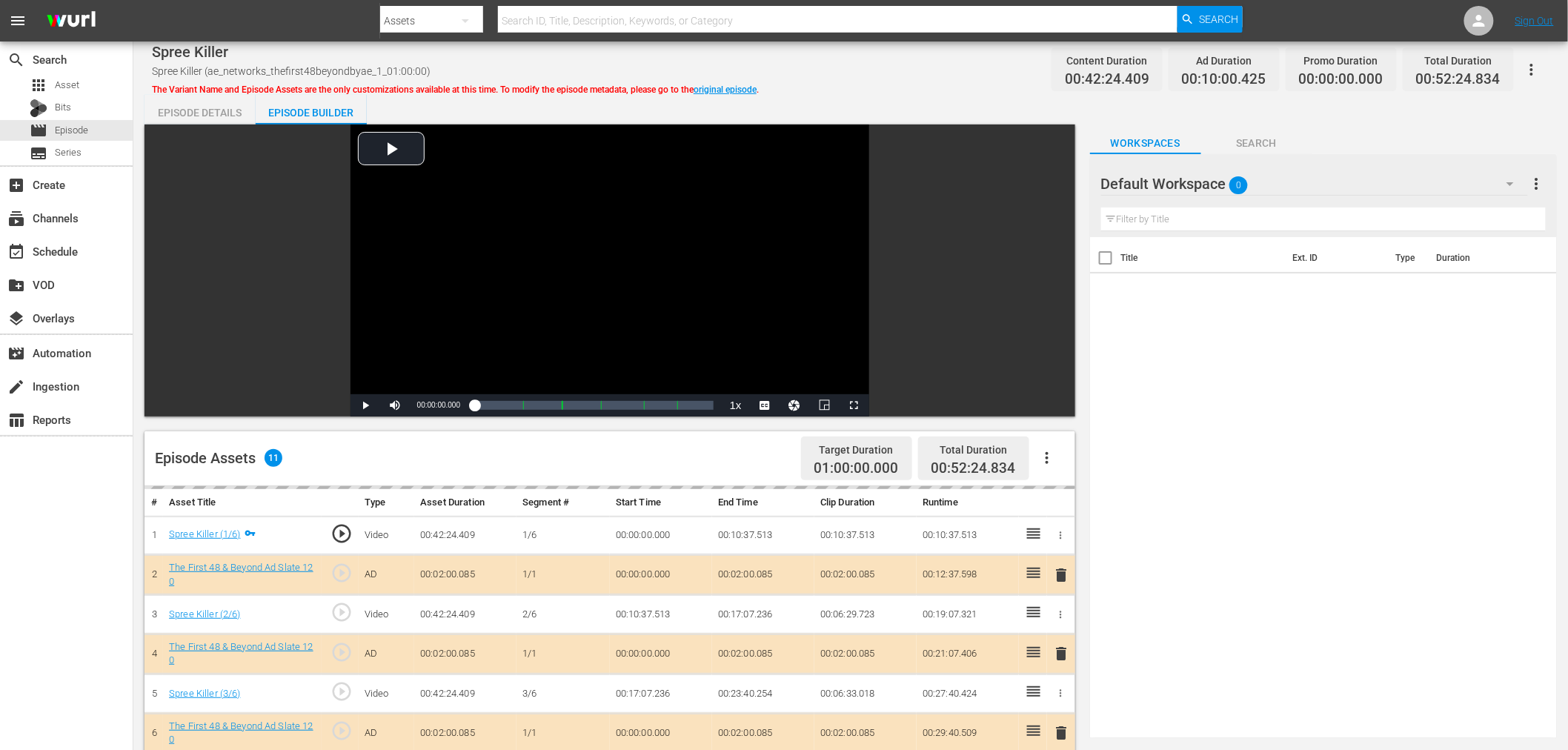
click at [1067, 175] on div "Default Workspace 0" at bounding box center [1314, 183] width 427 height 42
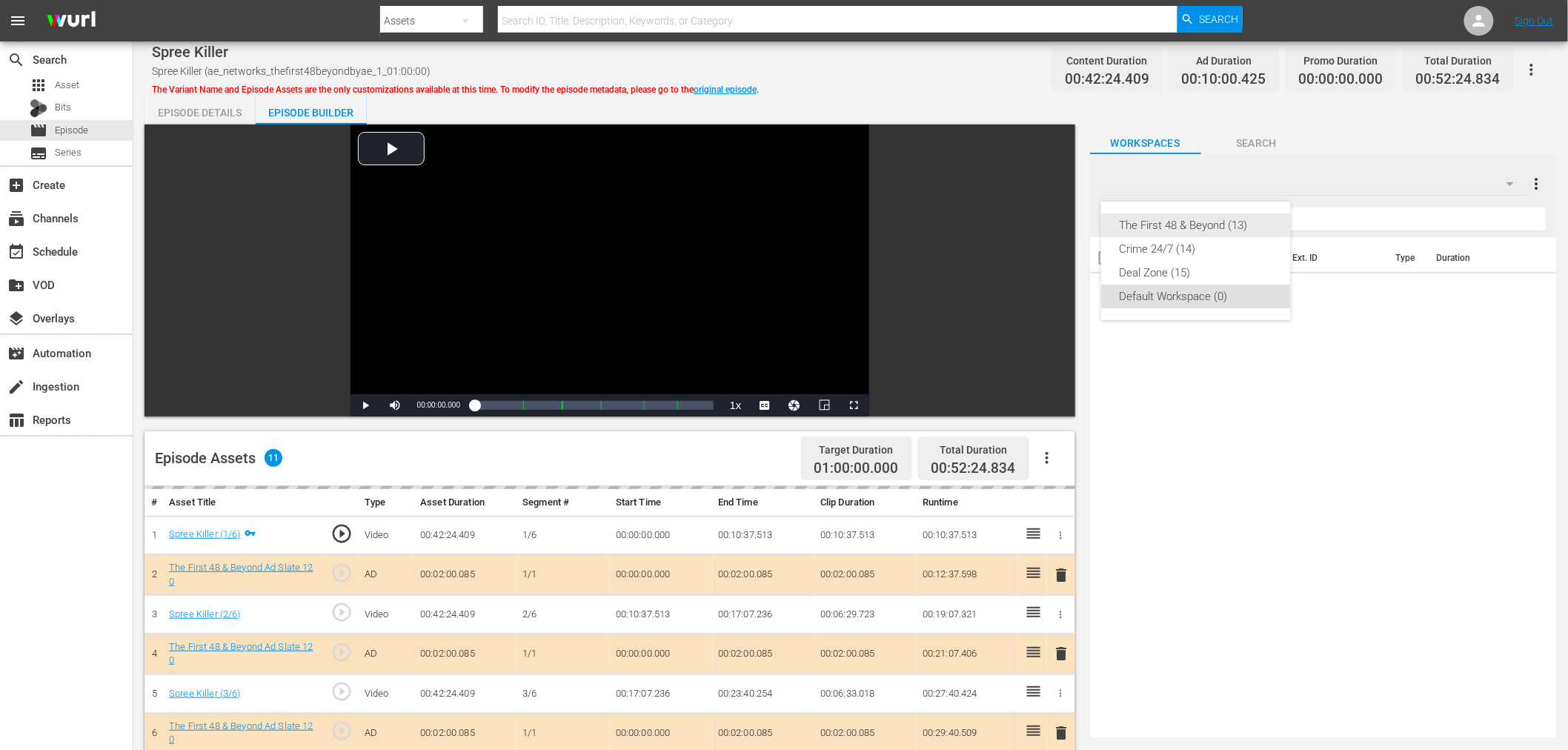
click at [1067, 220] on div "The First 48 & Beyond (13)" at bounding box center [1196, 225] width 154 height 24
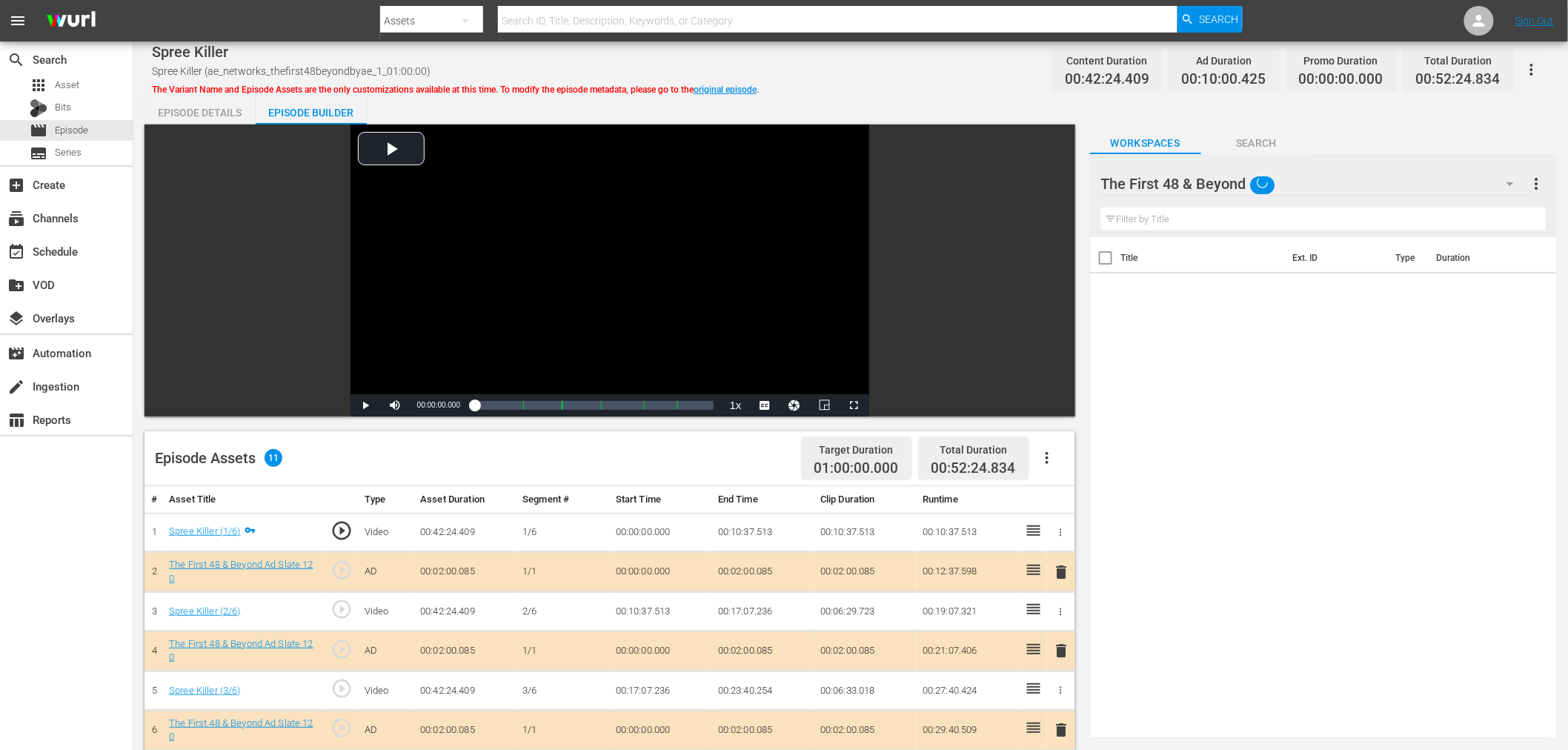
click at [1067, 541] on div "Video Player is loading. Play Video Play Mute Current Time 00:00:00.000 / Durat…" at bounding box center [613, 624] width 938 height 1000
click at [1066, 541] on span "delete" at bounding box center [1062, 651] width 18 height 18
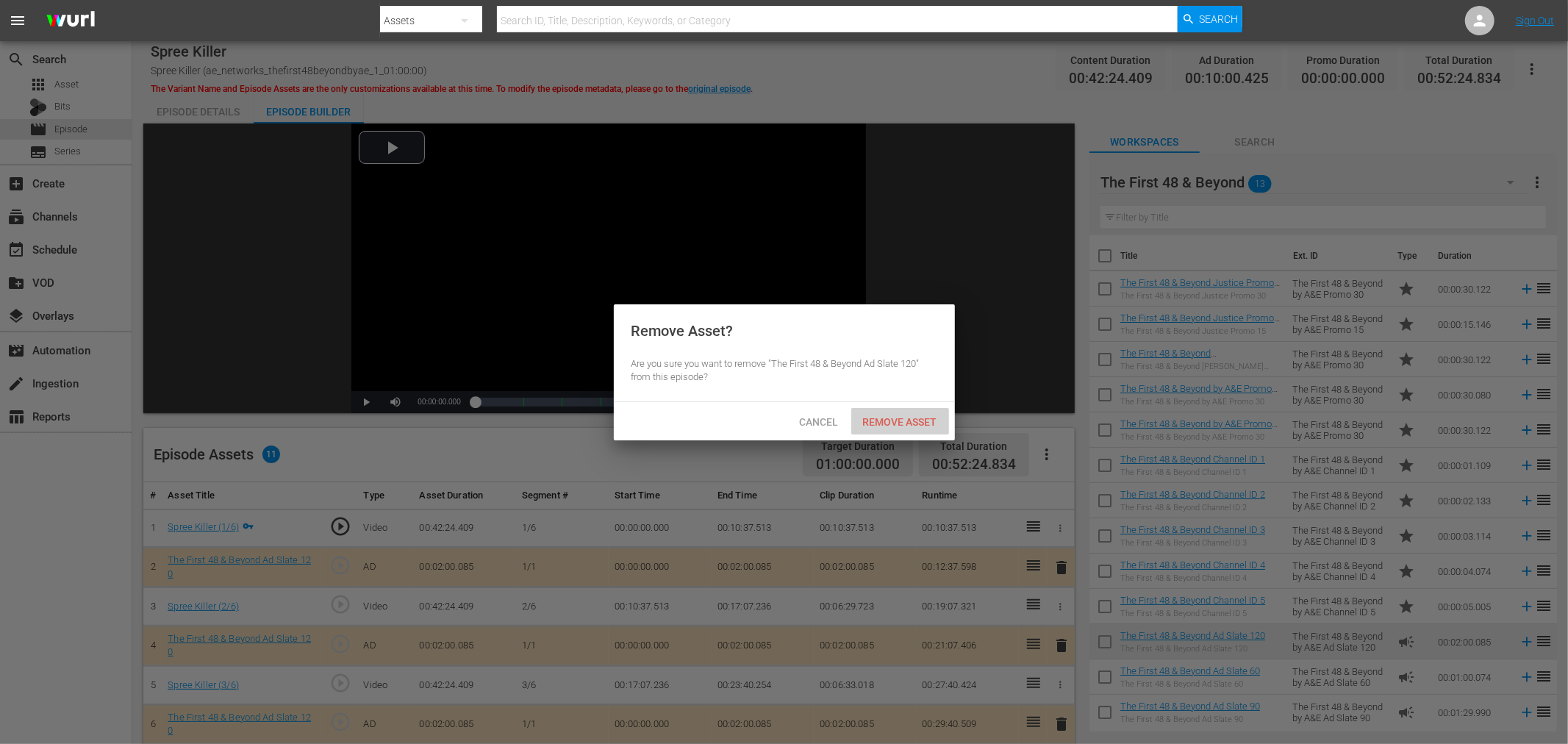
click at [907, 425] on span "Remove Asset" at bounding box center [899, 421] width 97 height 11
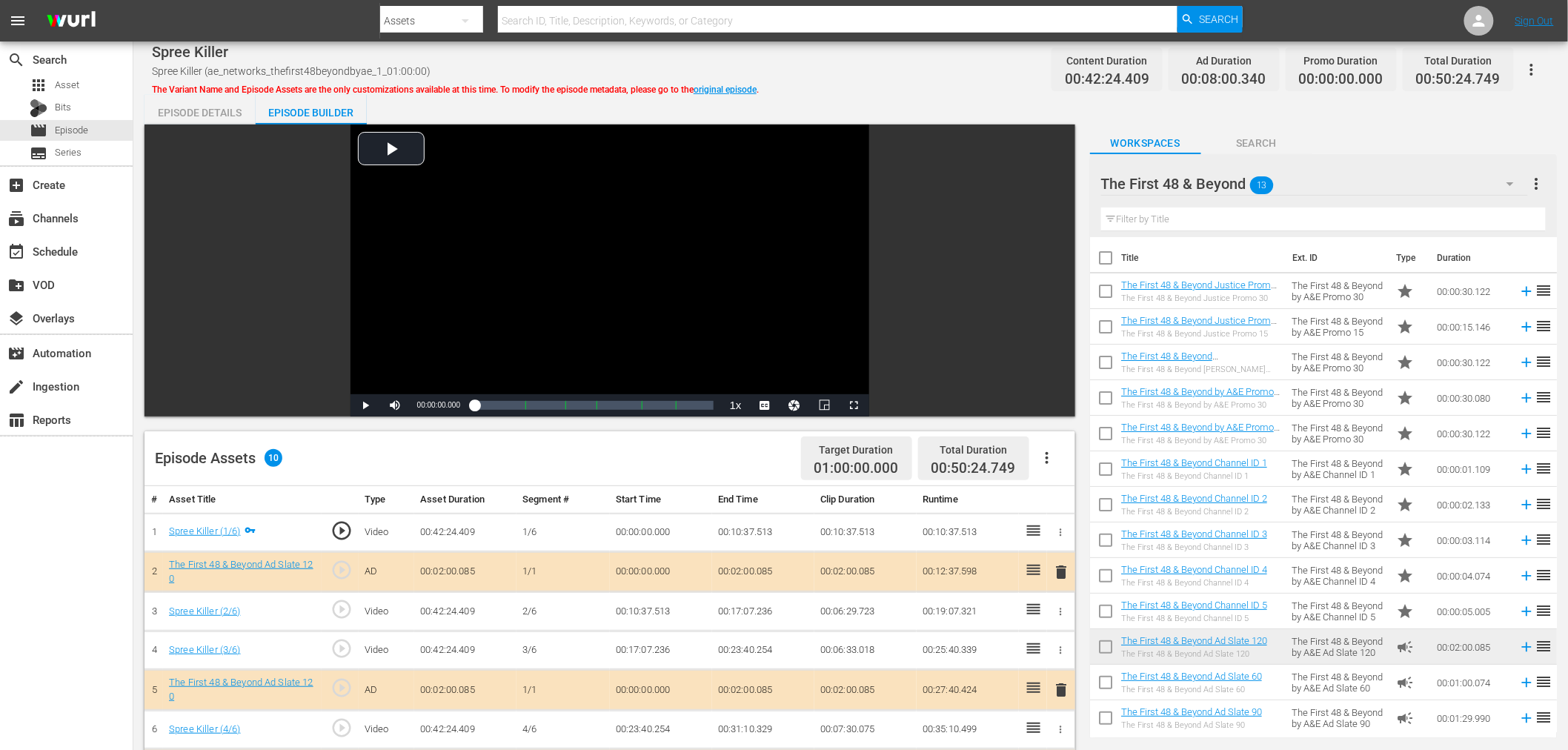
click at [1067, 366] on td "00:00:30.122" at bounding box center [1472, 363] width 81 height 35
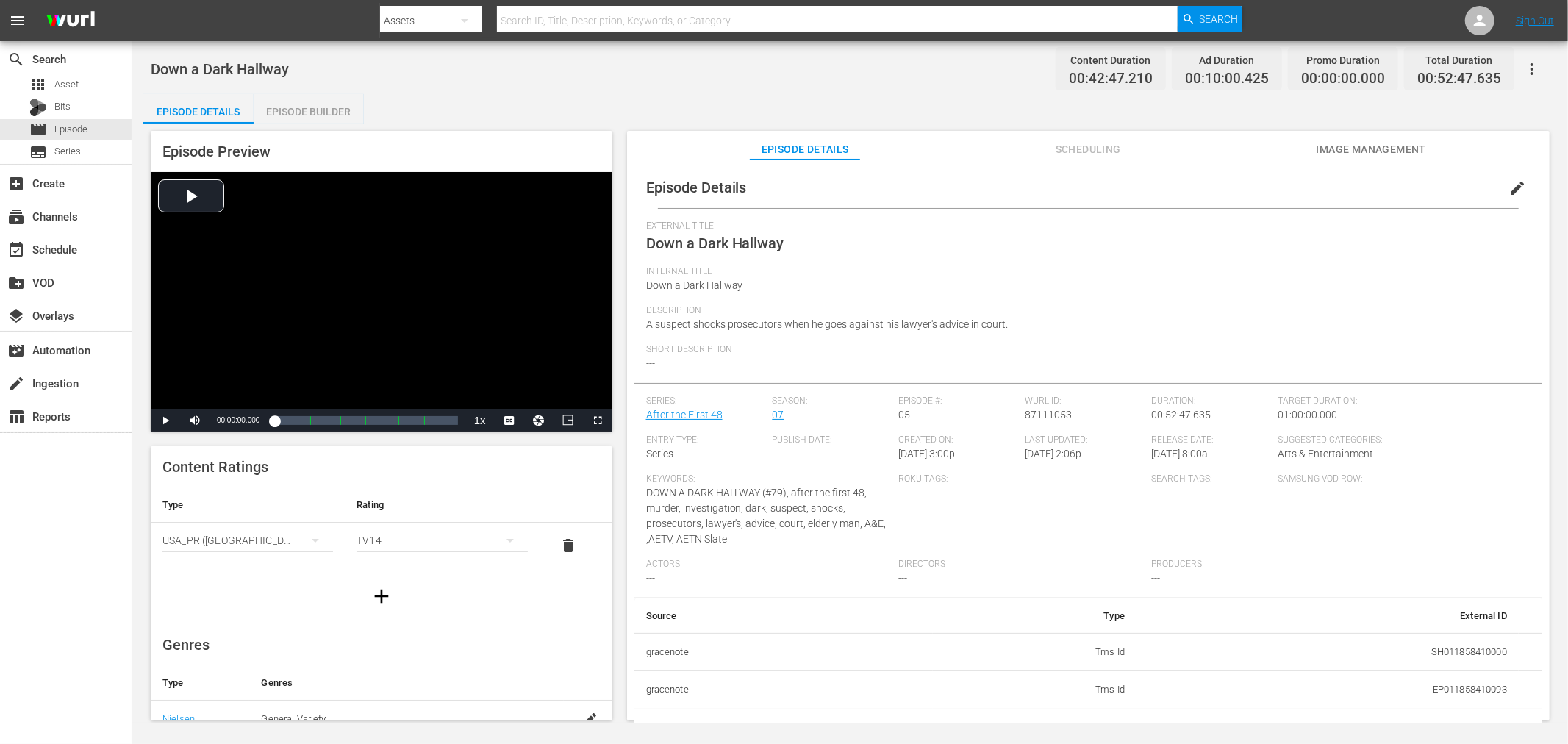
click at [278, 97] on div "Episode Builder" at bounding box center [309, 111] width 111 height 35
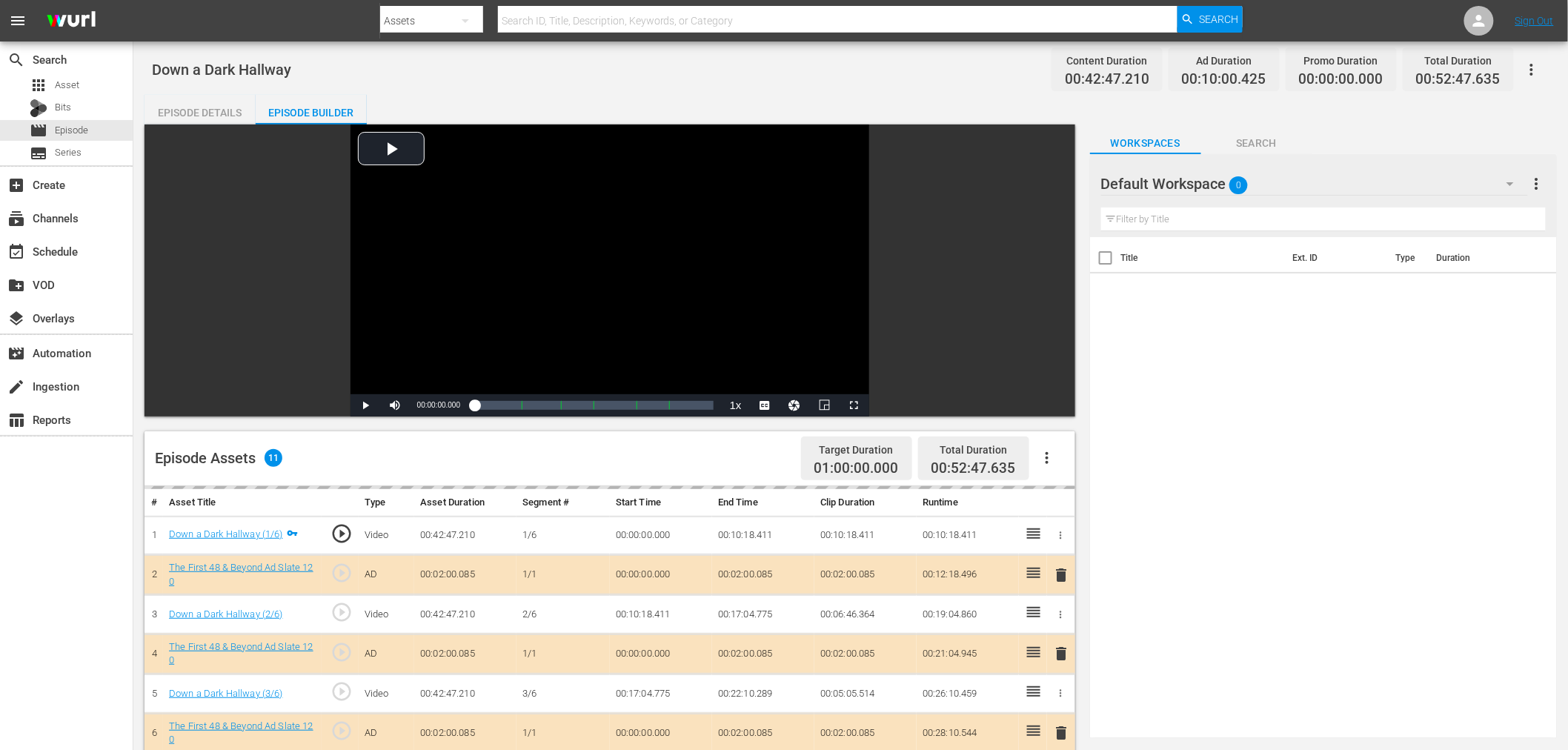
click at [1067, 172] on div "Default Workspace 0" at bounding box center [1314, 183] width 427 height 42
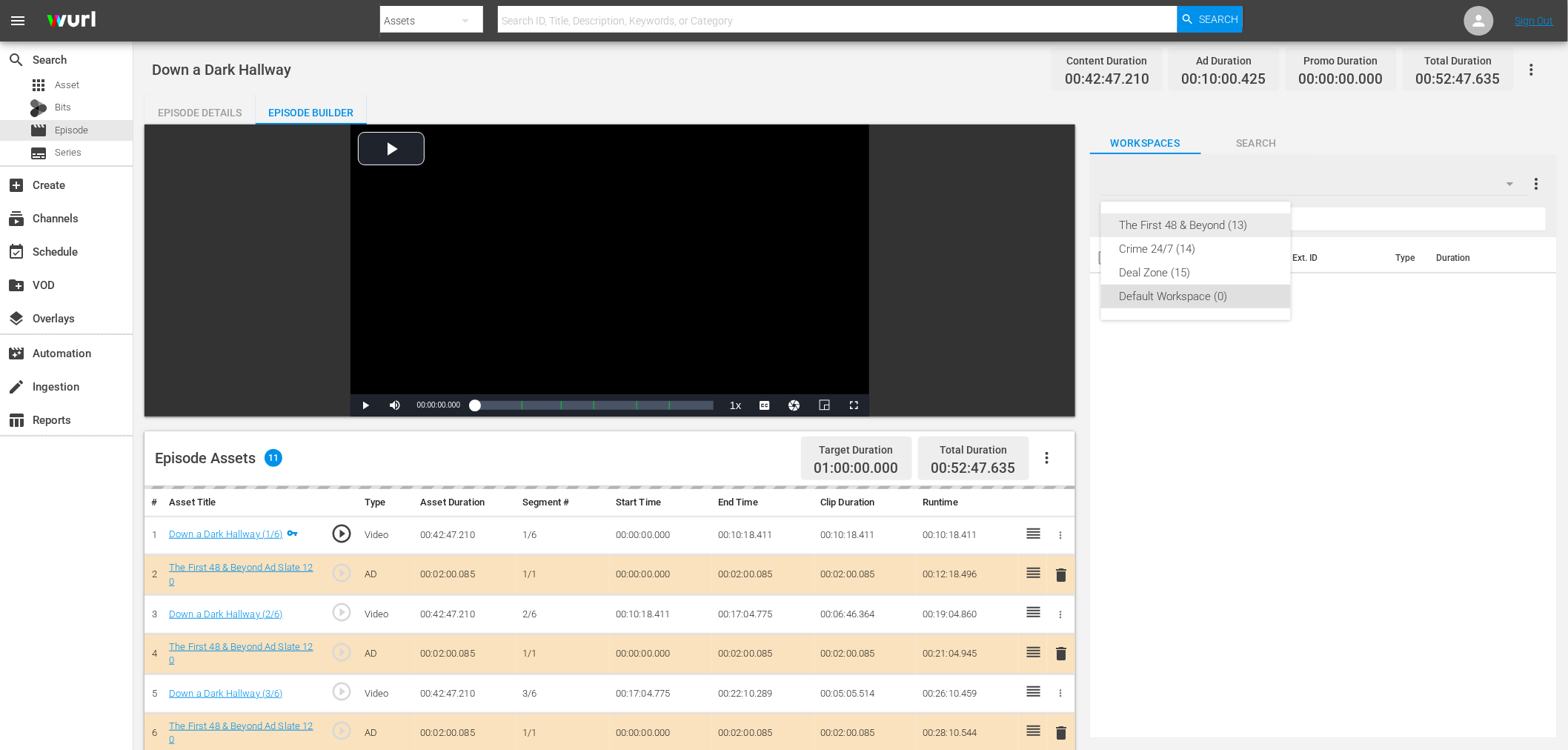
click at [1067, 219] on div "The First 48 & Beyond (13)" at bounding box center [1196, 225] width 154 height 24
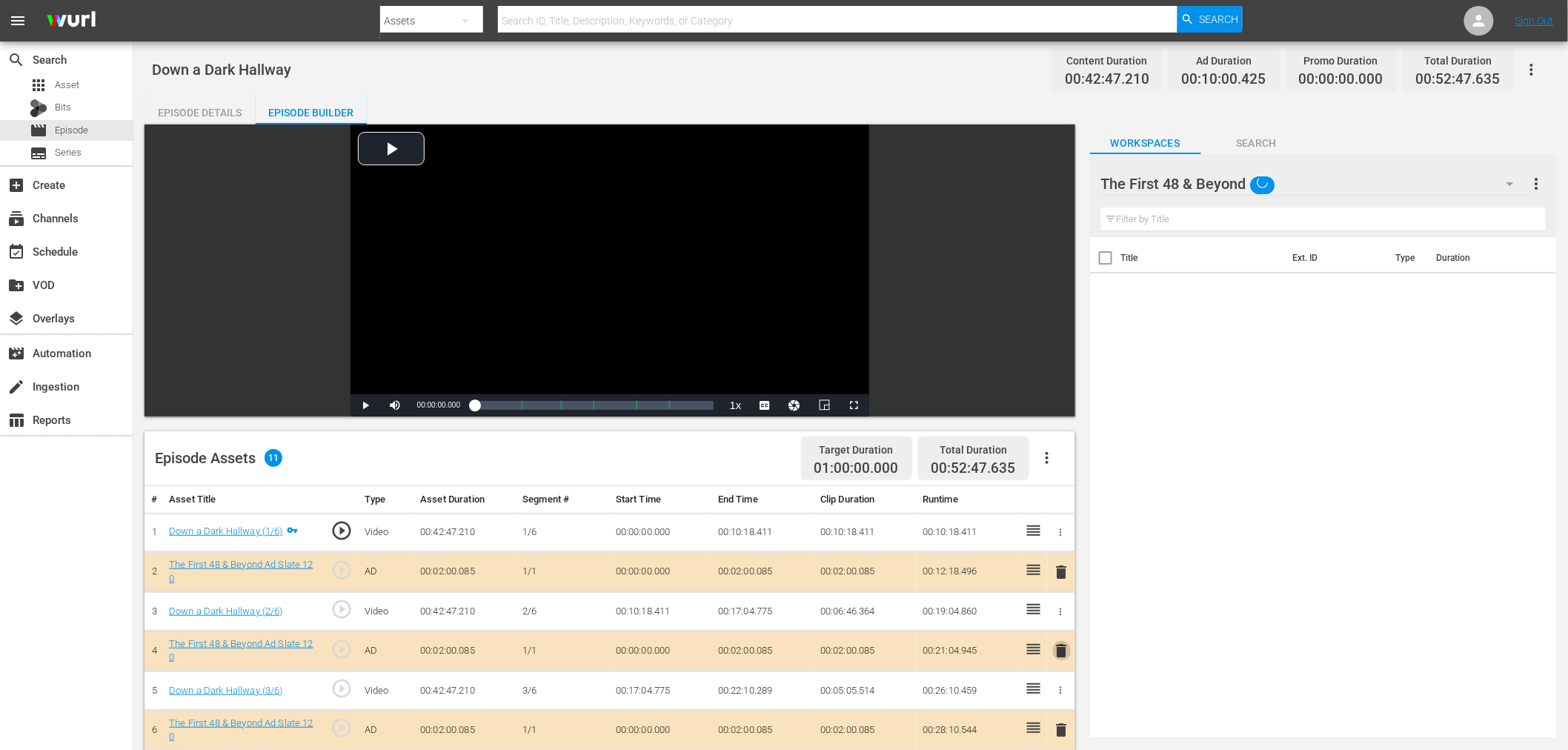
click at [1066, 541] on span "delete" at bounding box center [1062, 651] width 18 height 18
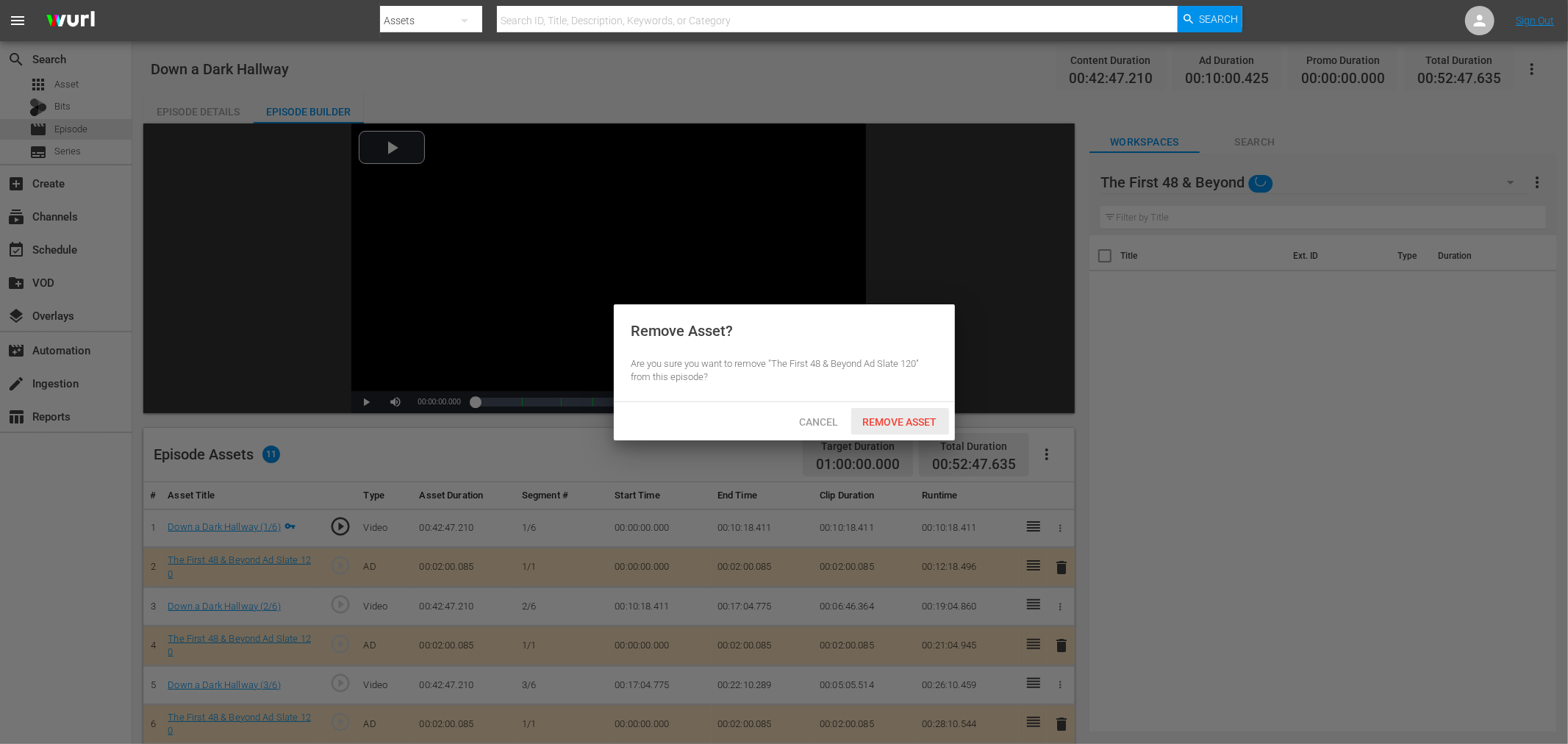
click at [868, 416] on span "Remove Asset" at bounding box center [899, 421] width 97 height 11
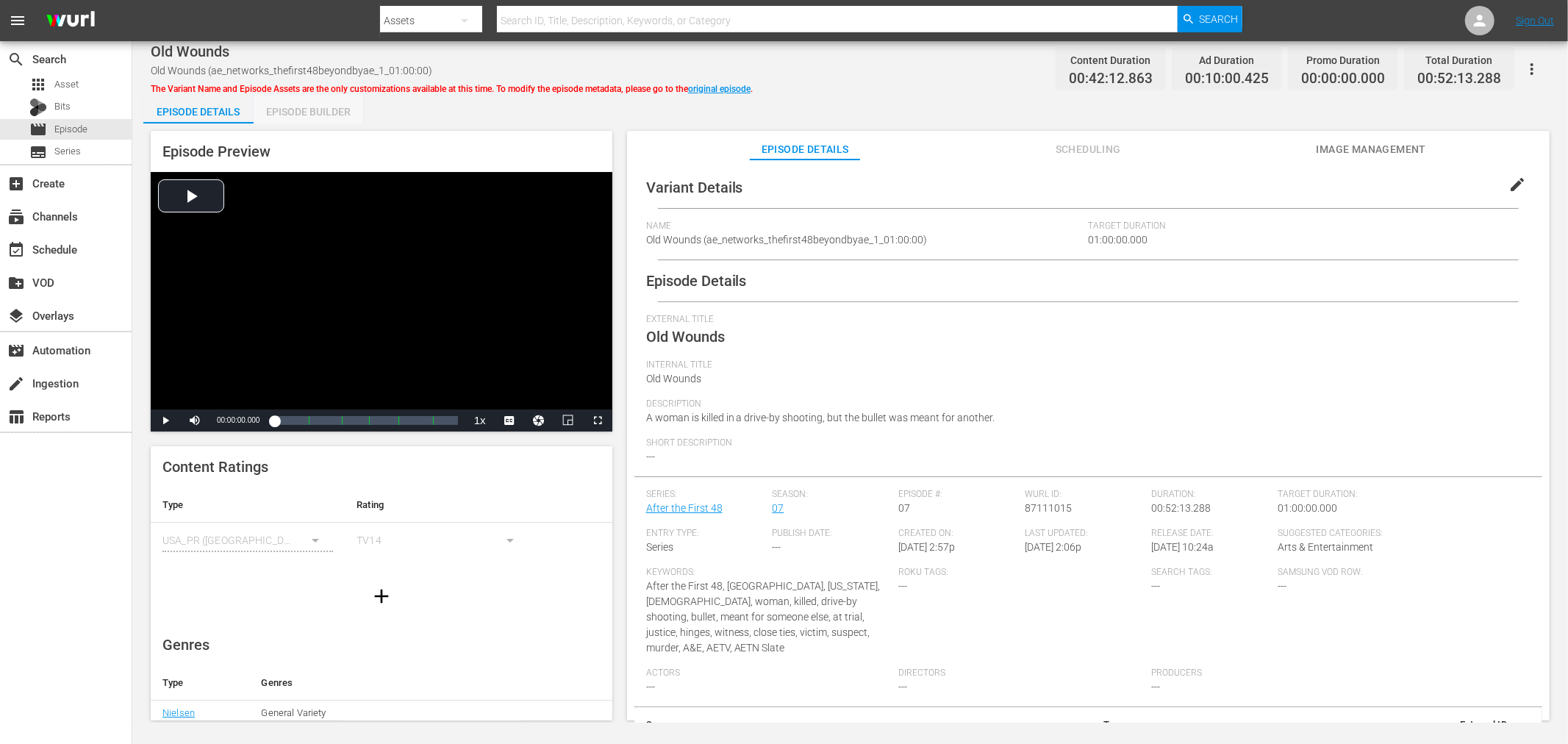
click at [329, 111] on div "Episode Builder" at bounding box center [309, 111] width 111 height 35
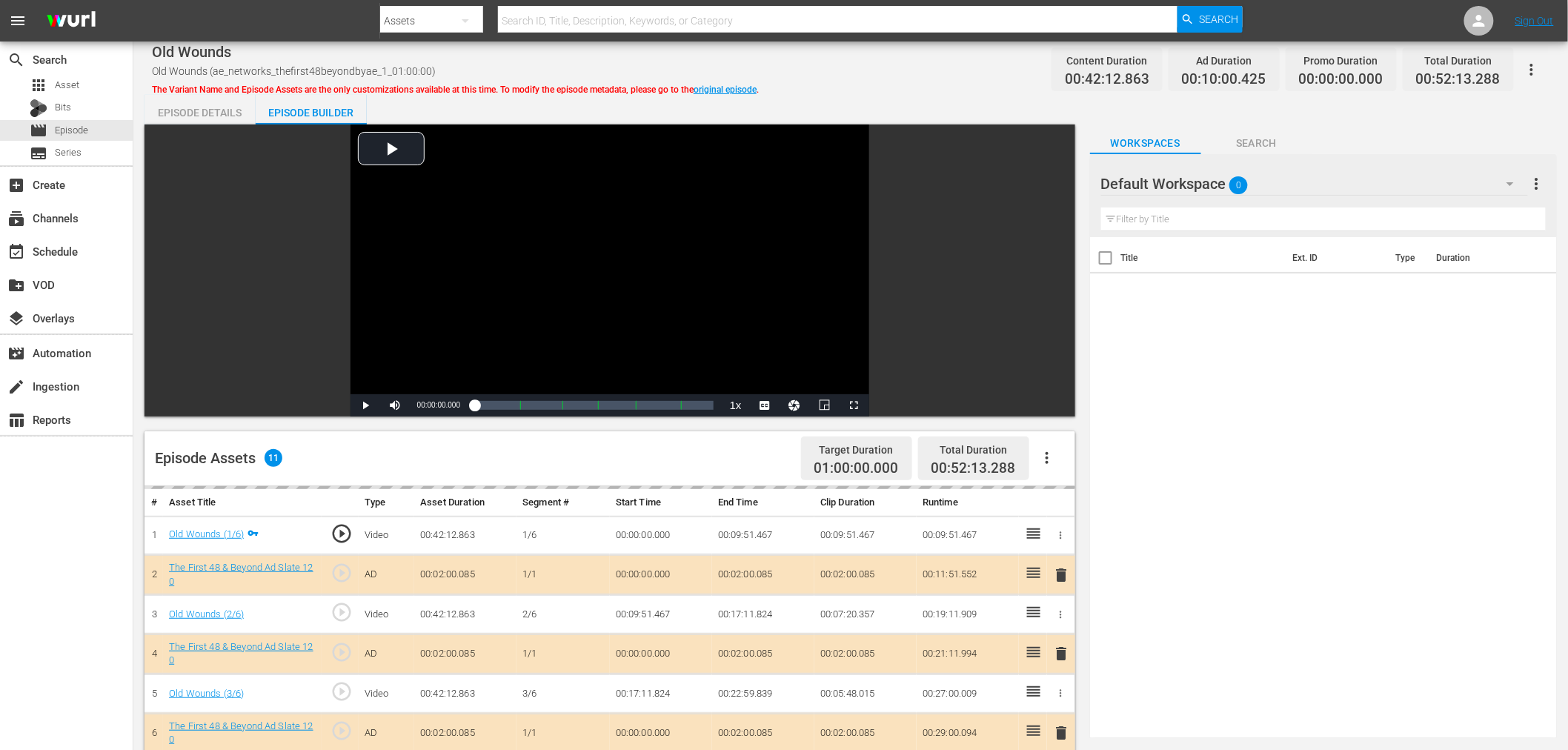
click at [1067, 159] on div "Default Workspace 0 Default more_vert" at bounding box center [1323, 178] width 445 height 48
click at [1067, 189] on div "Default Workspace 0" at bounding box center [1314, 183] width 427 height 42
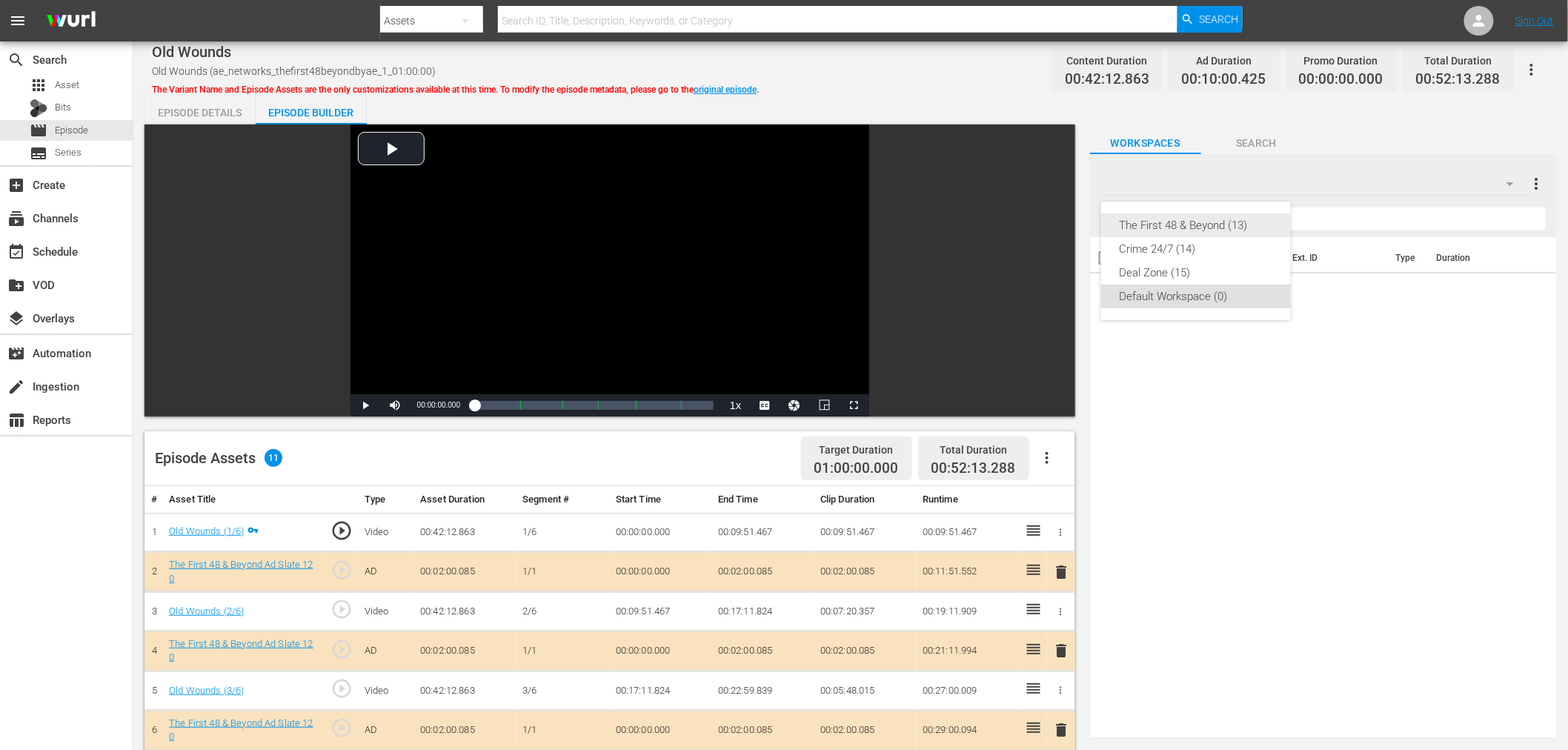
click at [1067, 222] on div "The First 48 & Beyond (13)" at bounding box center [1196, 225] width 154 height 24
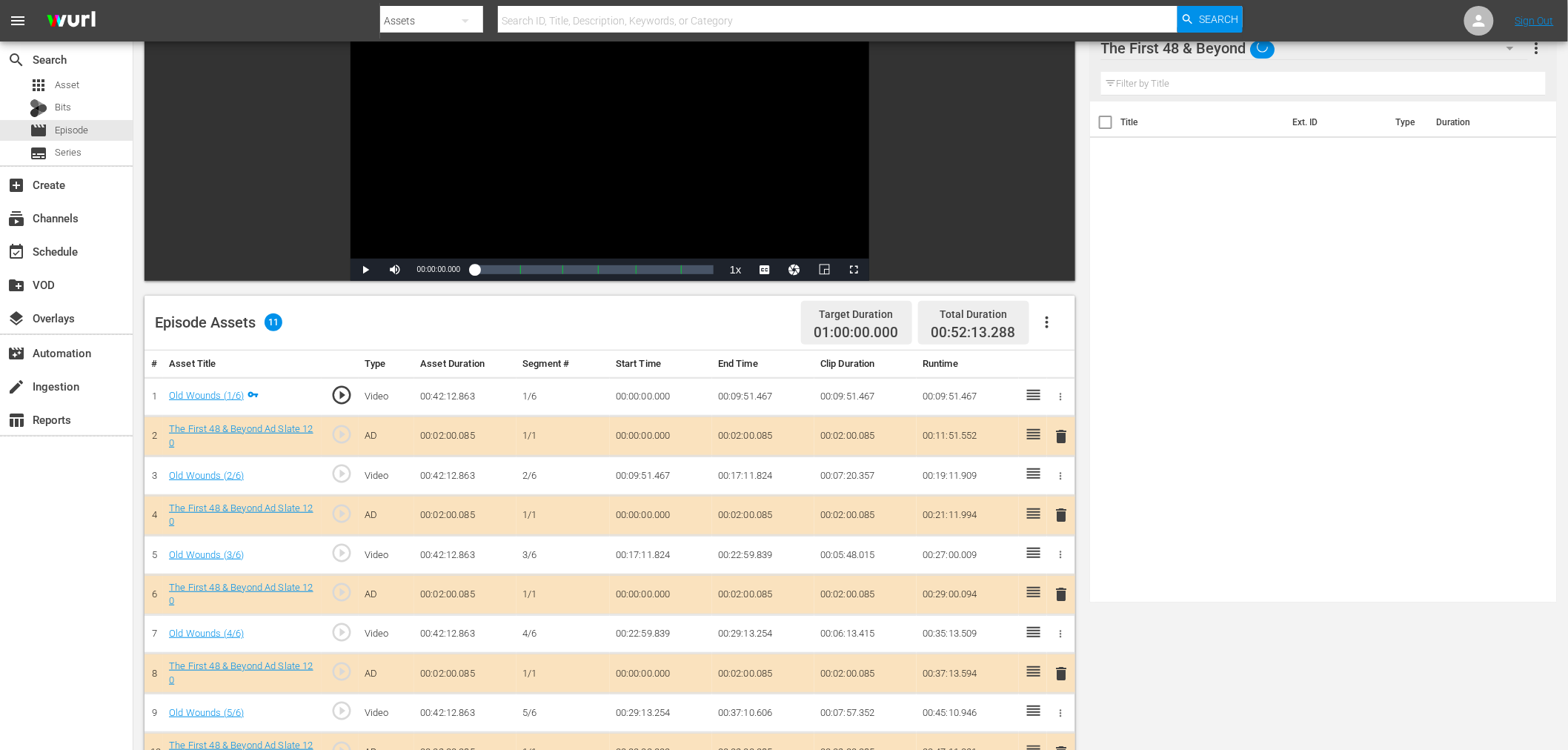
scroll to position [165, 0]
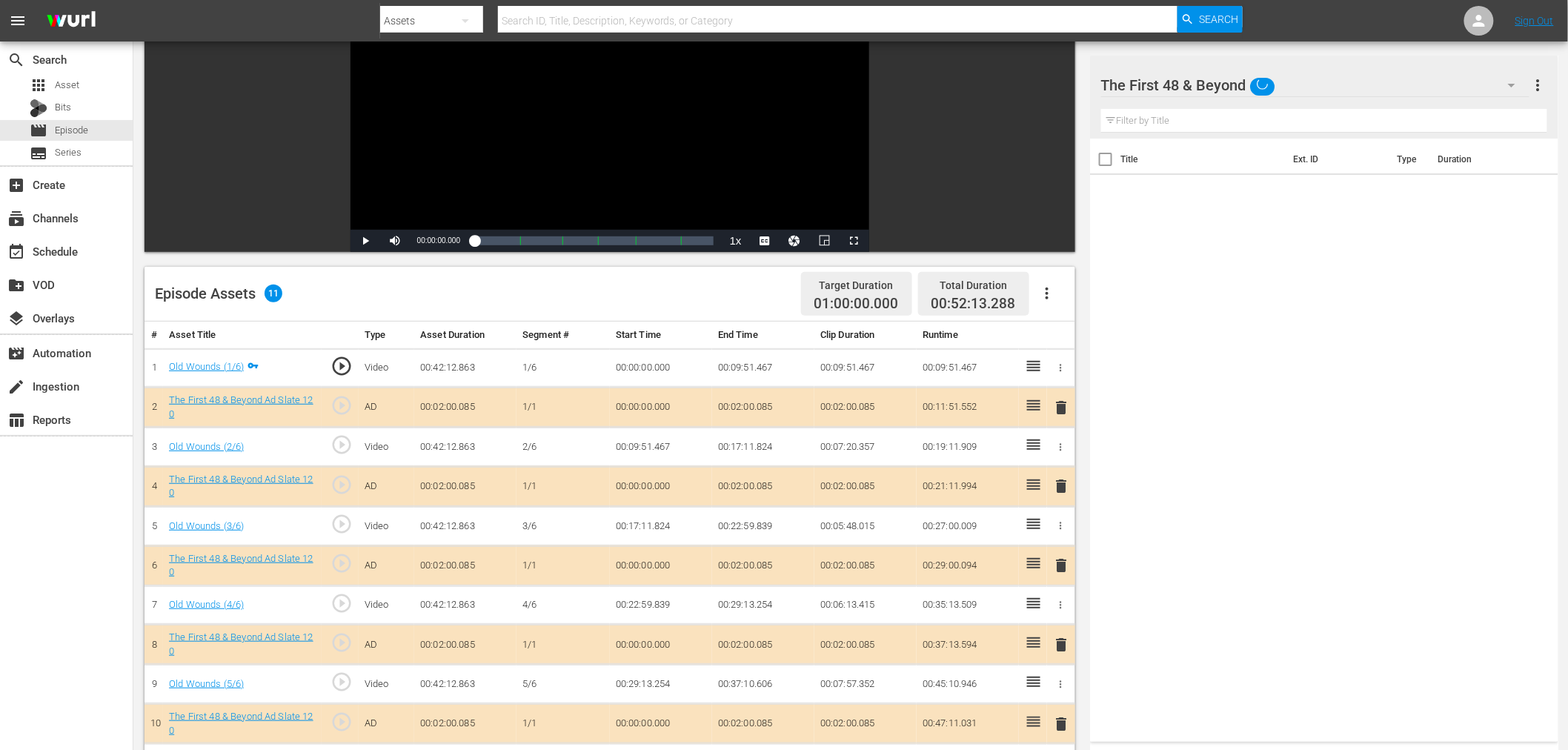
click at [1066, 484] on span "delete" at bounding box center [1062, 486] width 18 height 18
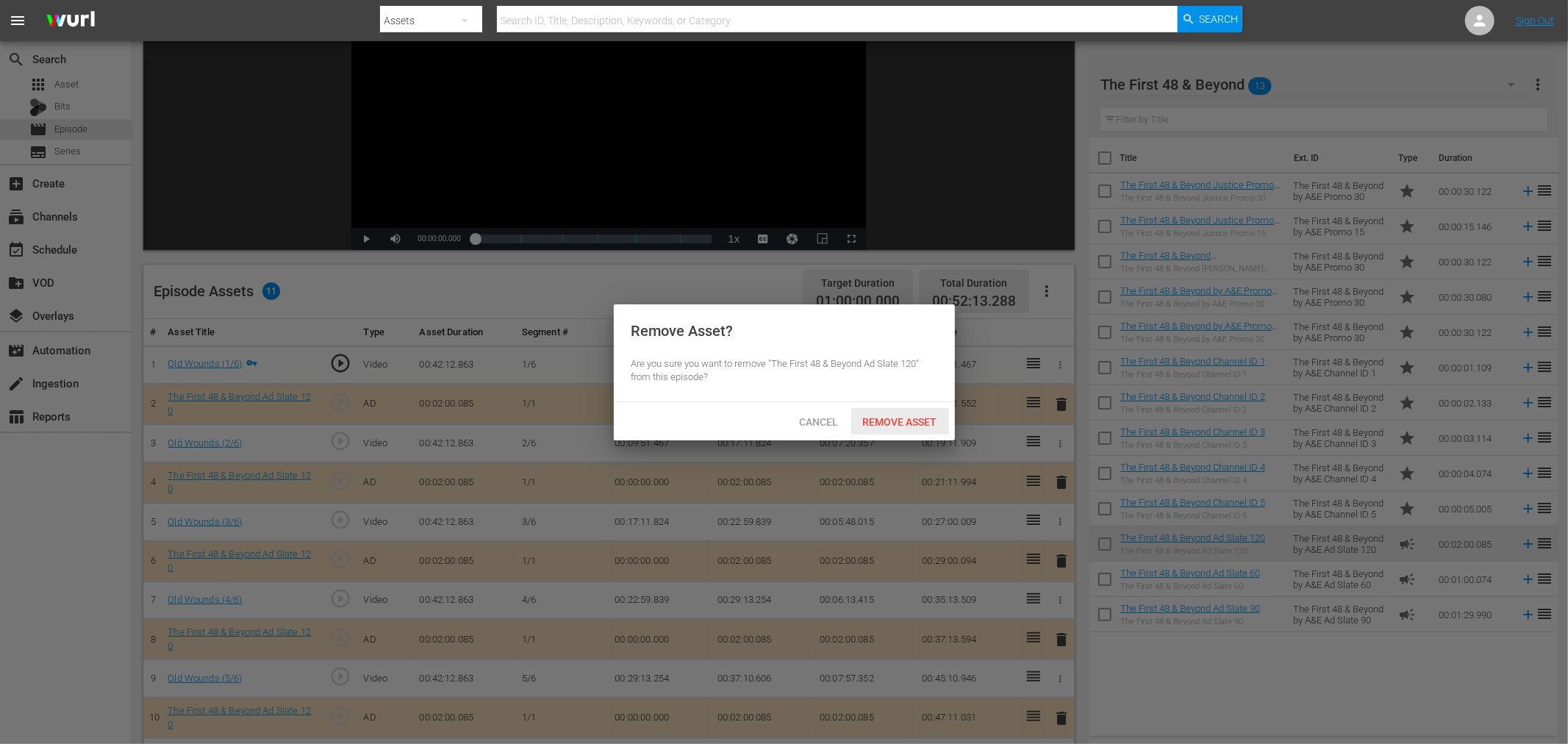
click at [915, 417] on span "Remove Asset" at bounding box center [899, 421] width 97 height 11
